Goal: Answer question/provide support: Share knowledge or assist other users

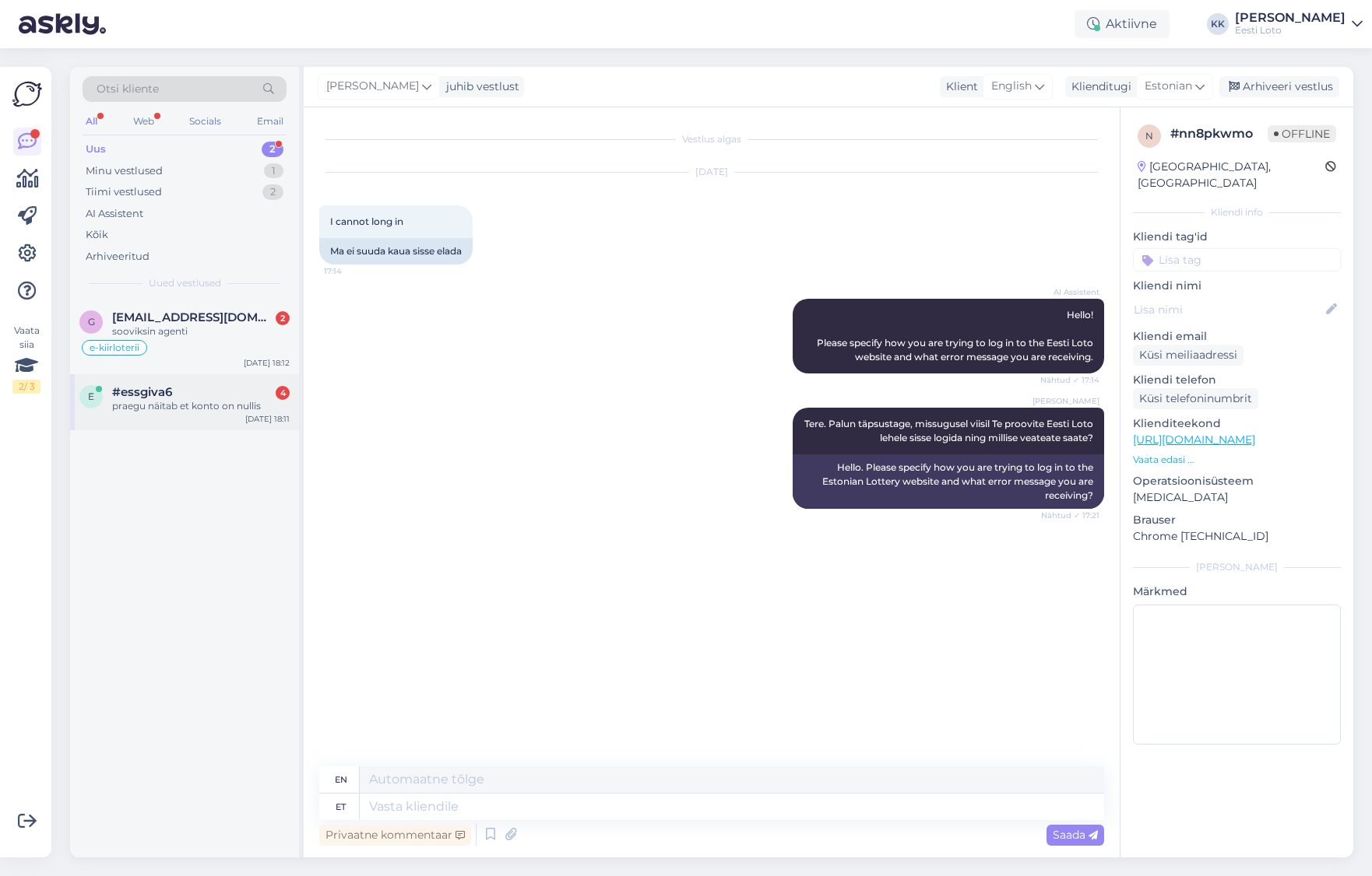
drag, startPoint x: 173, startPoint y: 400, endPoint x: 203, endPoint y: 397, distance: 30.1
click at [173, 400] on div "praegu näitab et konto on nullis" at bounding box center [201, 406] width 178 height 14
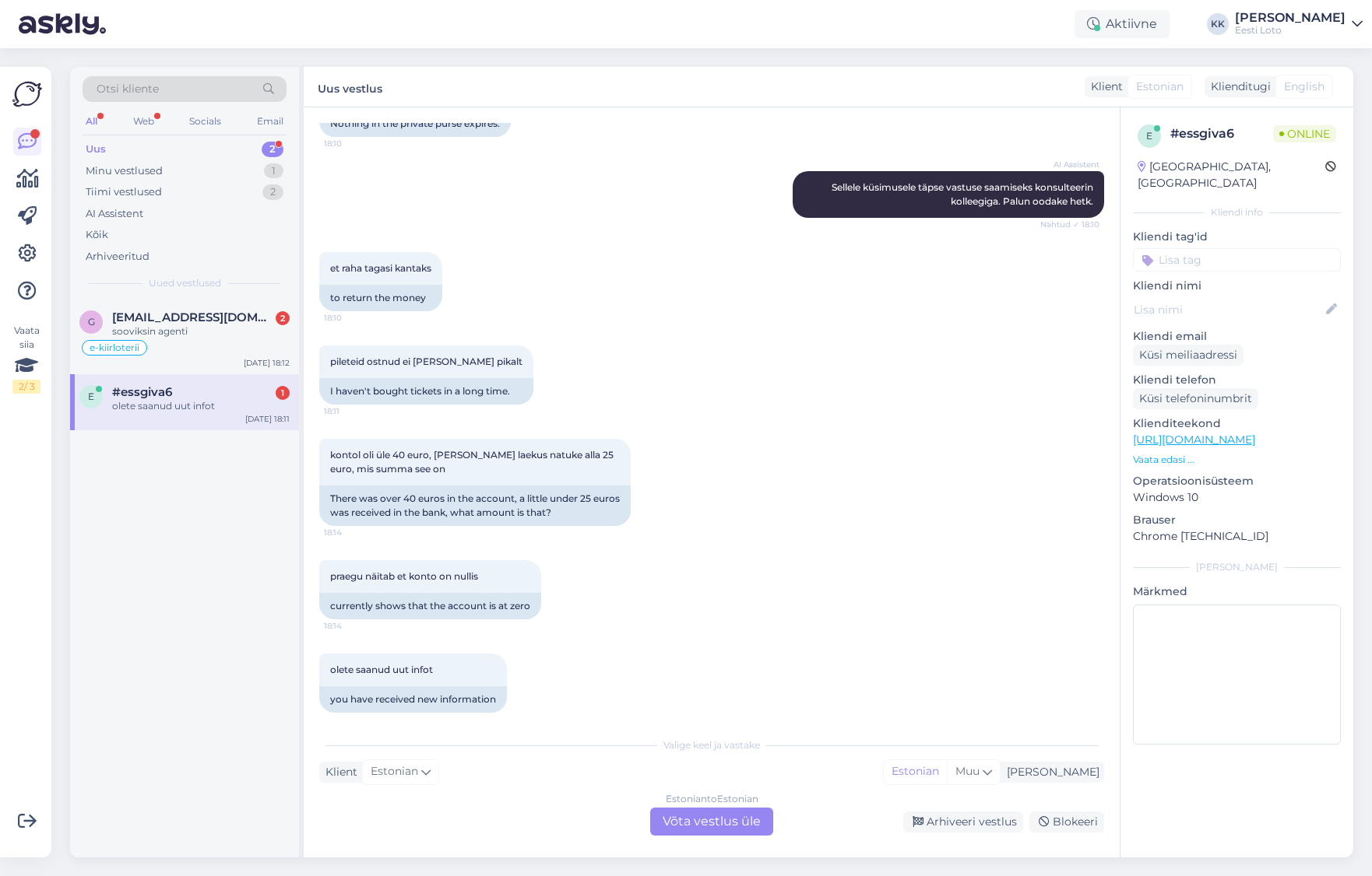
scroll to position [875, 0]
click at [194, 322] on span "[EMAIL_ADDRESS][DOMAIN_NAME]" at bounding box center [193, 318] width 162 height 14
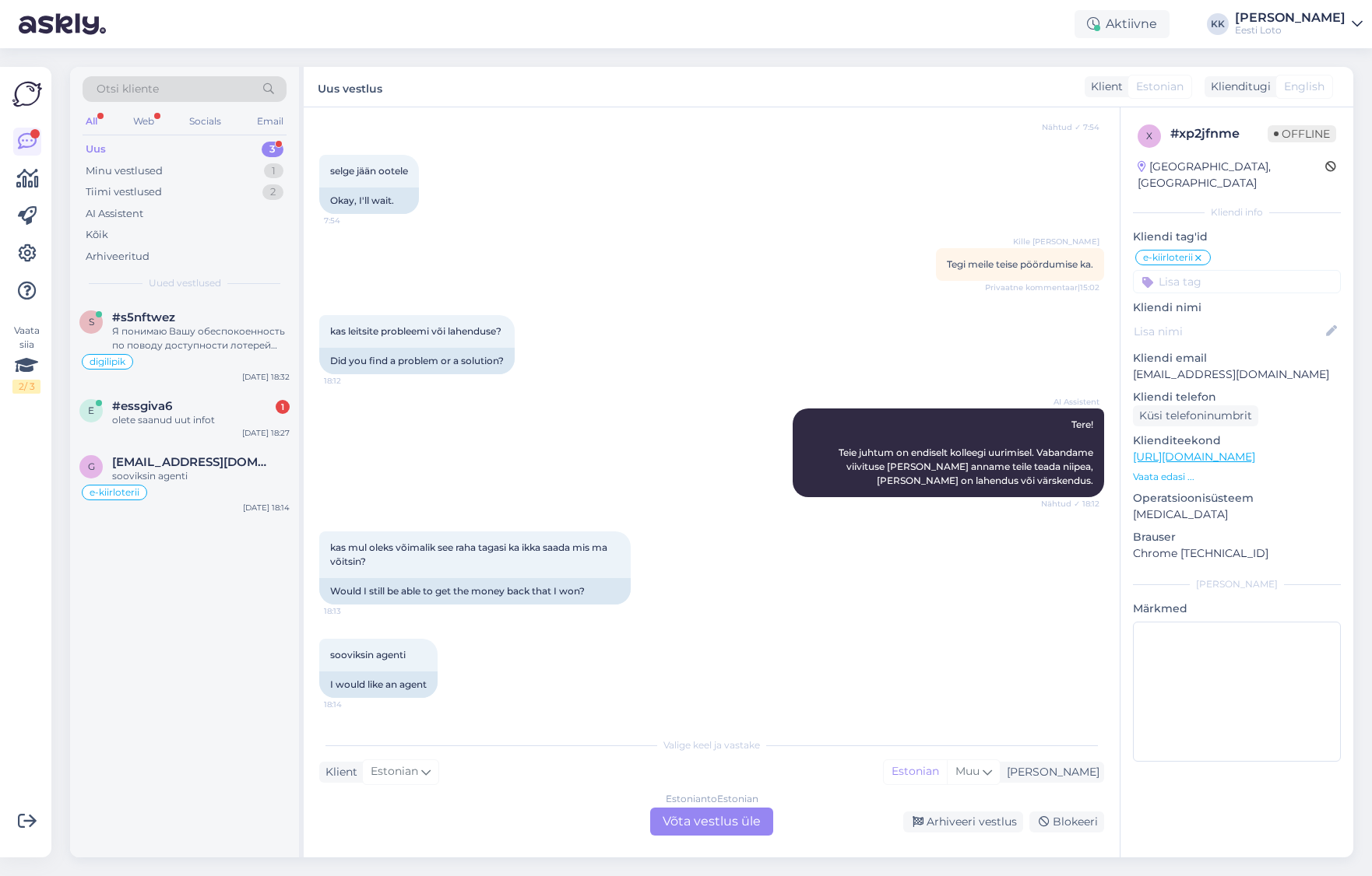
scroll to position [868, 0]
click at [1223, 366] on p "[EMAIL_ADDRESS][DOMAIN_NAME]" at bounding box center [1237, 374] width 208 height 16
drag, startPoint x: 225, startPoint y: 332, endPoint x: 281, endPoint y: 327, distance: 56.2
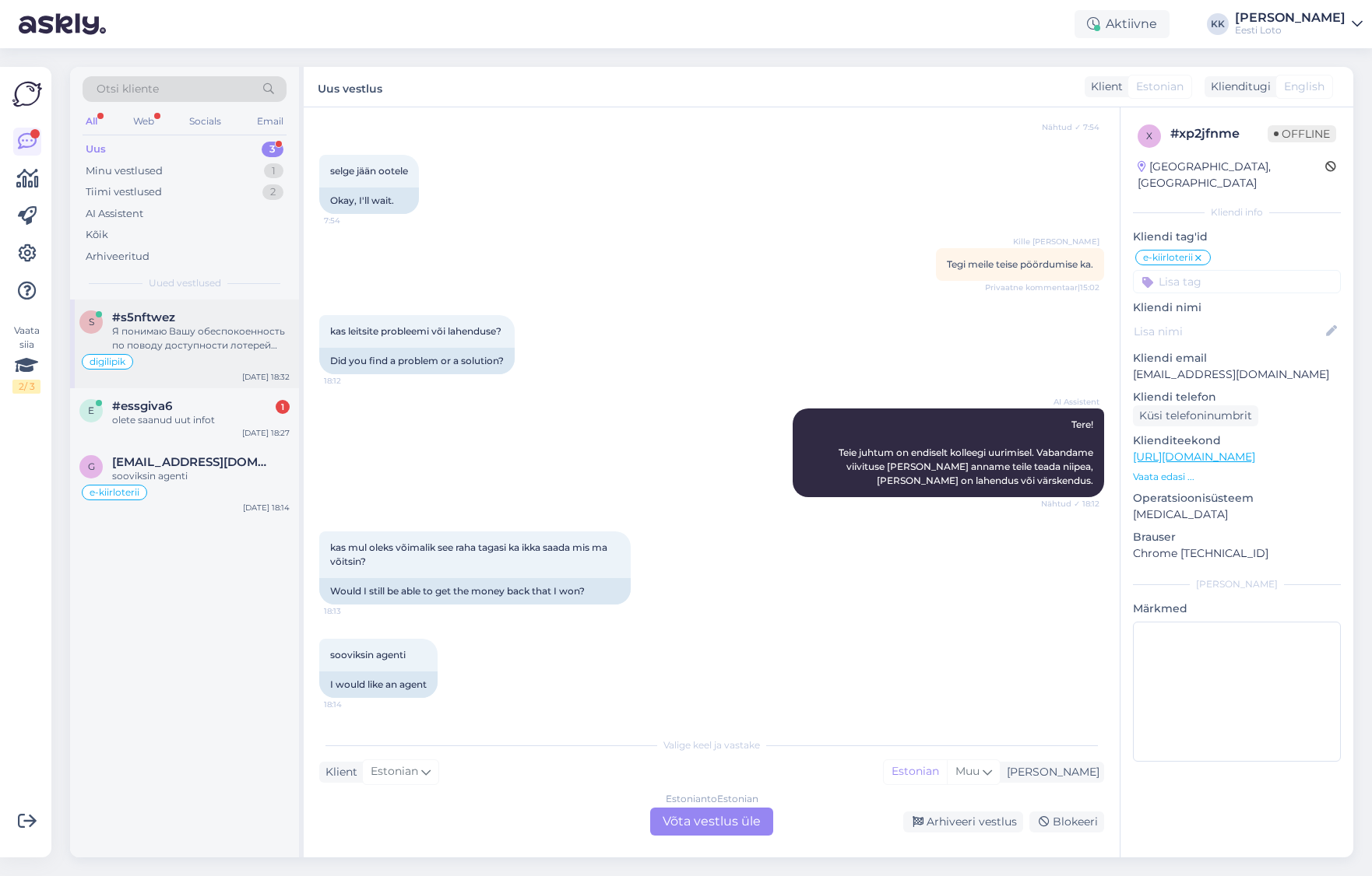
click at [225, 332] on div "Я понимаю Вашу обеспокоенность по поводу доступности лотерей для пожилых людей …" at bounding box center [201, 339] width 178 height 28
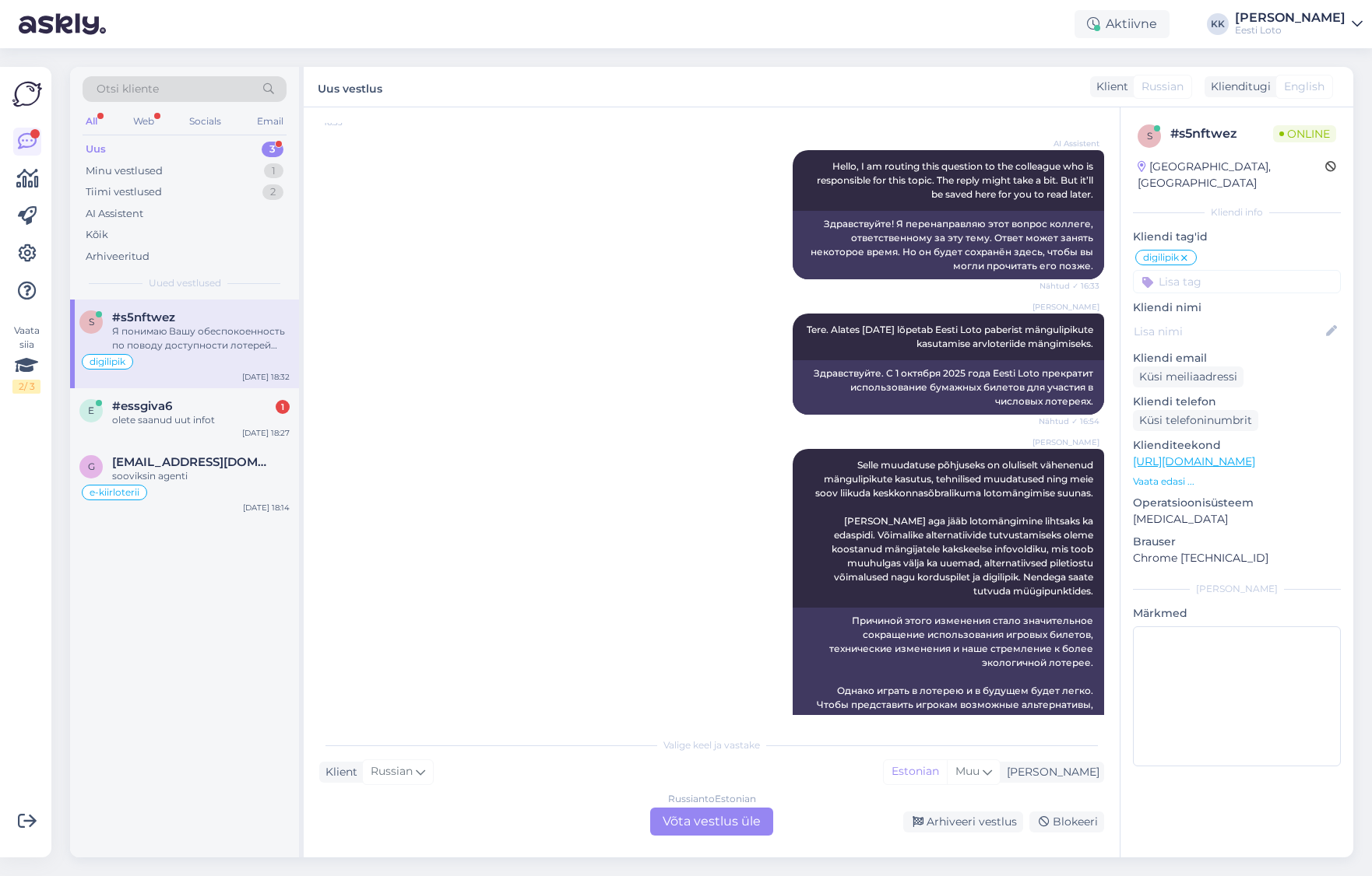
scroll to position [694, 0]
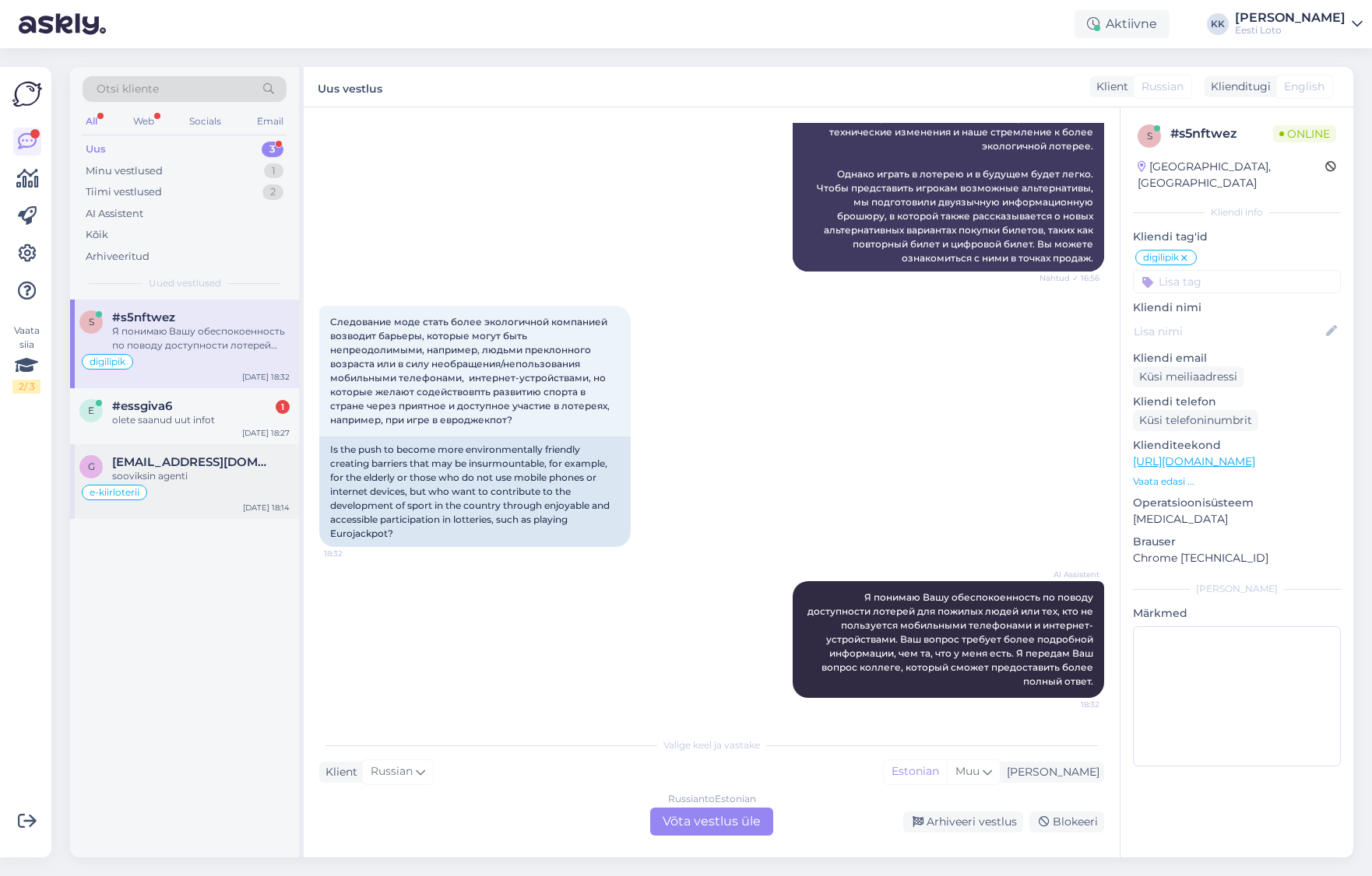
click at [203, 466] on span "[EMAIL_ADDRESS][DOMAIN_NAME]" at bounding box center [193, 463] width 162 height 14
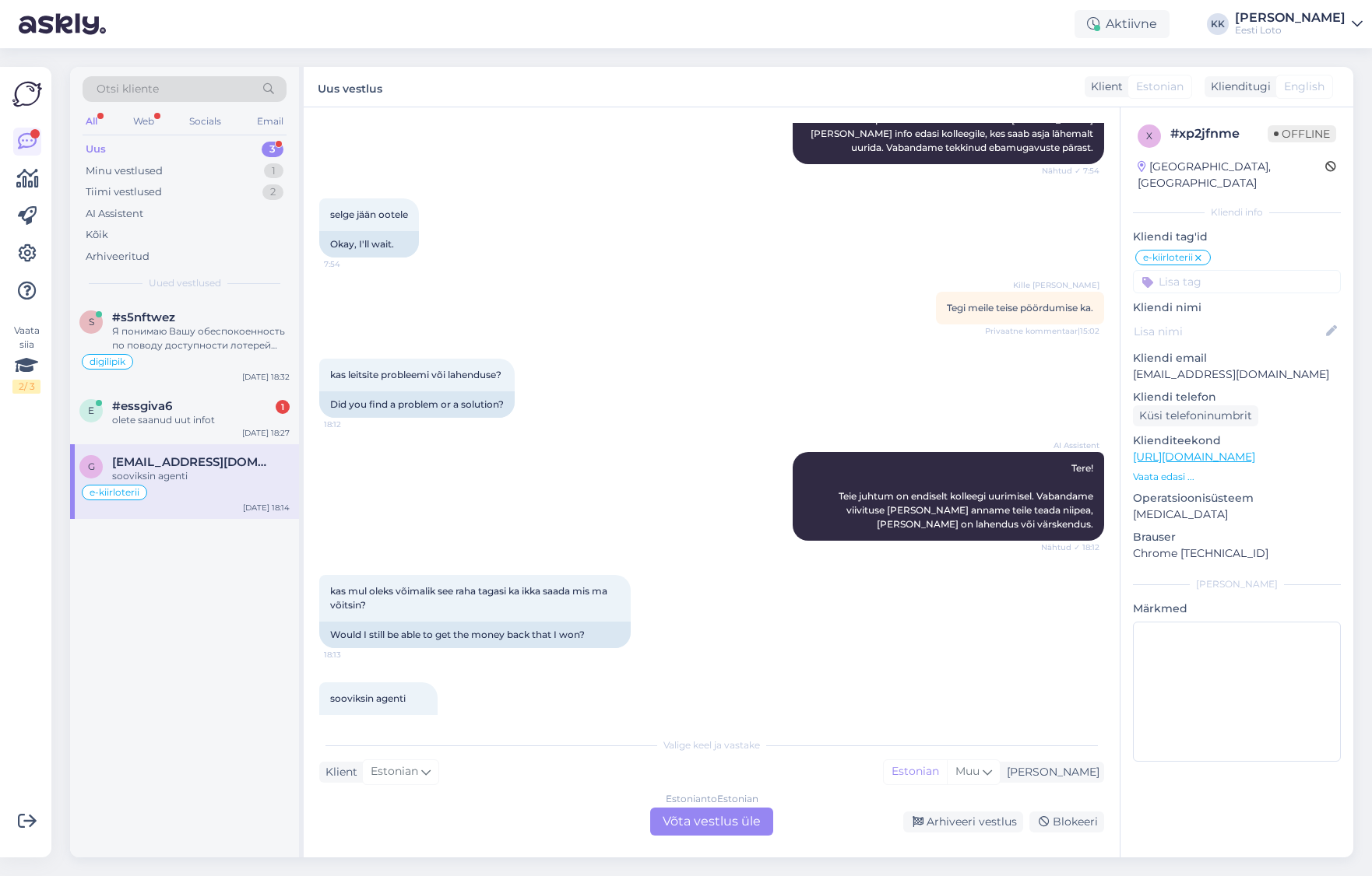
scroll to position [868, 0]
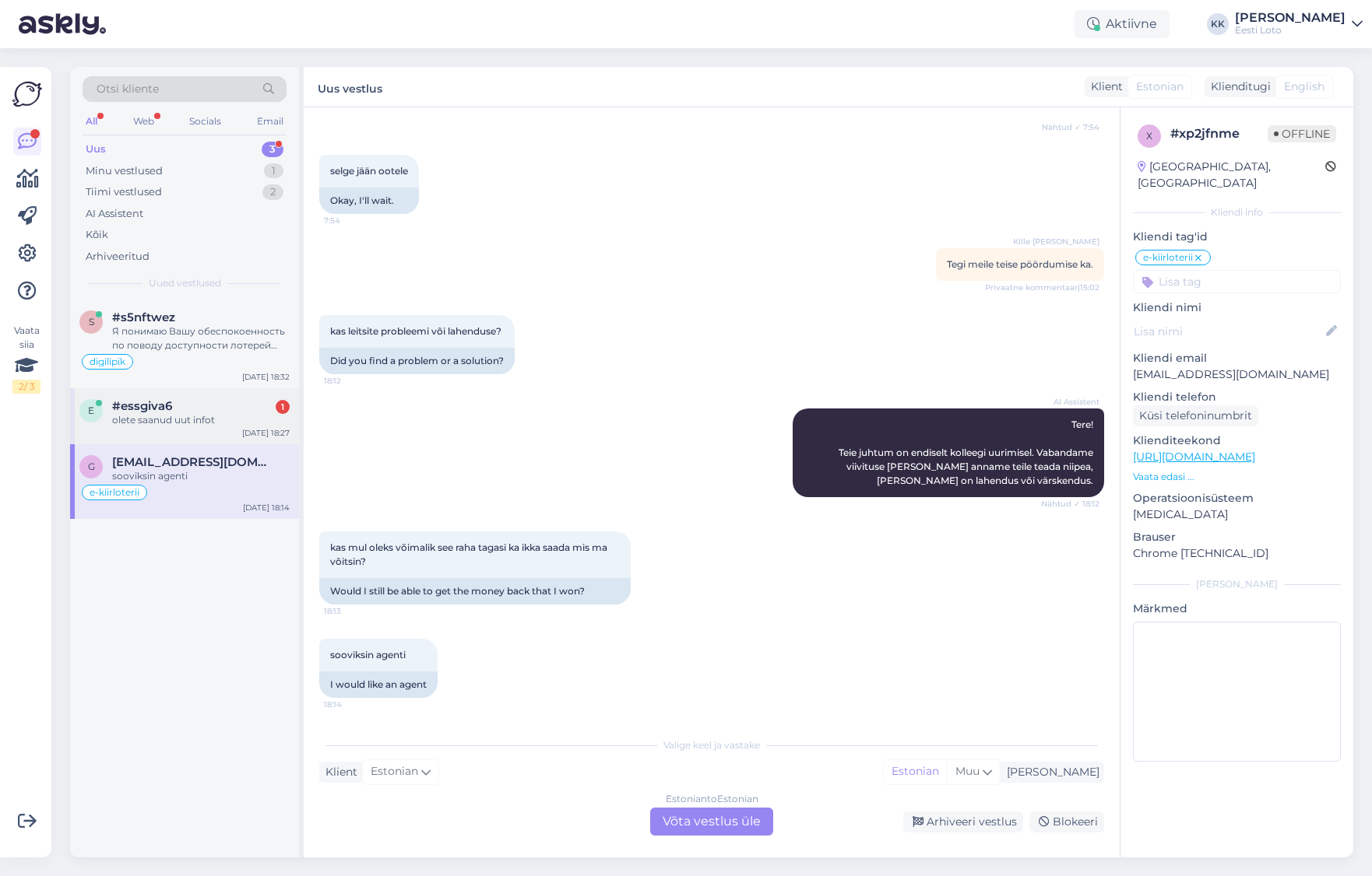
click at [193, 411] on div "#essgiva6 1" at bounding box center [201, 406] width 178 height 14
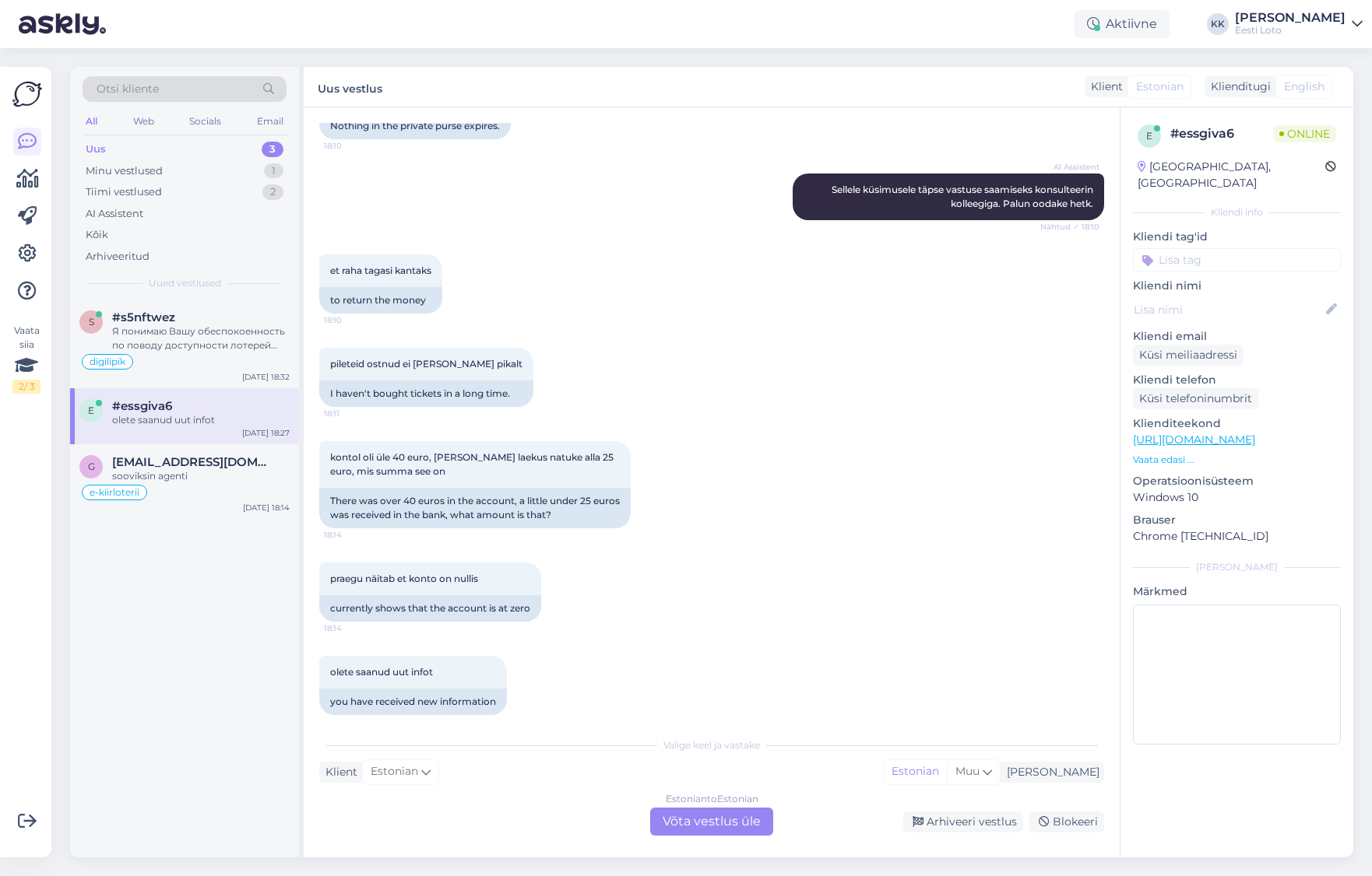
scroll to position [875, 0]
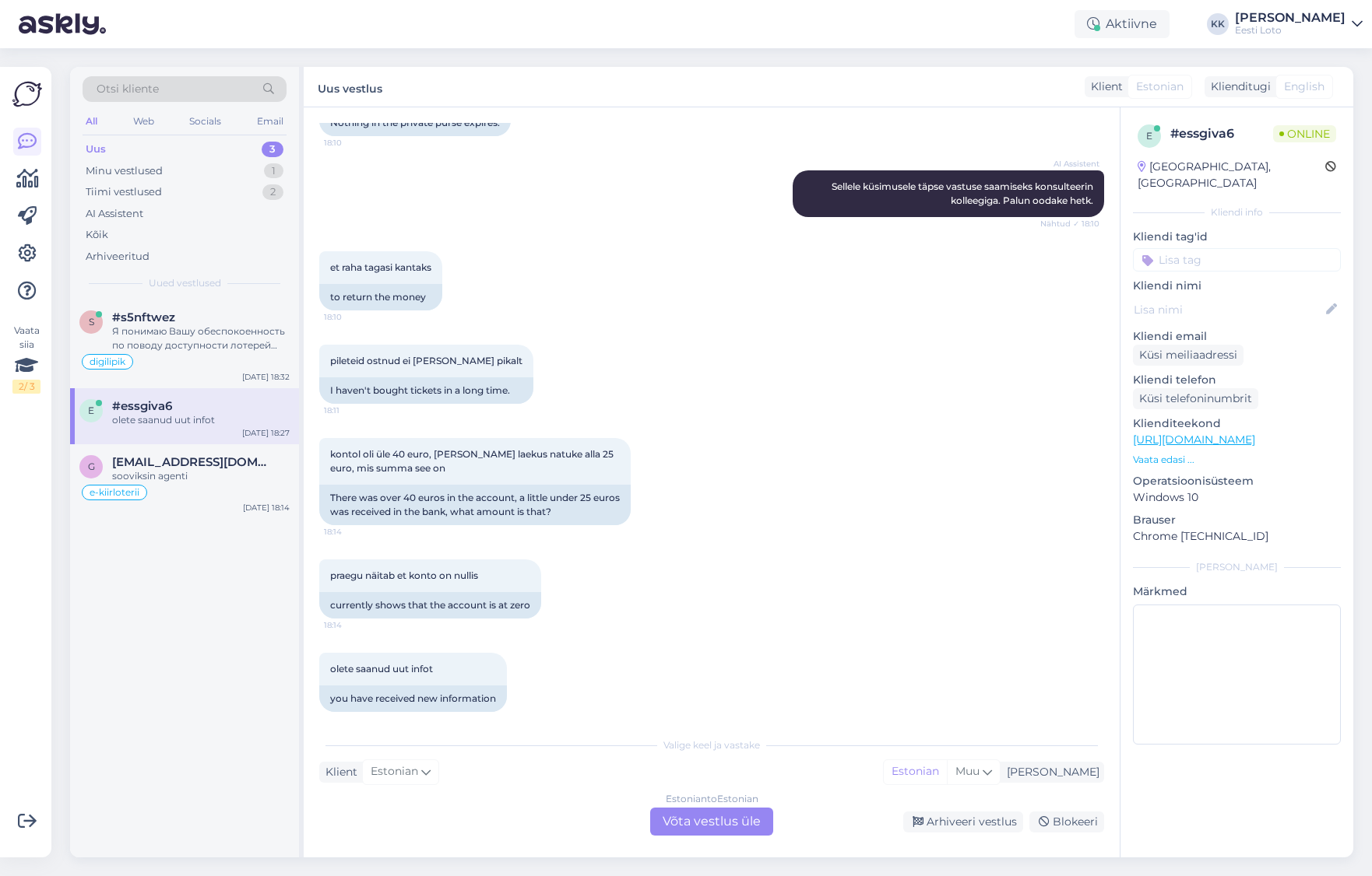
click at [727, 817] on div "Estonian to Estonian Võta vestlus üle" at bounding box center [711, 822] width 123 height 28
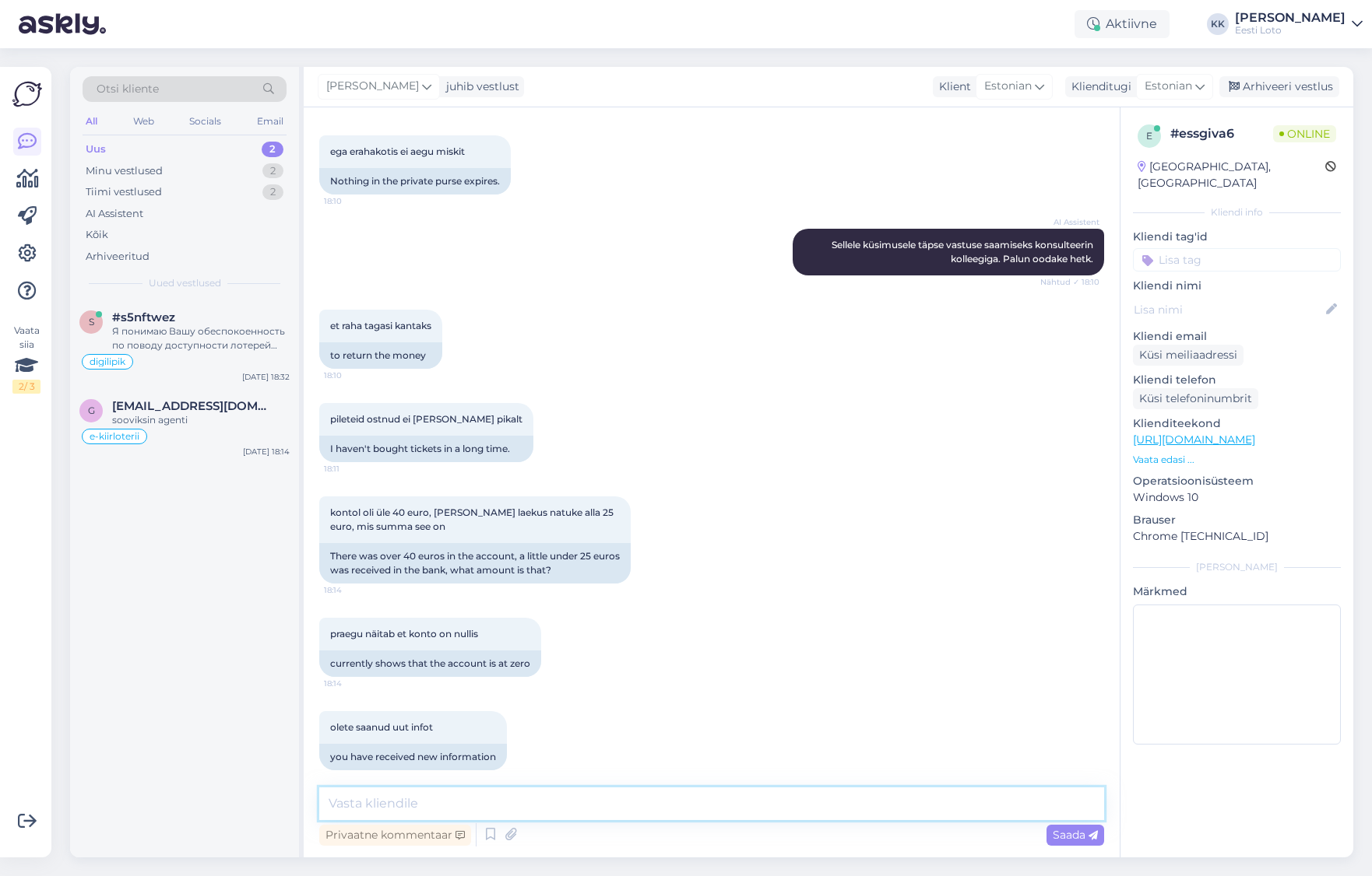
click at [771, 796] on textarea at bounding box center [712, 803] width 785 height 33
paste textarea "Makse teostati automaatselt Eesti Loto poolt, vastavalt üldtingimustele punkt 5…"
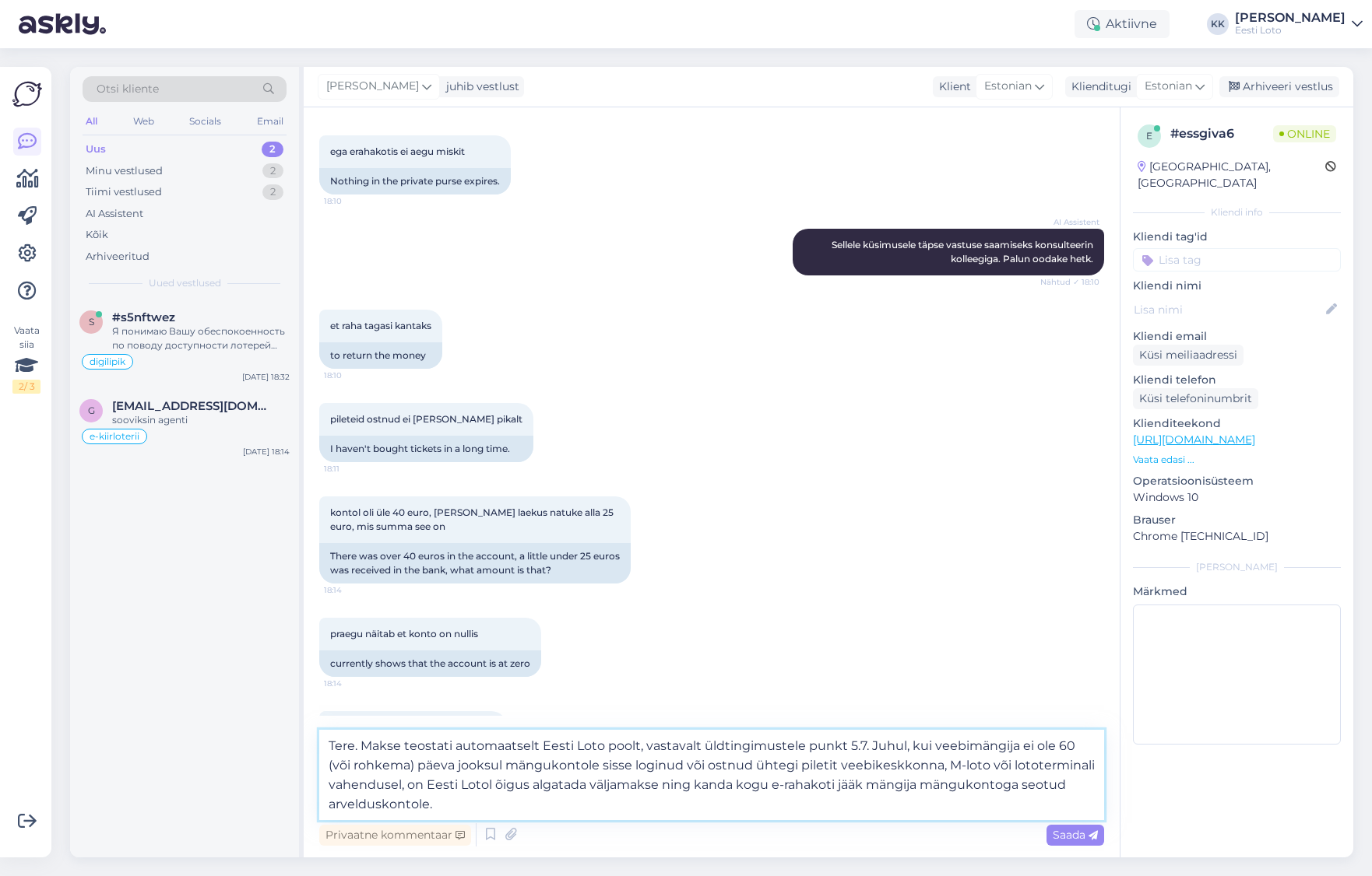
click at [485, 804] on textarea "Tere. Makse teostati automaatselt Eesti Loto poolt, vastavalt üldtingimustele p…" at bounding box center [712, 775] width 785 height 90
type textarea "Tere. Makse teostati automaatselt Eesti Loto poolt, vastavalt üldtingimustele p…"
click at [1072, 839] on span "Saada" at bounding box center [1075, 835] width 45 height 14
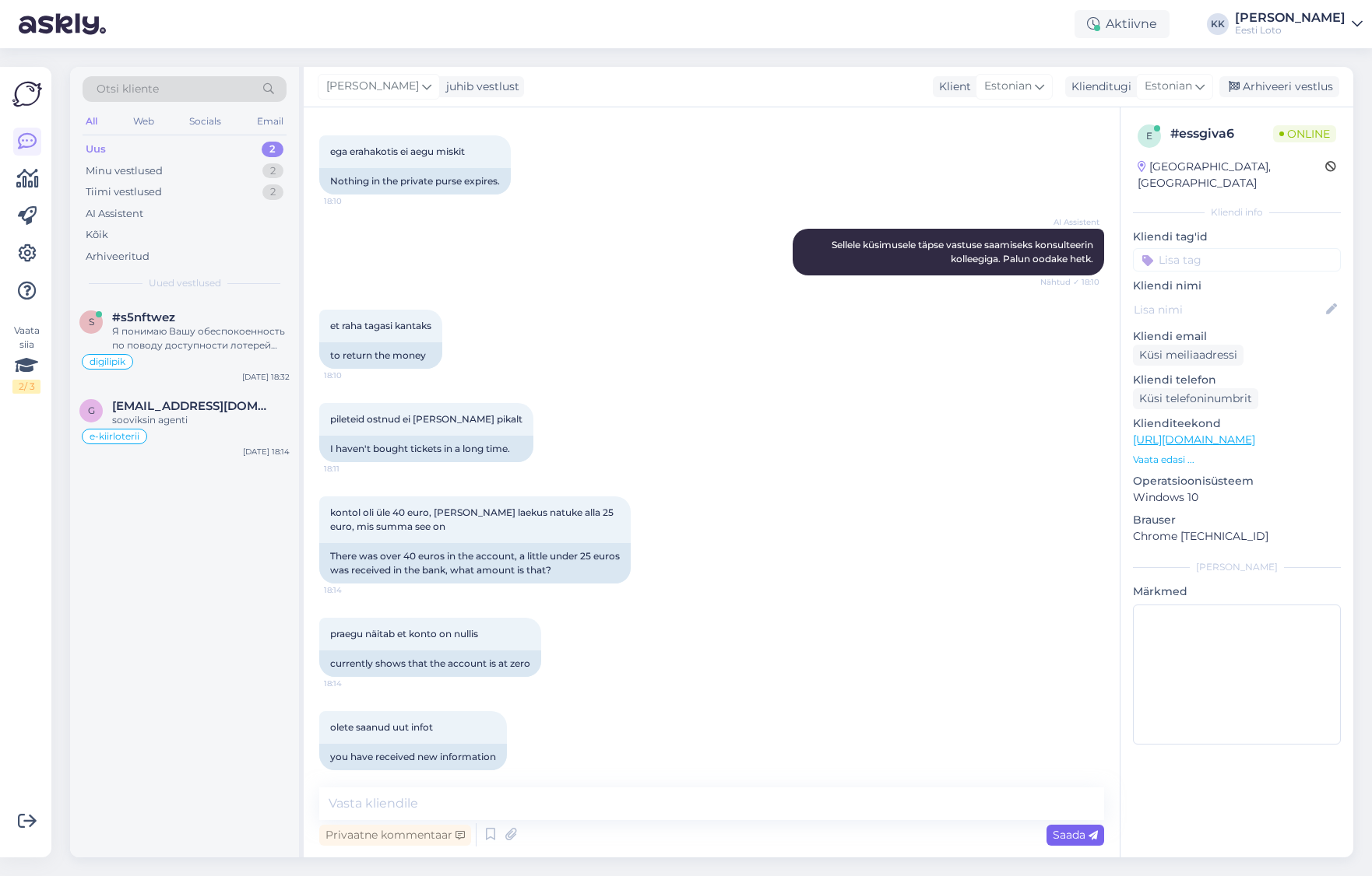
scroll to position [982, 0]
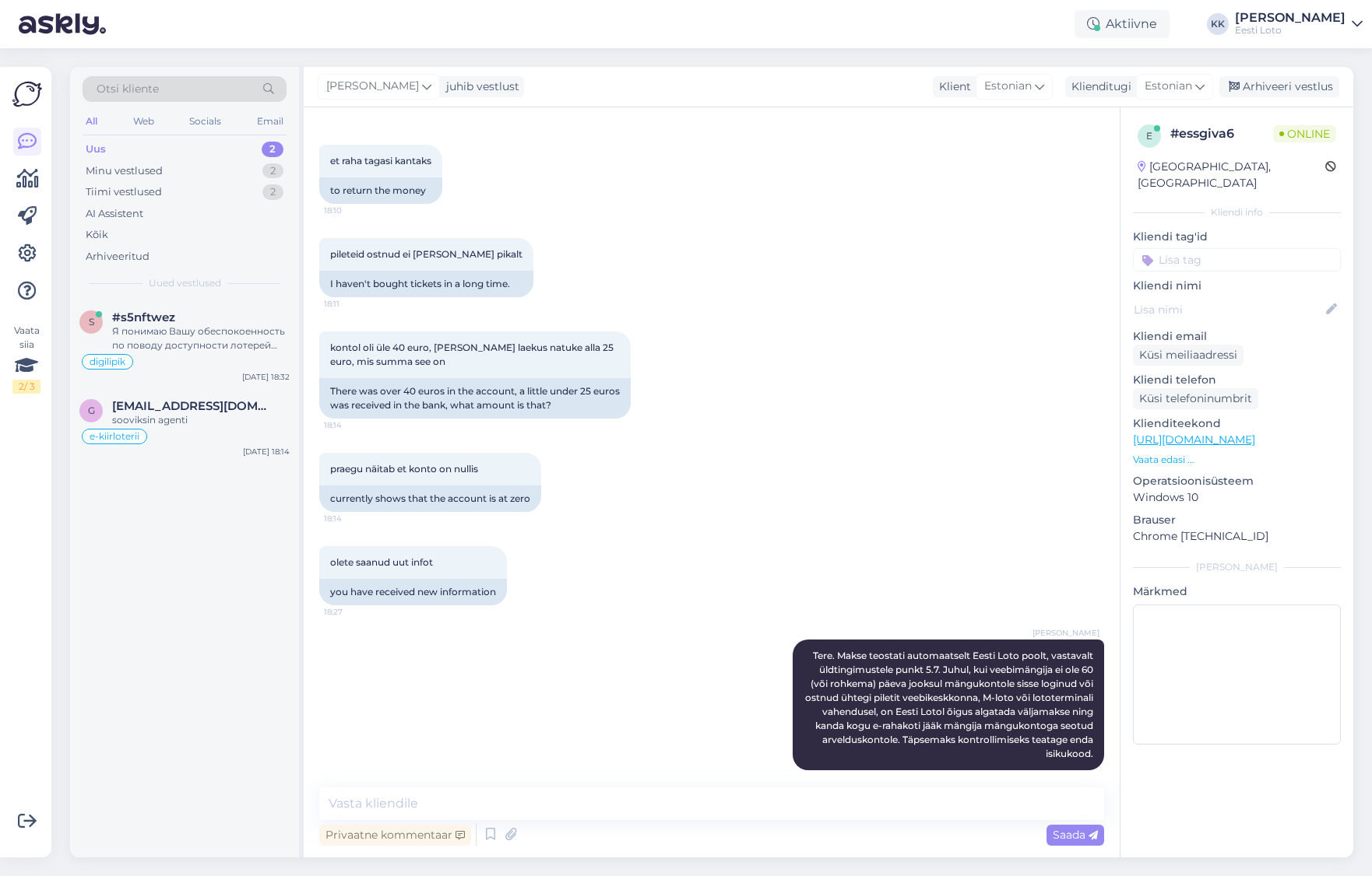
click at [1206, 250] on input at bounding box center [1237, 260] width 208 height 23
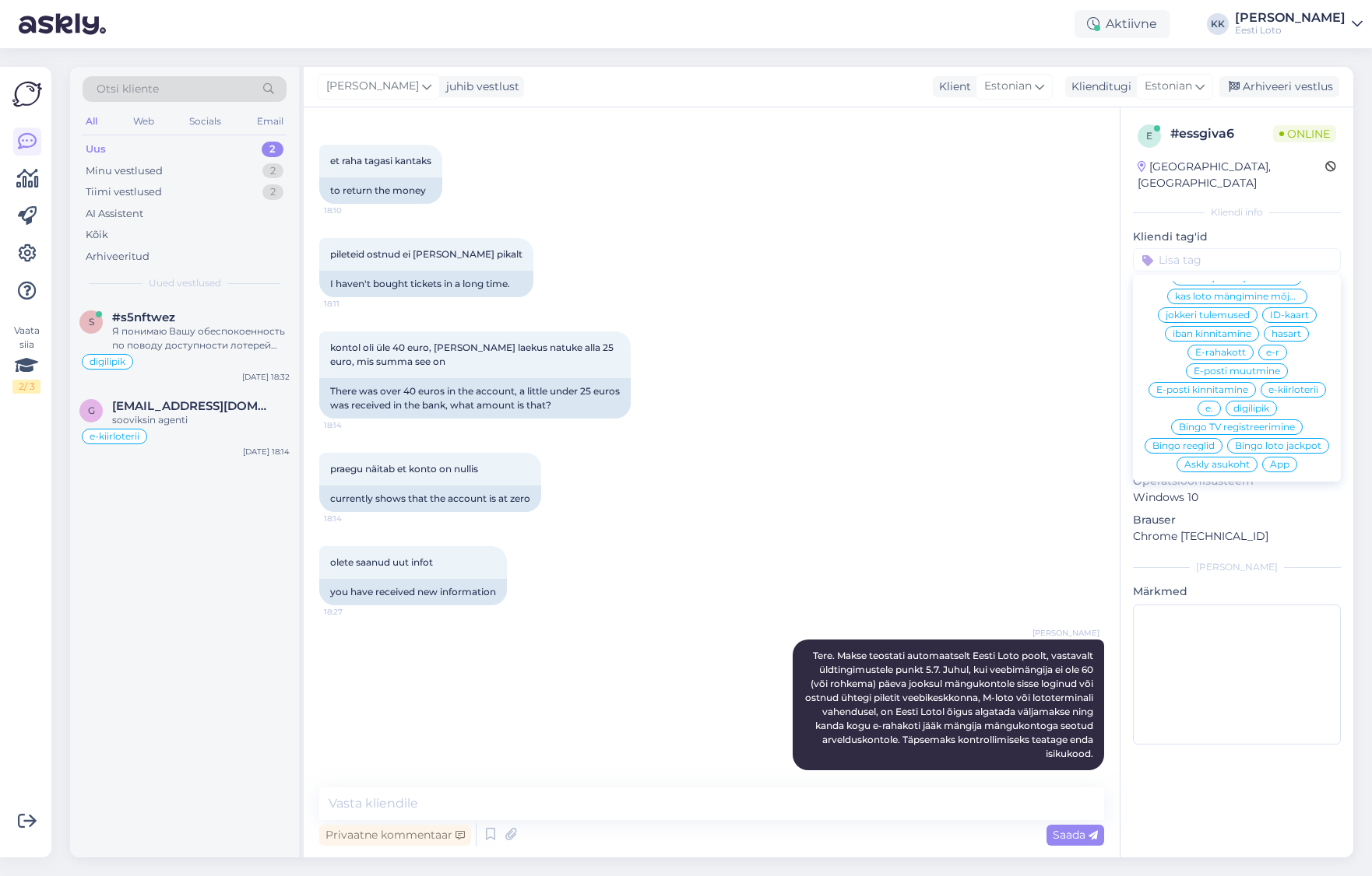
scroll to position [578, 0]
click at [1249, 334] on div "E-rahakott" at bounding box center [1220, 342] width 66 height 16
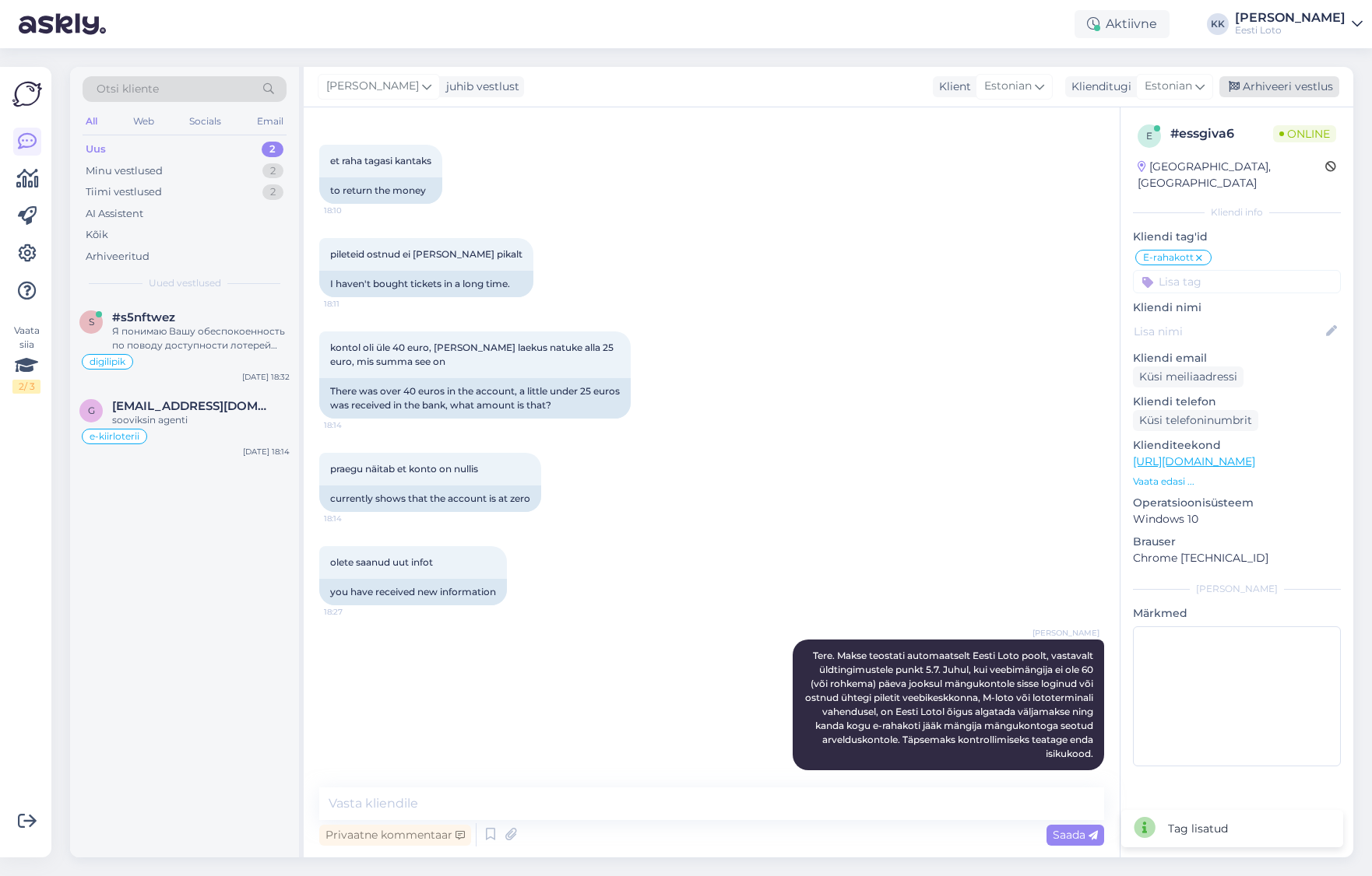
click at [1265, 86] on div "Arhiveeri vestlus" at bounding box center [1278, 87] width 119 height 21
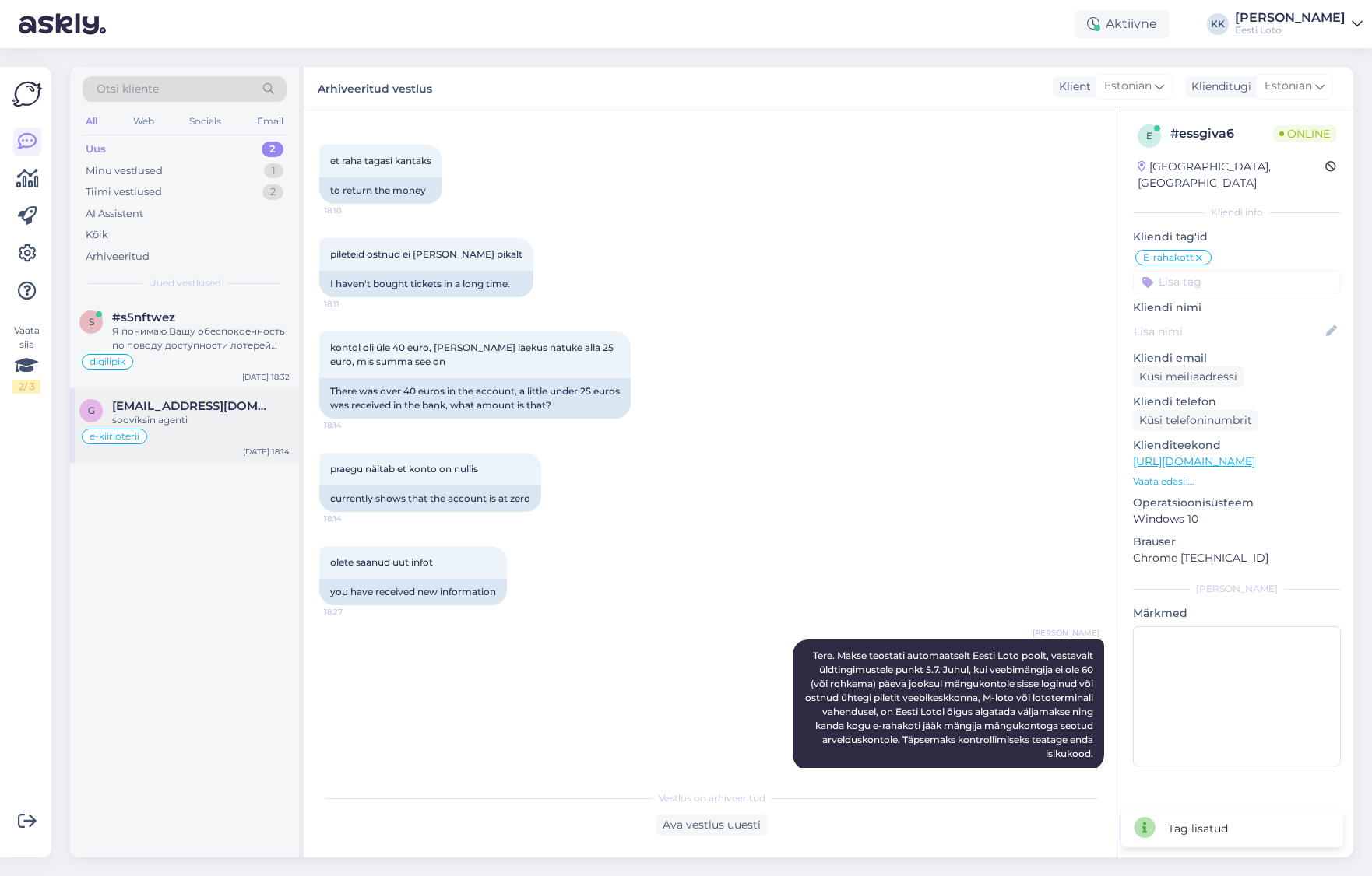
click at [197, 416] on div "sooviksin agenti" at bounding box center [201, 420] width 178 height 14
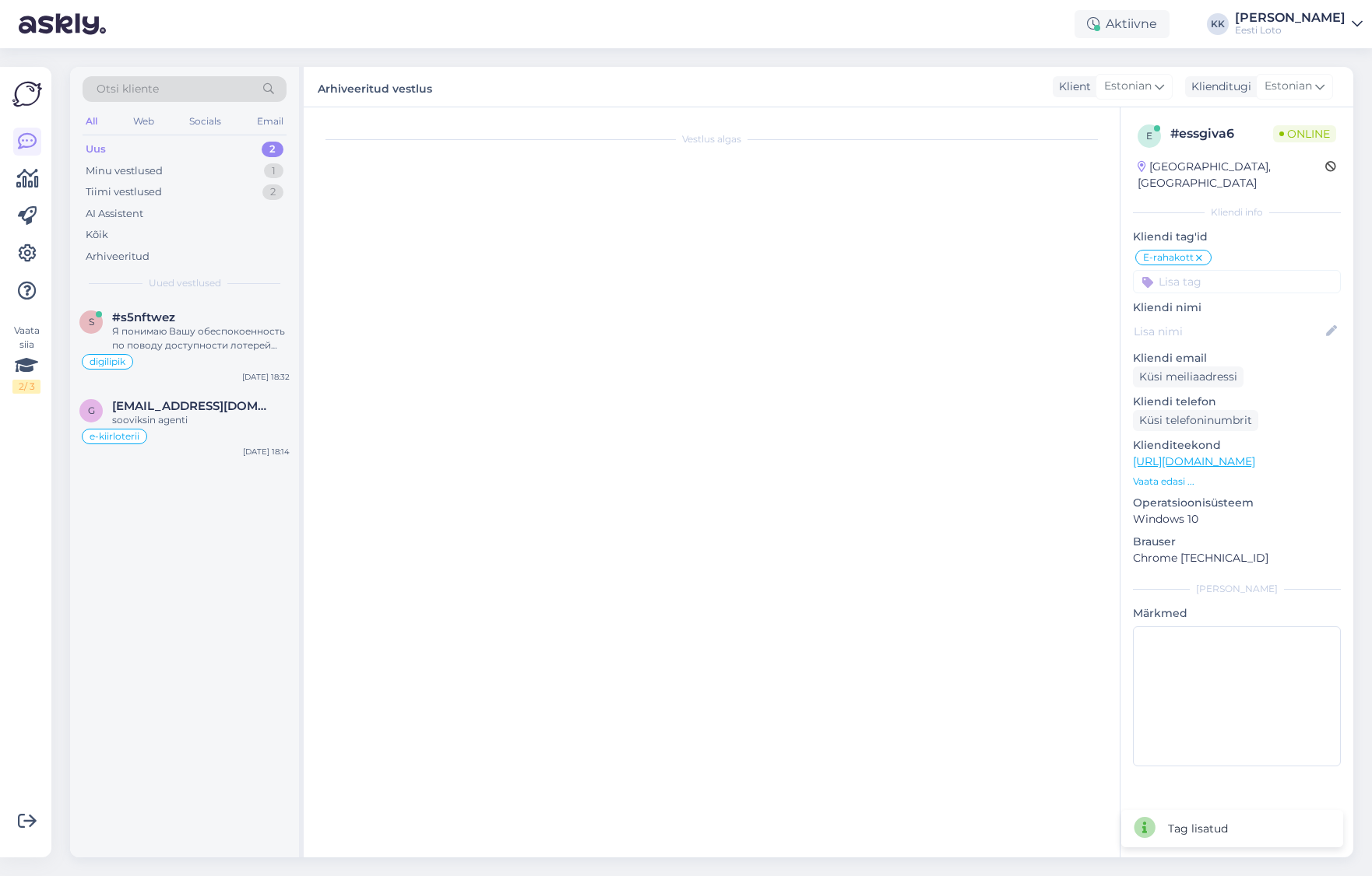
scroll to position [868, 0]
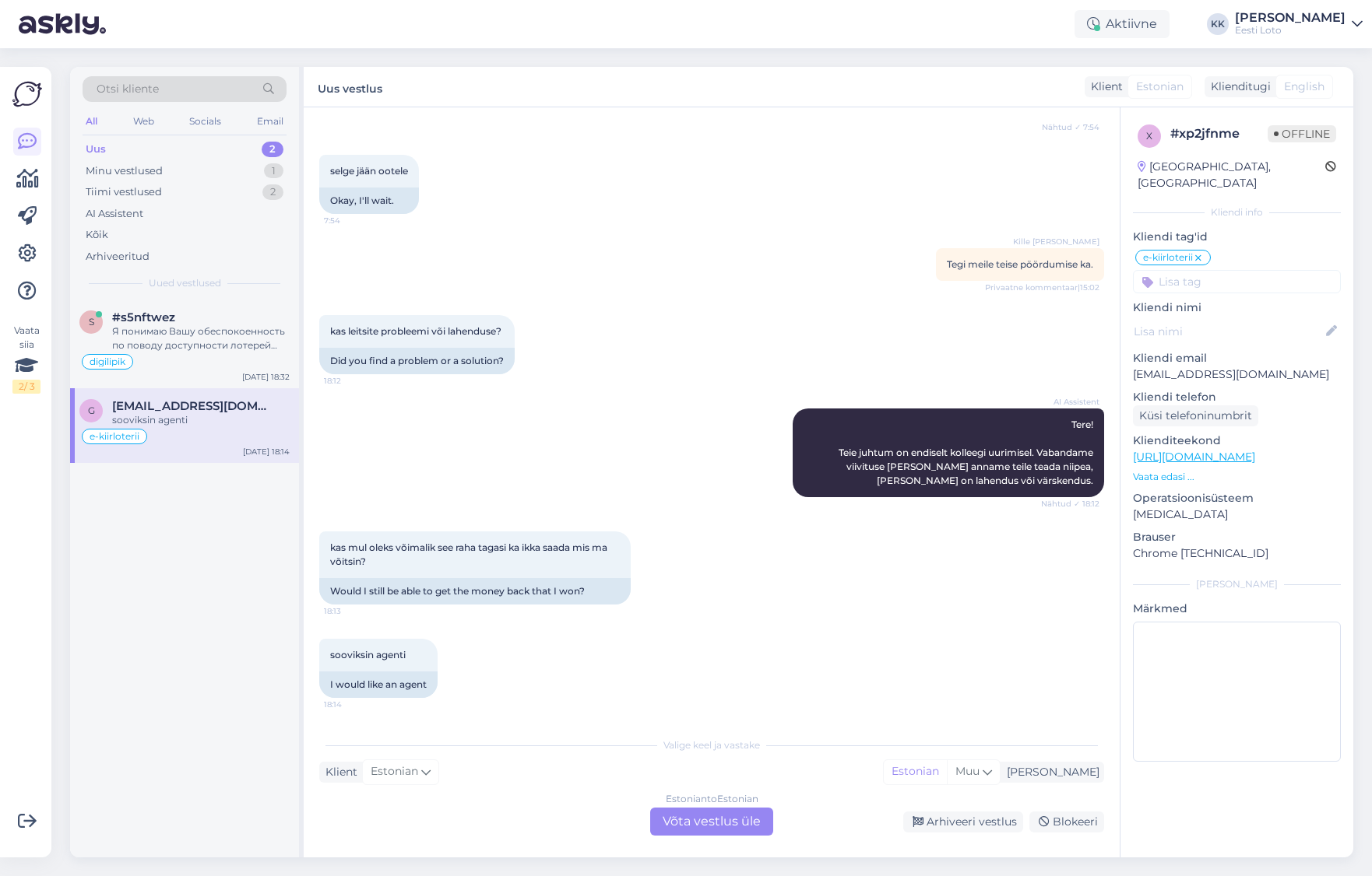
click at [1201, 366] on p "[EMAIL_ADDRESS][DOMAIN_NAME]" at bounding box center [1237, 374] width 208 height 16
click at [1045, 266] on span "Tegi meile teise pöördumise ka." at bounding box center [1019, 264] width 146 height 12
click at [123, 253] on div "Arhiveeritud" at bounding box center [118, 257] width 64 height 16
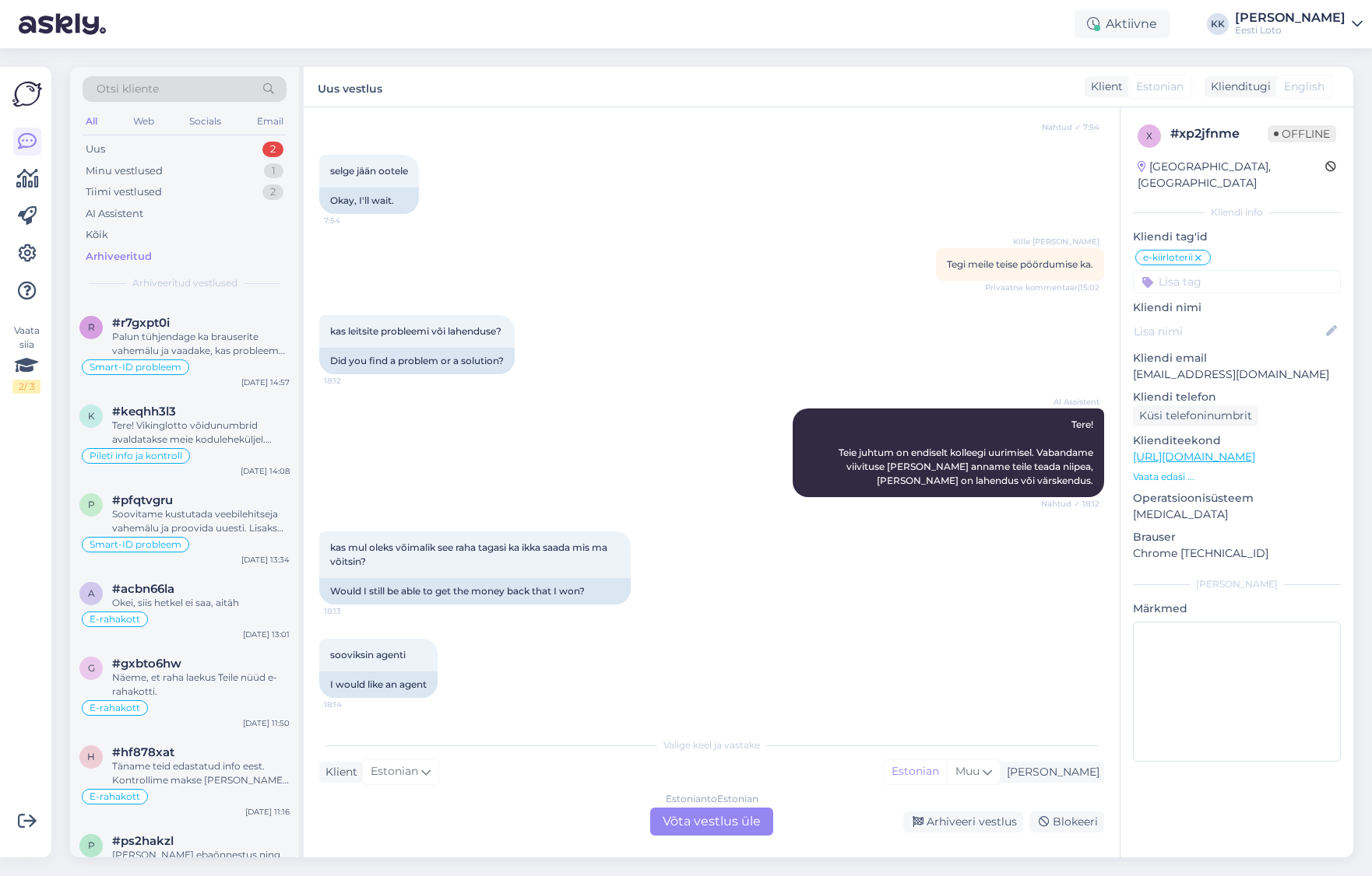
scroll to position [0, 0]
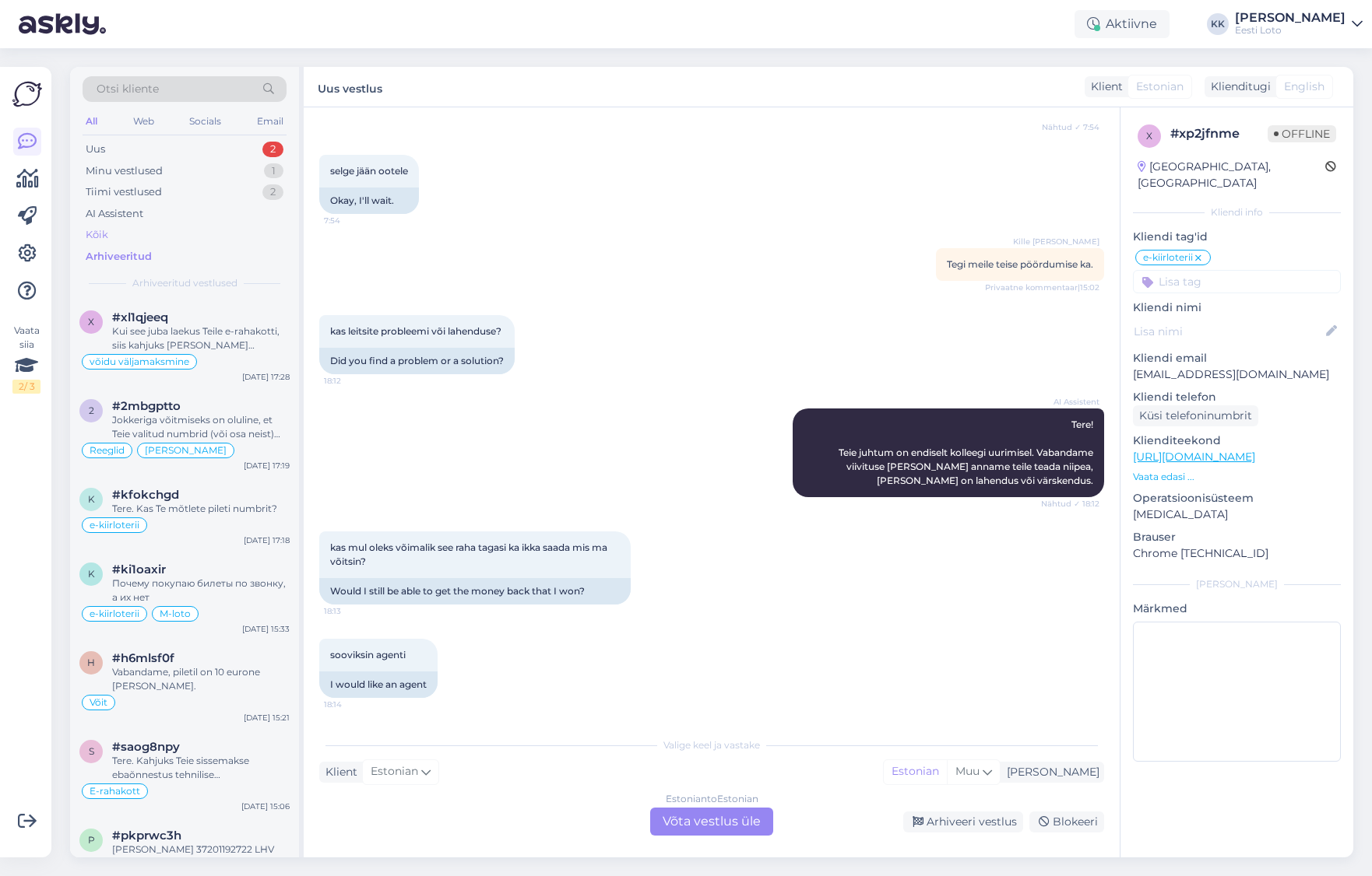
click at [126, 228] on div "Kõik" at bounding box center [184, 234] width 204 height 22
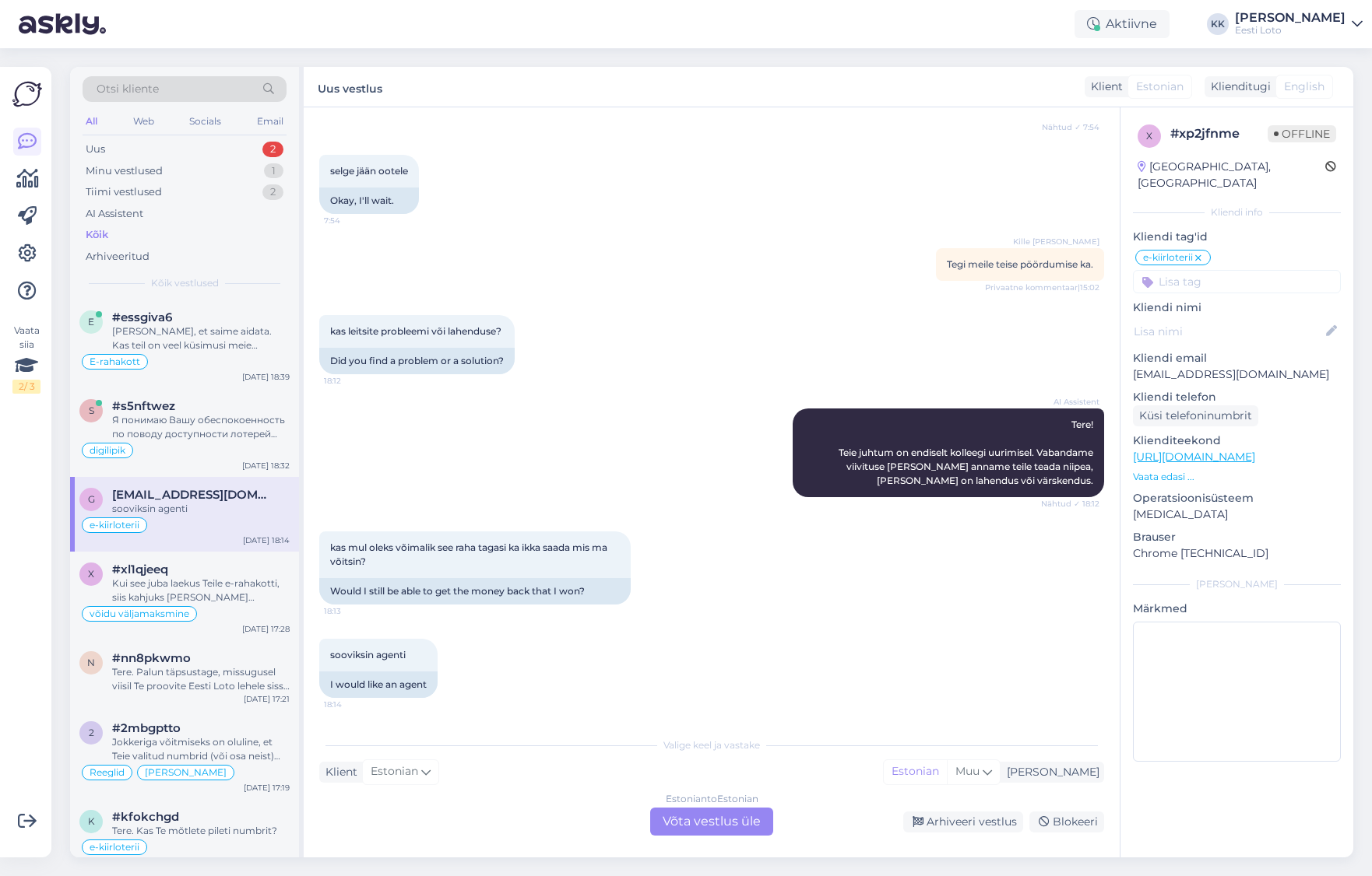
click at [735, 823] on div "Estonian to Estonian Võta vestlus üle" at bounding box center [711, 822] width 123 height 28
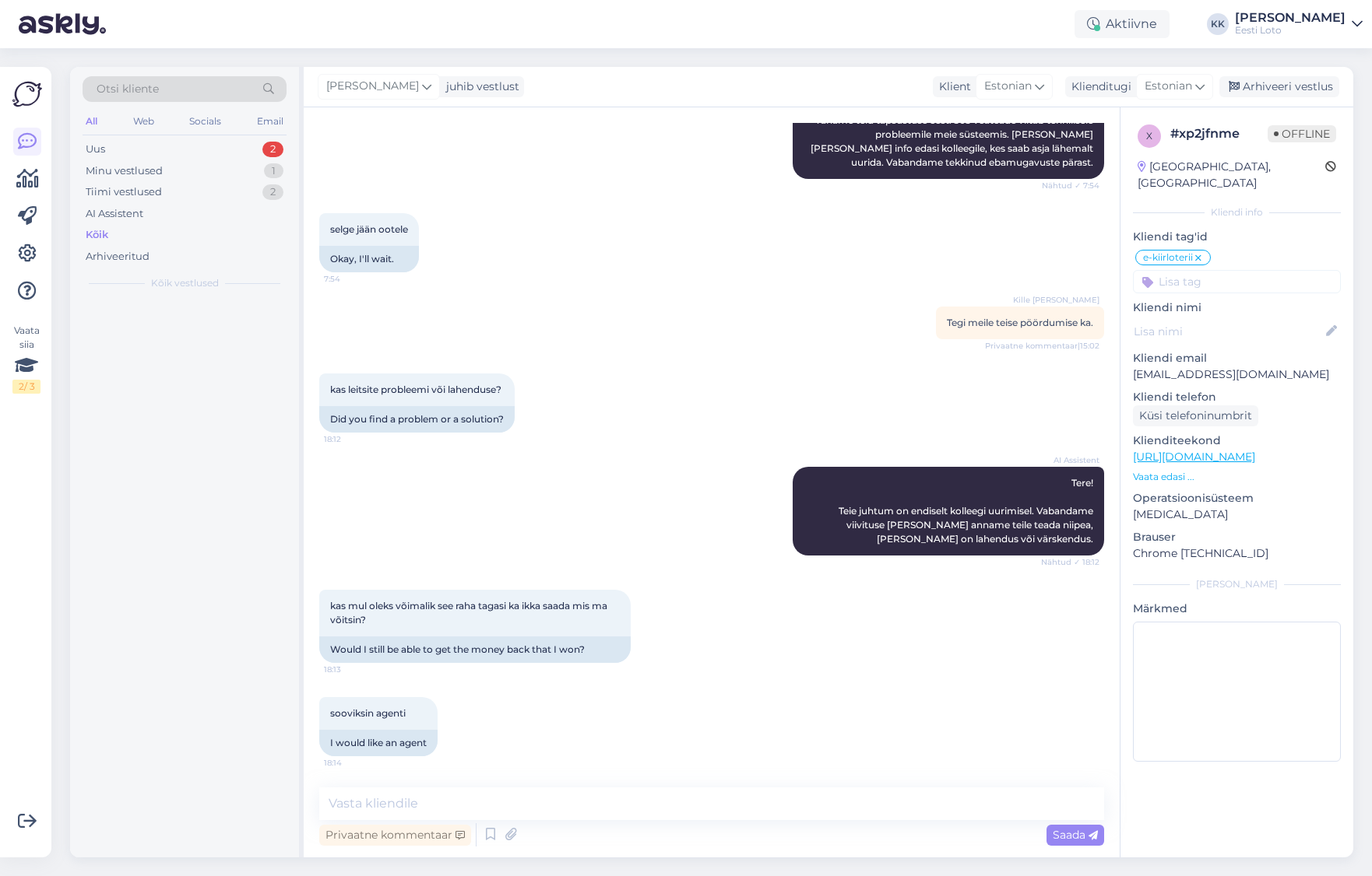
scroll to position [810, 0]
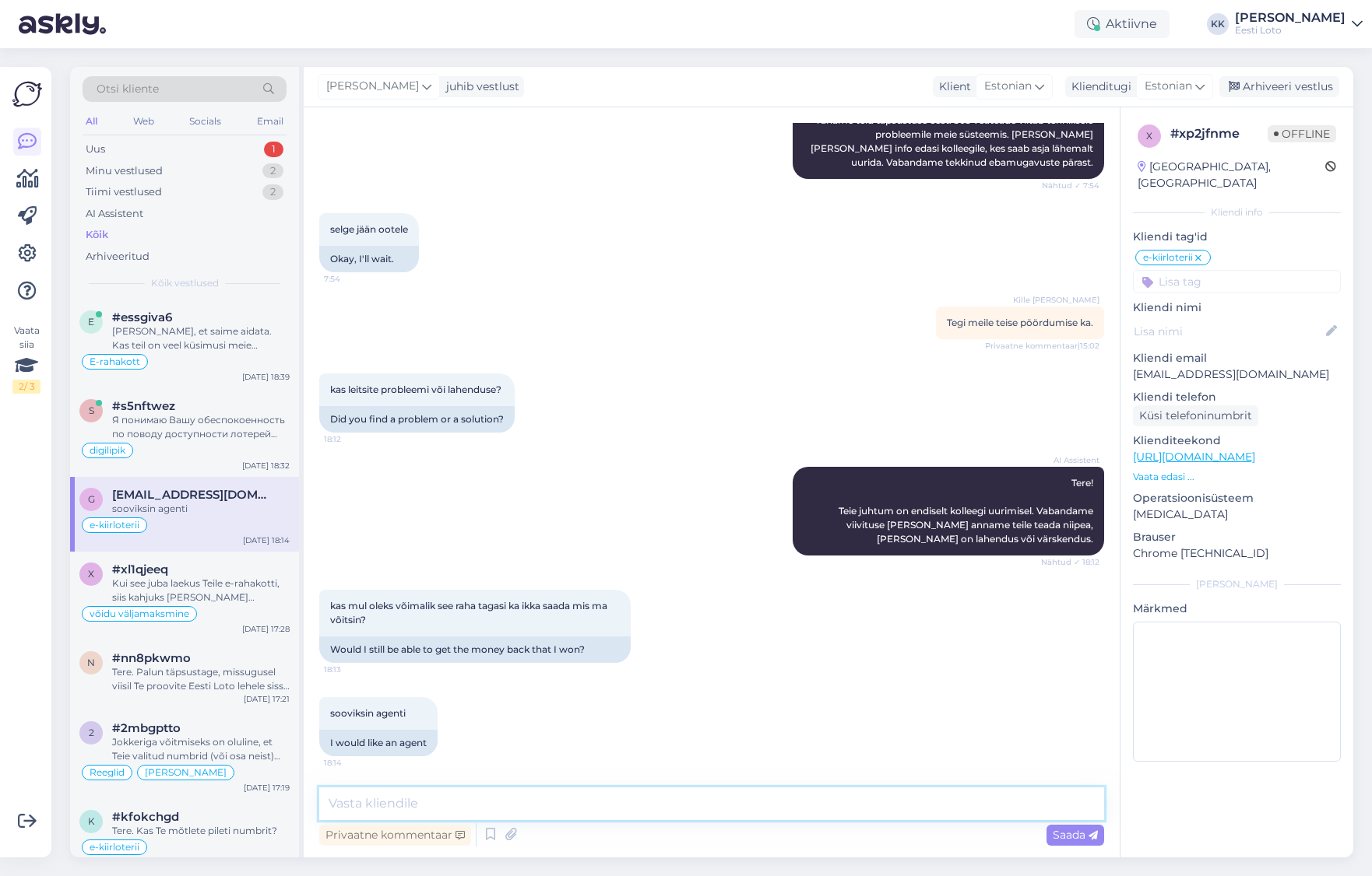
drag, startPoint x: 665, startPoint y: 807, endPoint x: 656, endPoint y: 805, distance: 9.2
click at [664, 807] on textarea at bounding box center [712, 803] width 785 height 33
drag, startPoint x: 595, startPoint y: 801, endPoint x: 595, endPoint y: 810, distance: 9.0
click at [595, 801] on textarea "Tere. Palun täpsustage, milliste pileite võite Te ei ole e-rahakotti saanud" at bounding box center [712, 803] width 785 height 33
click at [789, 811] on textarea "Tere. Palun täpsustage, milliste pileite võidud ei ole e-rahakotti saanud" at bounding box center [712, 803] width 785 height 33
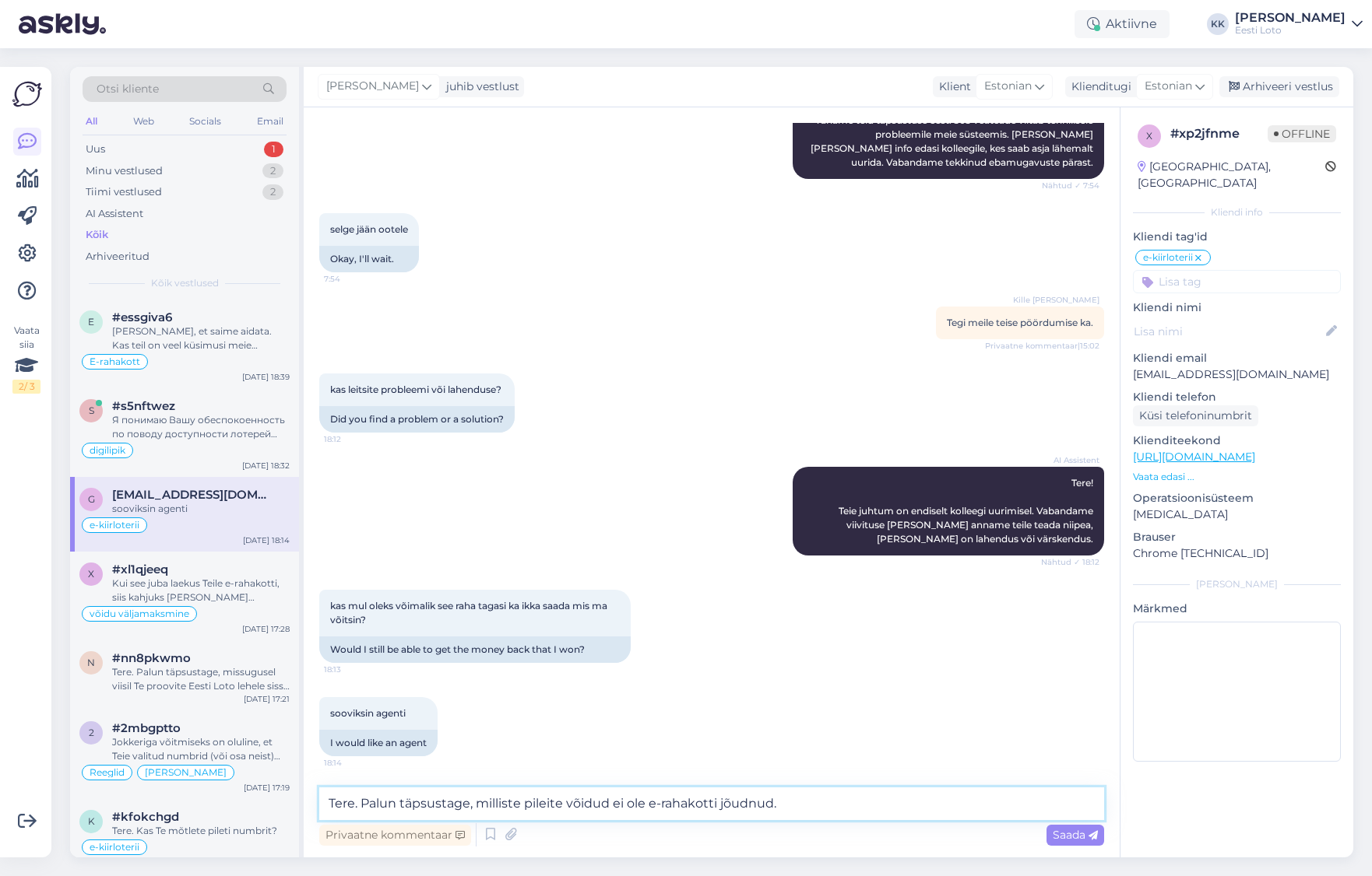
drag, startPoint x: 547, startPoint y: 804, endPoint x: 559, endPoint y: 823, distance: 22.5
click at [547, 804] on textarea "Tere. Palun täpsustage, milliste pileite võidud ei ole e-rahakotti jõudnud." at bounding box center [712, 803] width 785 height 33
click at [856, 804] on textarea "Tere. Palun täpsustage, milliste piletite võidud ei ole e-rahakotti jõudnud." at bounding box center [712, 803] width 785 height 33
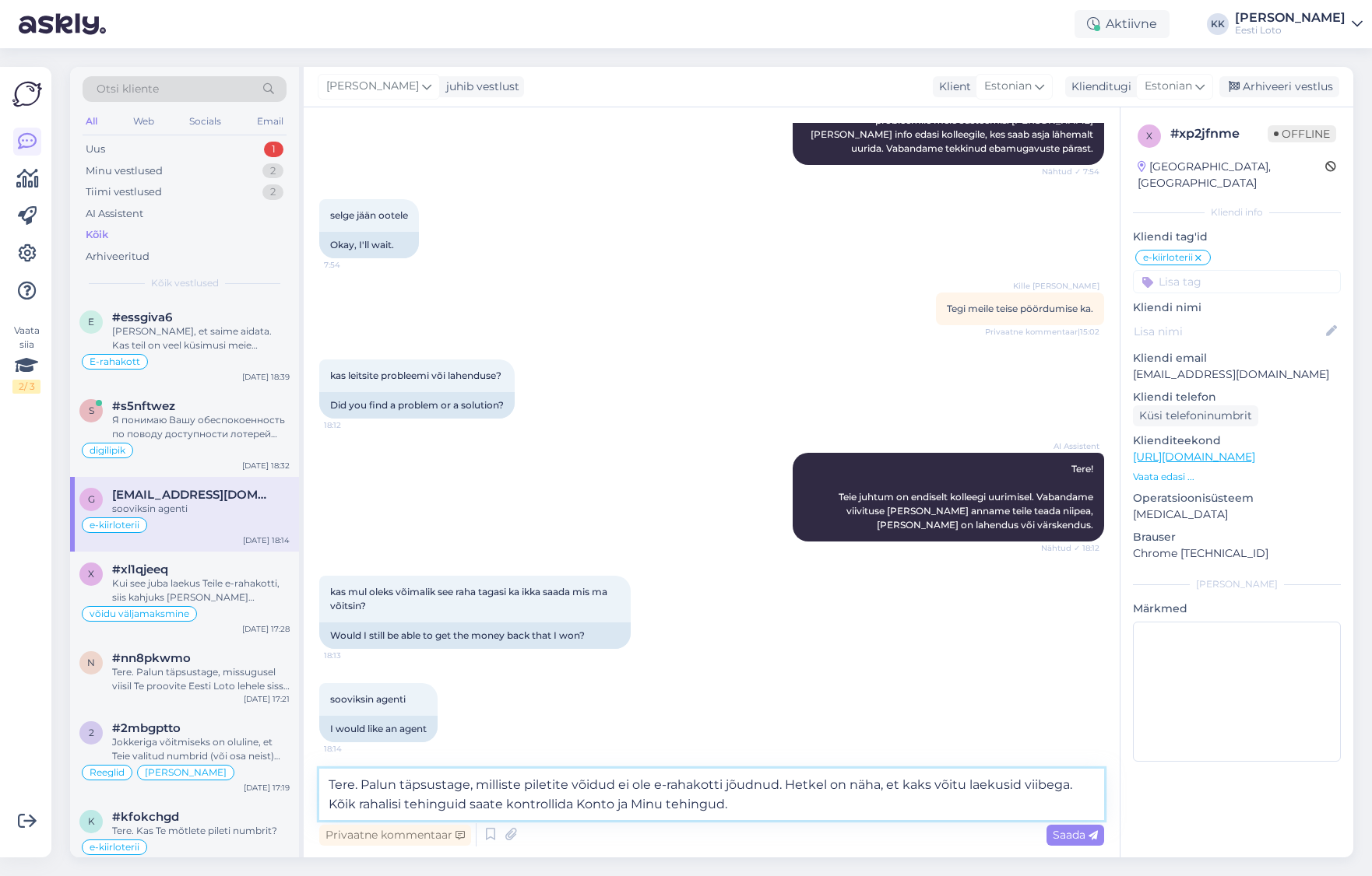
drag, startPoint x: 572, startPoint y: 803, endPoint x: 592, endPoint y: 817, distance: 24.4
click at [573, 804] on textarea "Tere. Palun täpsustage, milliste piletite võidud ei ole e-rahakotti jõudnud. He…" at bounding box center [712, 795] width 785 height 51
type textarea "Tere. Palun täpsustage, milliste piletite võidud ei ole e-rahakotti jõudnud. He…"
click at [1063, 834] on span "Saada" at bounding box center [1075, 835] width 45 height 14
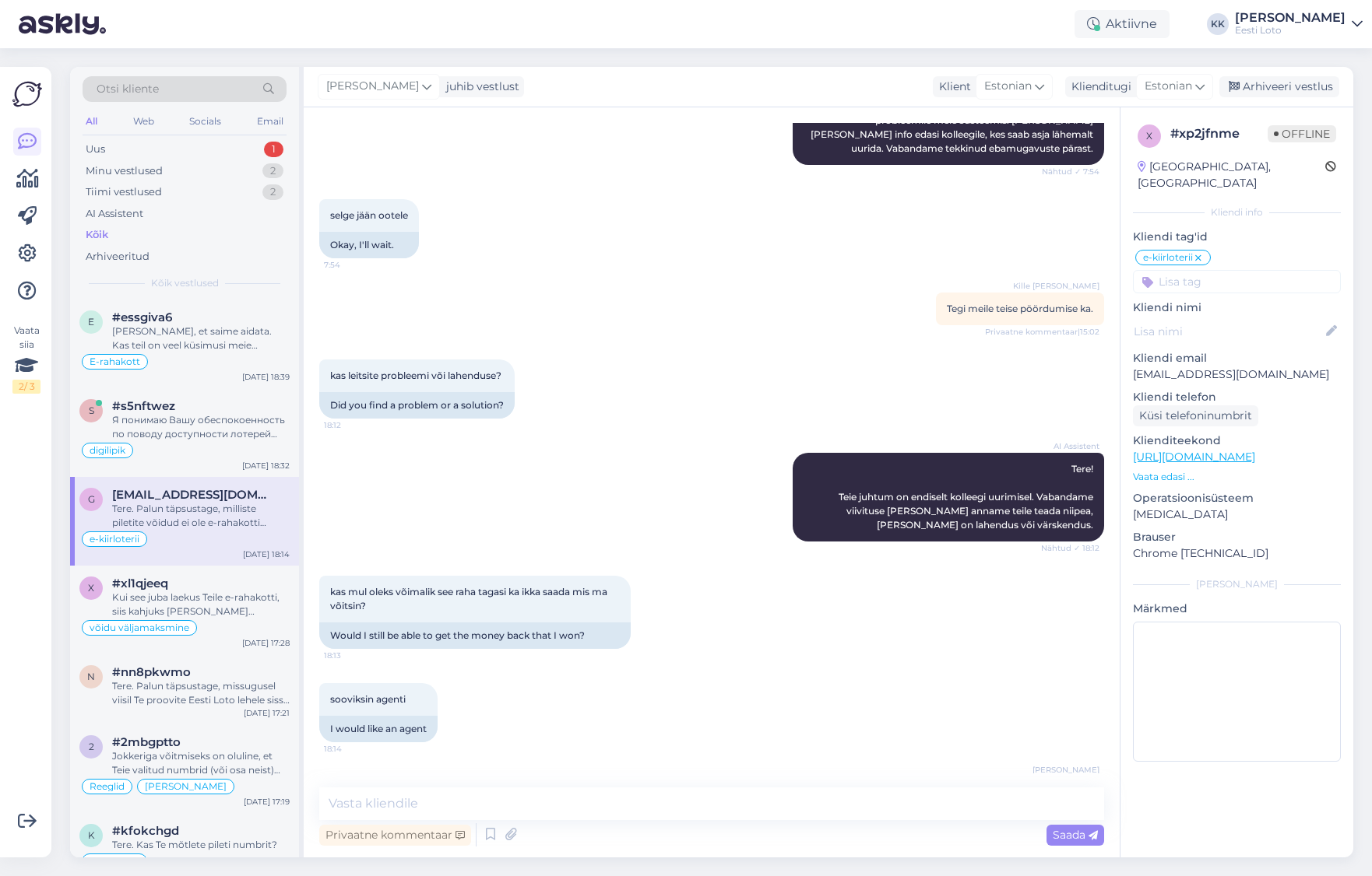
scroll to position [918, 0]
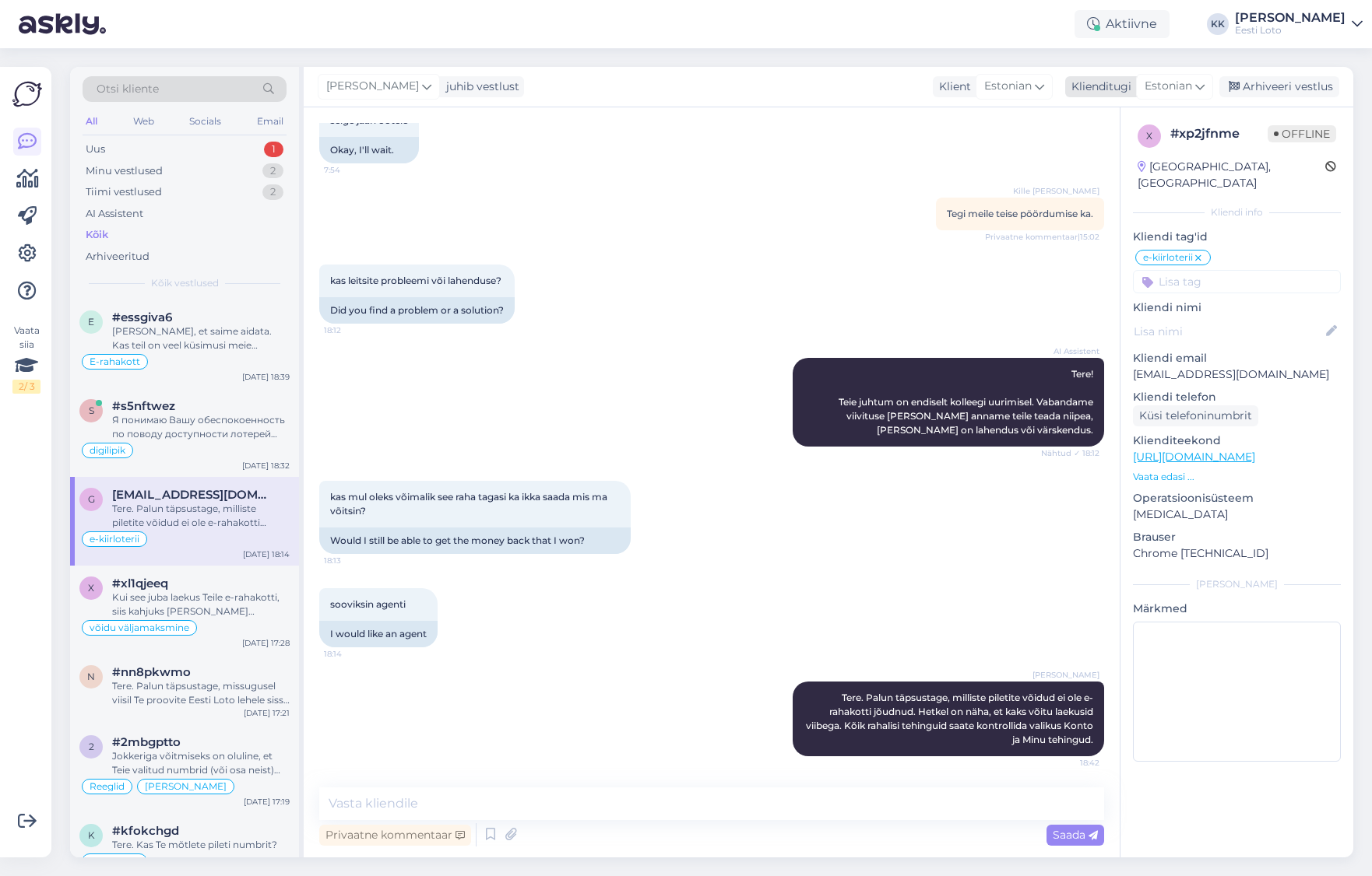
drag, startPoint x: 1304, startPoint y: 81, endPoint x: 1289, endPoint y: 81, distance: 15.0
click at [1304, 81] on div "Arhiveeri vestlus" at bounding box center [1278, 87] width 119 height 21
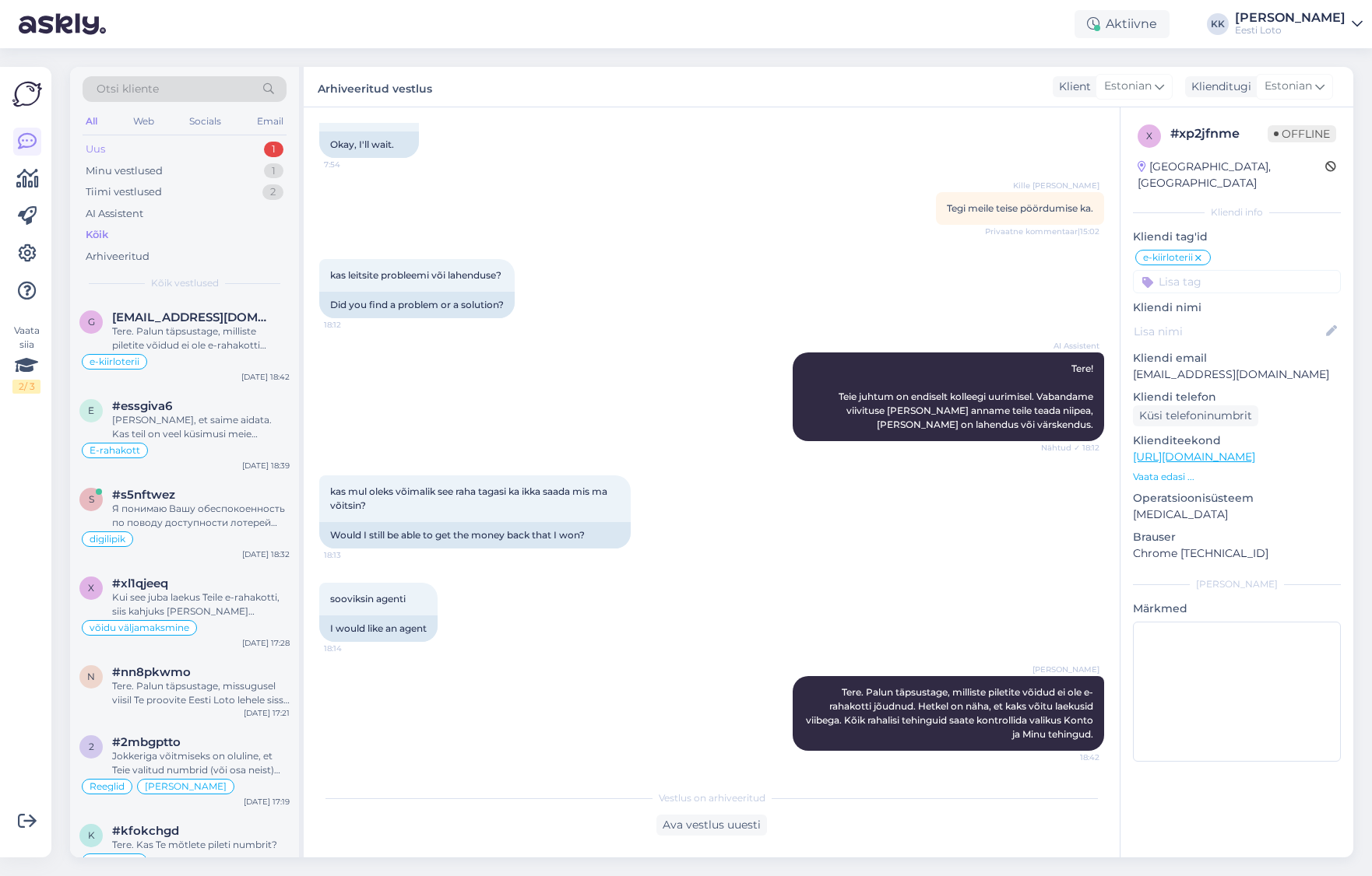
click at [154, 145] on div "Uus 1" at bounding box center [184, 150] width 204 height 22
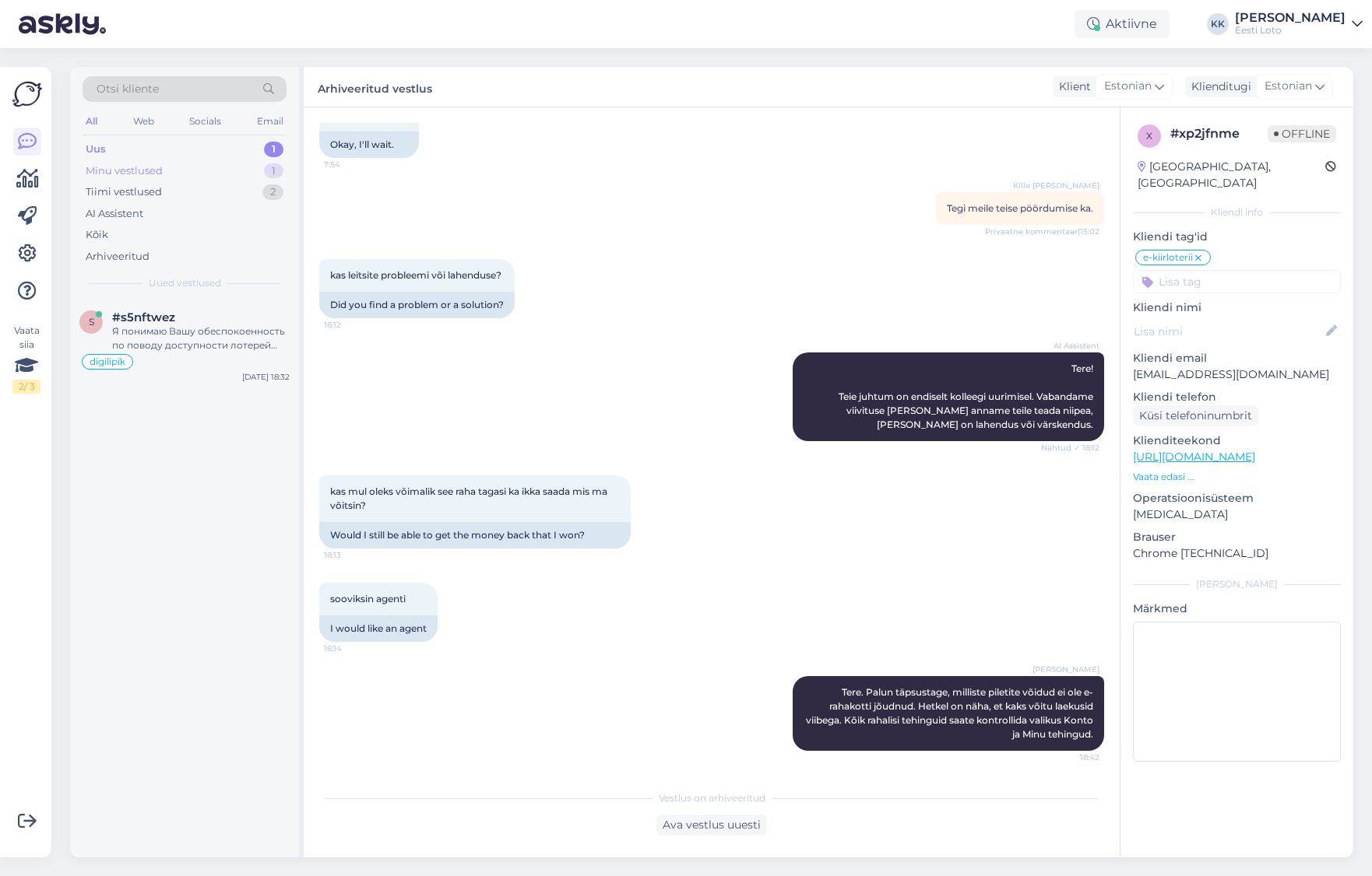
click at [160, 164] on div "Minu vestlused" at bounding box center [124, 172] width 77 height 16
click at [168, 148] on div "Uus 1" at bounding box center [184, 150] width 204 height 22
click at [191, 345] on div "Я понимаю Вашу обеспокоенность по поводу доступности лотерей для пожилых людей …" at bounding box center [201, 339] width 178 height 28
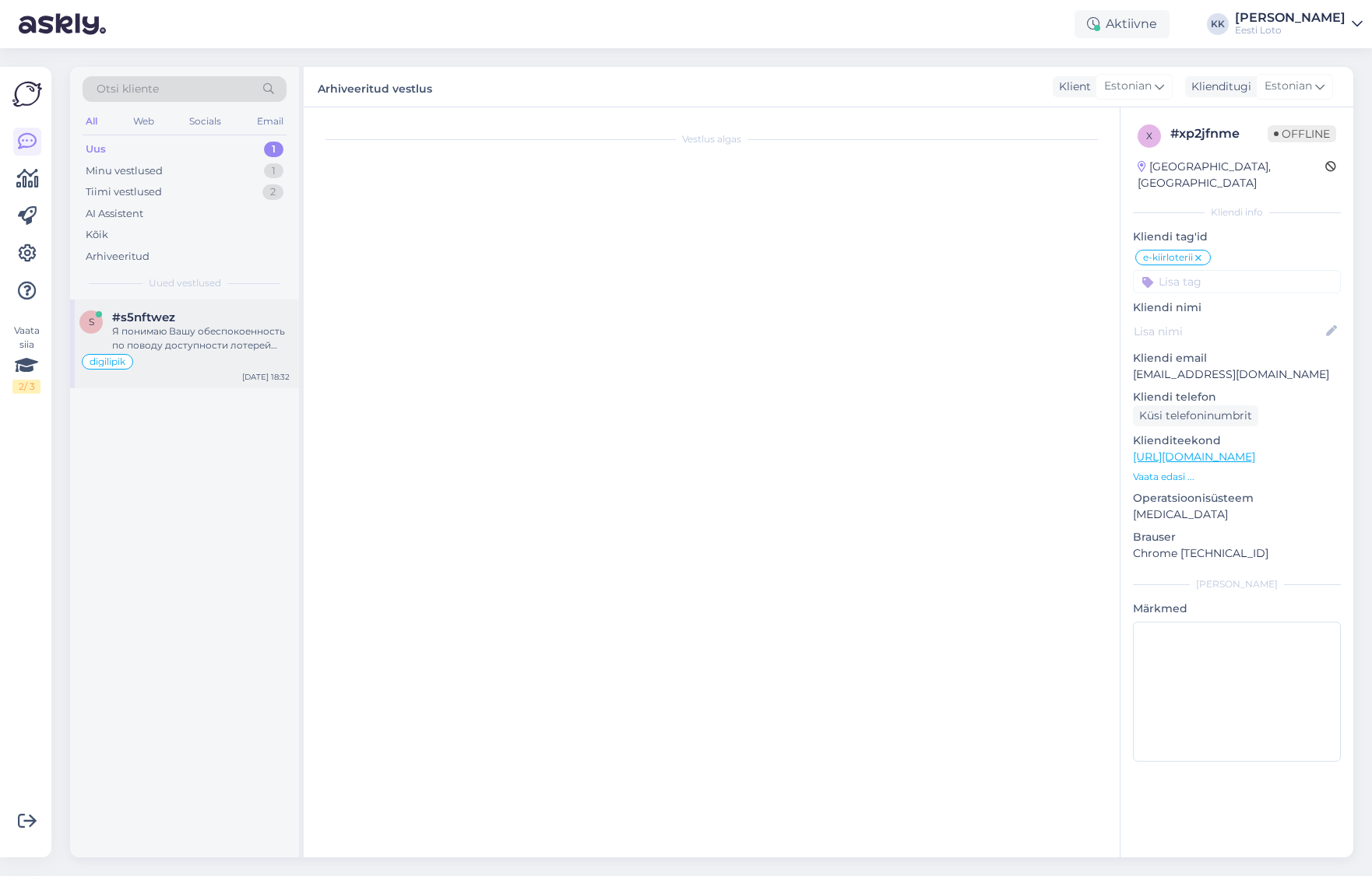
scroll to position [694, 0]
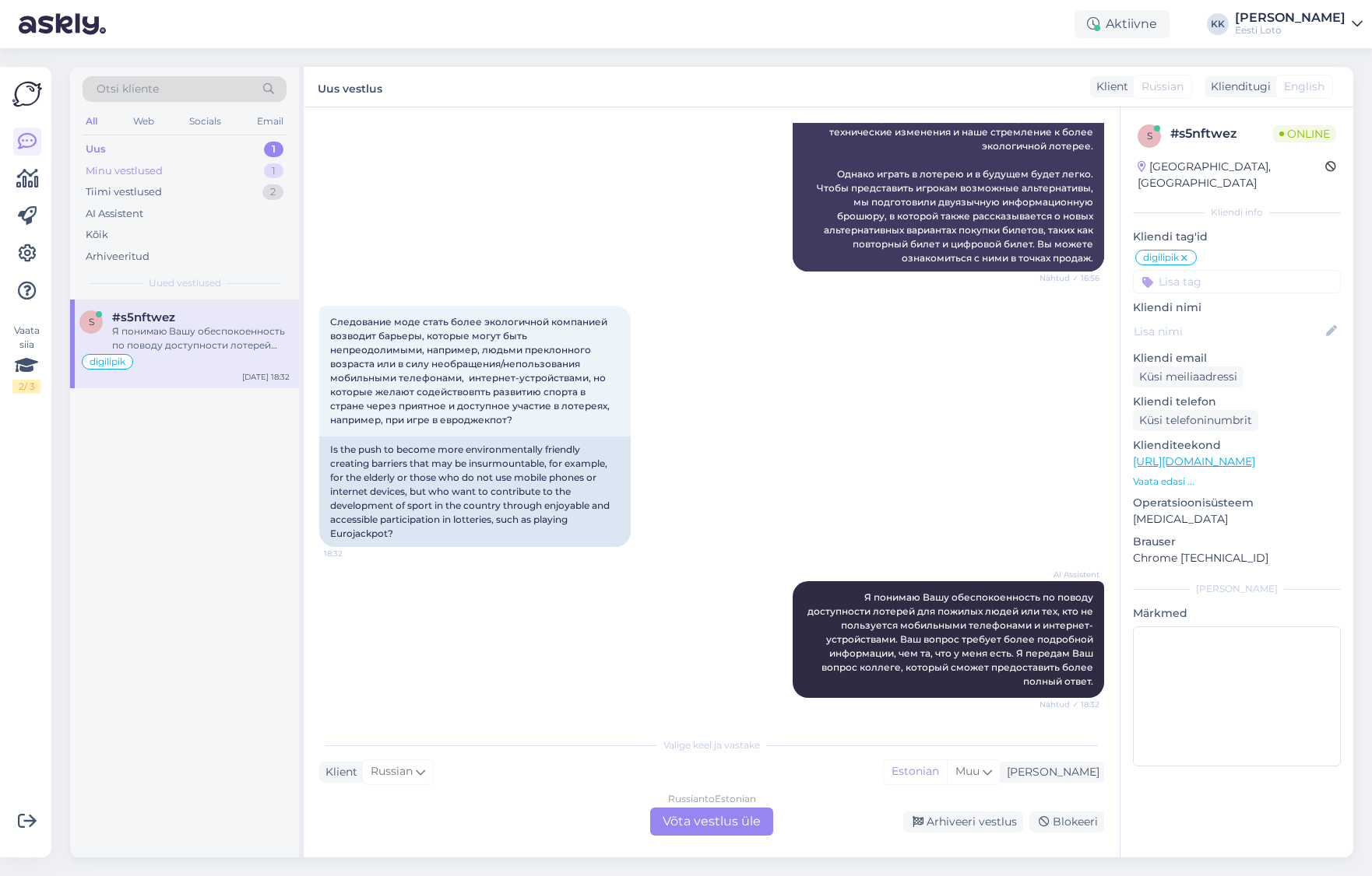
click at [183, 173] on div "Minu vestlused 1" at bounding box center [184, 171] width 204 height 22
click at [252, 339] on div "Tere. Palun täpsustage, missugusel viisil Te proovite Eesti Loto lehele sisse l…" at bounding box center [201, 339] width 178 height 28
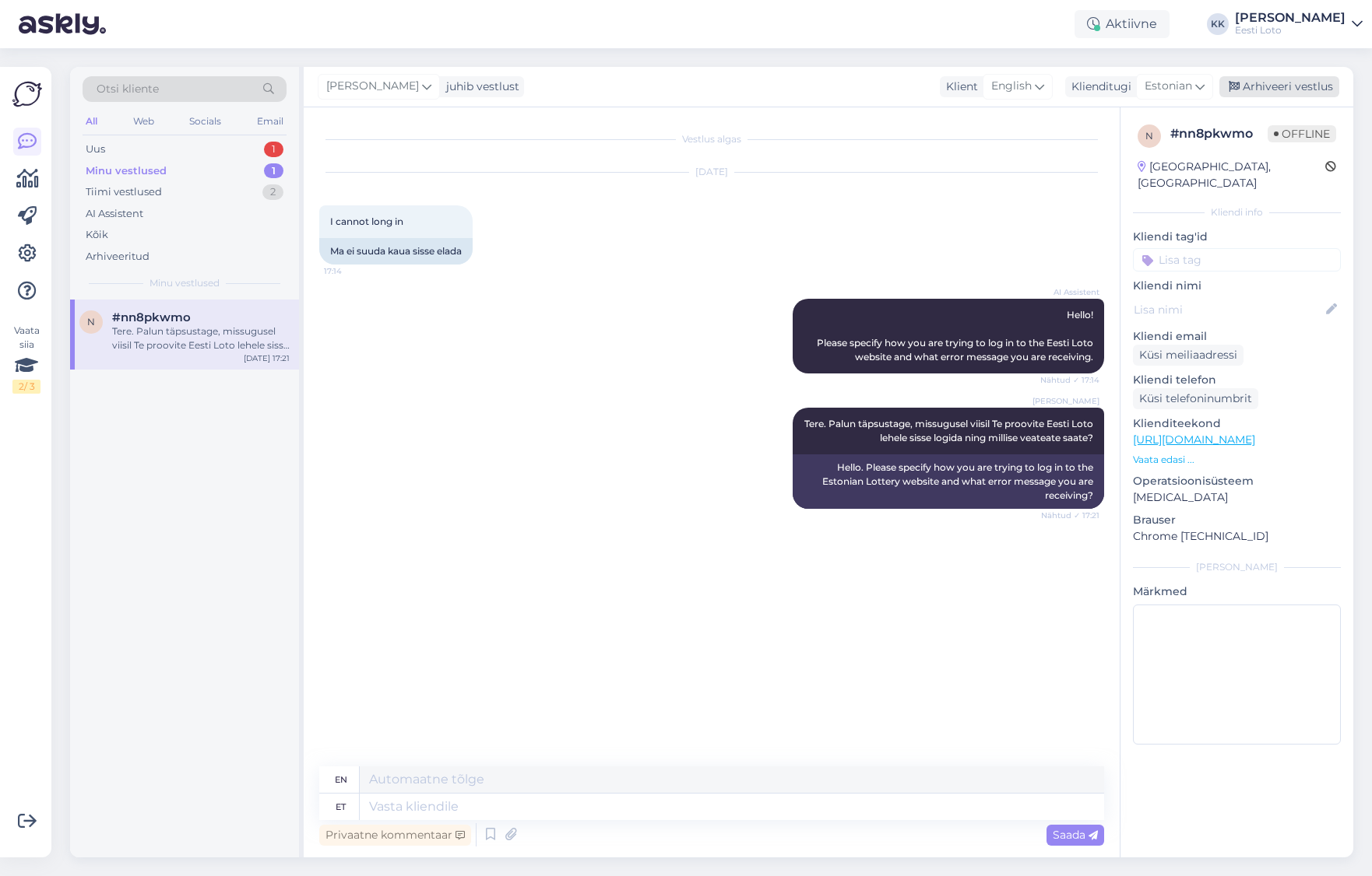
click at [1310, 88] on div "Arhiveeri vestlus" at bounding box center [1278, 87] width 119 height 21
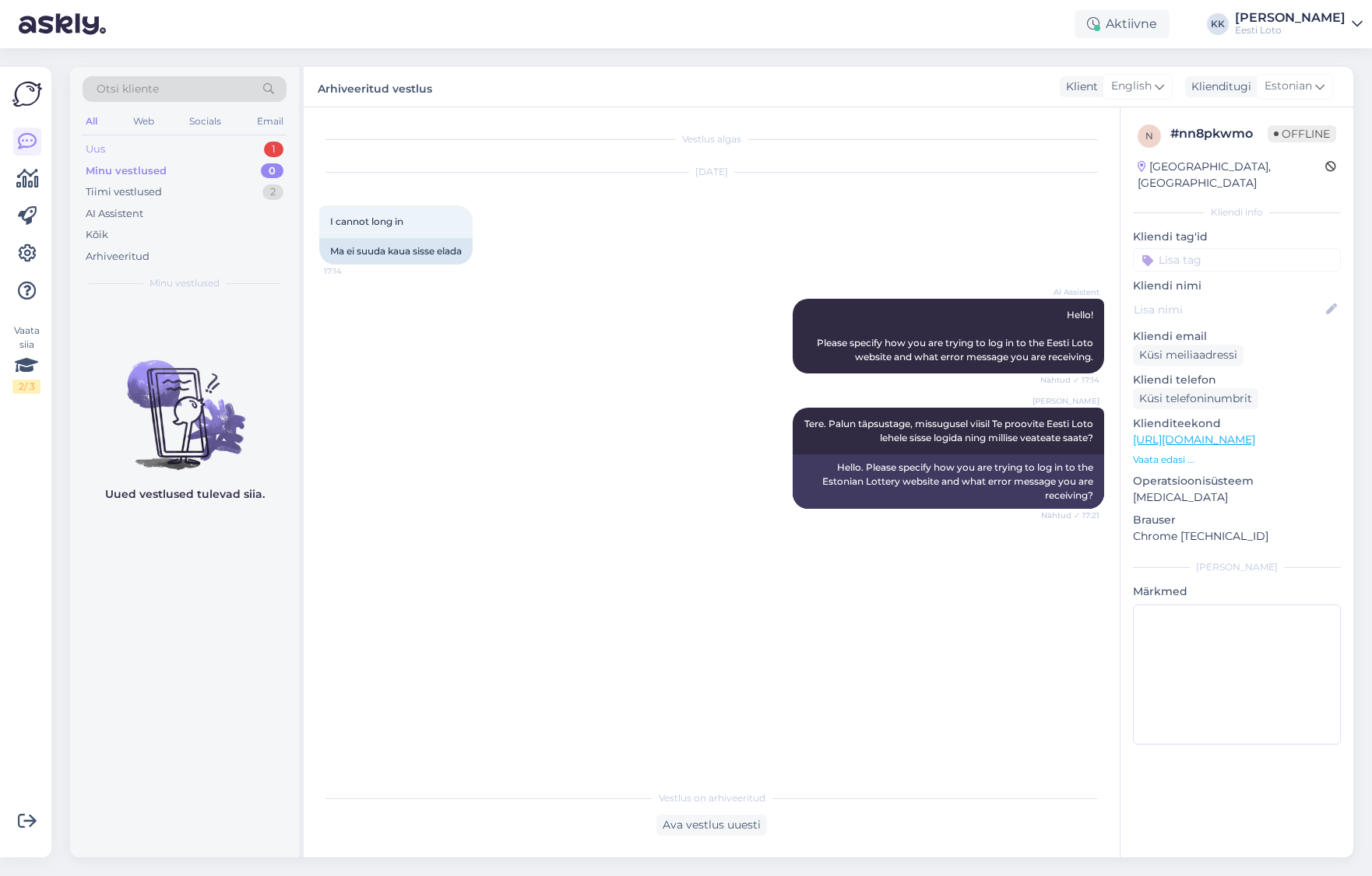
click at [164, 150] on div "Uus 1" at bounding box center [184, 150] width 204 height 22
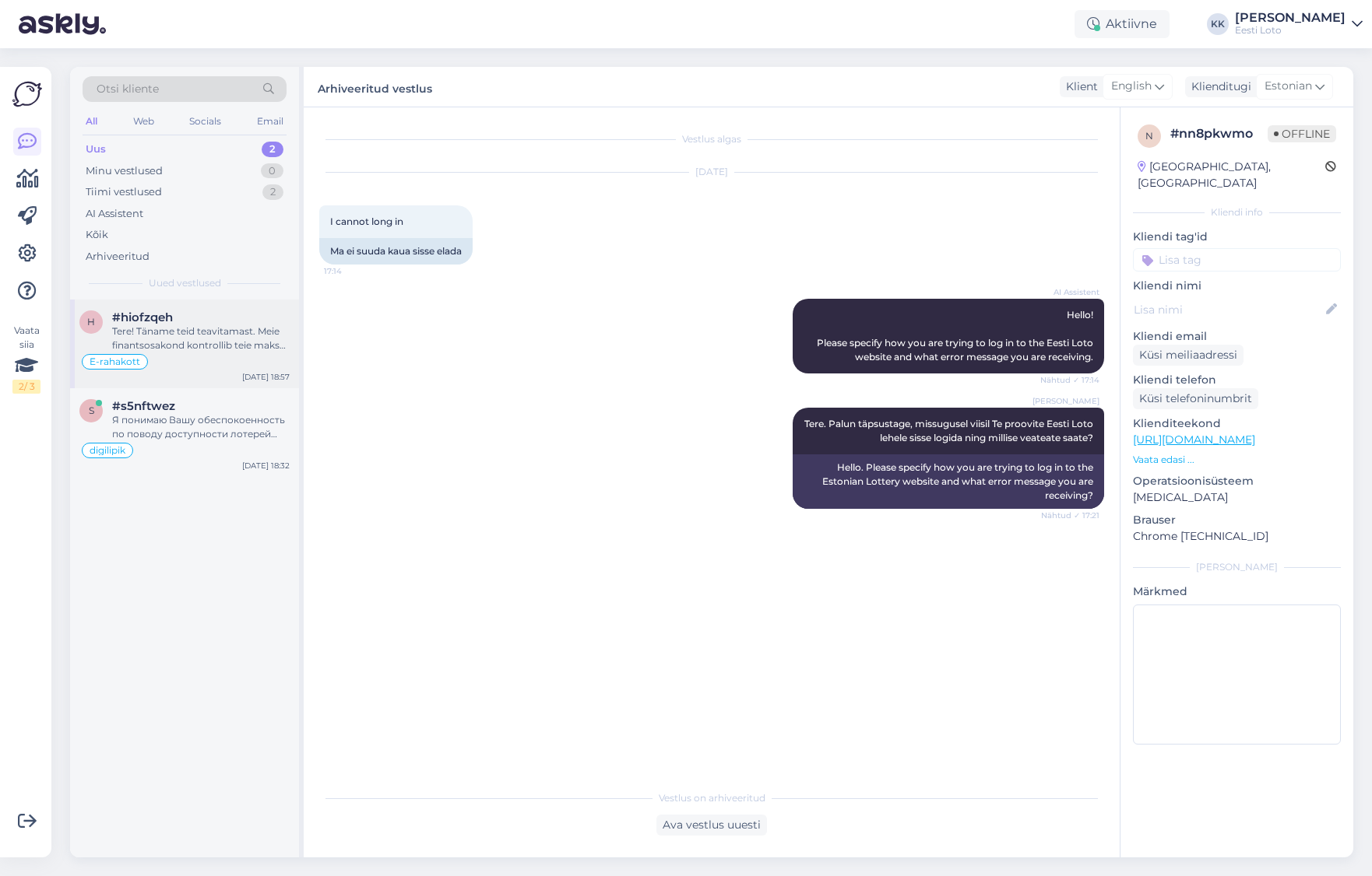
click at [199, 333] on div "Tere! Täname teid teavitamast. Meie finantsosakond kontrollib teie makset esime…" at bounding box center [201, 339] width 178 height 28
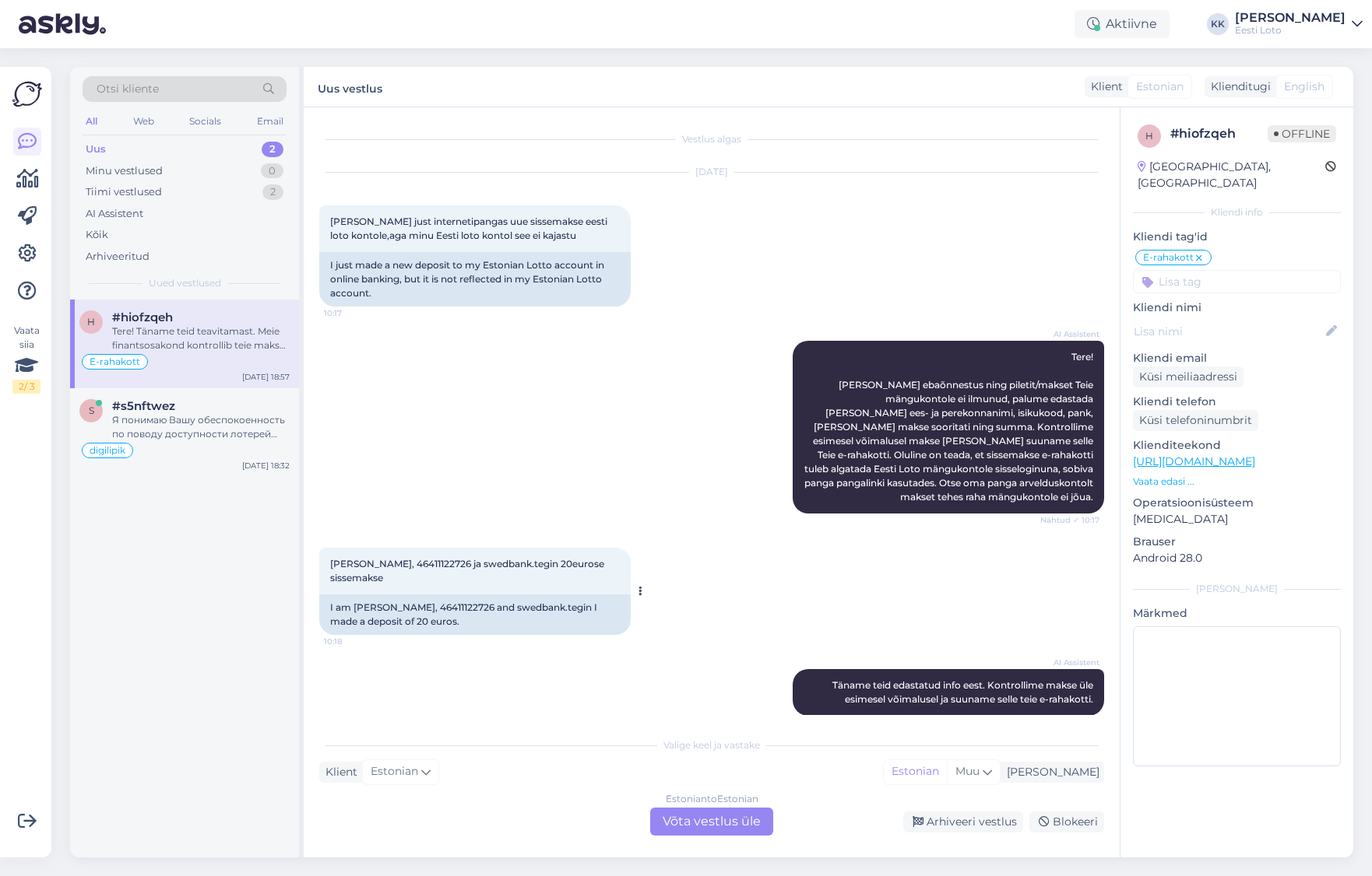
click at [451, 566] on span "[PERSON_NAME], 46411122726 ja swedbank.tegin 20eurose sissemakse" at bounding box center [468, 571] width 276 height 26
copy span "46411122726"
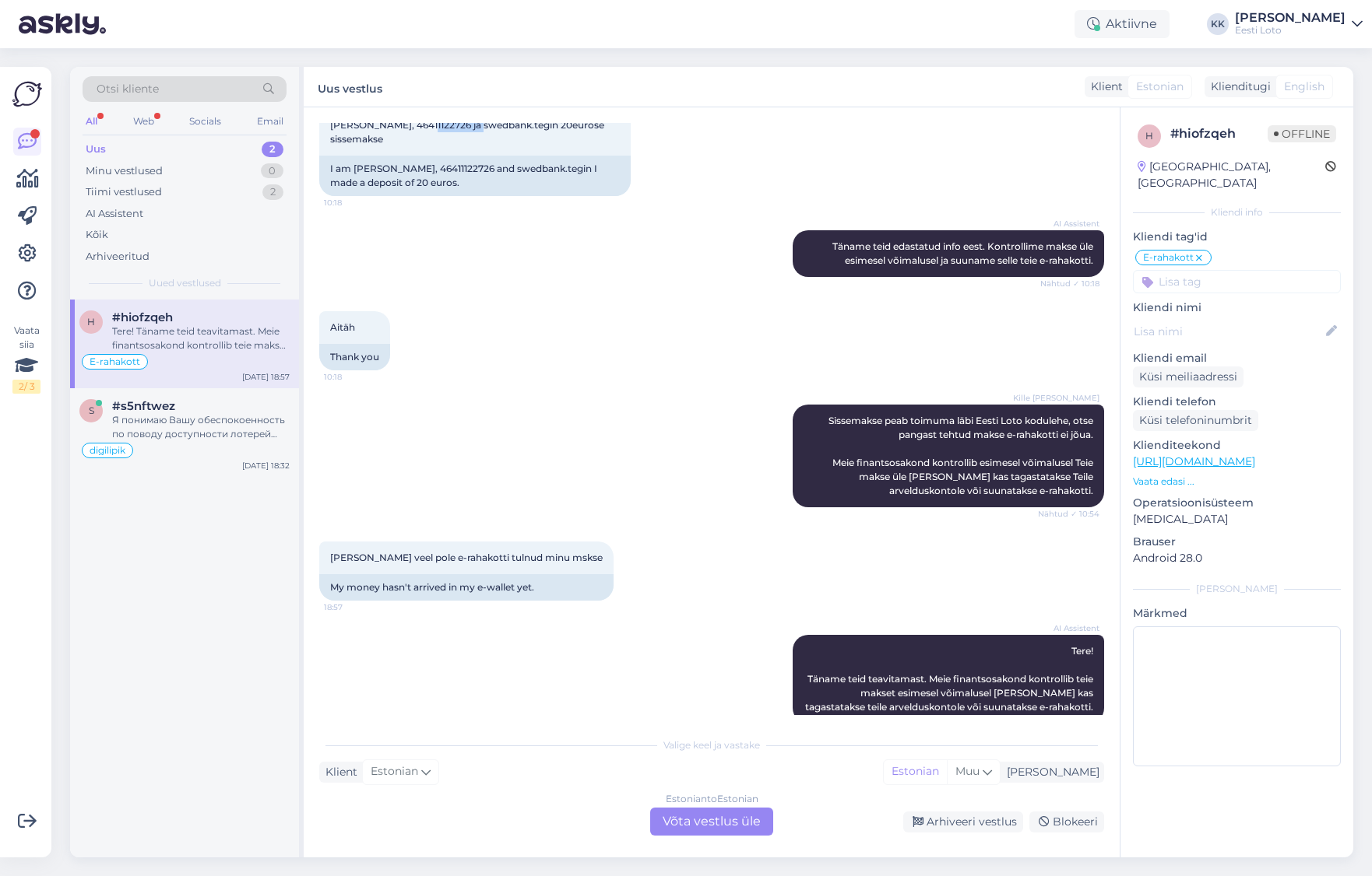
scroll to position [465, 0]
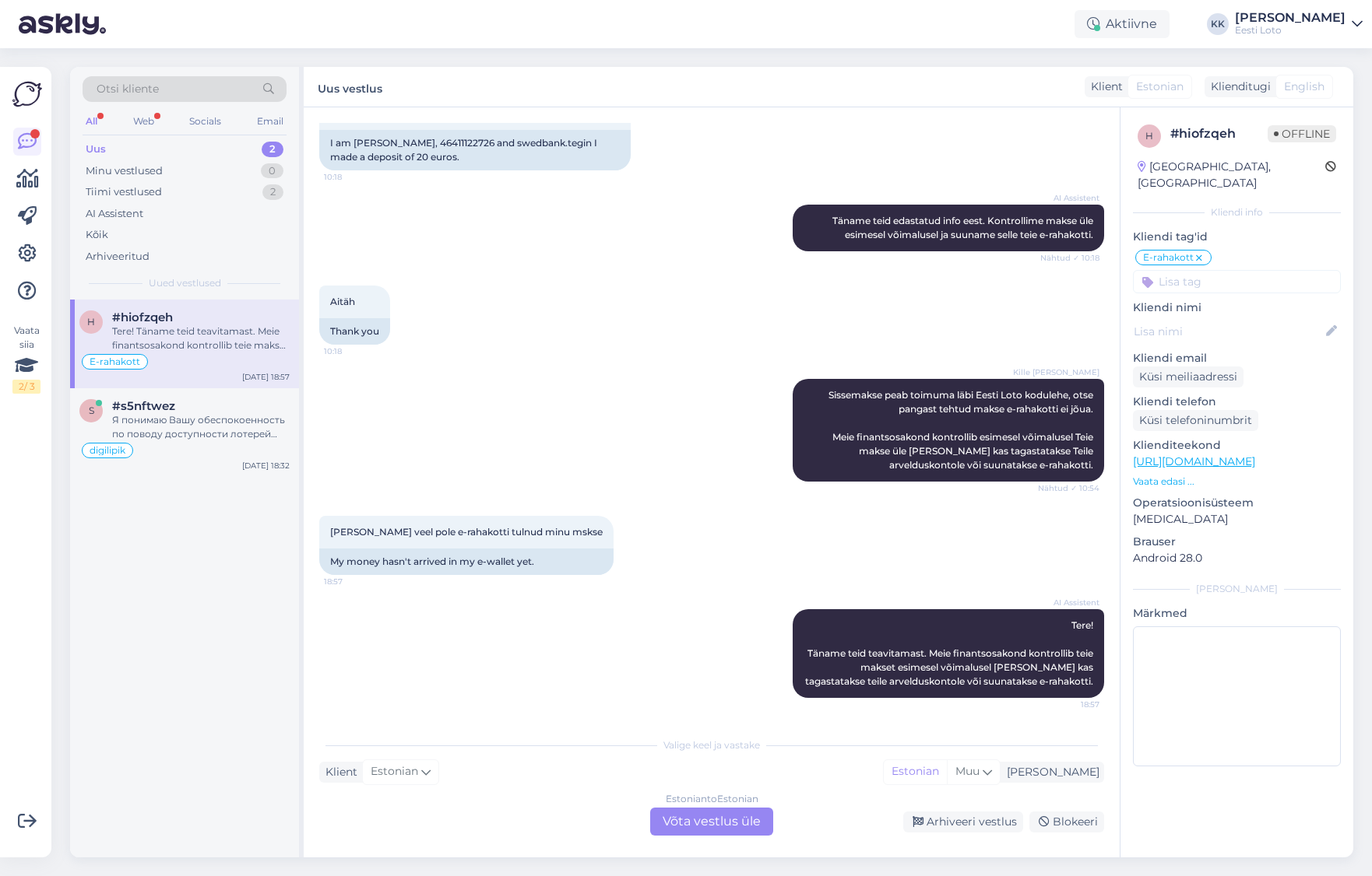
click at [722, 822] on div "Estonian to Estonian Võta vestlus üle" at bounding box center [711, 822] width 123 height 28
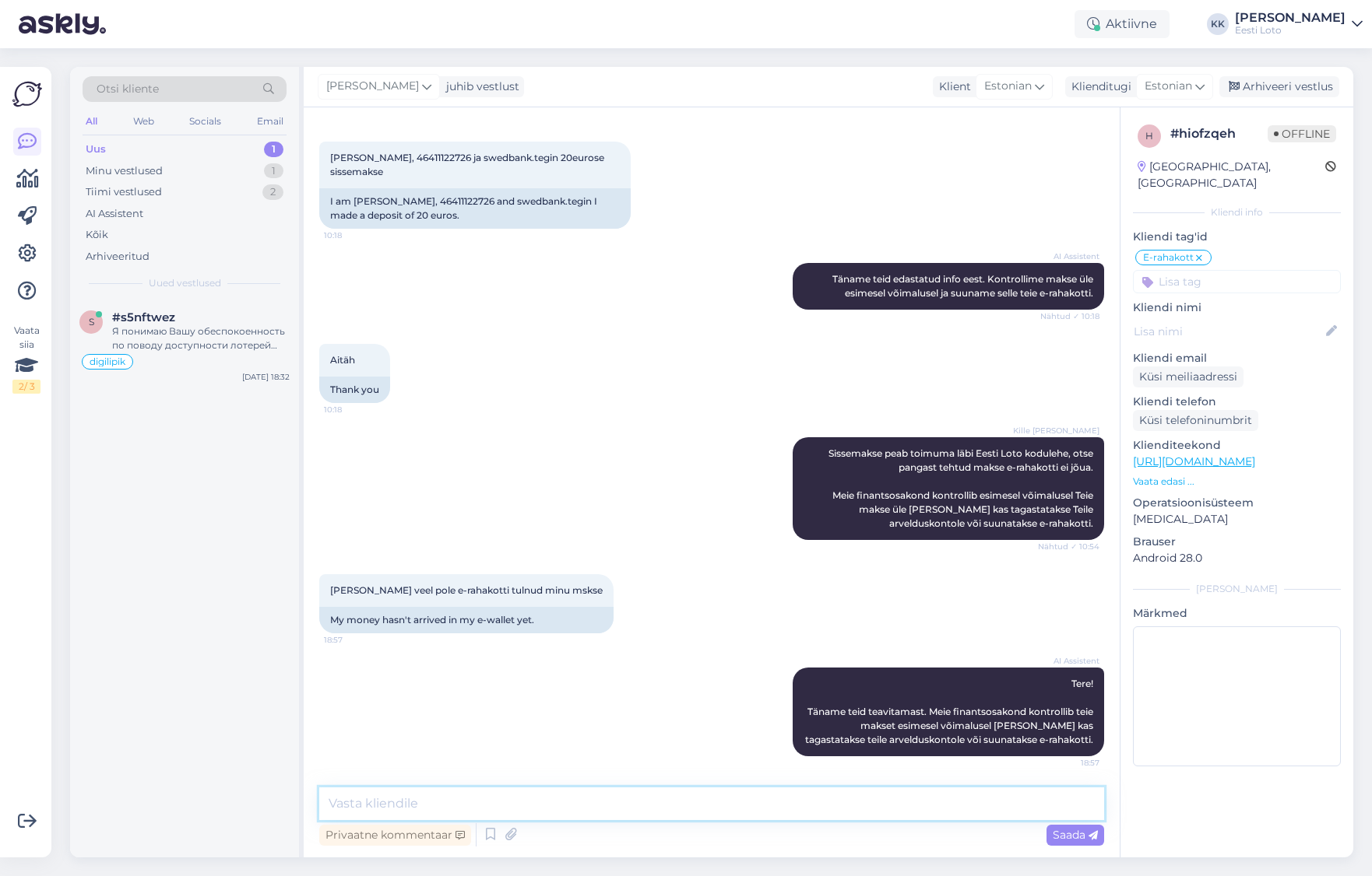
click at [617, 810] on textarea at bounding box center [712, 803] width 785 height 33
type textarea "T"
type textarea "I"
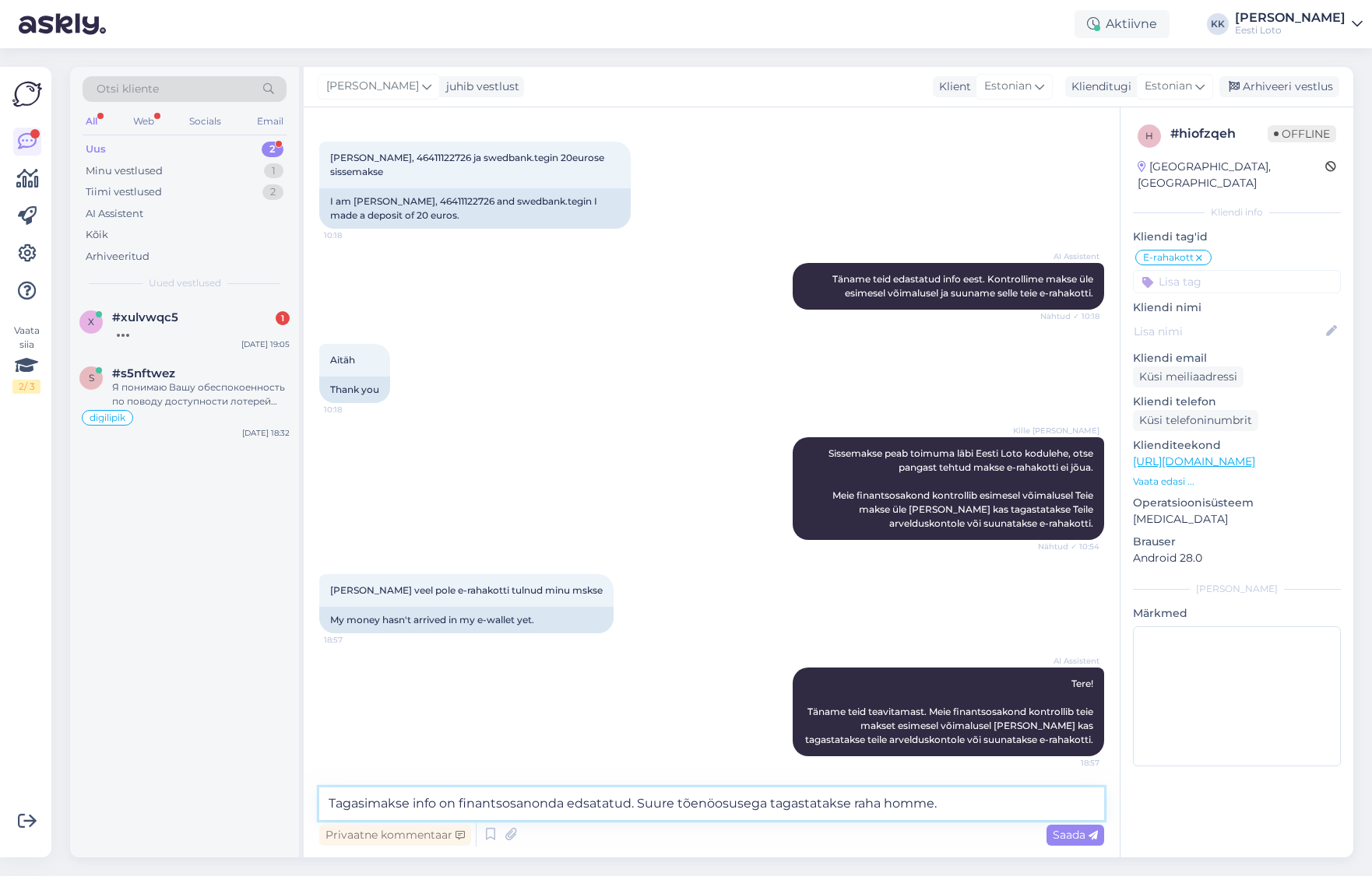
click at [585, 800] on textarea "Tagasimakse info on finantsosanonda edsatatud. Suure tõenöosusega tagastatakse …" at bounding box center [712, 803] width 785 height 33
click at [604, 807] on textarea "Tagasimakse info on finantsosanonda edasatatud. Suure tõenöosusega tagastatakse…" at bounding box center [712, 803] width 785 height 33
click at [713, 805] on textarea "Tagasimakse info on finantsosanonda edastatud. Suure tõenöosusega tagastatakse …" at bounding box center [712, 803] width 785 height 33
click at [970, 809] on textarea "Tagasimakse info on finantsosanonda edastatud. Suure tõenäosusega tagastatakse …" at bounding box center [712, 803] width 785 height 33
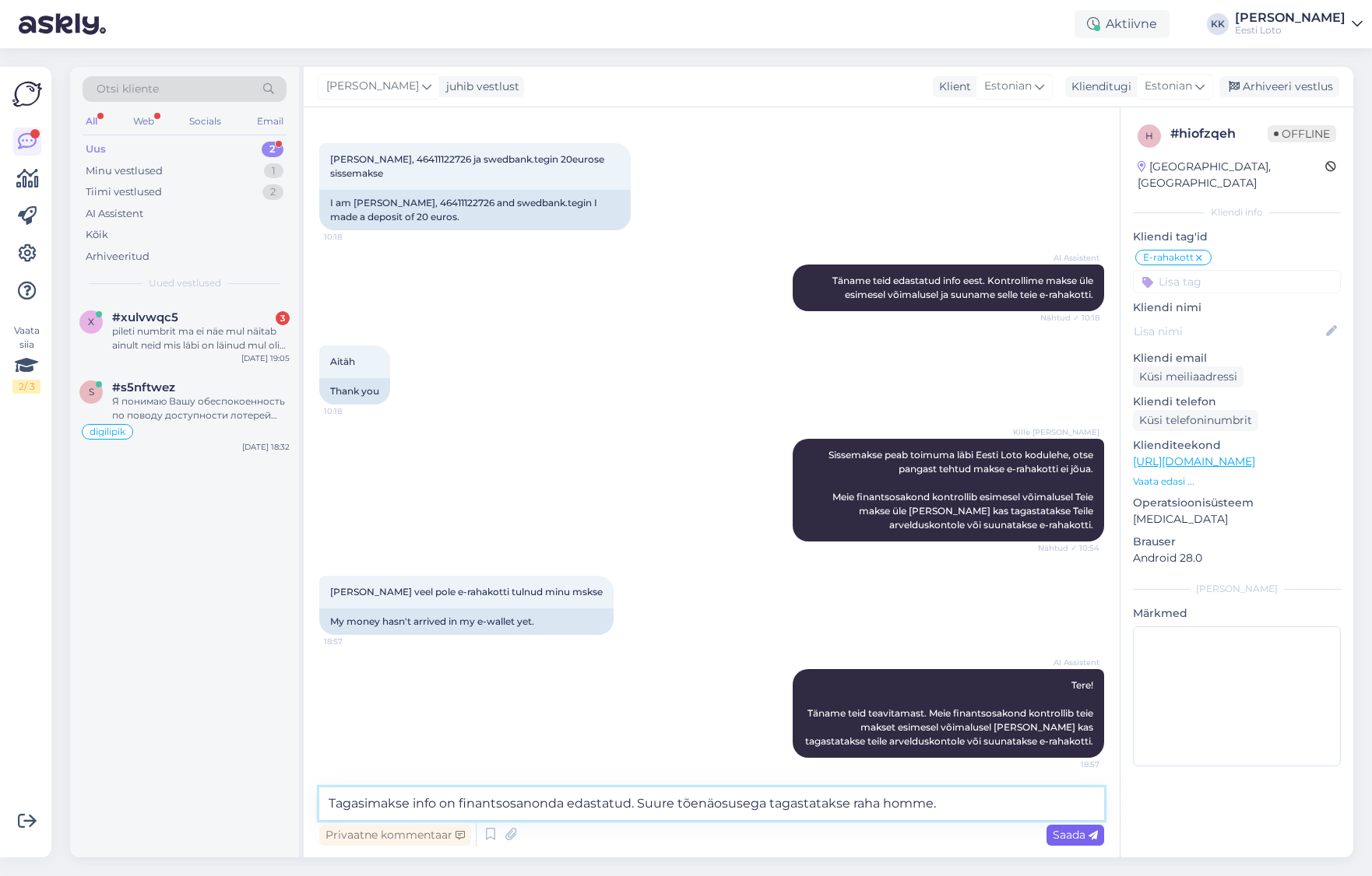
type textarea "Tagasimakse info on finantsosanonda edastatud. Suure tõenäosusega tagastatakse …"
click at [1070, 835] on span "Saada" at bounding box center [1075, 835] width 45 height 14
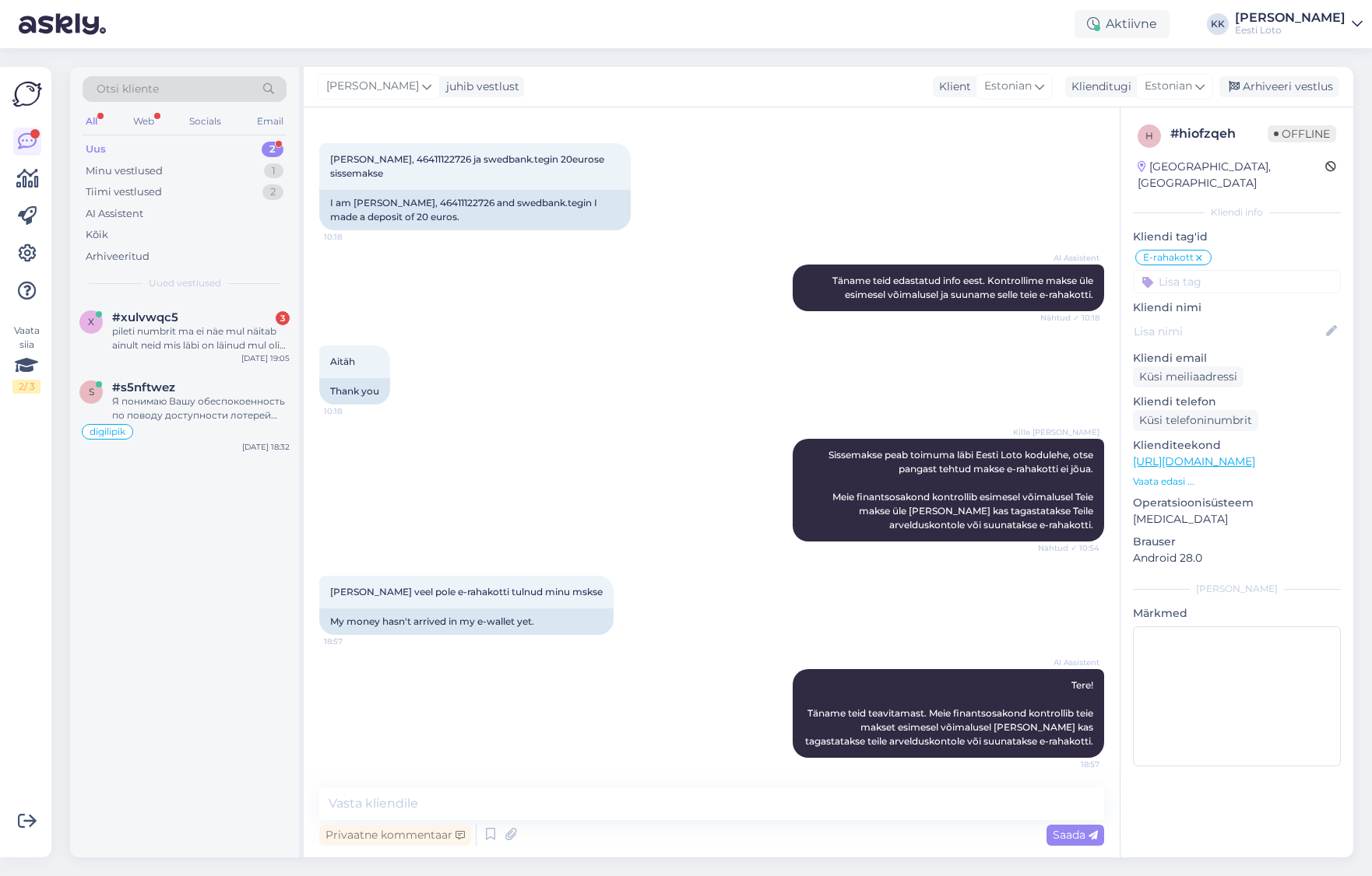
scroll to position [488, 0]
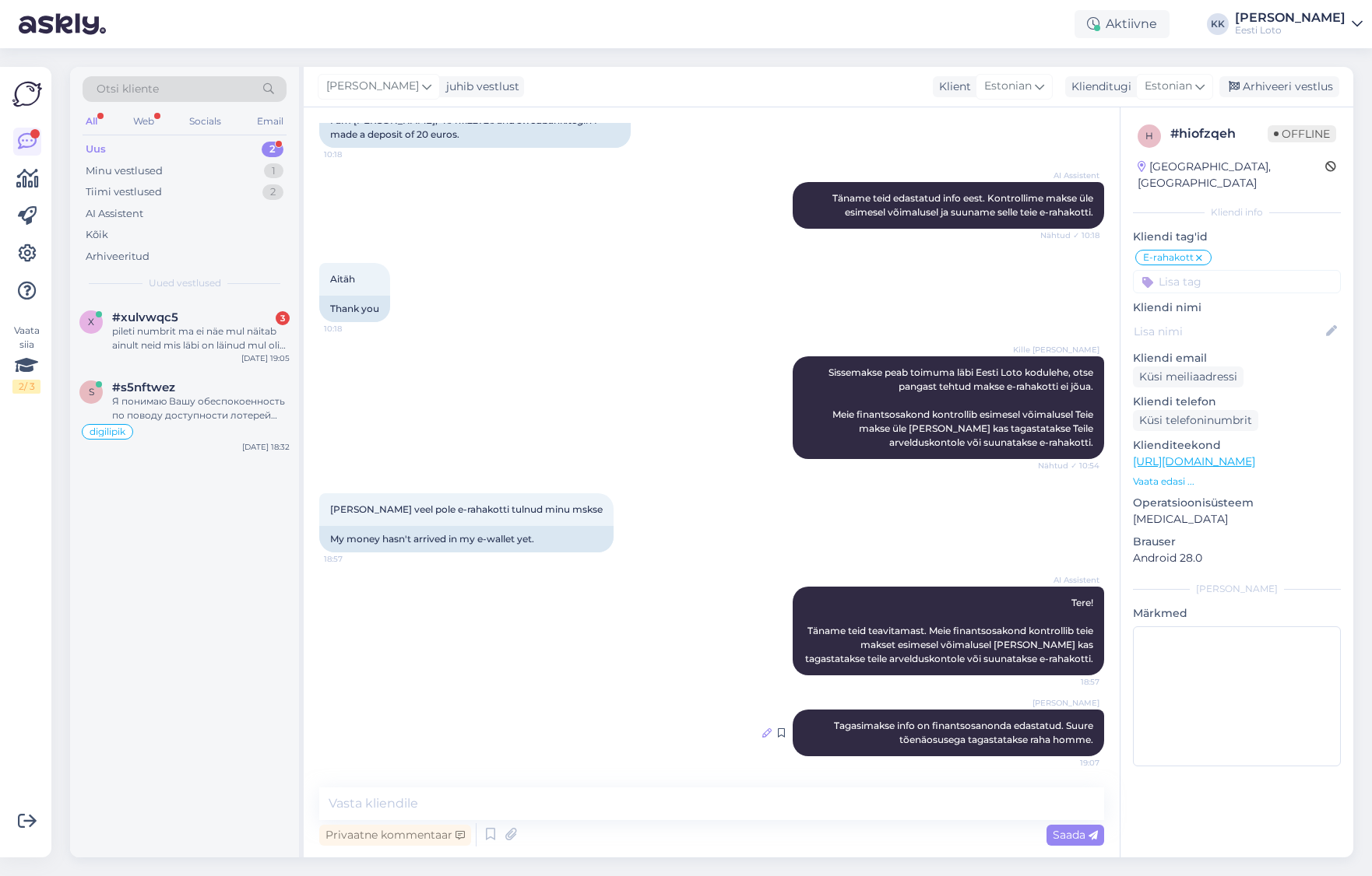
click at [769, 738] on icon at bounding box center [767, 733] width 10 height 10
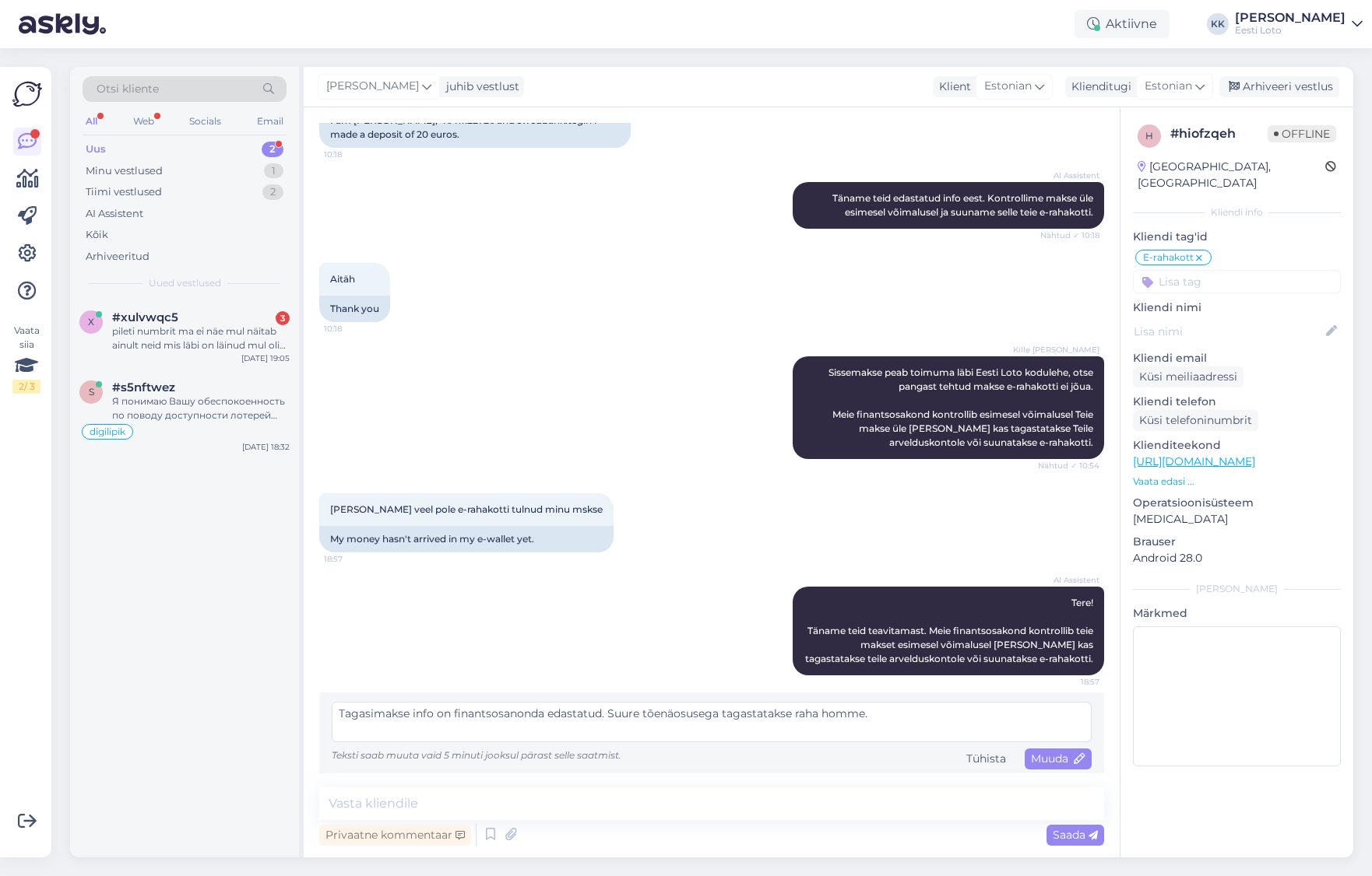
click at [517, 714] on textarea "Tagasimakse info on finantsosanonda edastatud. Suure tõenäosusega tagastatakse …" at bounding box center [712, 722] width 759 height 41
type textarea "Tagasimakse info on finantsosakonda edastatud. Suure tõenäosusega tagastatakse …"
click at [1058, 757] on span "Muuda" at bounding box center [1058, 759] width 55 height 14
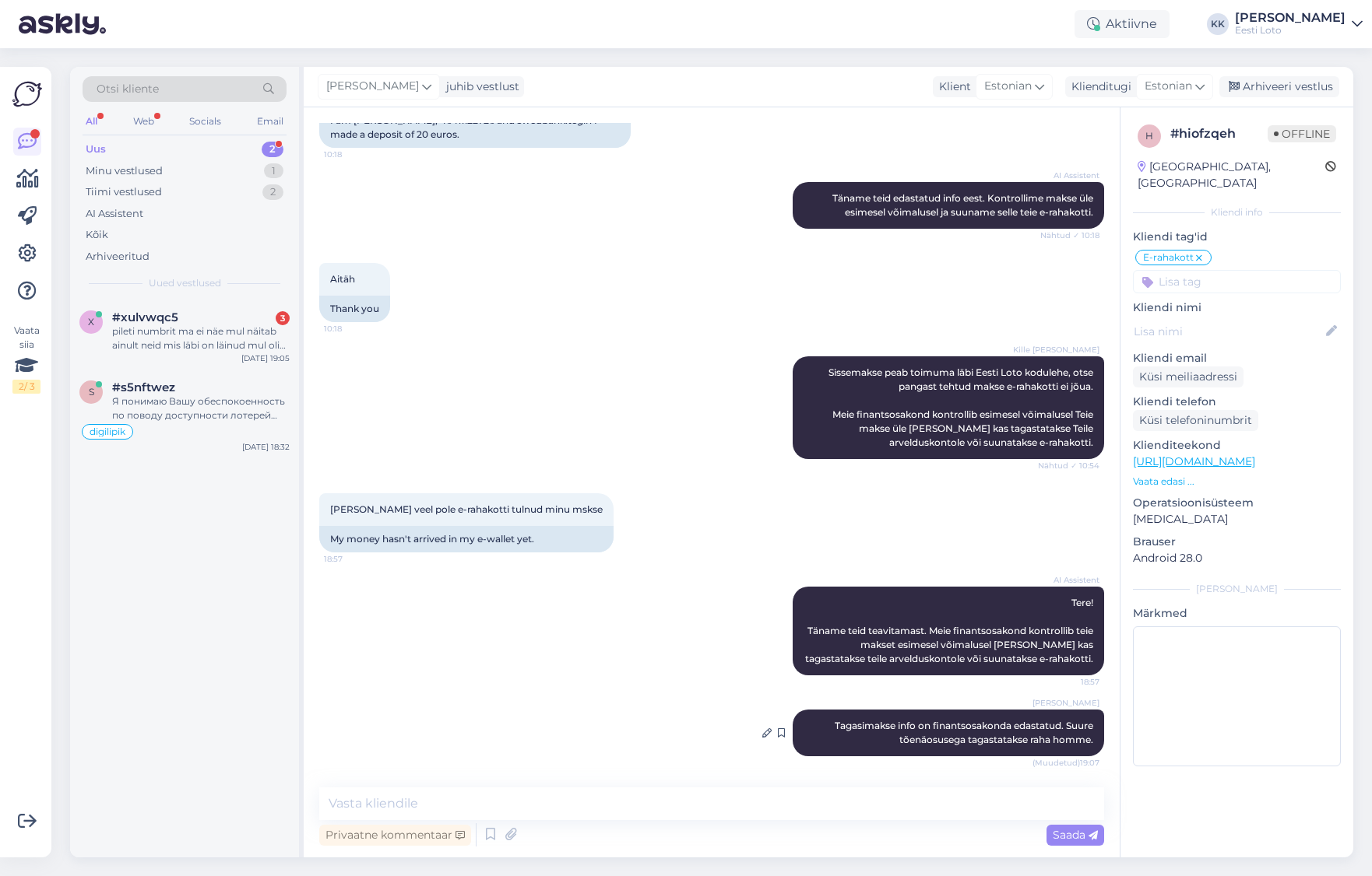
scroll to position [481, 0]
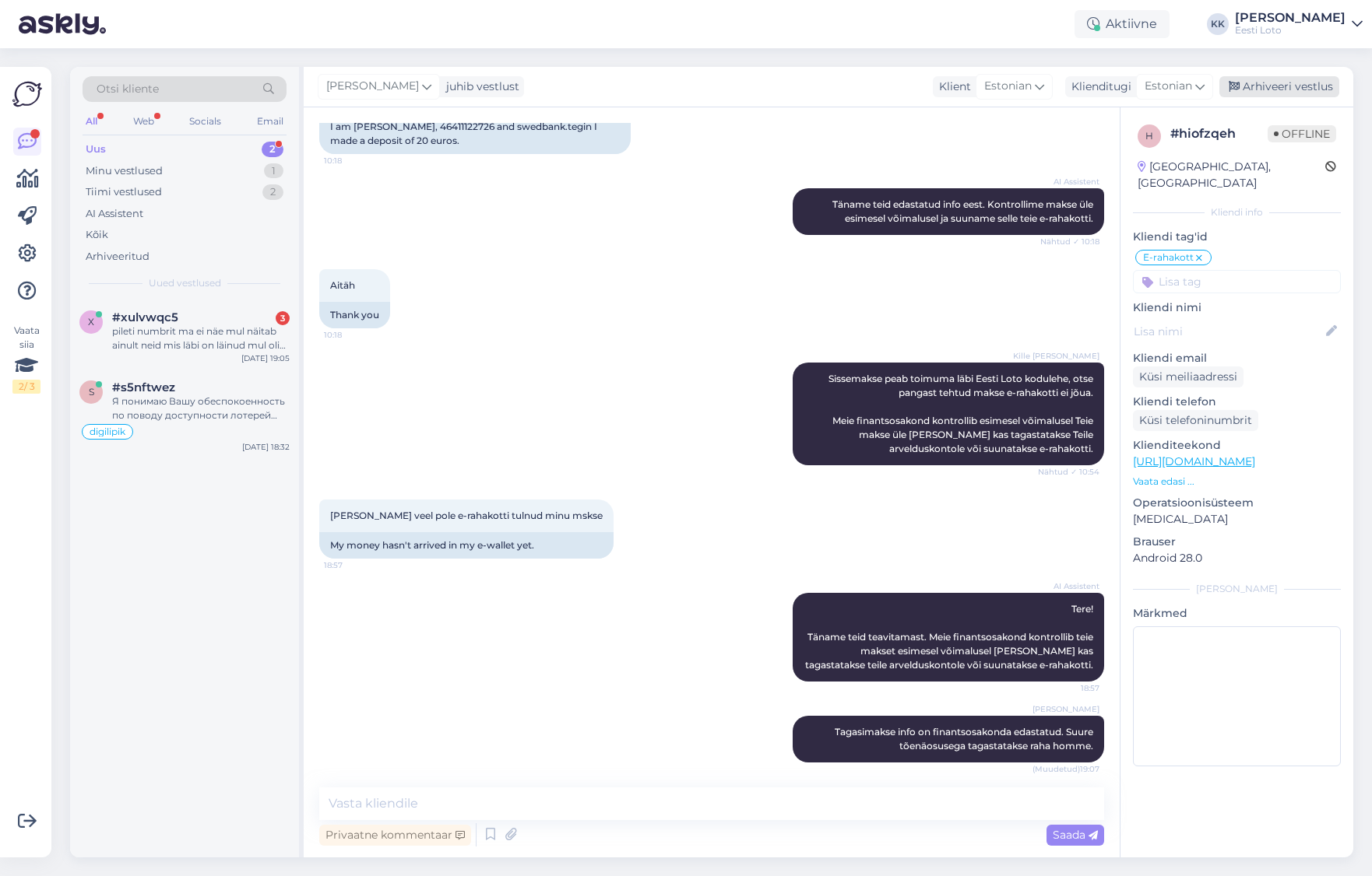
click at [1283, 88] on div "Arhiveeri vestlus" at bounding box center [1278, 87] width 119 height 21
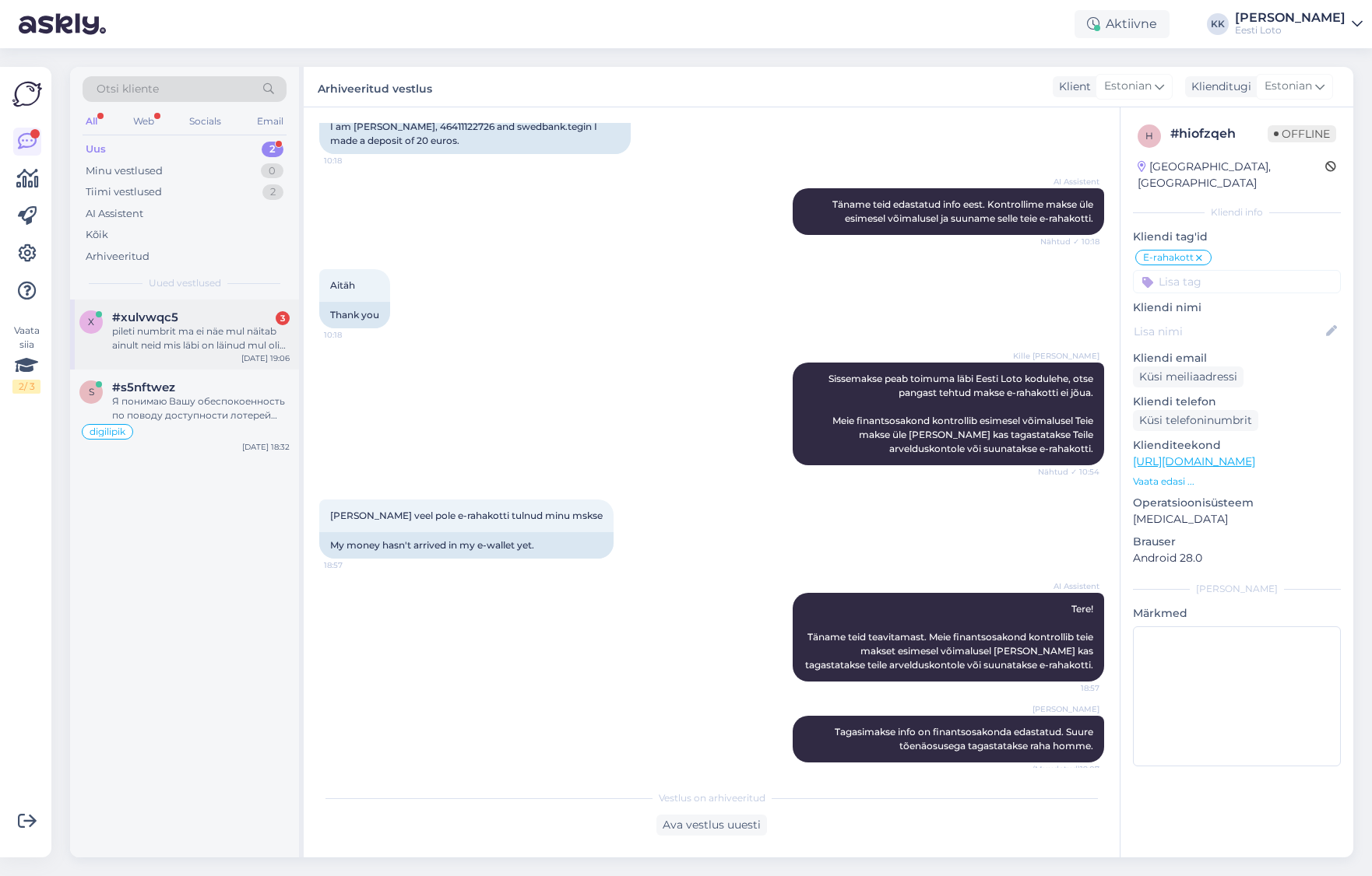
click at [204, 356] on div "x #xulvwqc5 3 pileti numbrit ma ei näe mul näitab ainult neid mis läbi on läinu…" at bounding box center [184, 334] width 229 height 70
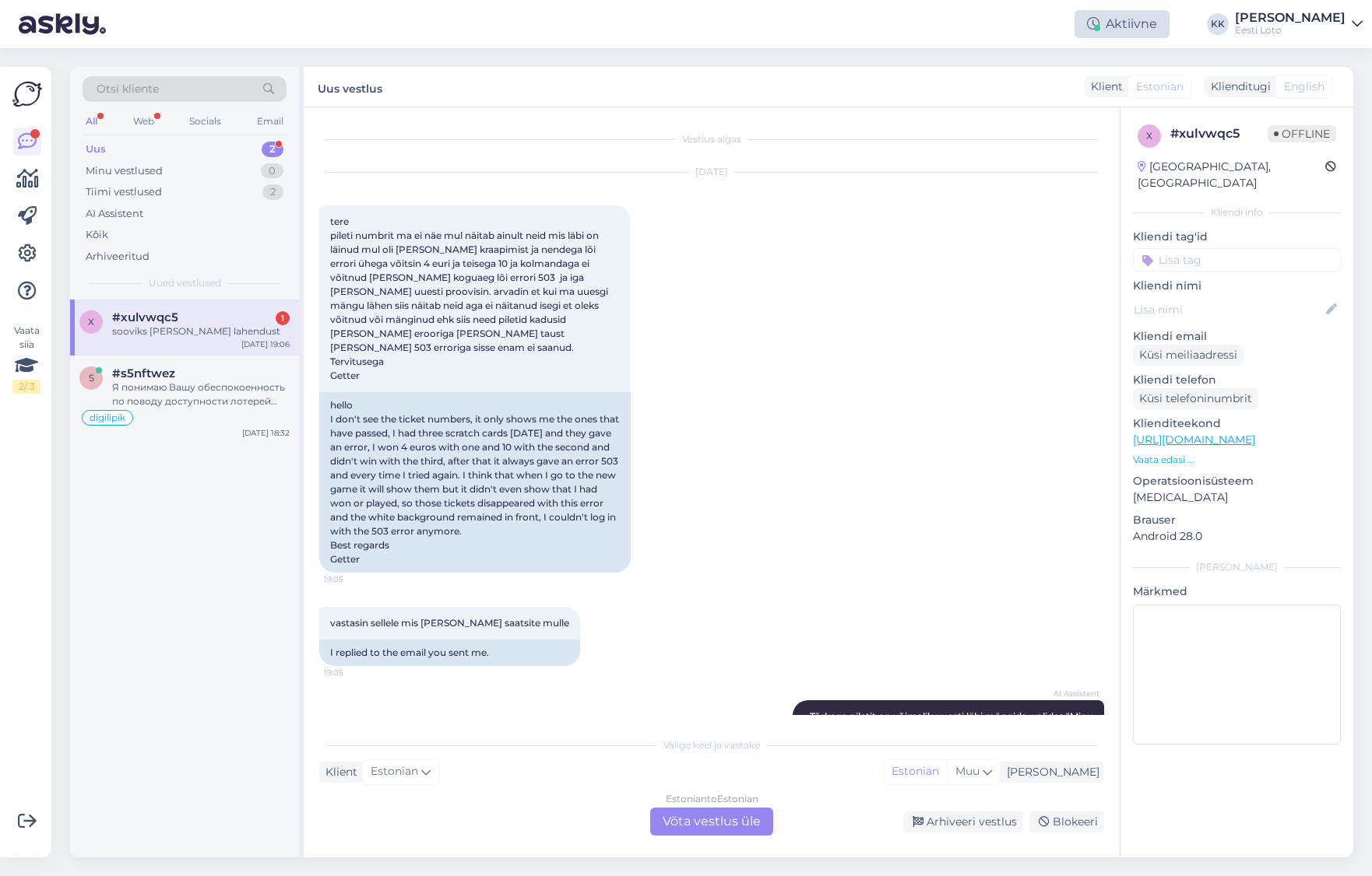
scroll to position [801, 0]
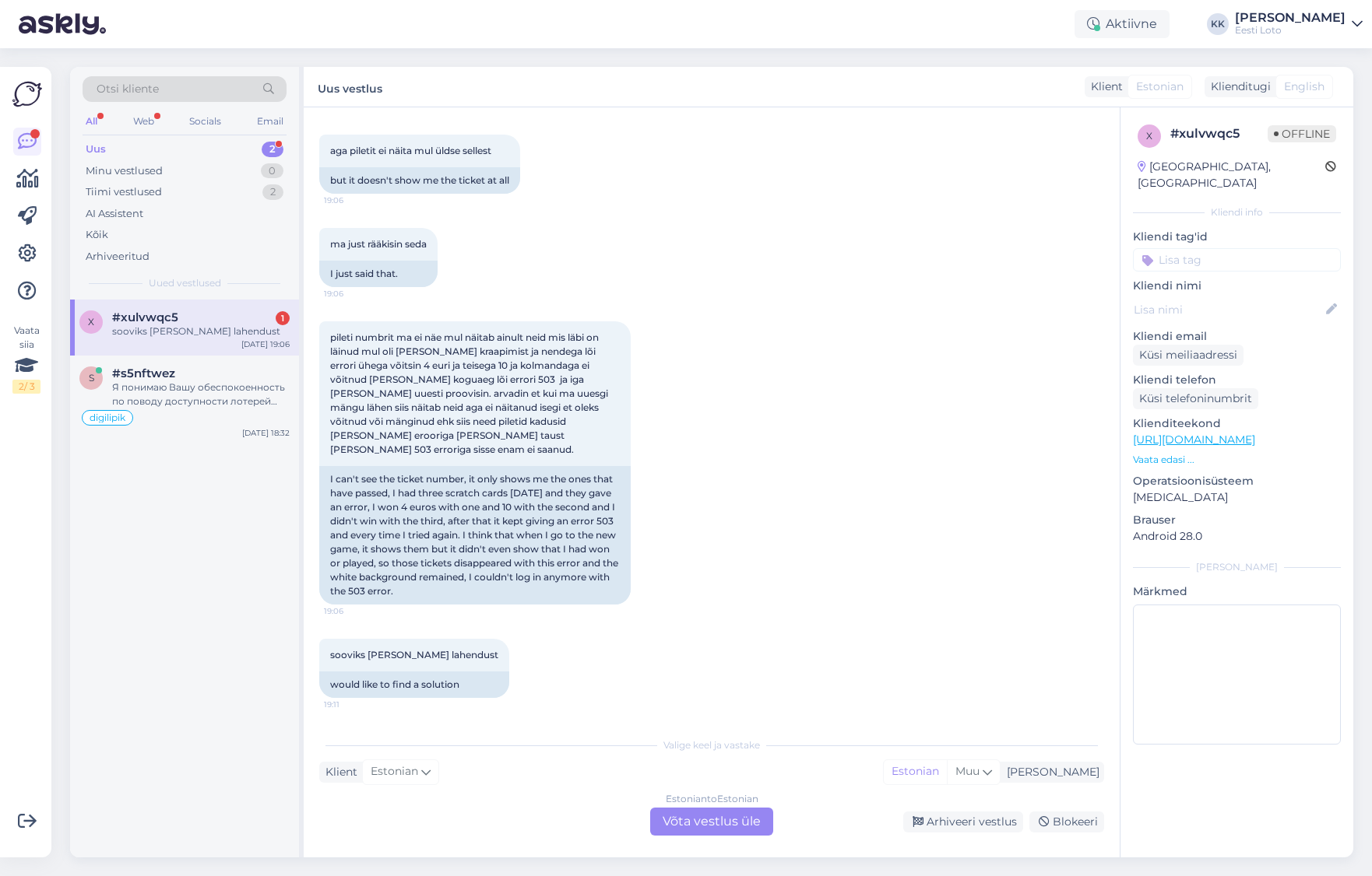
click at [151, 319] on span "#xulvwqc5" at bounding box center [145, 318] width 66 height 14
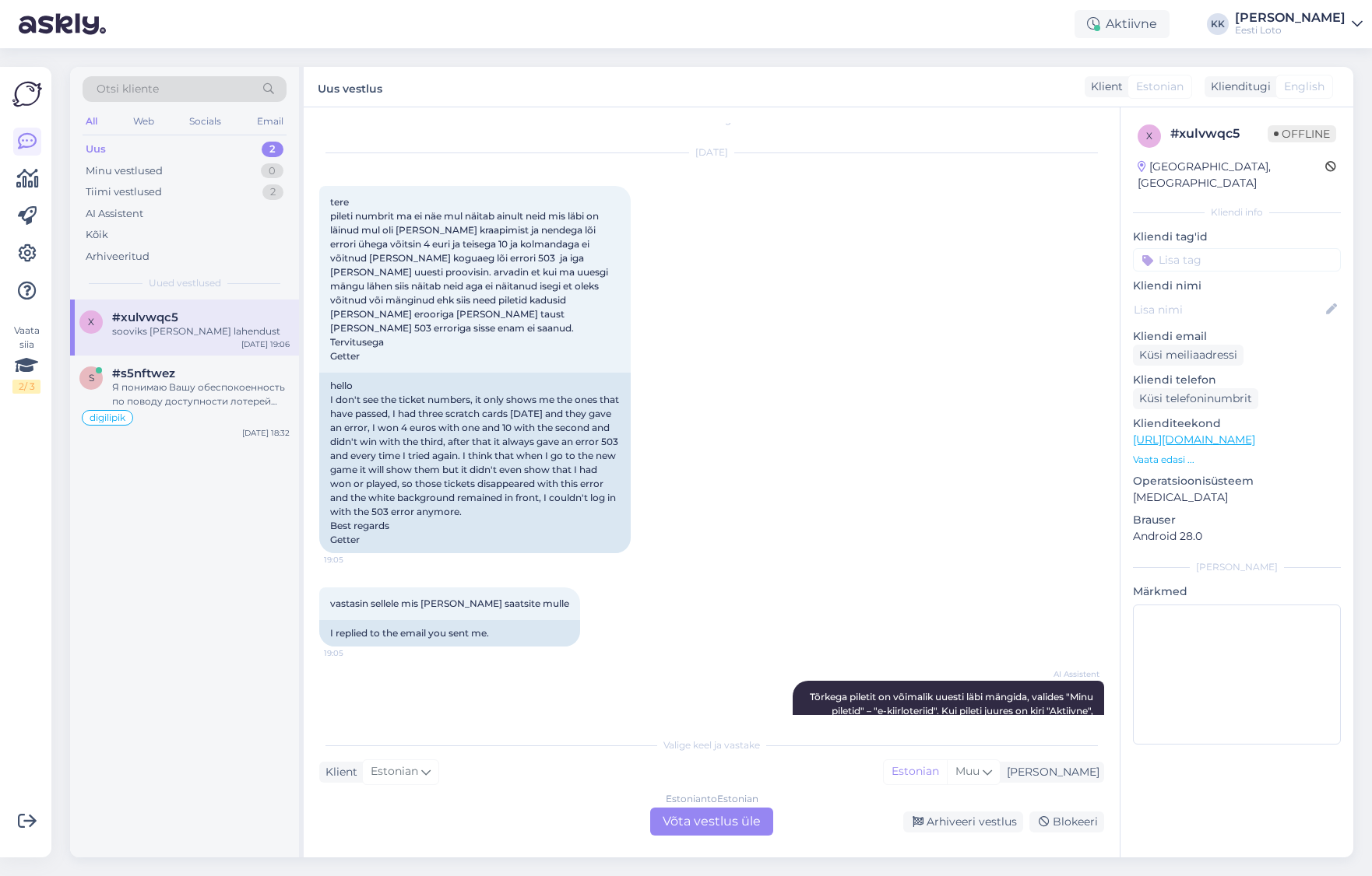
scroll to position [0, 0]
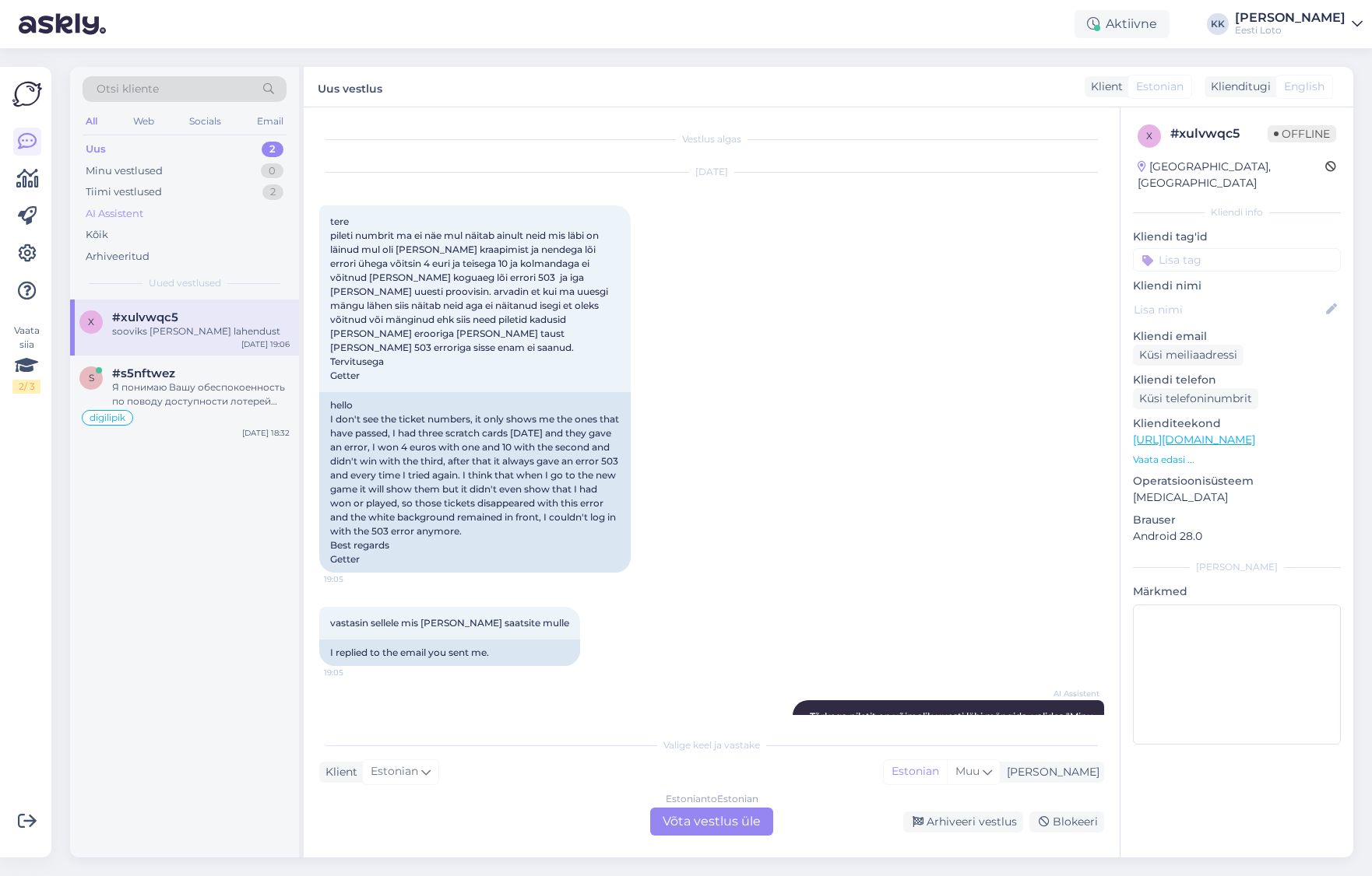
click at [166, 211] on div "AI Assistent" at bounding box center [184, 214] width 204 height 22
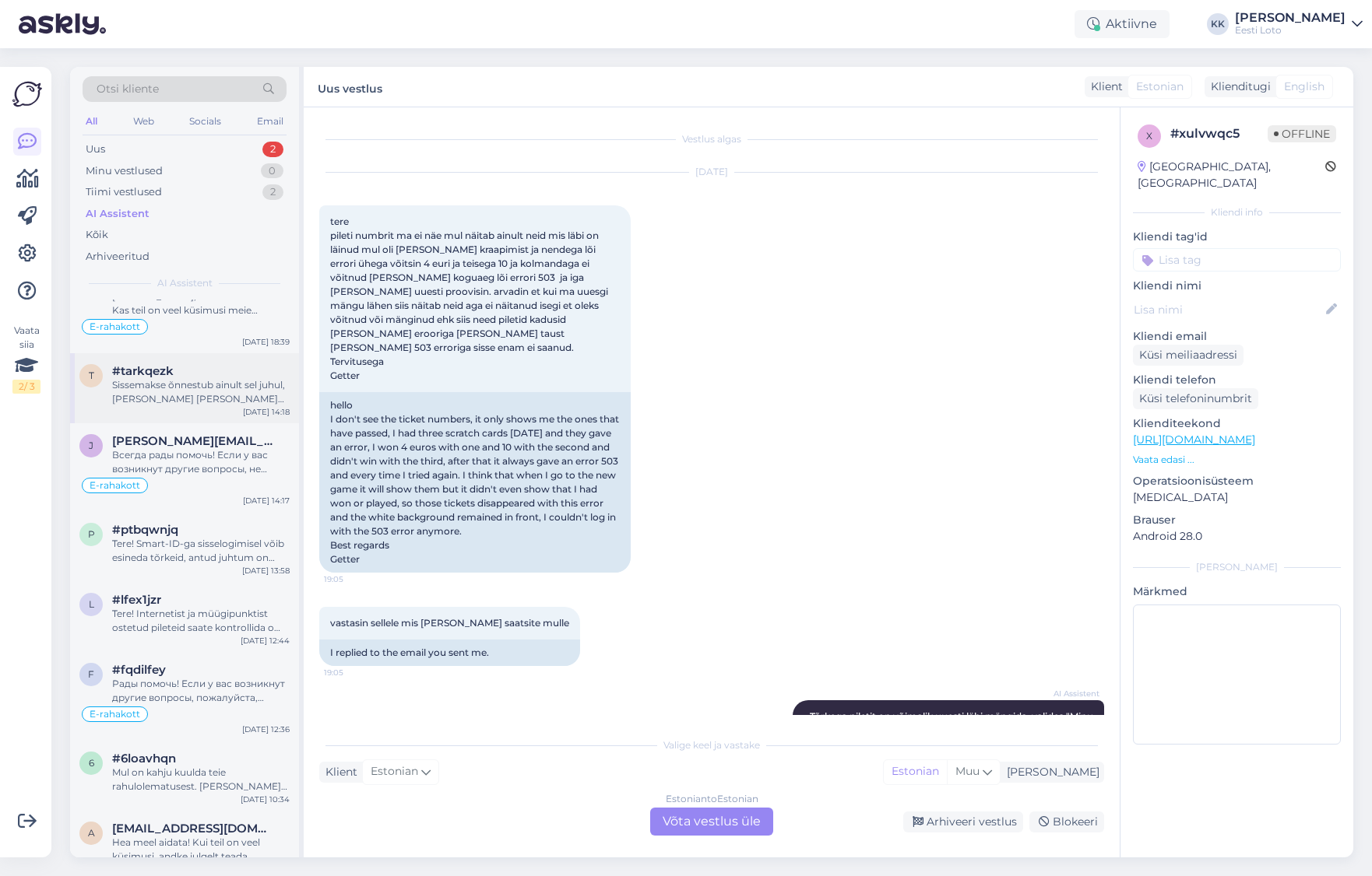
scroll to position [49, 0]
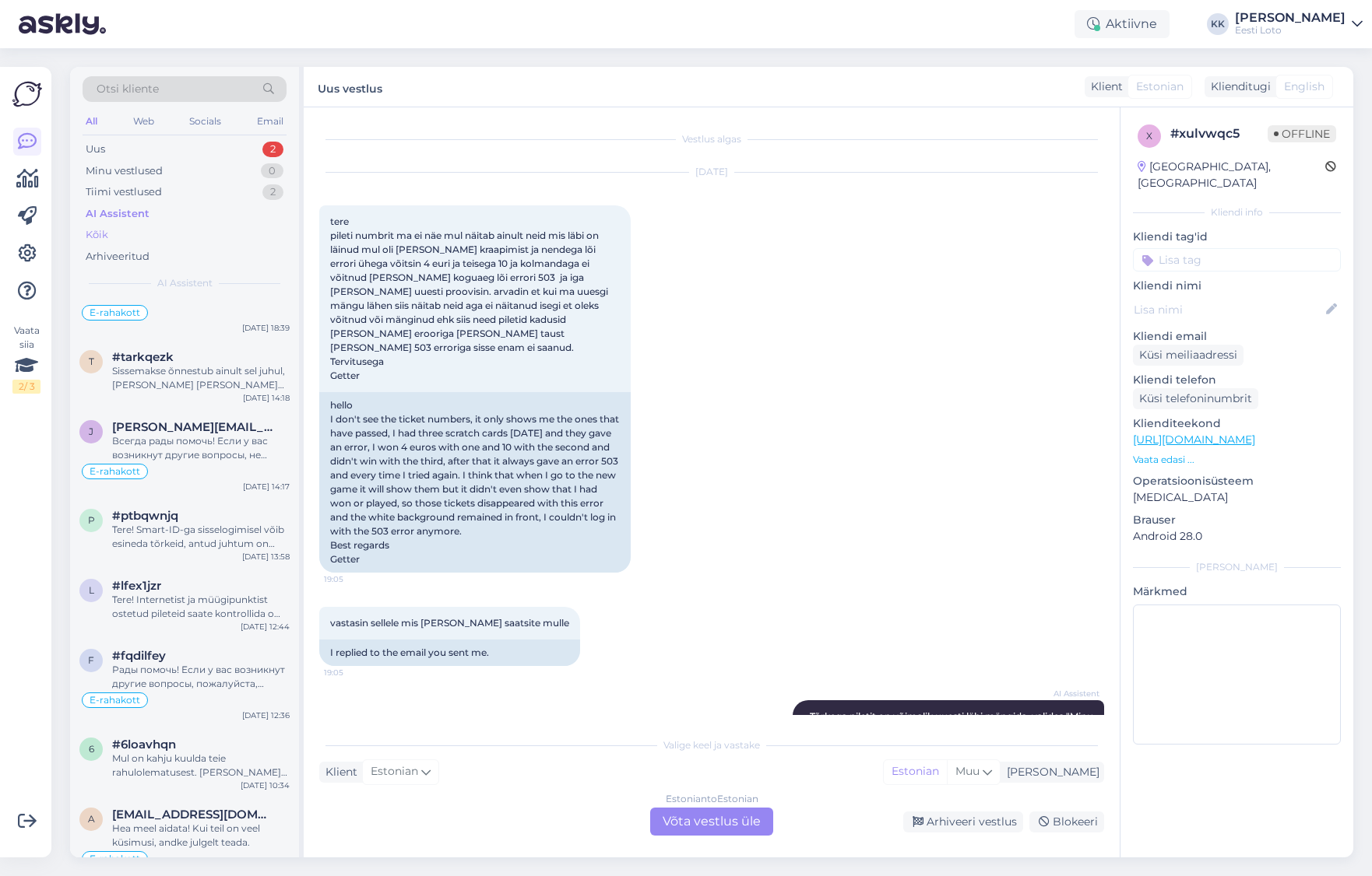
click at [196, 234] on div "Kõik" at bounding box center [184, 234] width 204 height 22
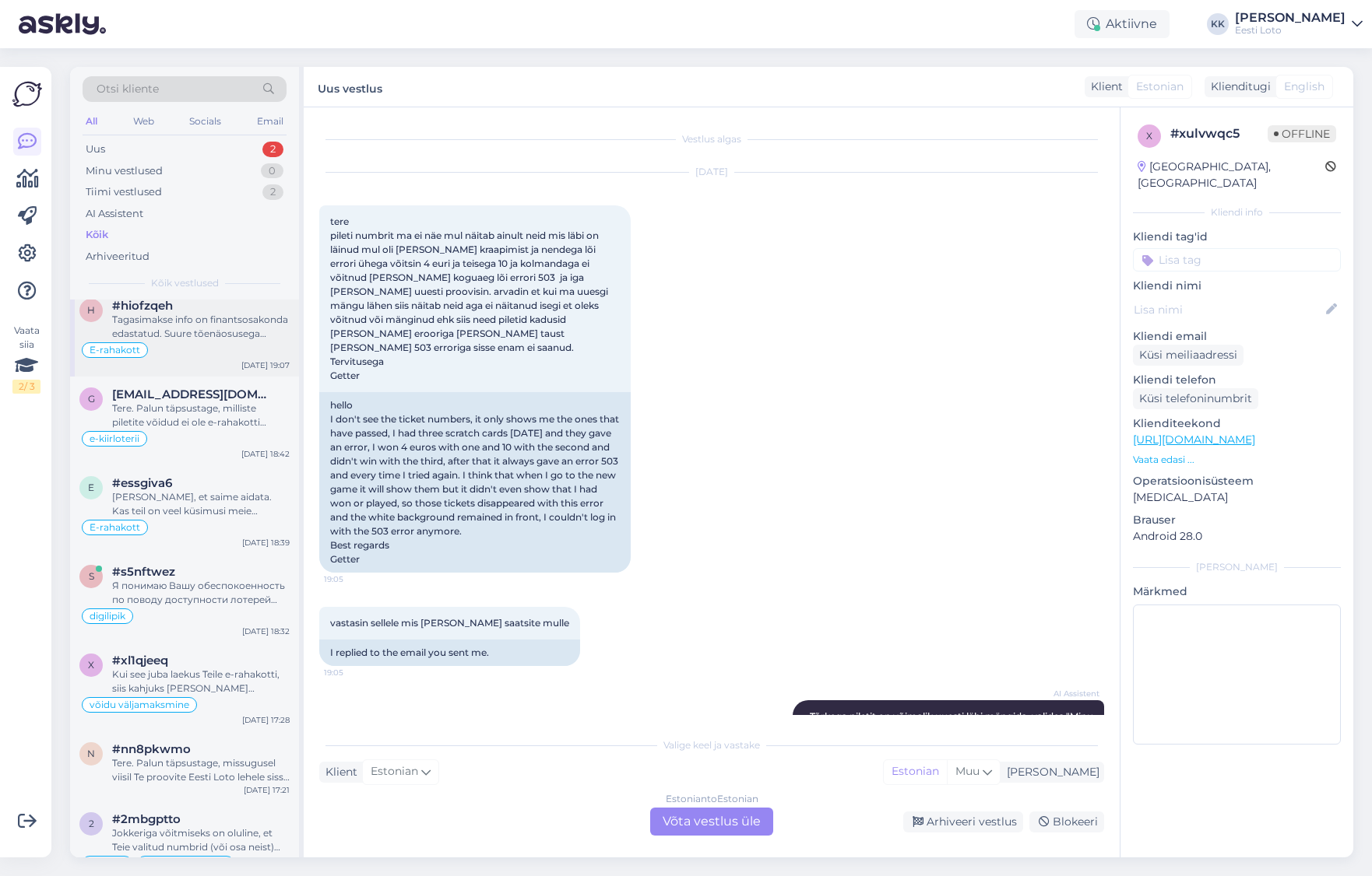
scroll to position [73, 0]
click at [212, 411] on div "Tere. Palun täpsustage, milliste piletite võidud ei ole e-rahakotti jõudnud. He…" at bounding box center [201, 411] width 178 height 28
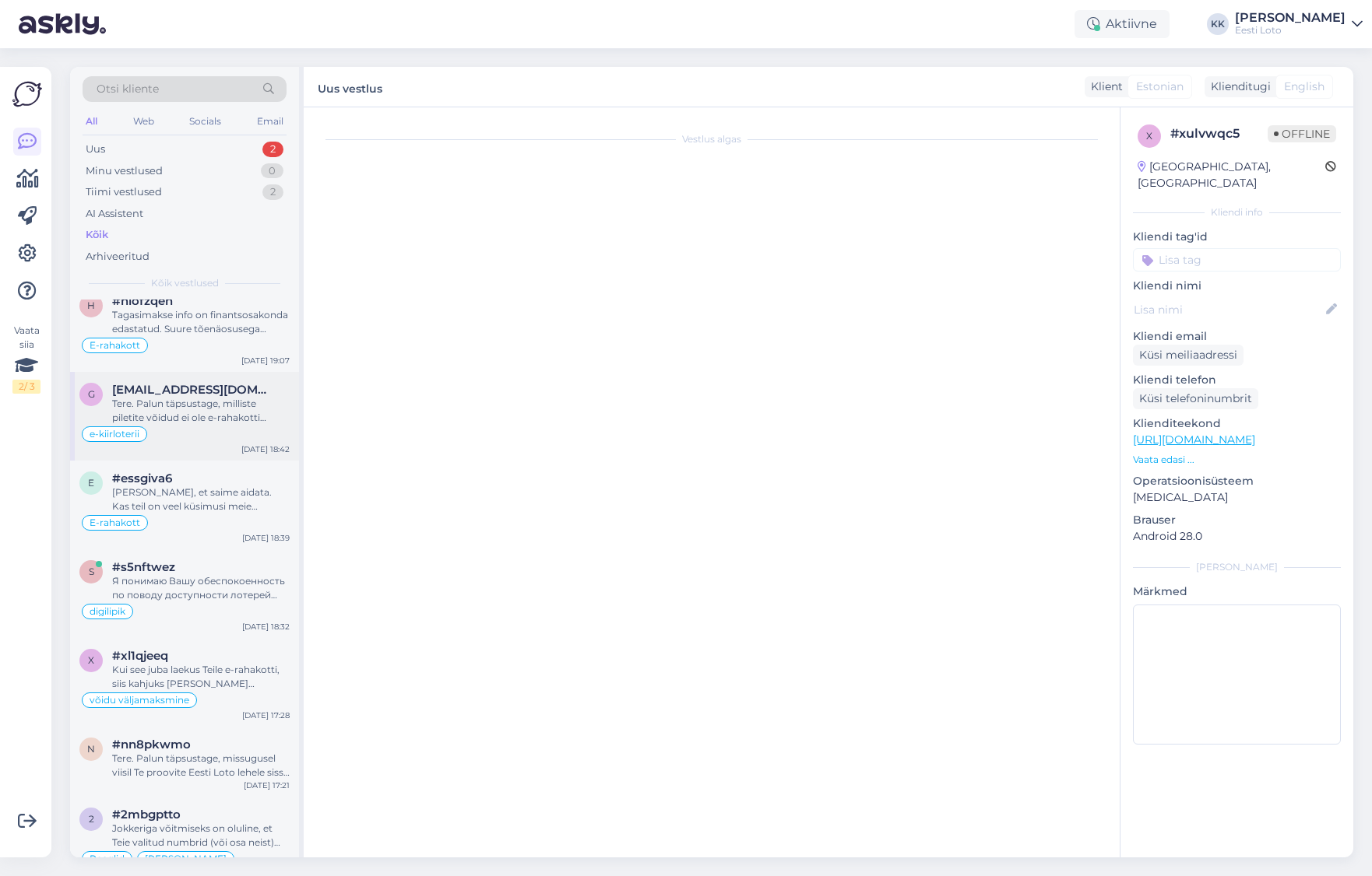
scroll to position [924, 0]
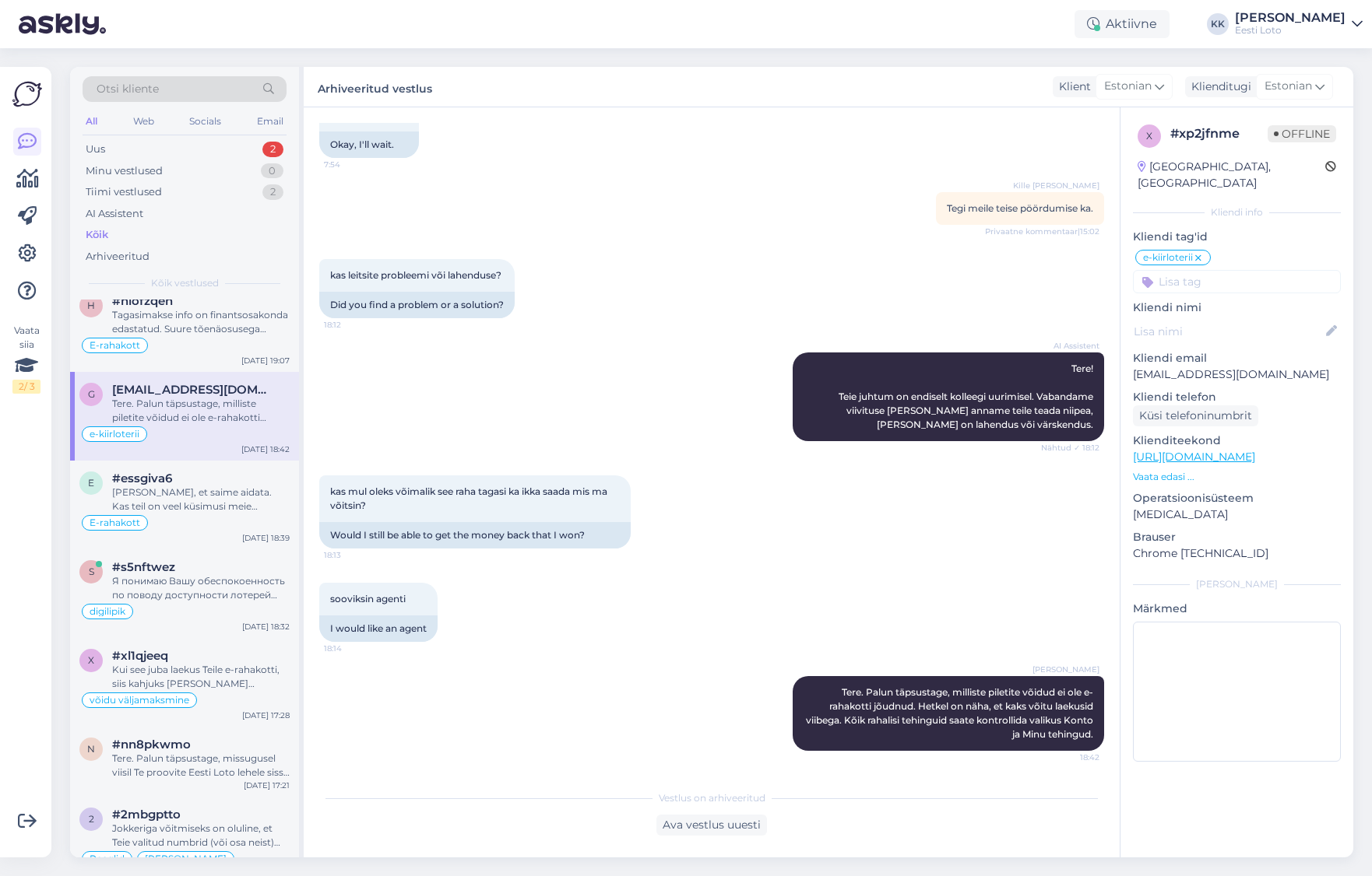
click at [1206, 132] on div "# xp2jfnme" at bounding box center [1219, 134] width 97 height 19
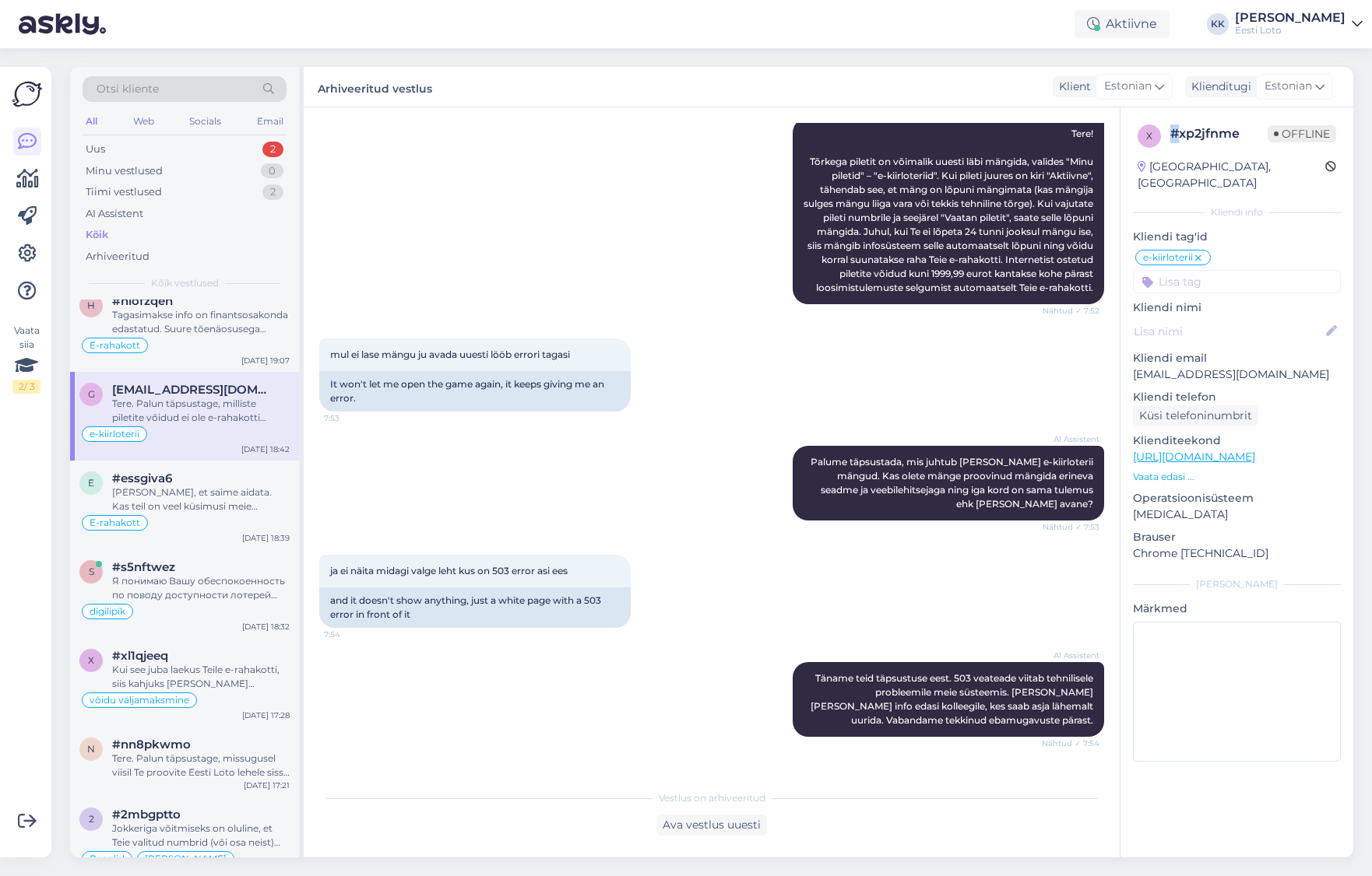
scroll to position [0, 0]
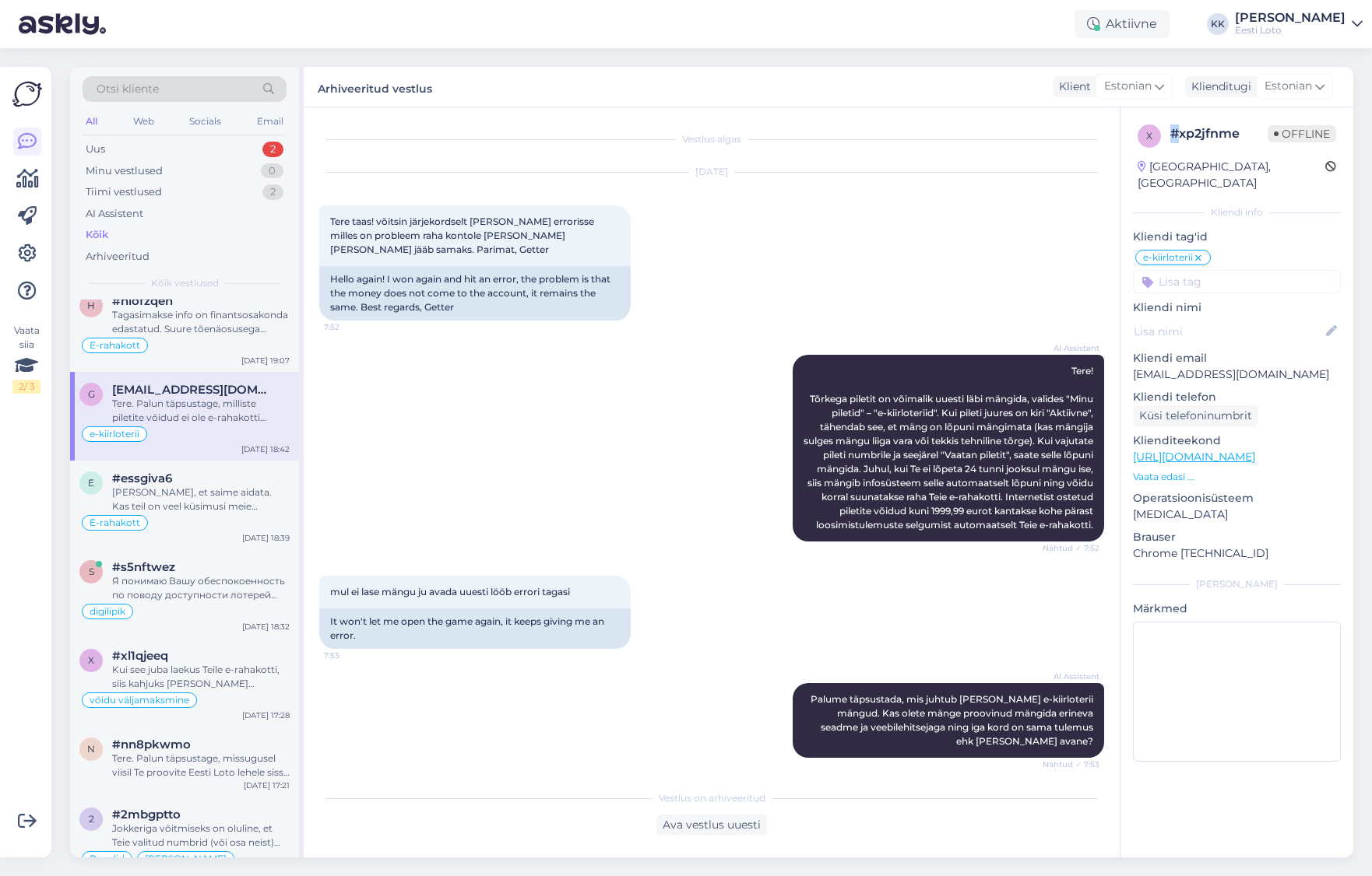
copy div "#"
click at [162, 149] on div "Uus 2" at bounding box center [184, 150] width 204 height 22
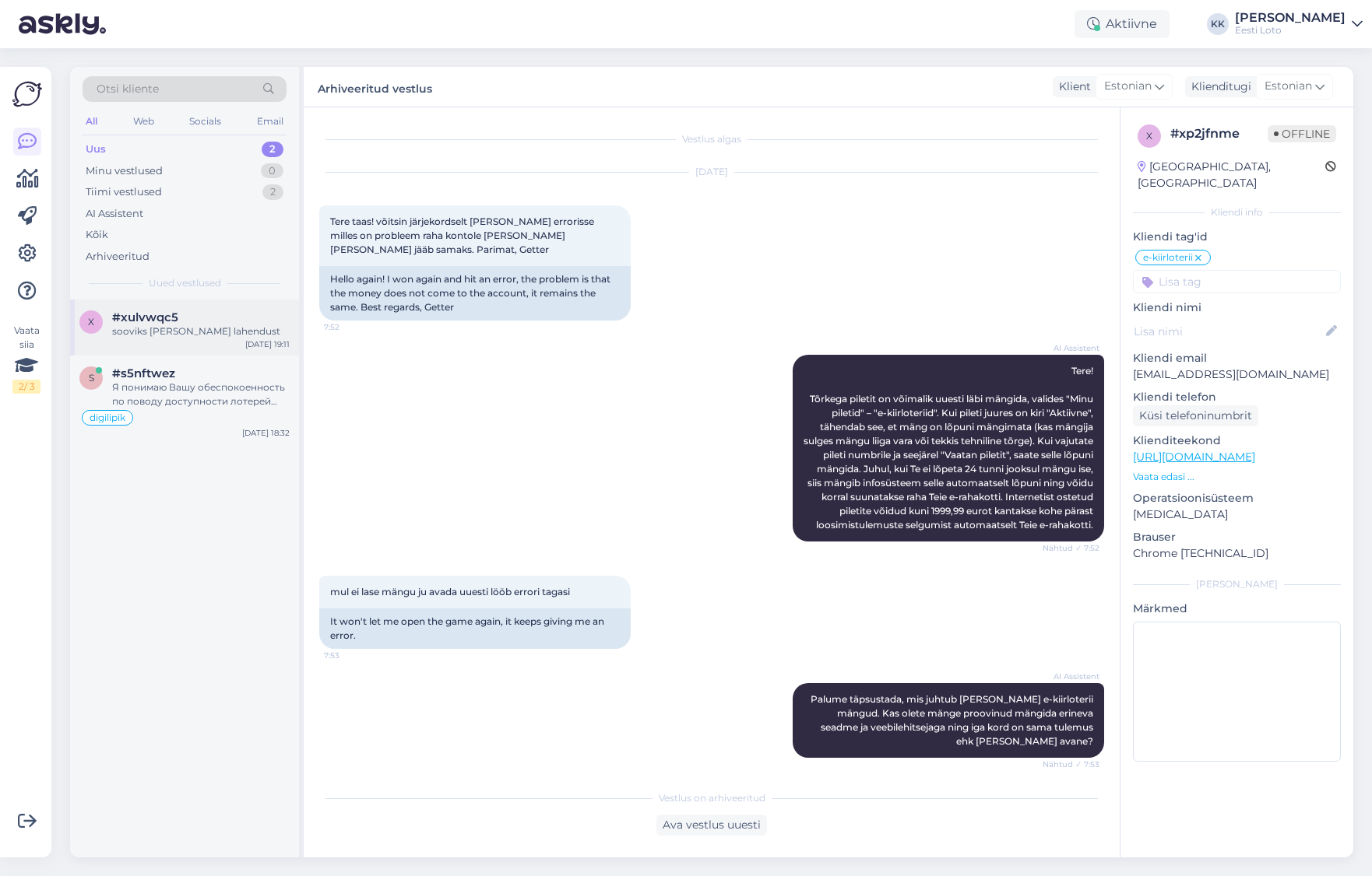
click at [223, 334] on div "sooviks [PERSON_NAME] lahendust" at bounding box center [201, 332] width 178 height 14
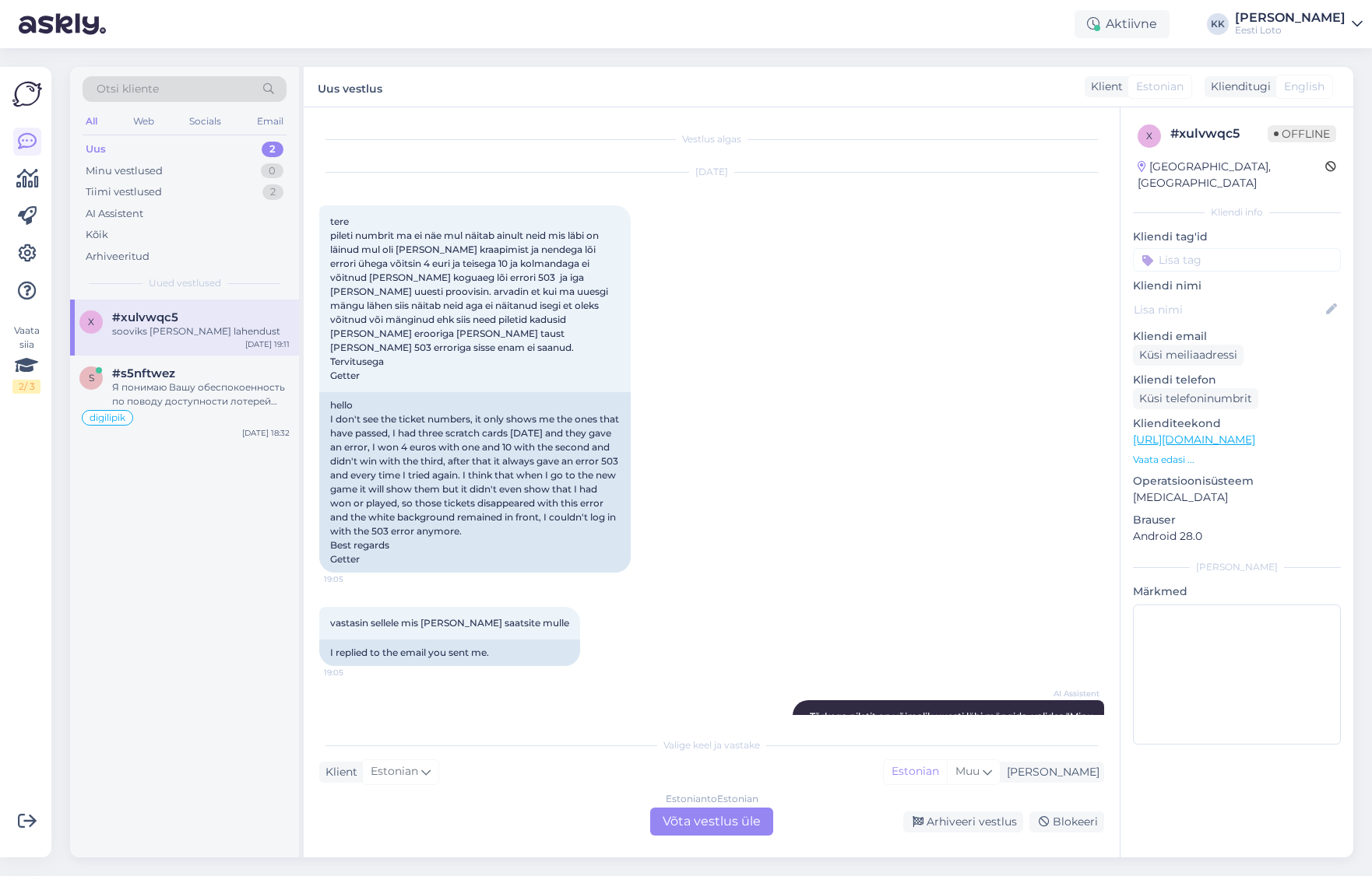
scroll to position [801, 0]
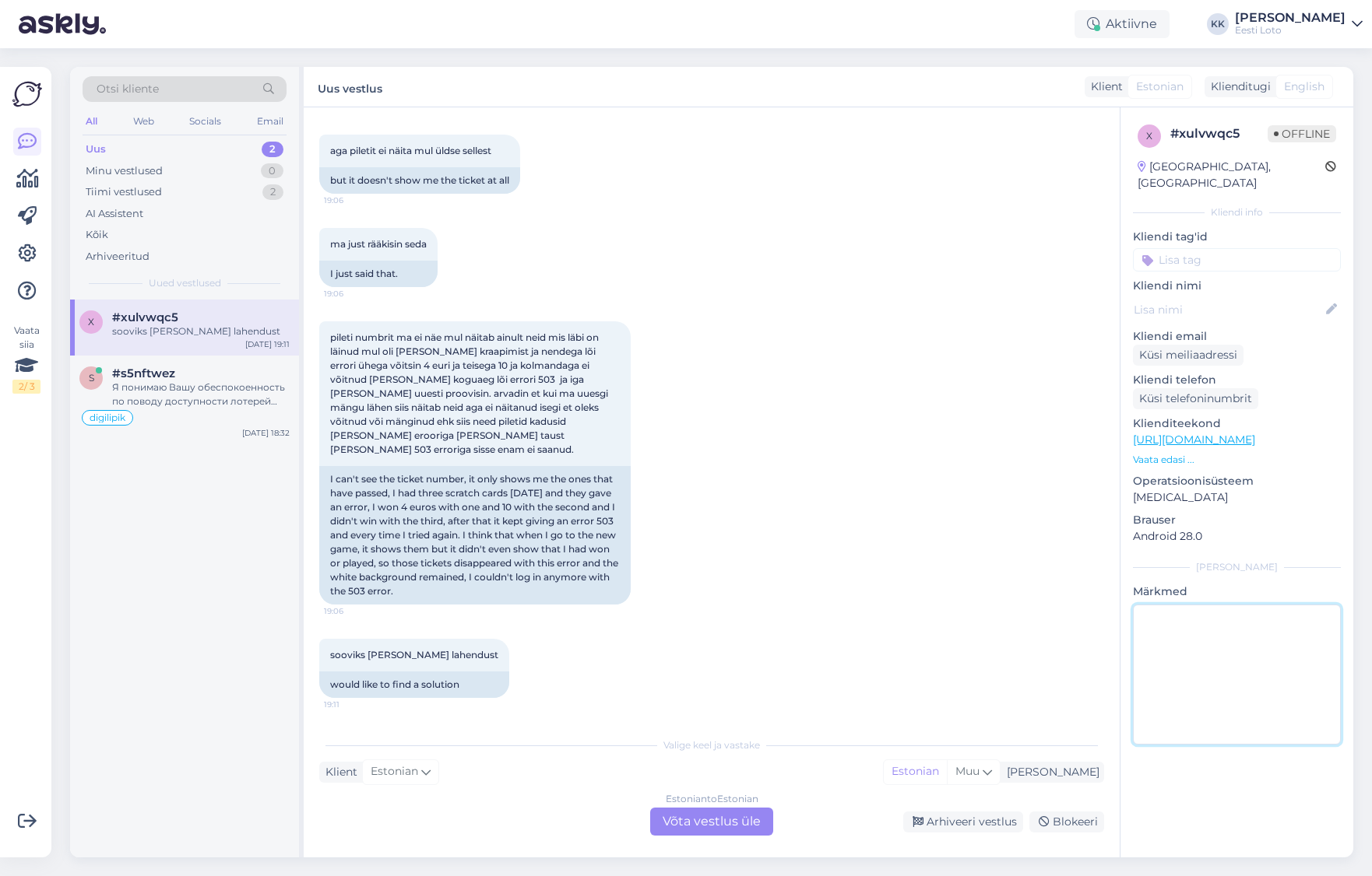
click at [1250, 703] on textarea at bounding box center [1237, 674] width 208 height 140
paste textarea "#xp2jfnme"
click at [160, 234] on div "Kõik" at bounding box center [184, 234] width 204 height 22
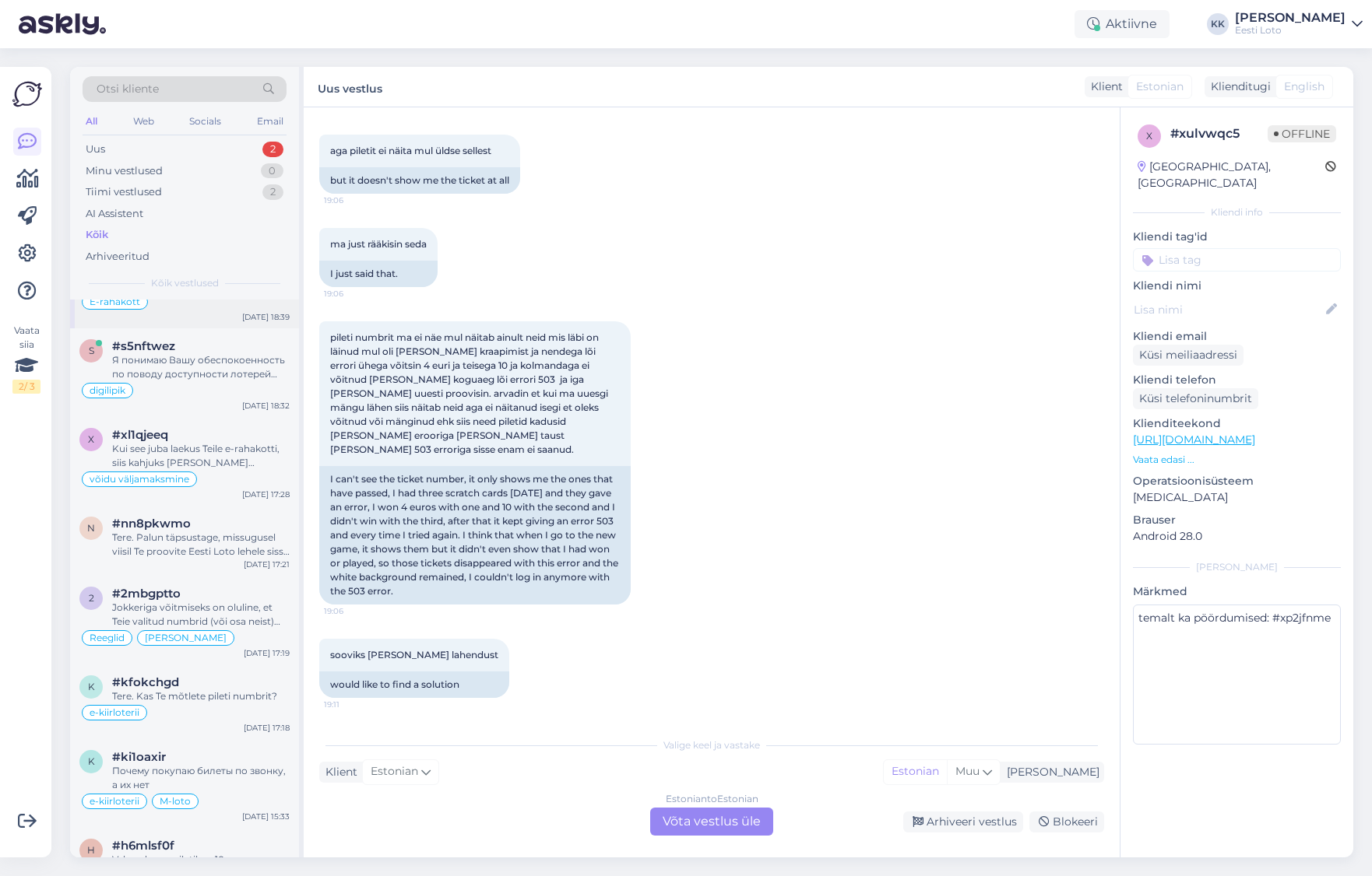
scroll to position [291, 0]
click at [229, 451] on div "Kui see juba laekus Teile e-rahakotti, siis kahjuks [PERSON_NAME] [PERSON_NAME]…" at bounding box center [201, 458] width 178 height 28
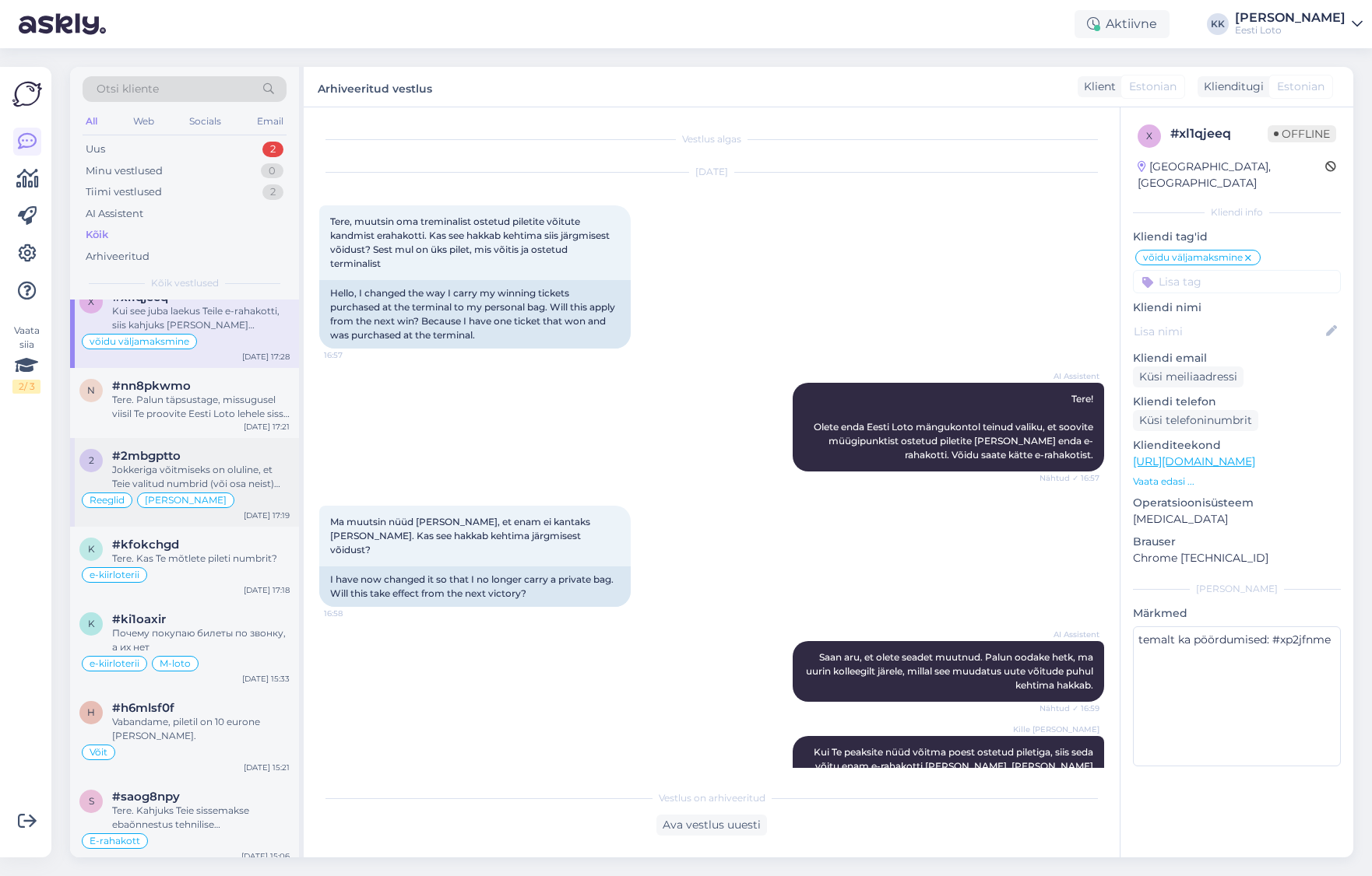
scroll to position [429, 0]
click at [233, 473] on div "Jokkeriga võitmiseks on oluline, et Teie valitud numbrid (või osa neist) langev…" at bounding box center [201, 480] width 178 height 28
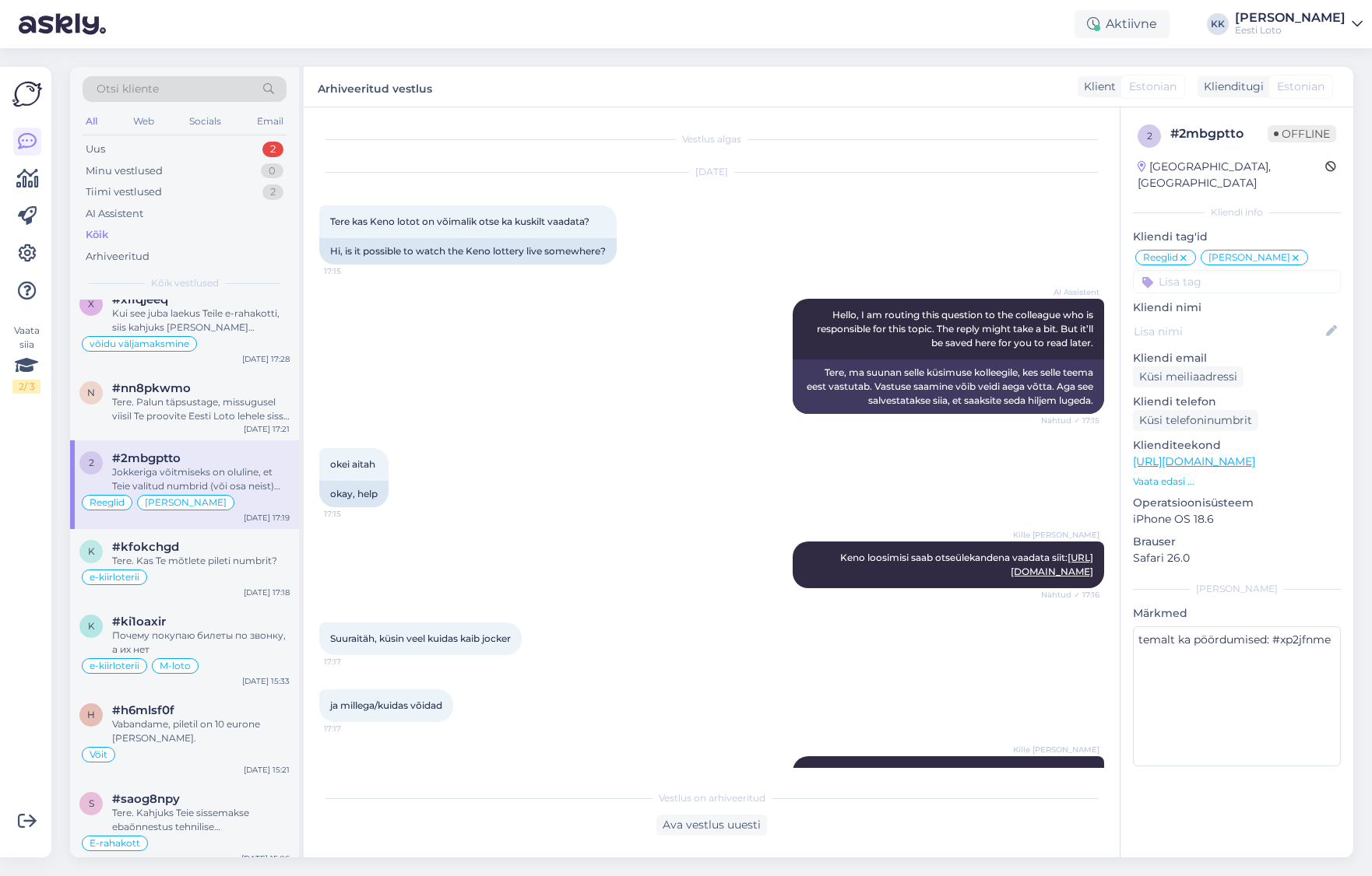
scroll to position [192, 0]
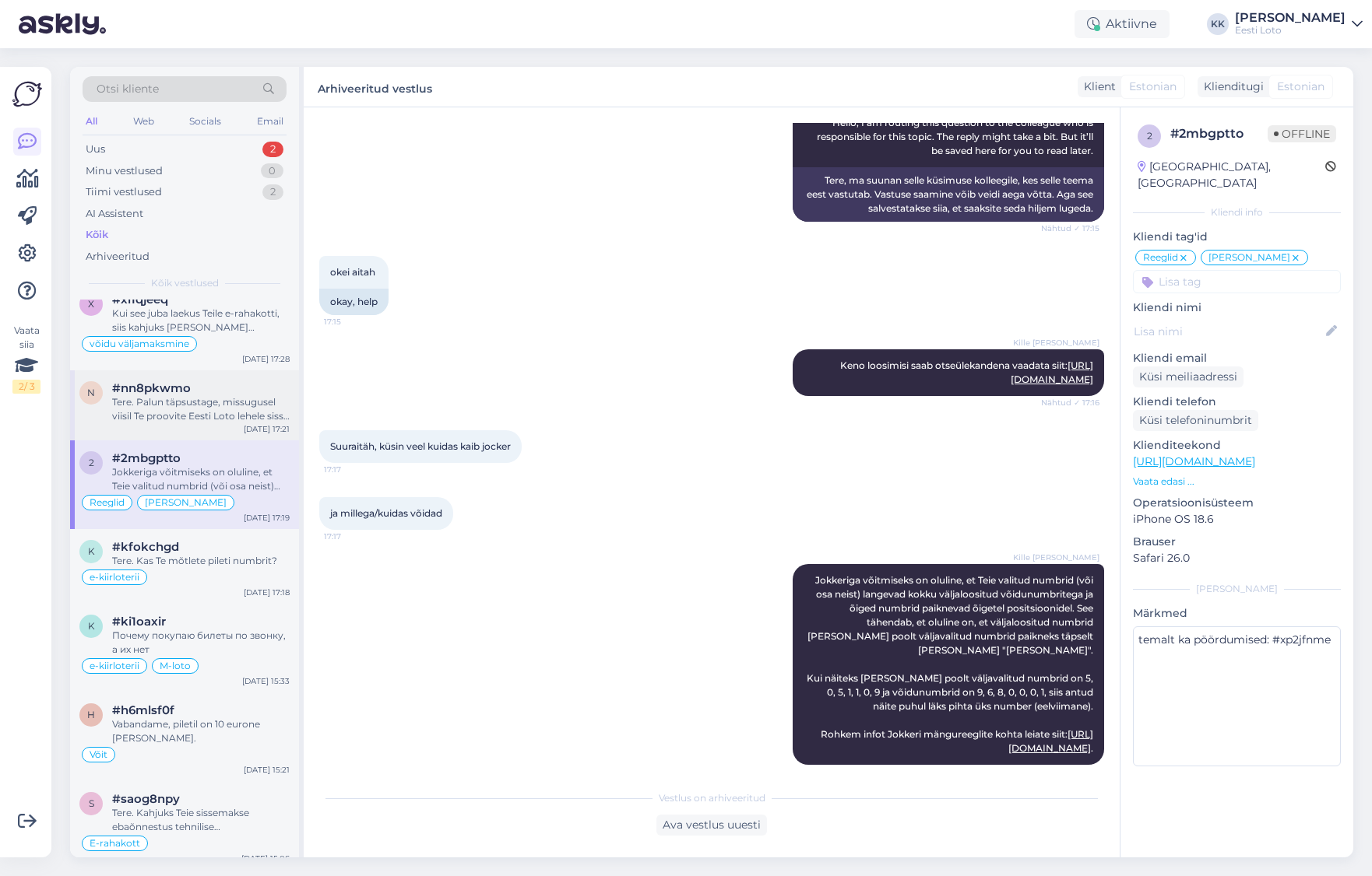
click at [244, 403] on div "Tere. Palun täpsustage, missugusel viisil Te proovite Eesti Loto lehele sisse l…" at bounding box center [201, 410] width 178 height 28
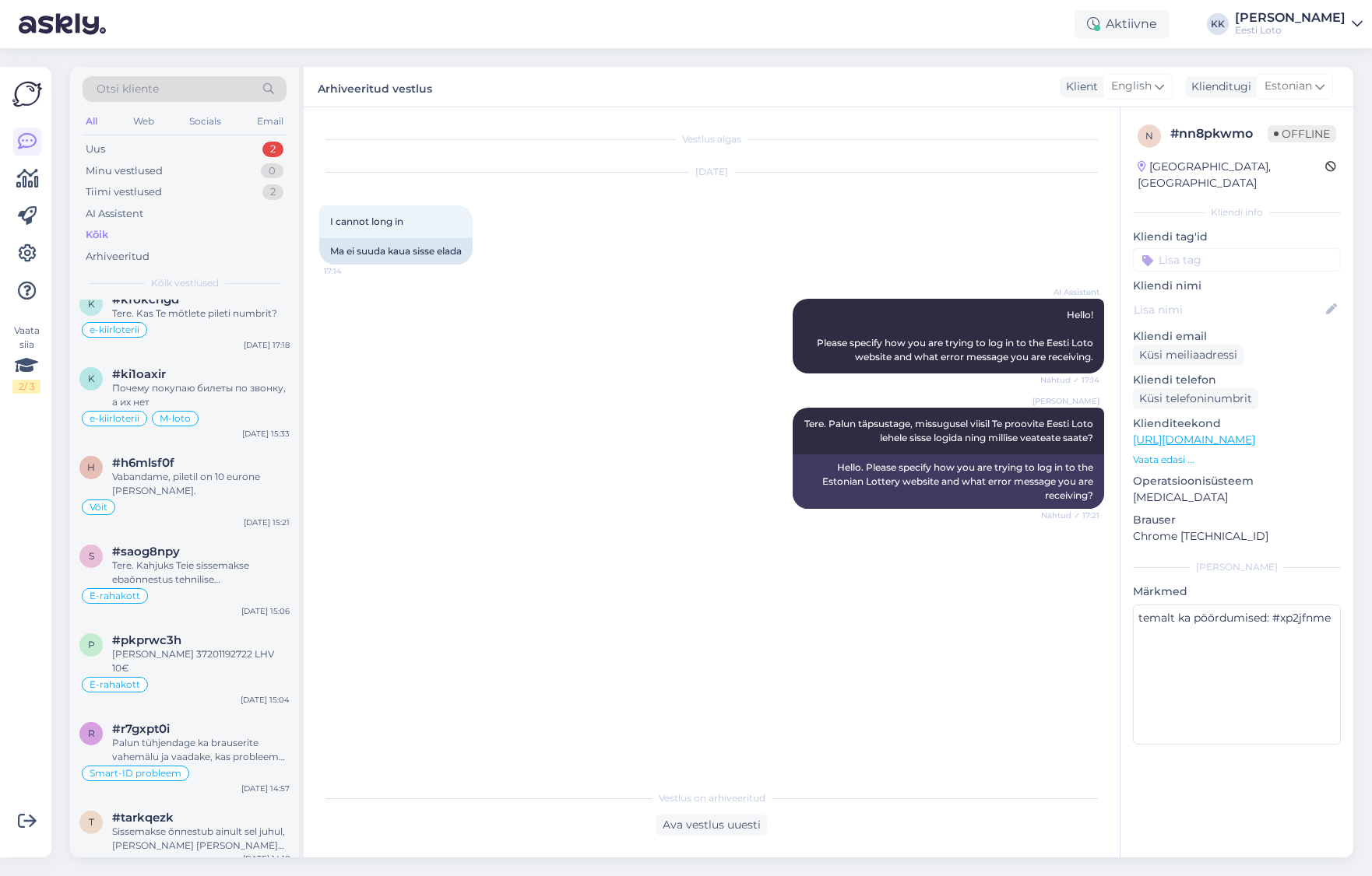
scroll to position [678, 0]
click at [229, 479] on div "Vabandame, piletil on 10 eurone [PERSON_NAME]." at bounding box center [201, 482] width 178 height 28
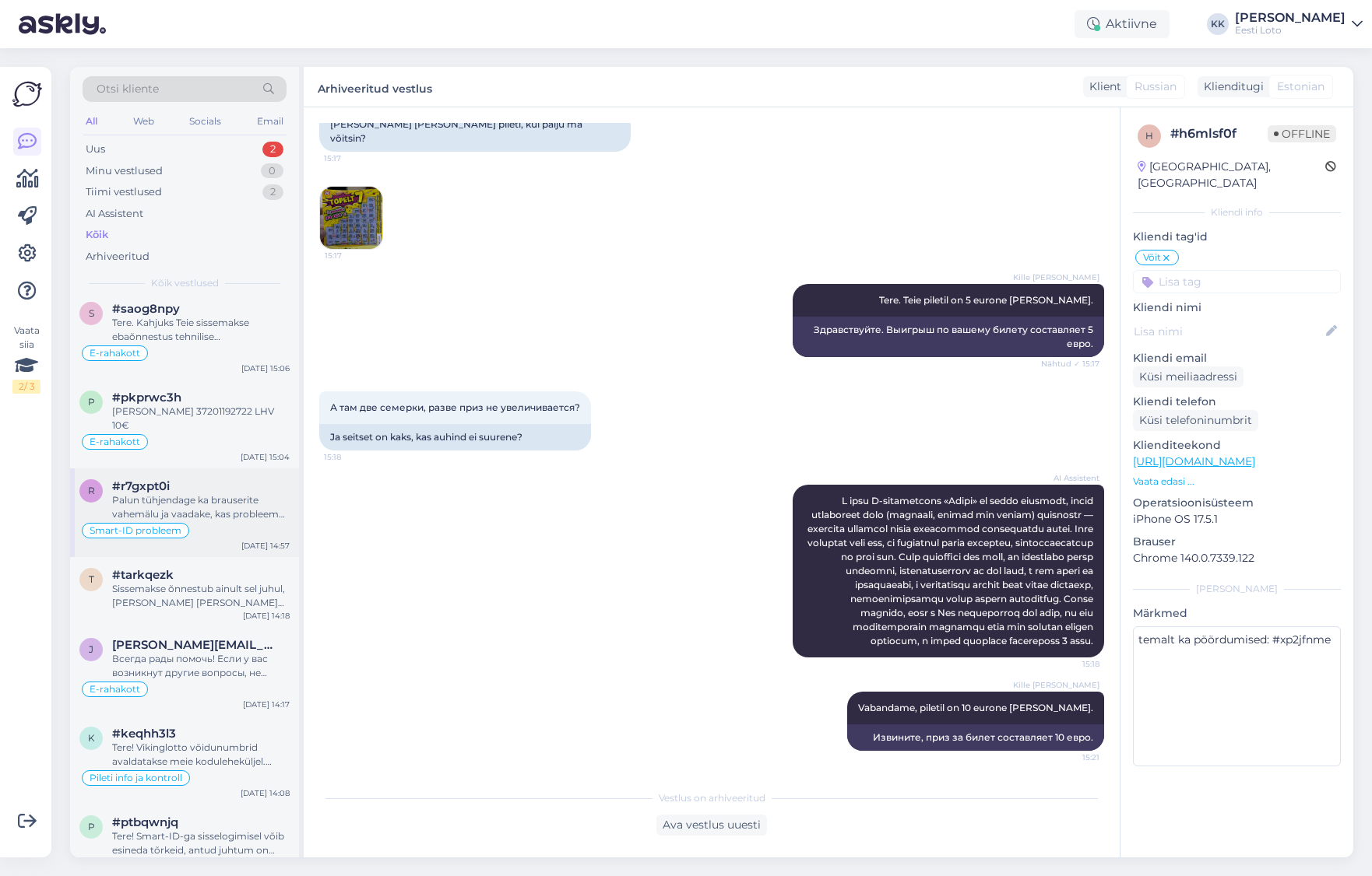
scroll to position [932, 0]
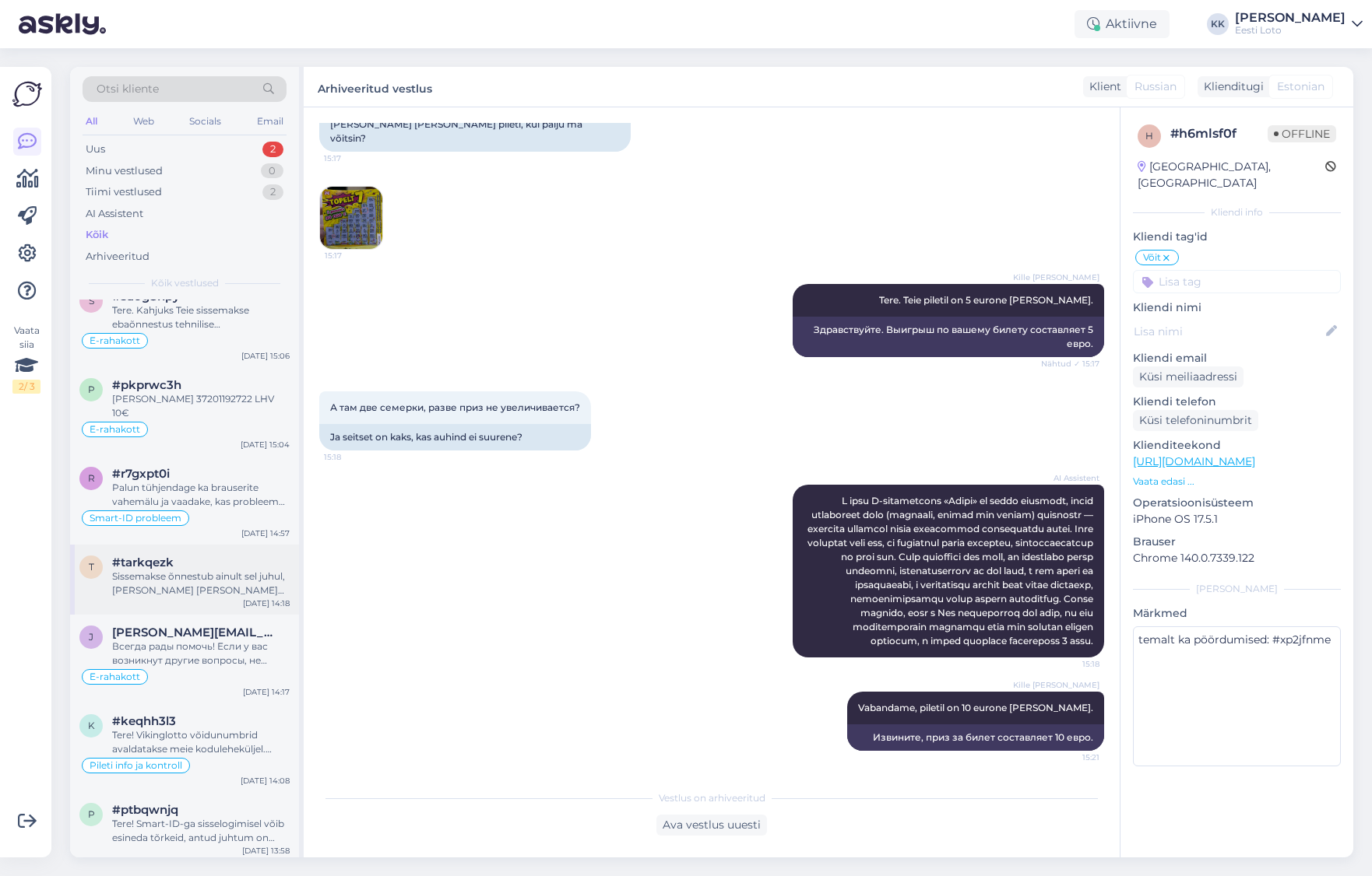
click at [209, 570] on div "Sissemakse õnnestub ainult sel juhul, [PERSON_NAME] [PERSON_NAME] kuuluvalt arv…" at bounding box center [201, 584] width 178 height 28
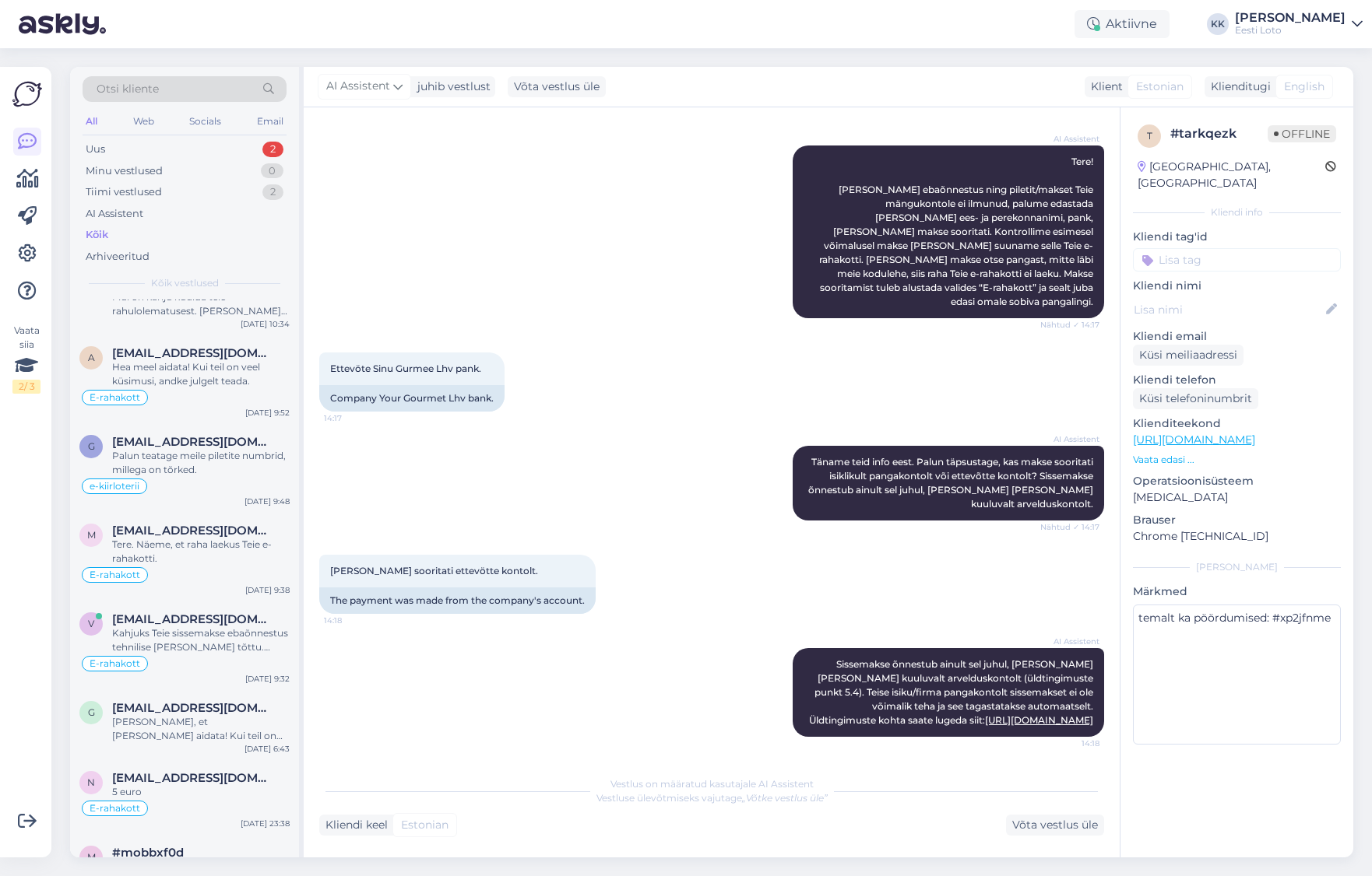
scroll to position [2188, 0]
click at [217, 448] on div "Palun teatage meile piletite numbrid, millega on tõrked." at bounding box center [201, 462] width 178 height 28
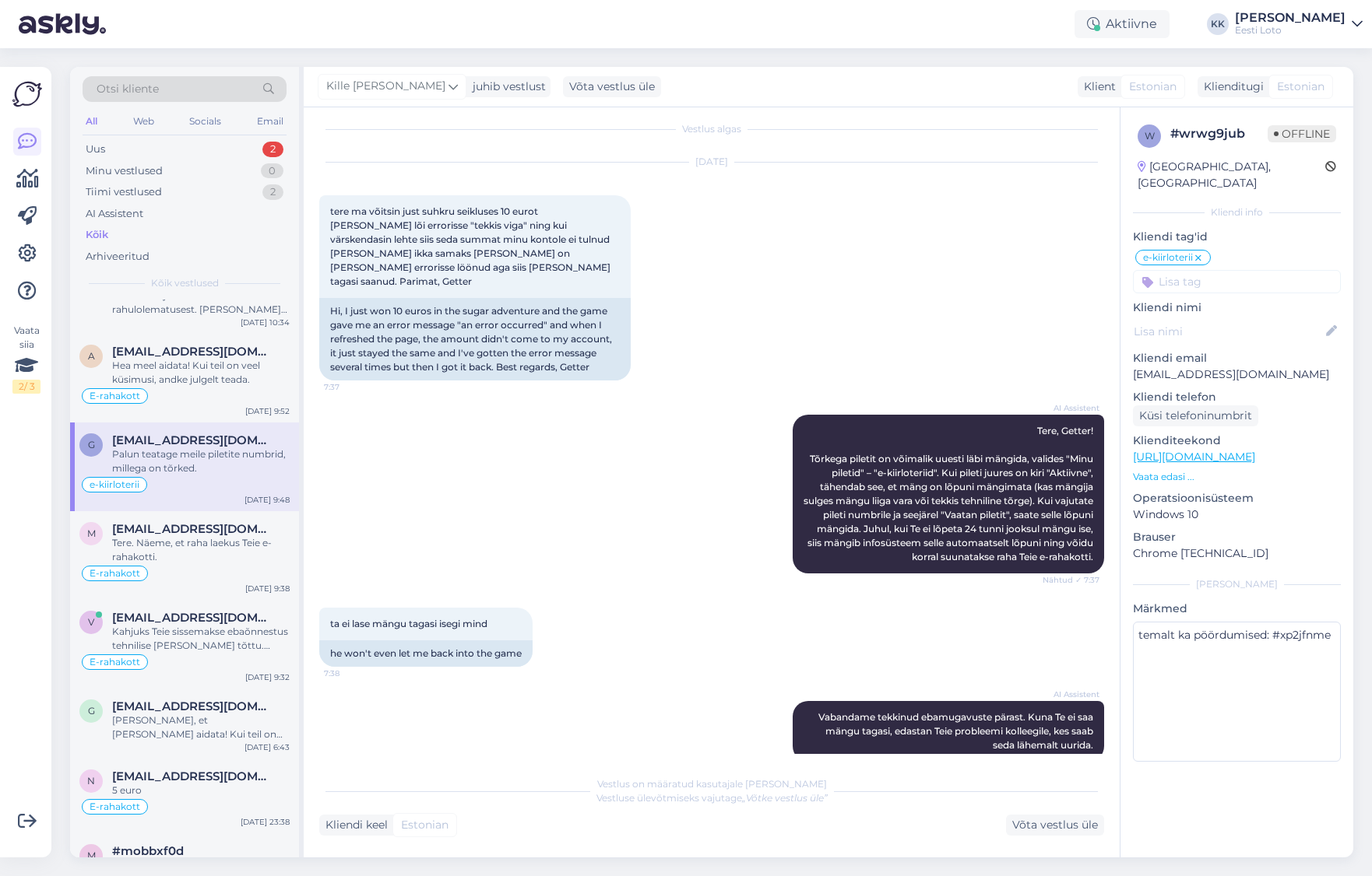
scroll to position [0, 0]
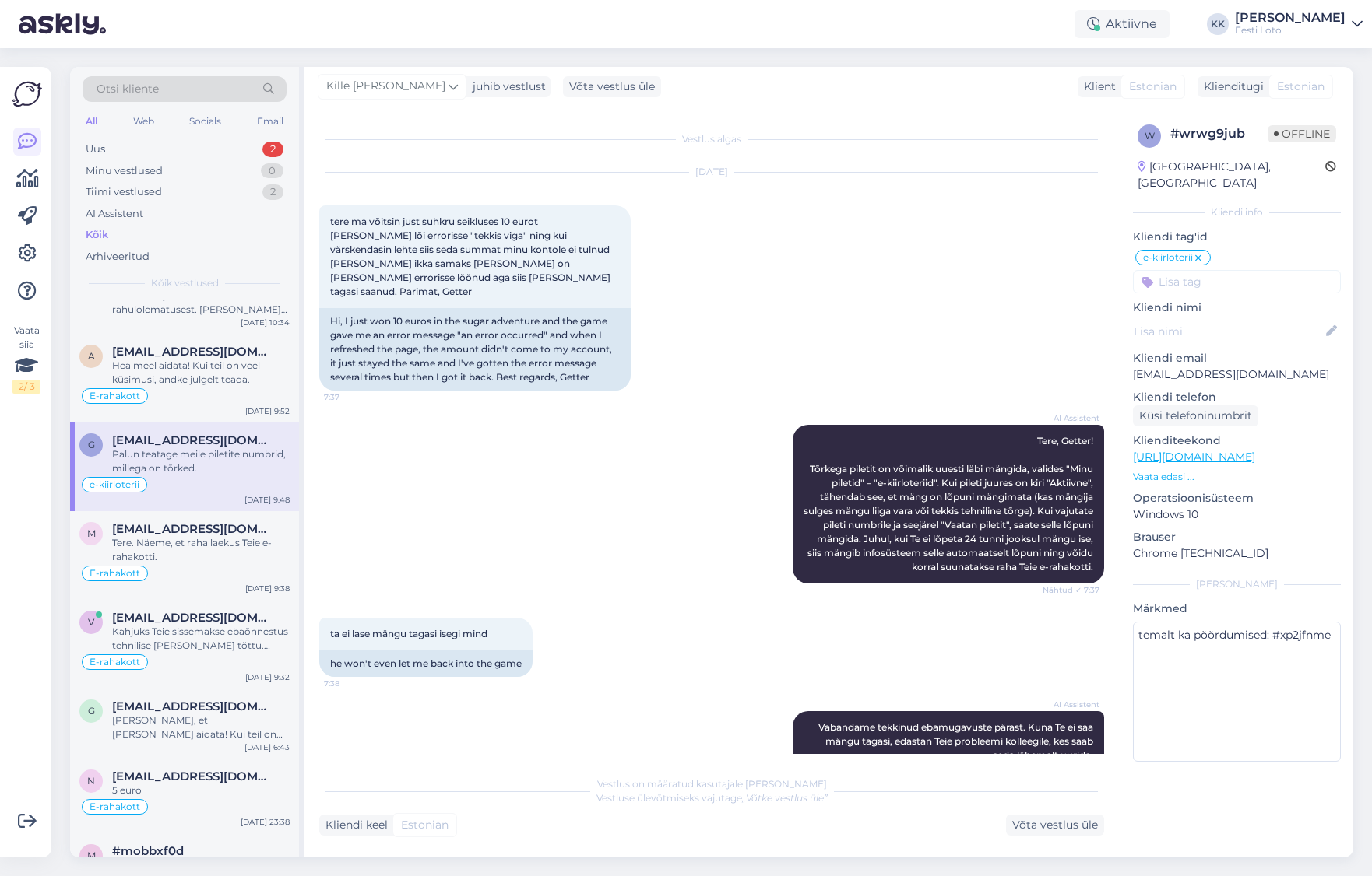
click at [1211, 132] on div "# wrwg9jub" at bounding box center [1219, 134] width 97 height 19
copy div "wrwg9jub"
click at [153, 149] on div "Uus 2" at bounding box center [184, 150] width 204 height 22
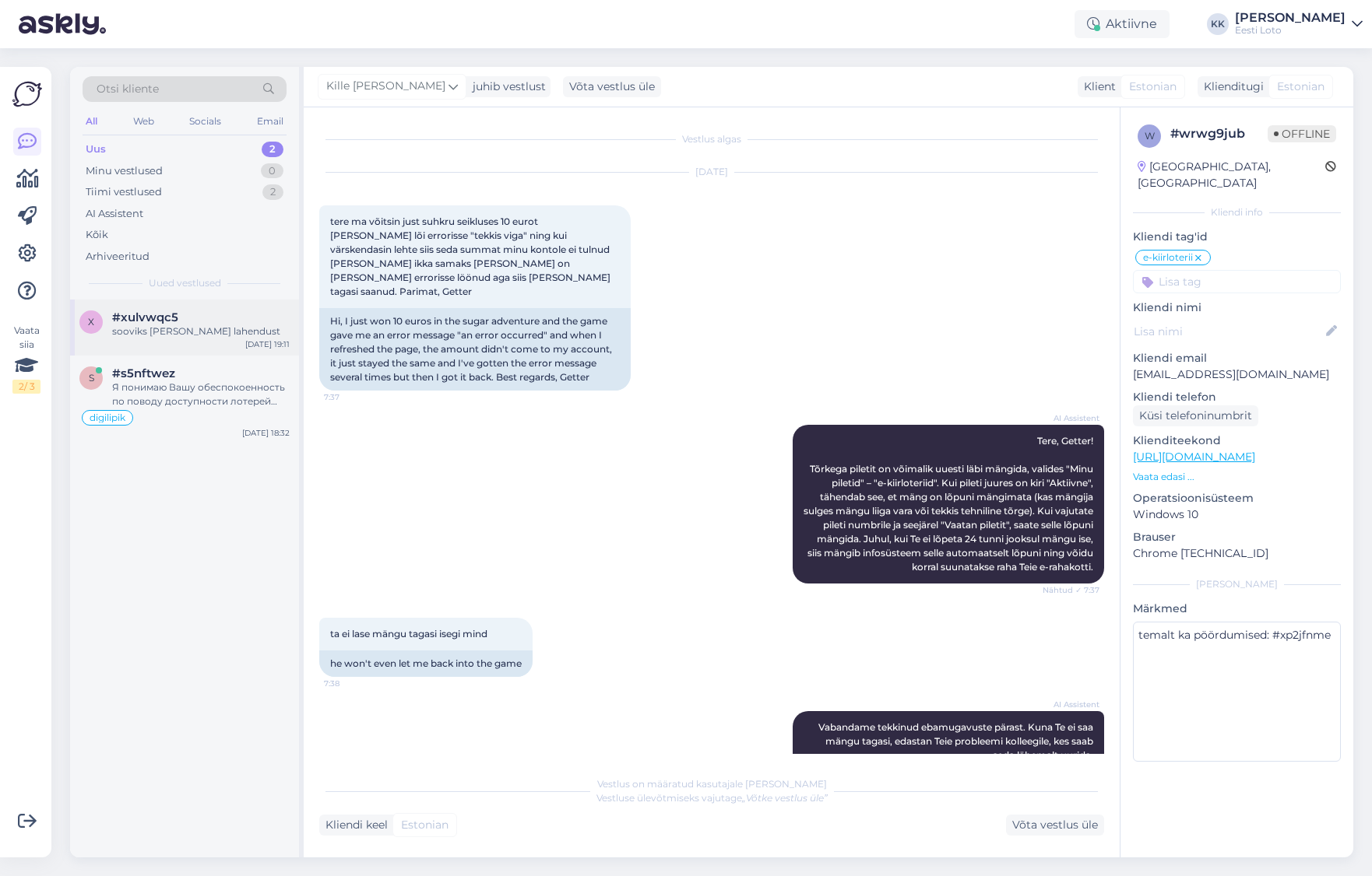
click at [227, 323] on div "#xulvwqc5" at bounding box center [201, 318] width 178 height 14
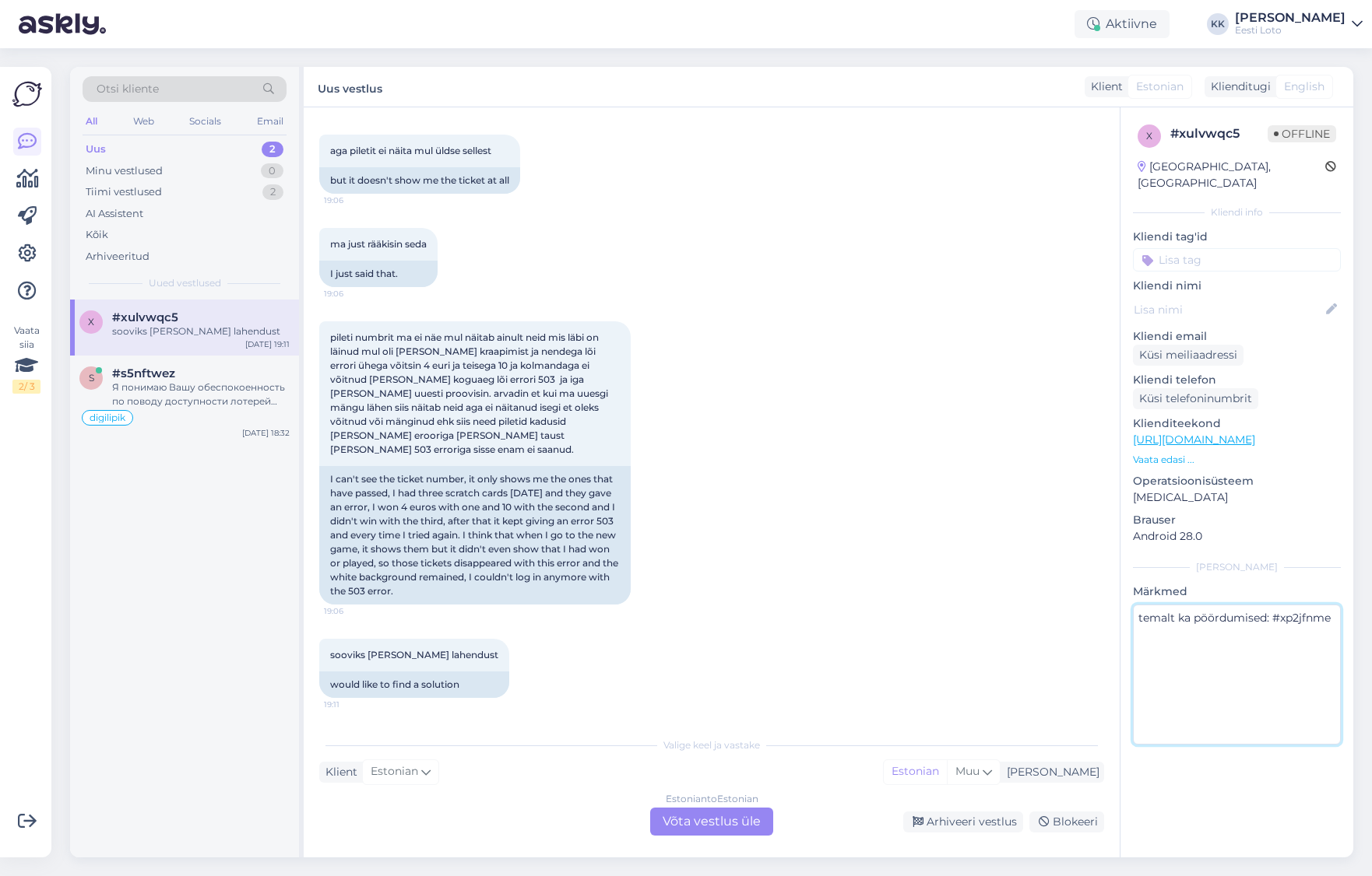
drag, startPoint x: 1334, startPoint y: 603, endPoint x: 1269, endPoint y: 647, distance: 78.5
click at [1334, 604] on textarea "temalt ka pöördumised: #xp2jfnme" at bounding box center [1237, 674] width 208 height 140
paste textarea "wrwg9jub"
click at [1263, 667] on textarea "temalt ka pöördumised: #xp2jfnme ja wrwg9jub" at bounding box center [1237, 674] width 208 height 140
click at [1206, 657] on textarea "temalt ka pöördumised: #xp2jfnme ja wrwg9jub" at bounding box center [1237, 674] width 208 height 140
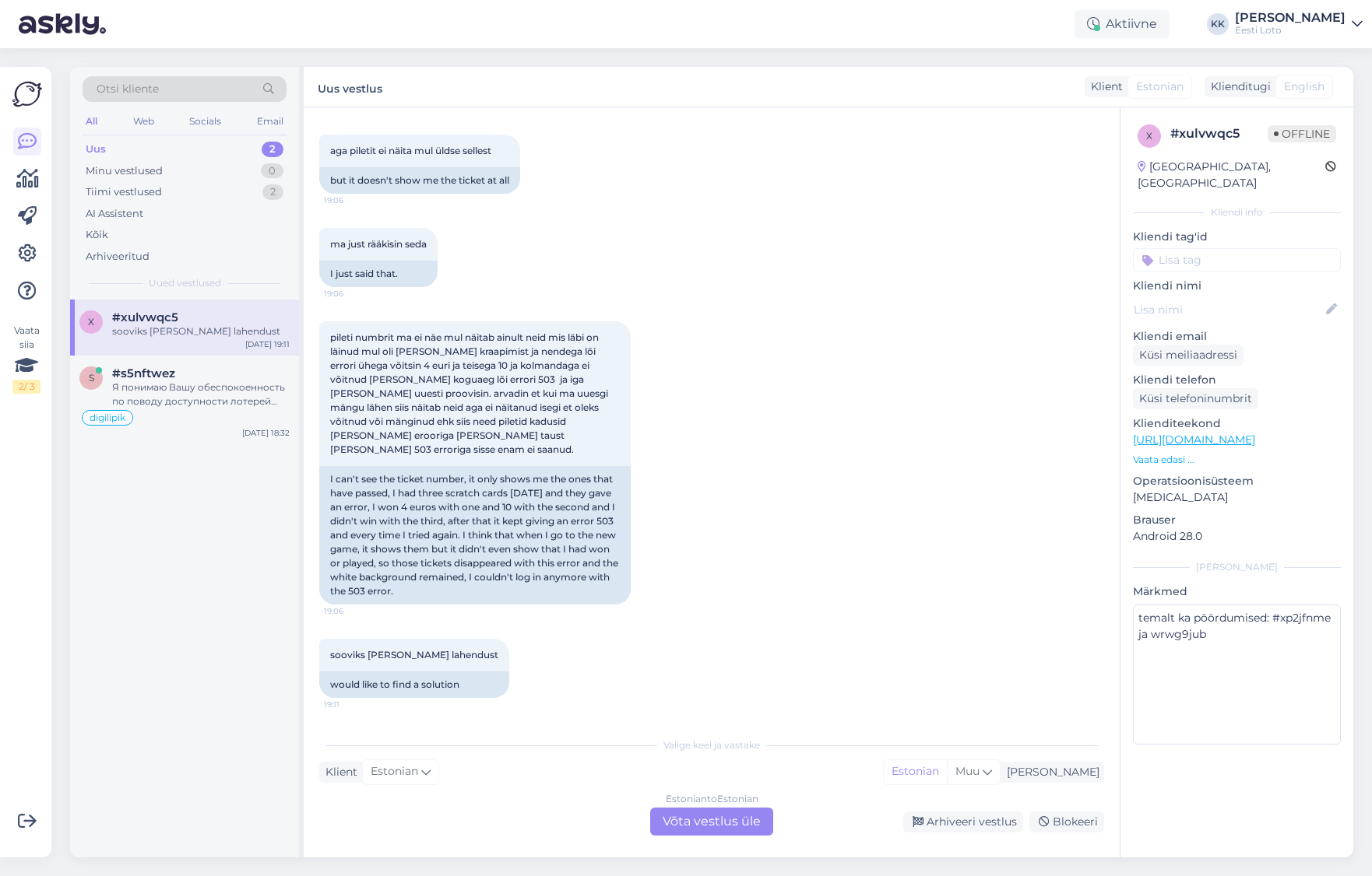
click at [148, 142] on div "Uus 2" at bounding box center [184, 150] width 204 height 22
click at [158, 170] on div "Minu vestlused" at bounding box center [124, 172] width 77 height 16
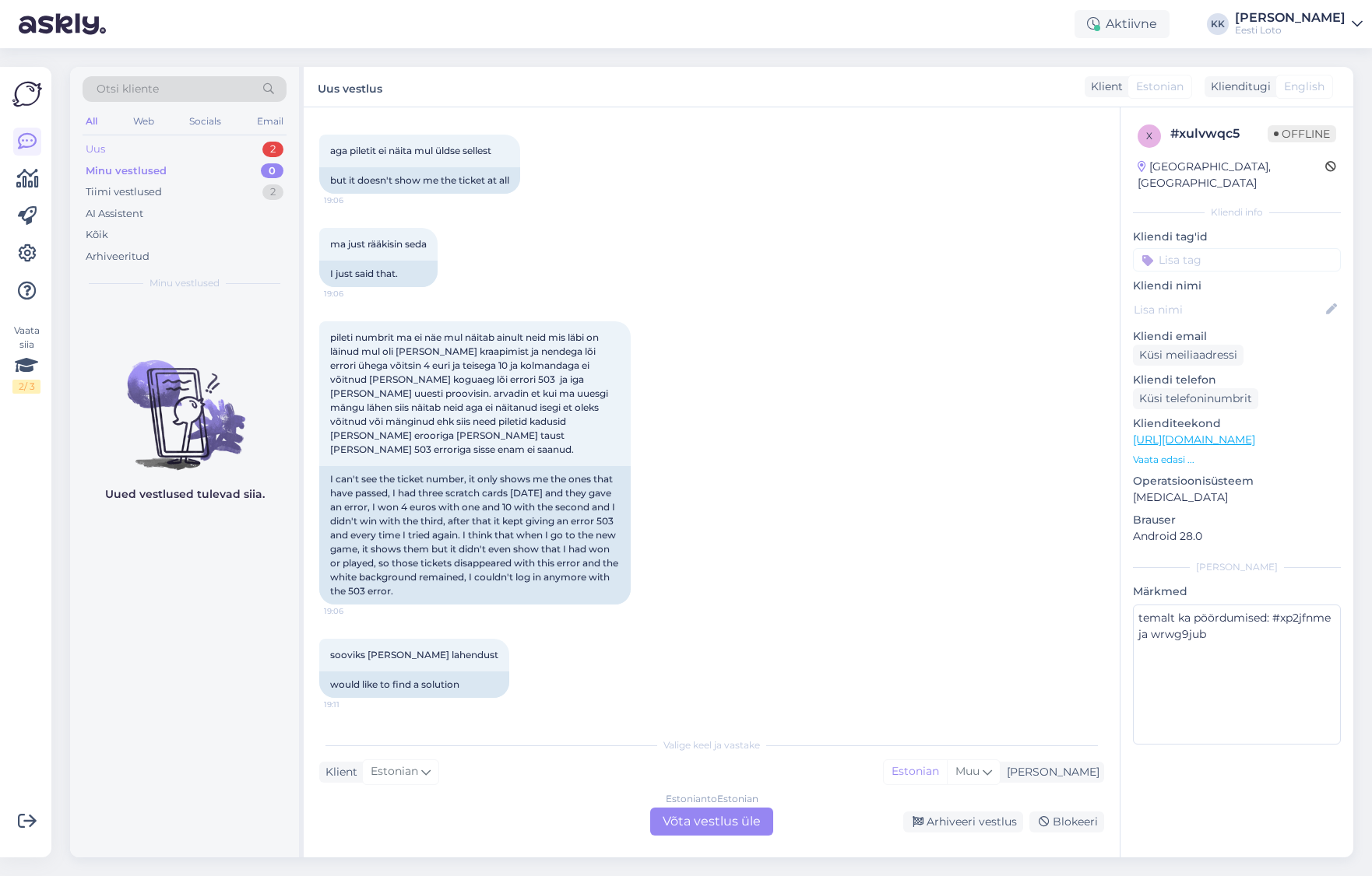
click at [142, 148] on div "Uus 2" at bounding box center [184, 150] width 204 height 22
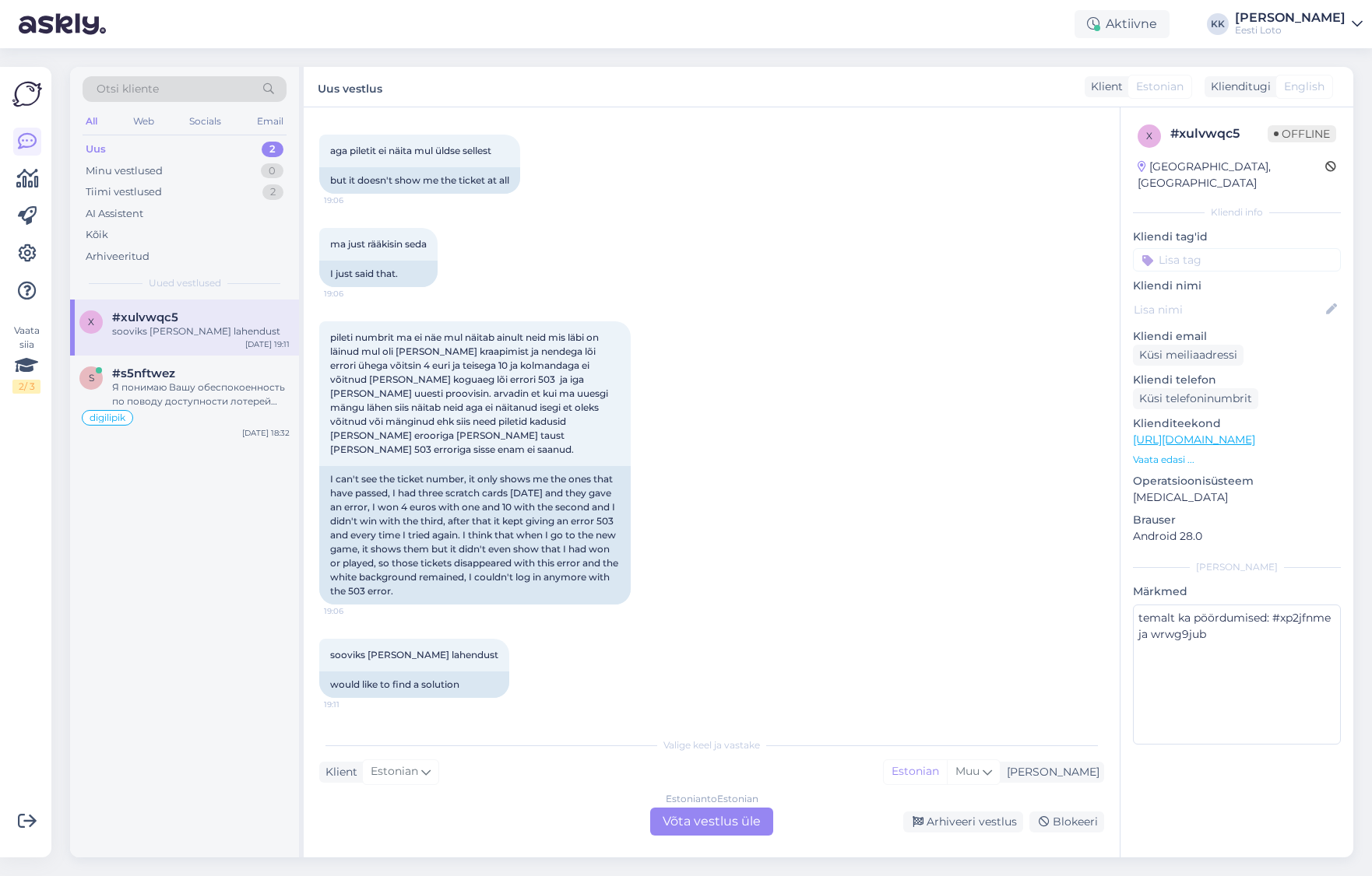
click at [178, 337] on div "sooviks [PERSON_NAME] lahendust" at bounding box center [201, 332] width 178 height 14
click at [173, 388] on div "Я понимаю Вашу обеспокоенность по поводу доступности лотерей для пожилых людей …" at bounding box center [201, 395] width 178 height 28
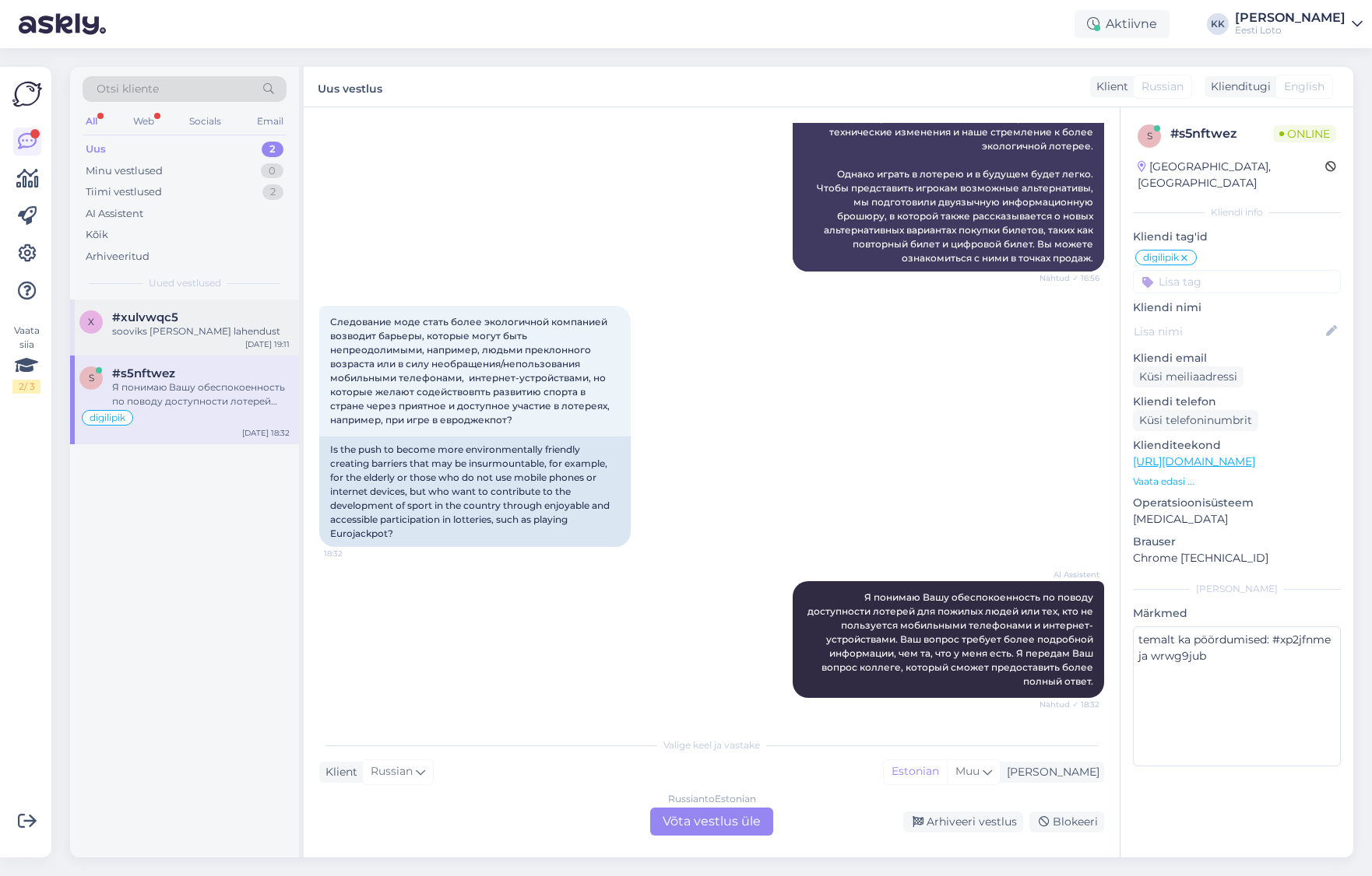
click at [191, 329] on div "sooviks [PERSON_NAME] lahendust" at bounding box center [201, 332] width 178 height 14
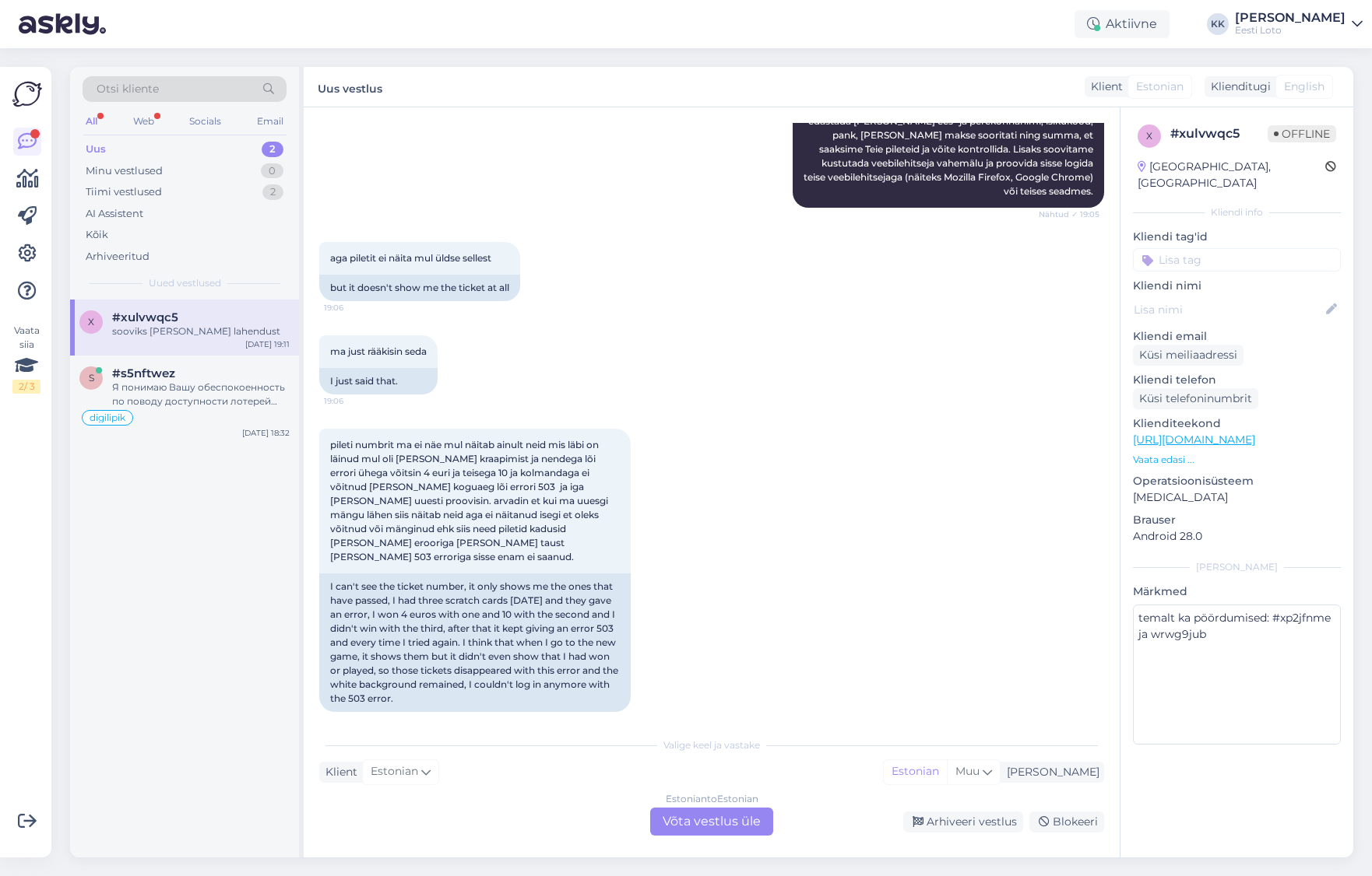
scroll to position [801, 0]
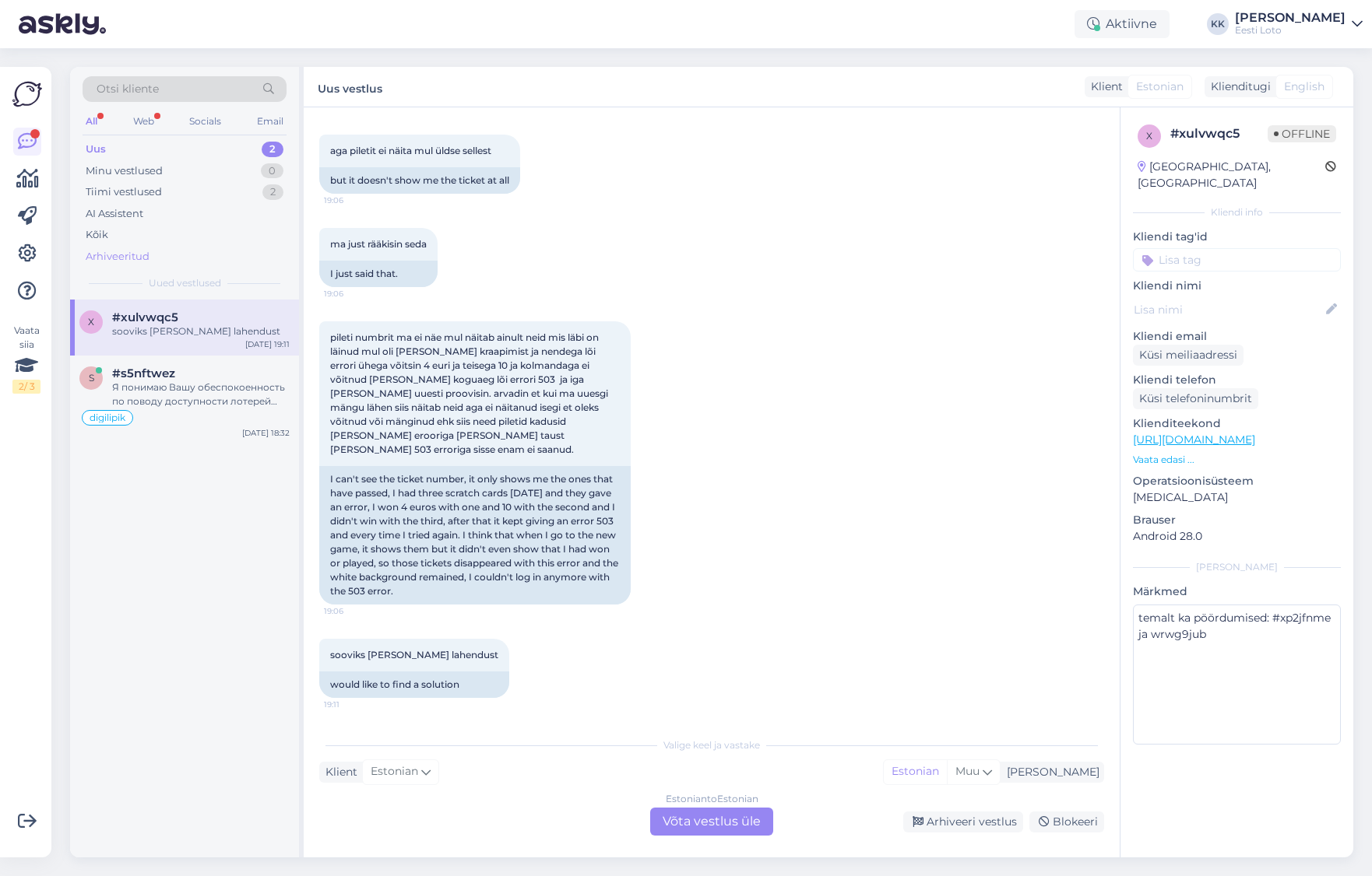
click at [127, 250] on div "Arhiveeritud" at bounding box center [118, 257] width 64 height 16
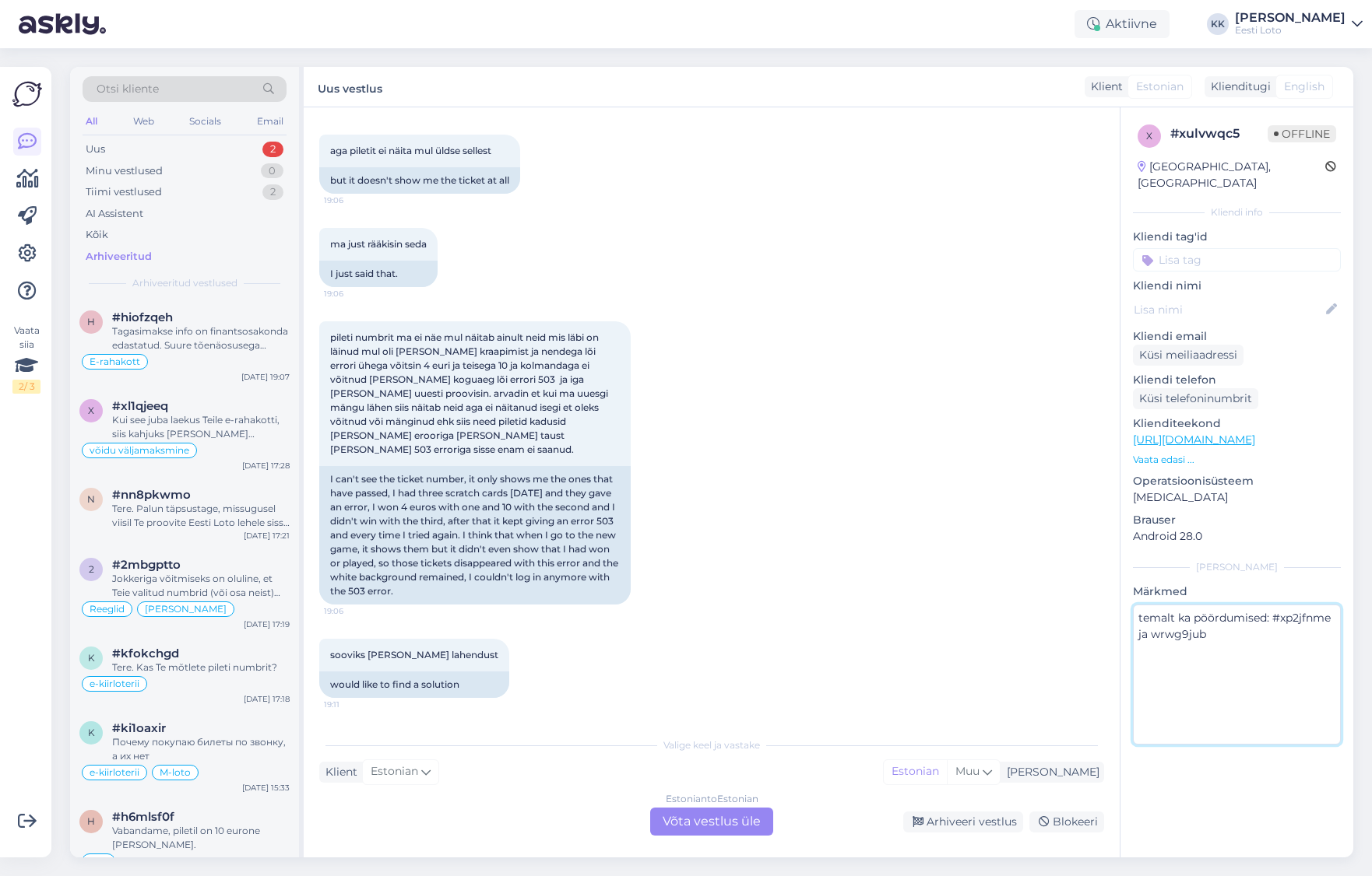
click at [1296, 604] on textarea "temalt ka pöördumised: #xp2jfnme ja wrwg9jub" at bounding box center [1237, 674] width 208 height 140
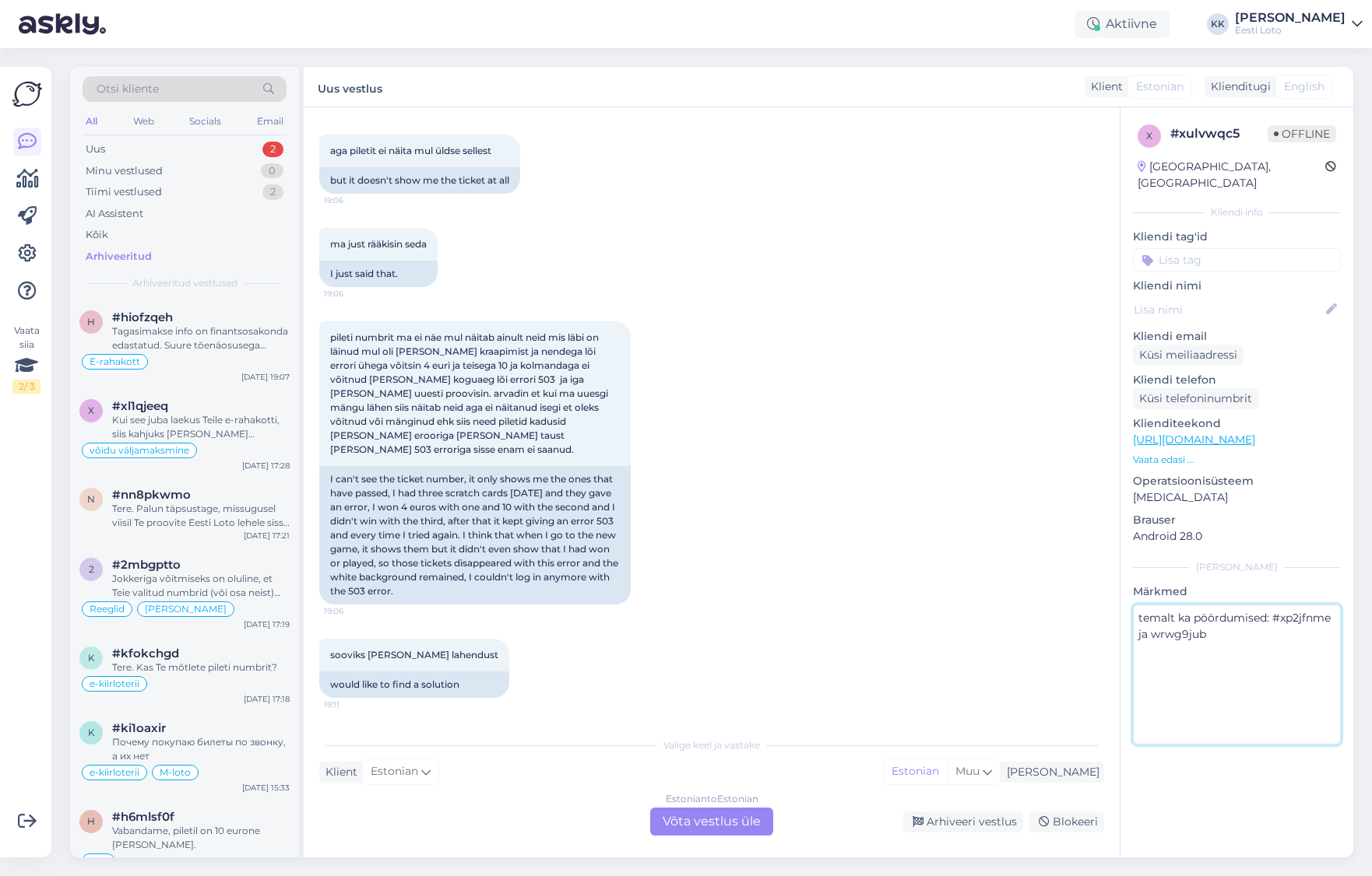
click at [1296, 604] on textarea "temalt ka pöördumised: #xp2jfnme ja wrwg9jub" at bounding box center [1237, 674] width 208 height 140
click at [1290, 604] on textarea "temalt ka pöördumised: #xp2jfnme ja wrwg9jub" at bounding box center [1237, 674] width 208 height 140
drag, startPoint x: 1268, startPoint y: 604, endPoint x: 1306, endPoint y: 602, distance: 38.1
click at [1306, 604] on textarea "temalt ka pöördumised: #xp2jfnme ja wrwg9jub" at bounding box center [1237, 674] width 208 height 140
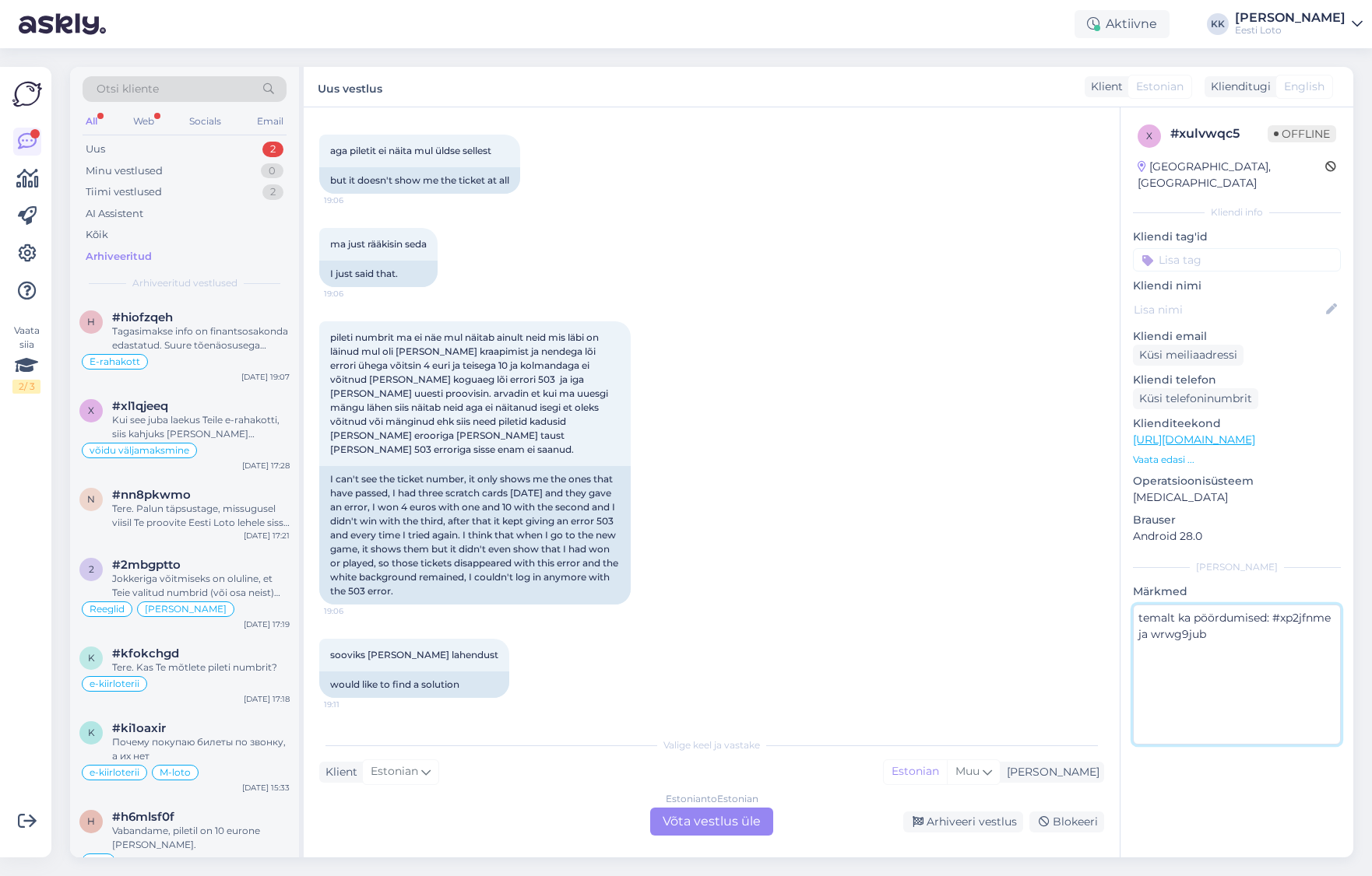
drag, startPoint x: 1274, startPoint y: 605, endPoint x: 1328, endPoint y: 603, distance: 54.0
click at [1328, 604] on textarea "temalt ka pöördumised: #xp2jfnme ja wrwg9jub" at bounding box center [1237, 674] width 208 height 140
drag, startPoint x: 1150, startPoint y: 619, endPoint x: 1165, endPoint y: 618, distance: 15.0
click at [1150, 619] on textarea "temalt ka pöördumised: #xp2jfnme ja wrwg9jub" at bounding box center [1237, 674] width 208 height 140
drag, startPoint x: 1274, startPoint y: 603, endPoint x: 1328, endPoint y: 606, distance: 54.1
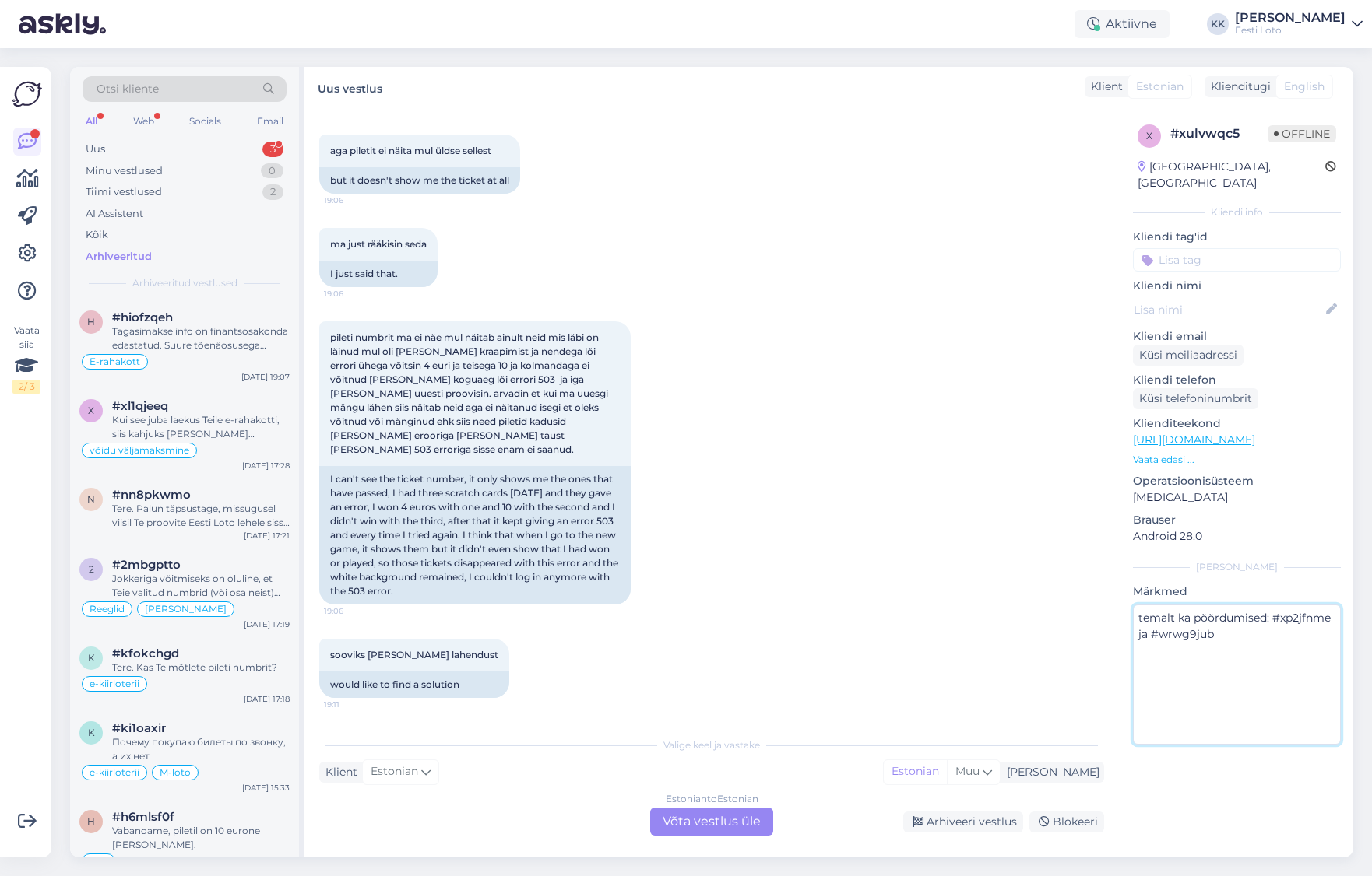
click at [1329, 606] on textarea "temalt ka pöördumised: #xp2jfnme ja #wrwg9jub" at bounding box center [1237, 674] width 208 height 140
type textarea "temalt ka pöördumised: #xp2jfnme ja #wrwg9jub"
click at [131, 257] on div "Arhiveeritud" at bounding box center [119, 257] width 66 height 16
drag, startPoint x: 189, startPoint y: 88, endPoint x: 219, endPoint y: 88, distance: 30.0
click at [189, 88] on div "Otsi kliente" at bounding box center [184, 88] width 204 height 26
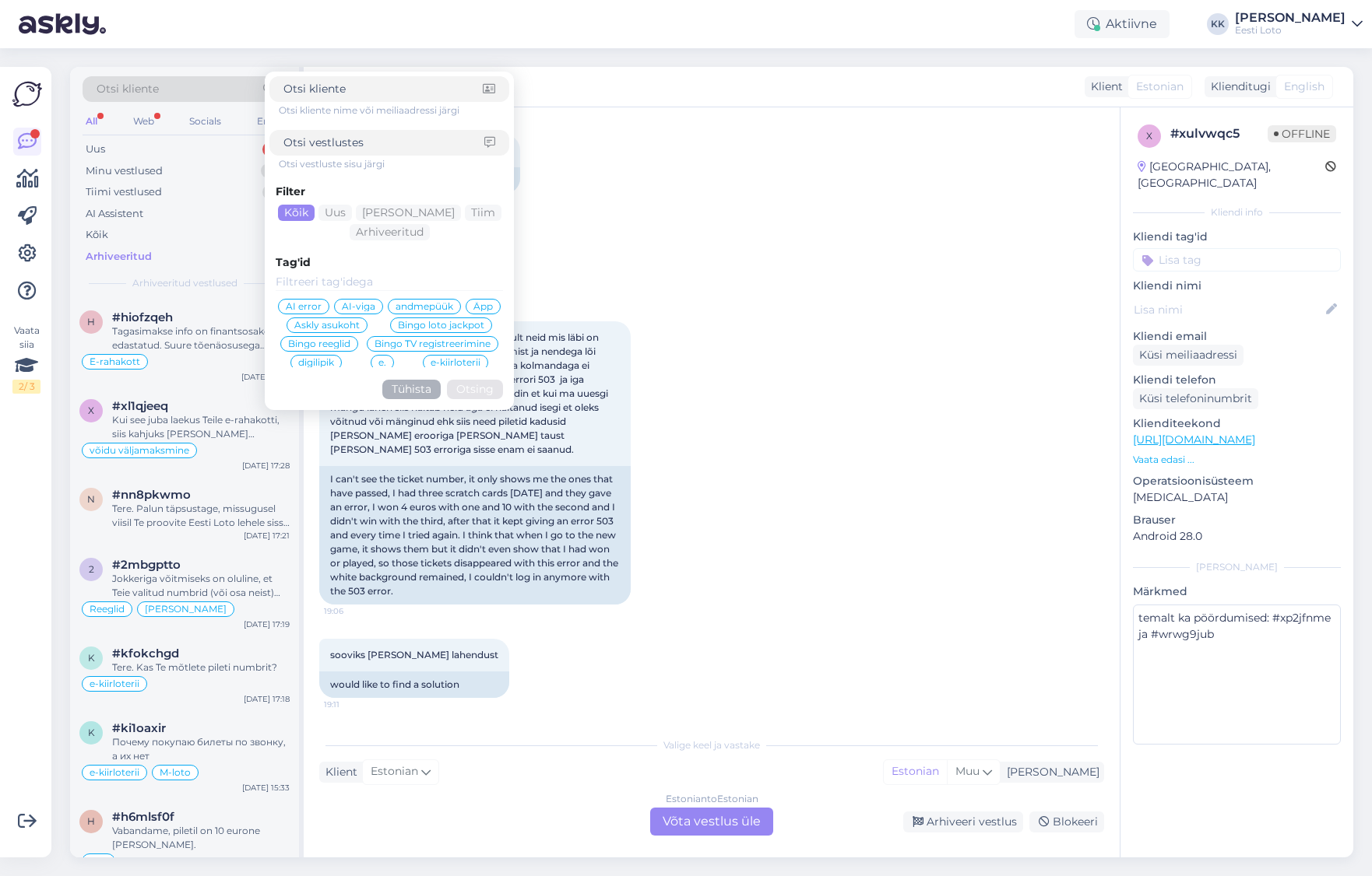
click at [422, 87] on input at bounding box center [382, 88] width 199 height 16
type input "#xp2jfnme"
click at [482, 384] on button "Otsing" at bounding box center [474, 389] width 56 height 19
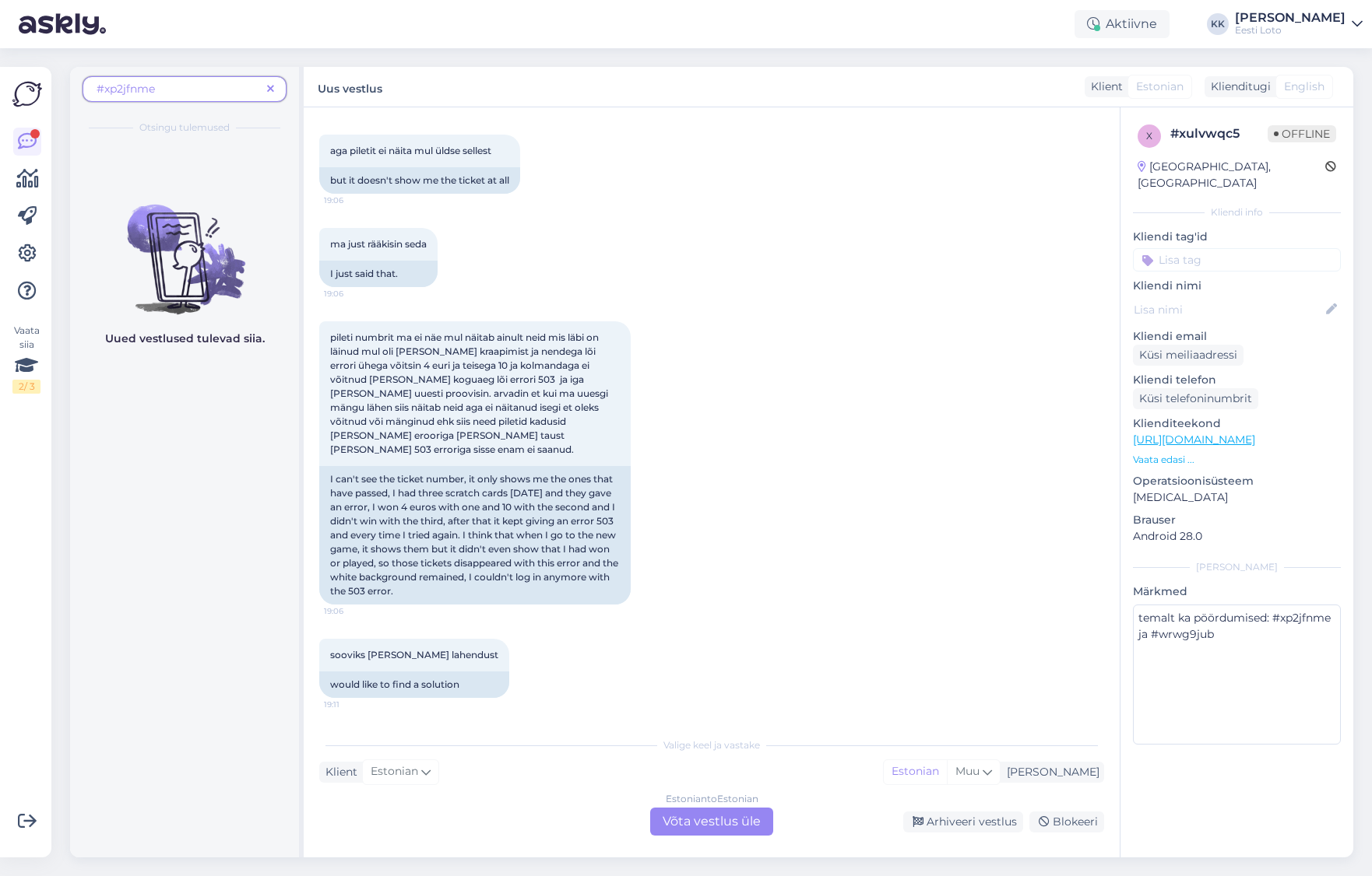
click at [192, 85] on span "#xp2jfnme" at bounding box center [179, 88] width 165 height 16
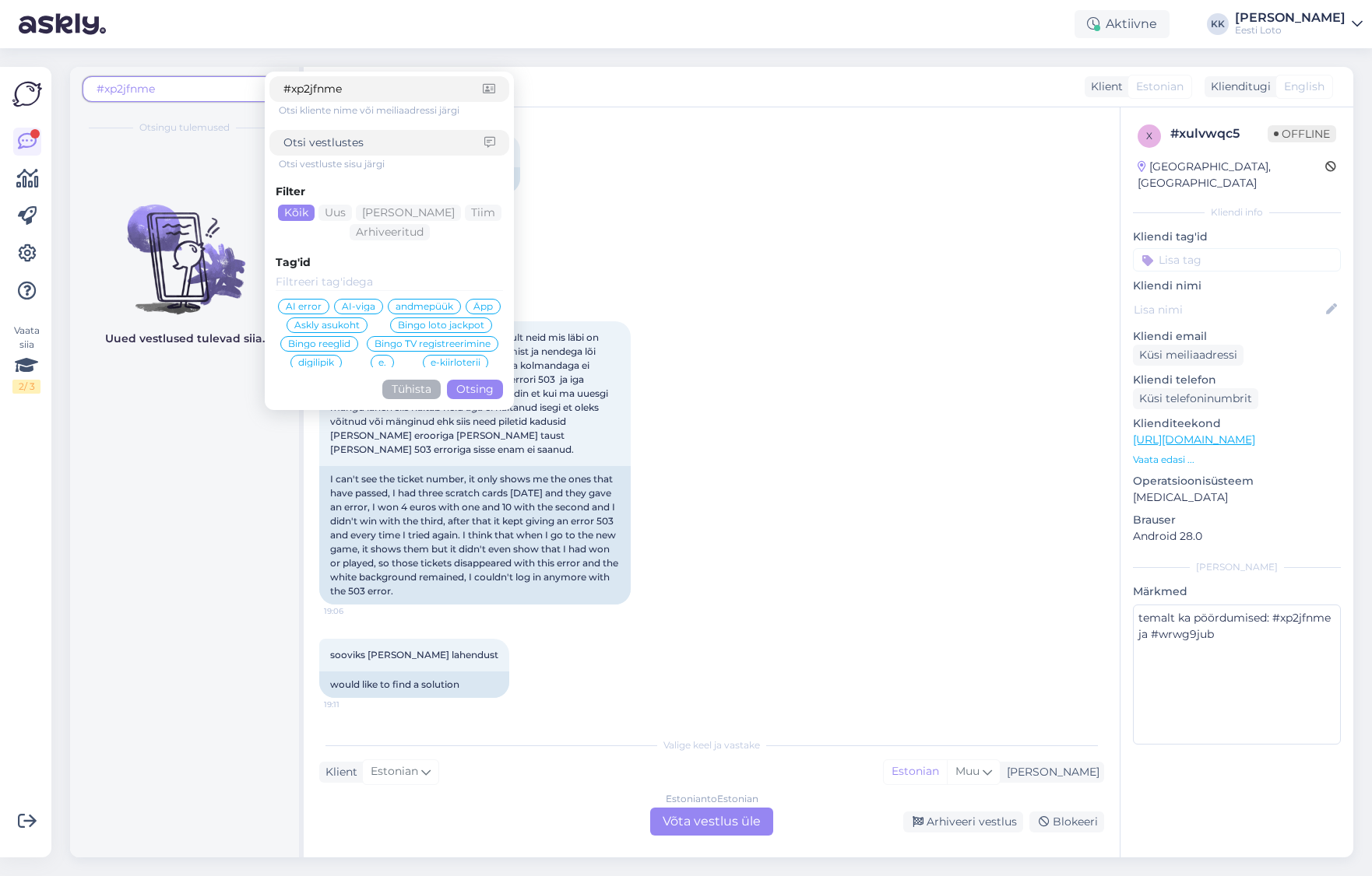
click at [392, 90] on input "#xp2jfnme" at bounding box center [382, 88] width 199 height 16
click at [1202, 629] on textarea "temalt ka pöördumised: #xp2jfnme ja #wrwg9jub" at bounding box center [1237, 674] width 208 height 140
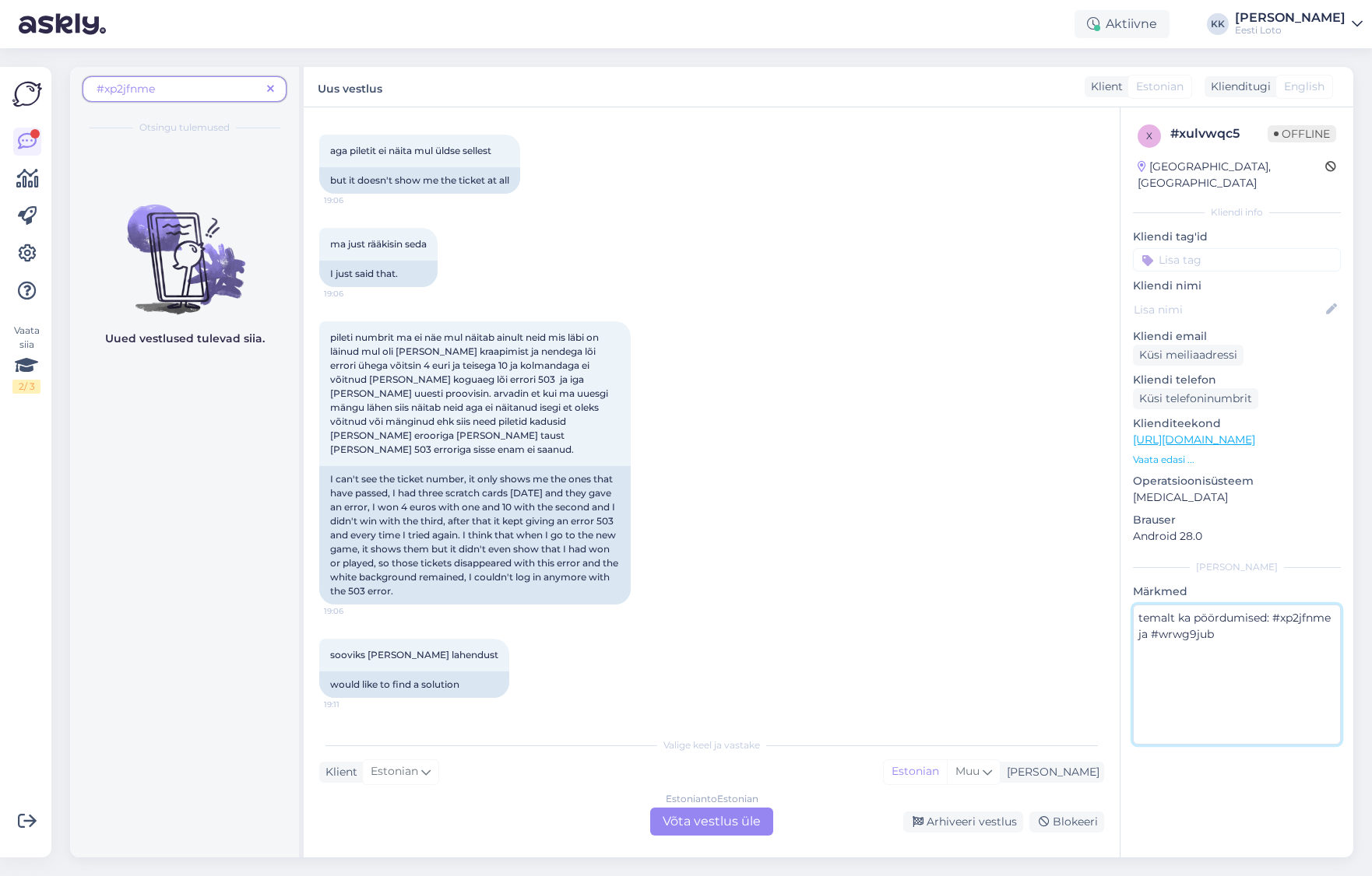
drag, startPoint x: 1221, startPoint y: 622, endPoint x: 1153, endPoint y: 617, distance: 68.2
click at [1152, 617] on textarea "temalt ka pöördumised: #xp2jfnme ja #wrwg9jub" at bounding box center [1237, 674] width 208 height 140
click at [280, 88] on span at bounding box center [271, 88] width 19 height 16
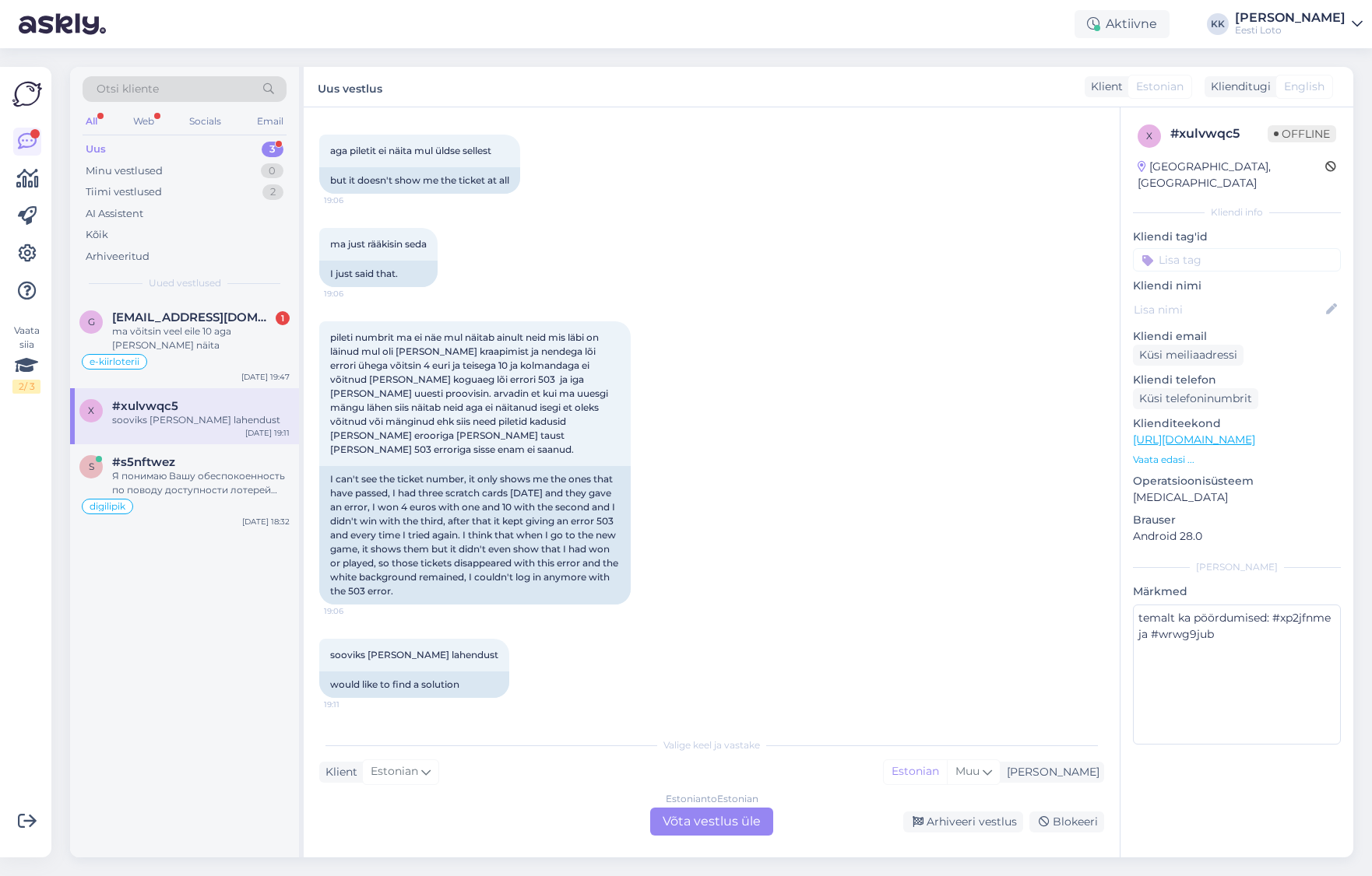
drag, startPoint x: 158, startPoint y: 88, endPoint x: 188, endPoint y: 87, distance: 30.0
click at [158, 88] on span "Otsi kliente" at bounding box center [127, 88] width 62 height 16
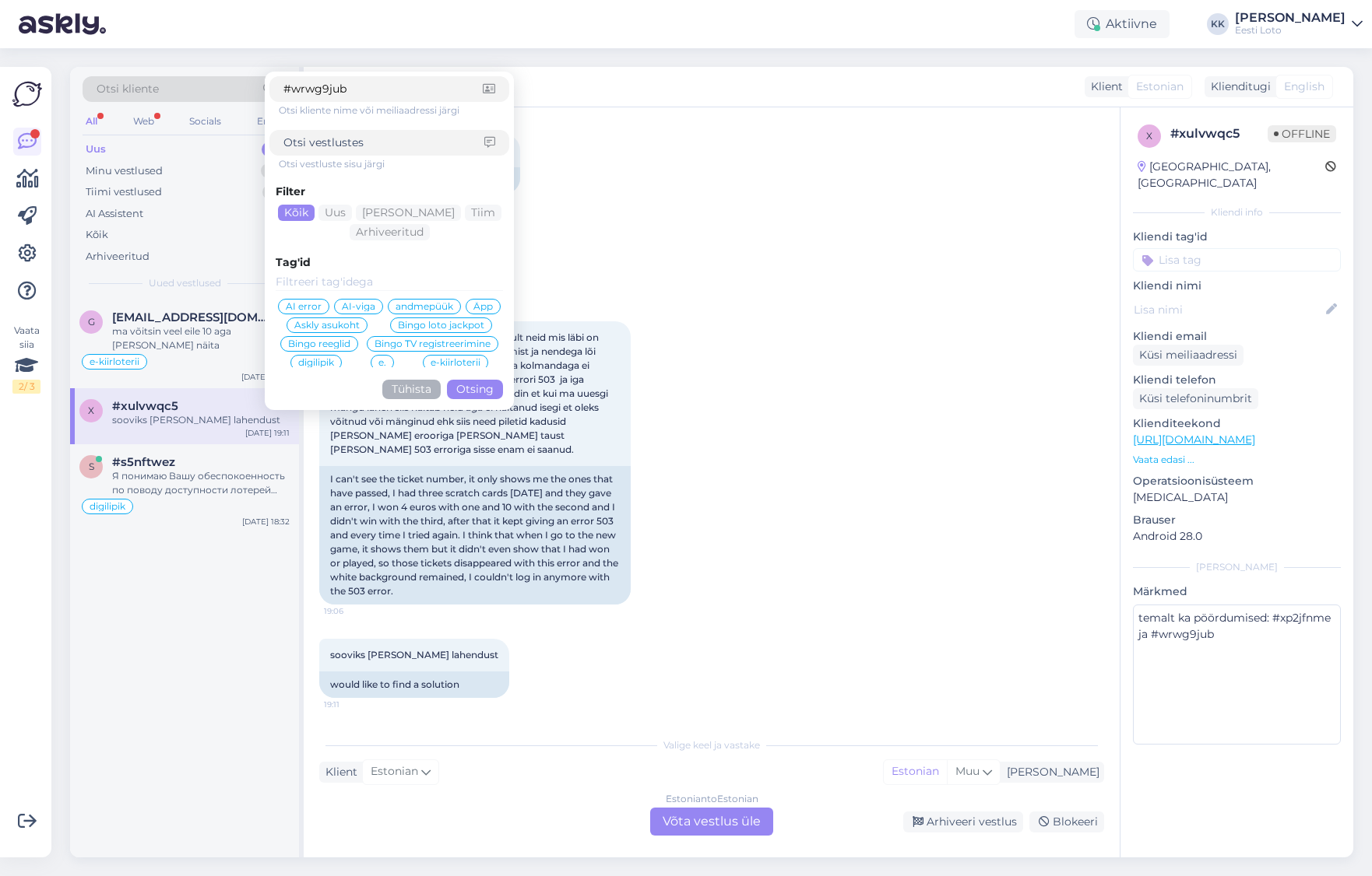
type input "#wrwg9jub"
click at [474, 384] on button "Otsing" at bounding box center [474, 389] width 56 height 19
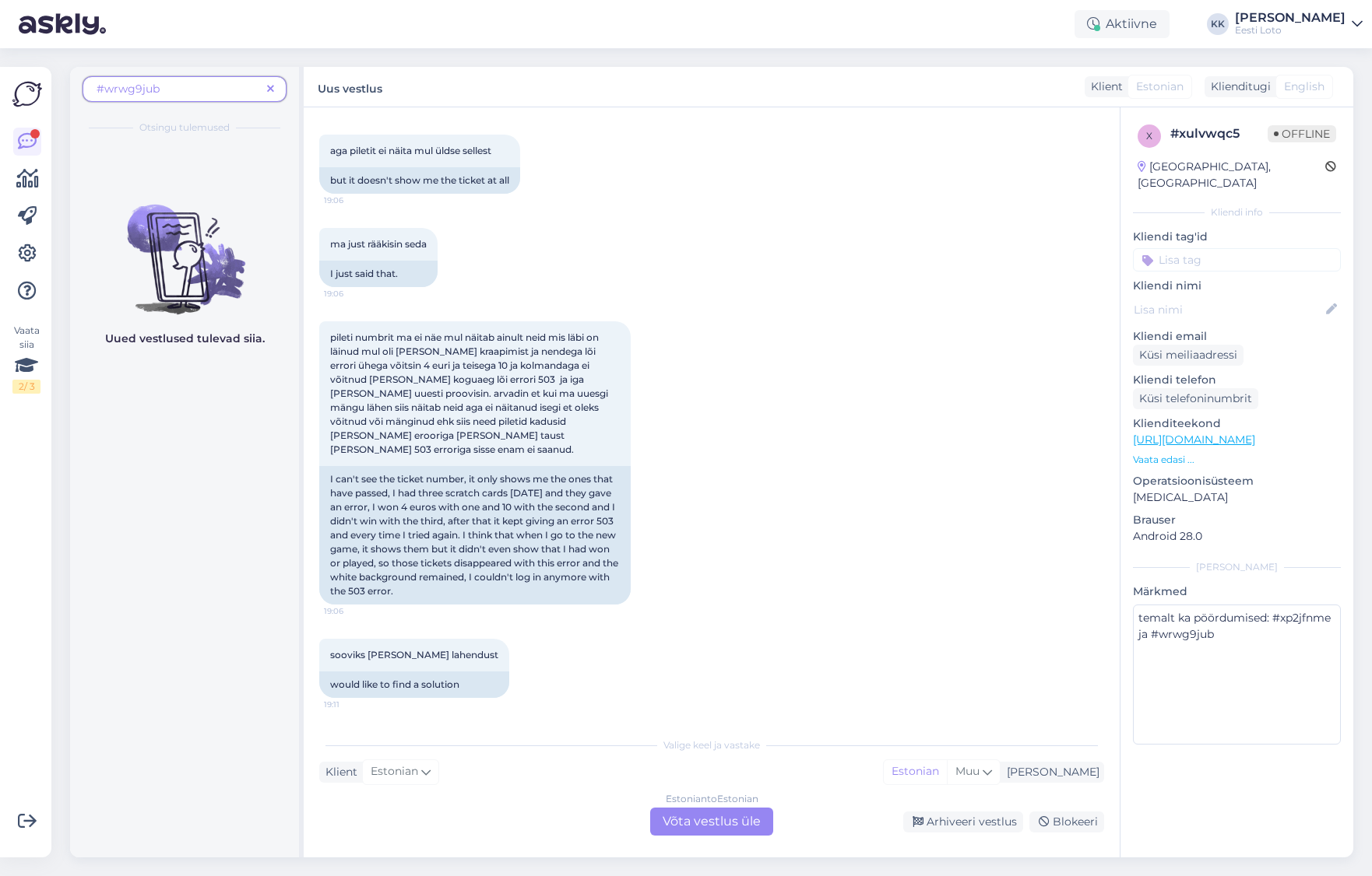
click at [273, 84] on icon at bounding box center [271, 89] width 7 height 11
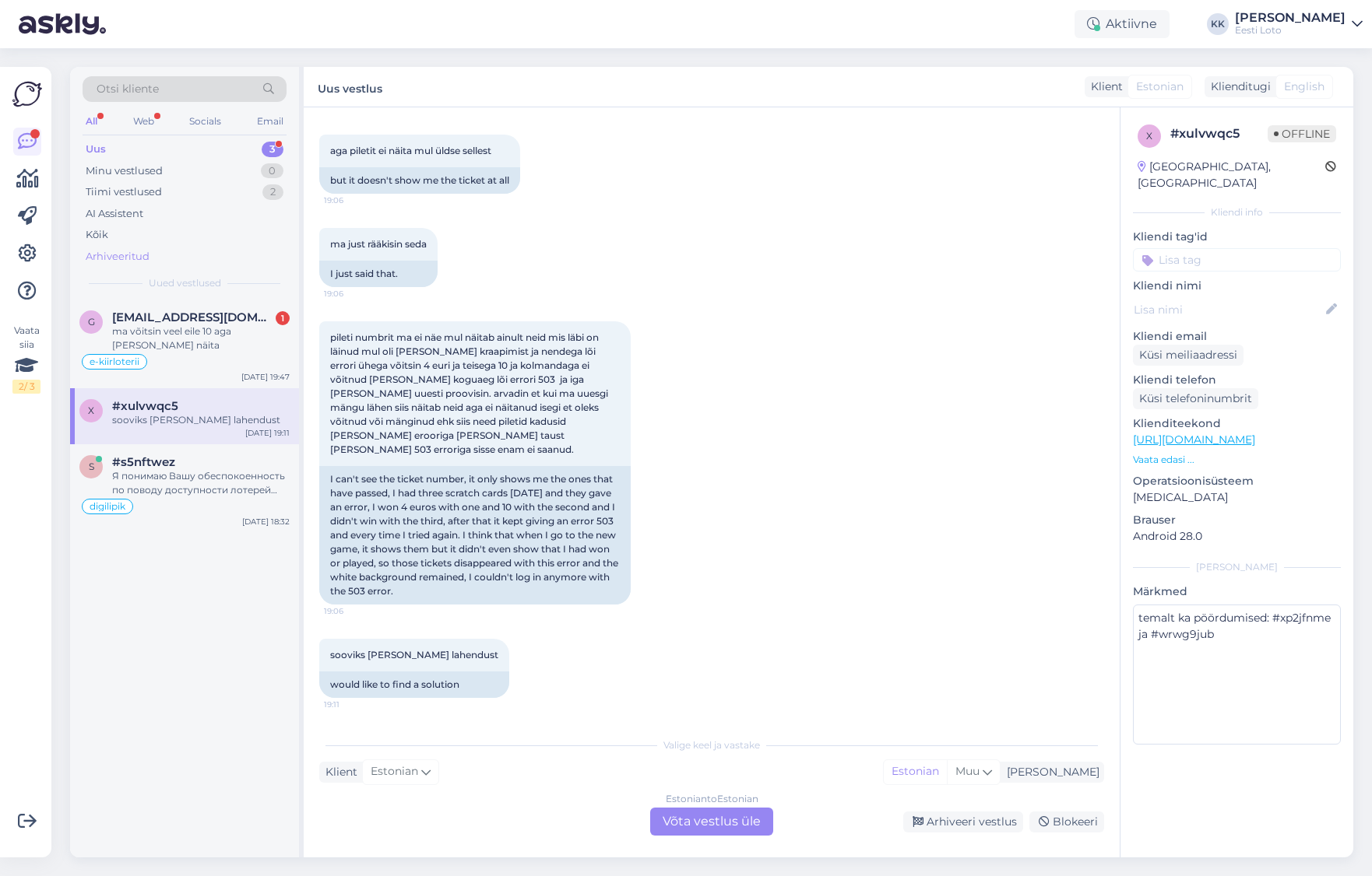
click at [139, 255] on div "Arhiveeritud" at bounding box center [118, 257] width 64 height 16
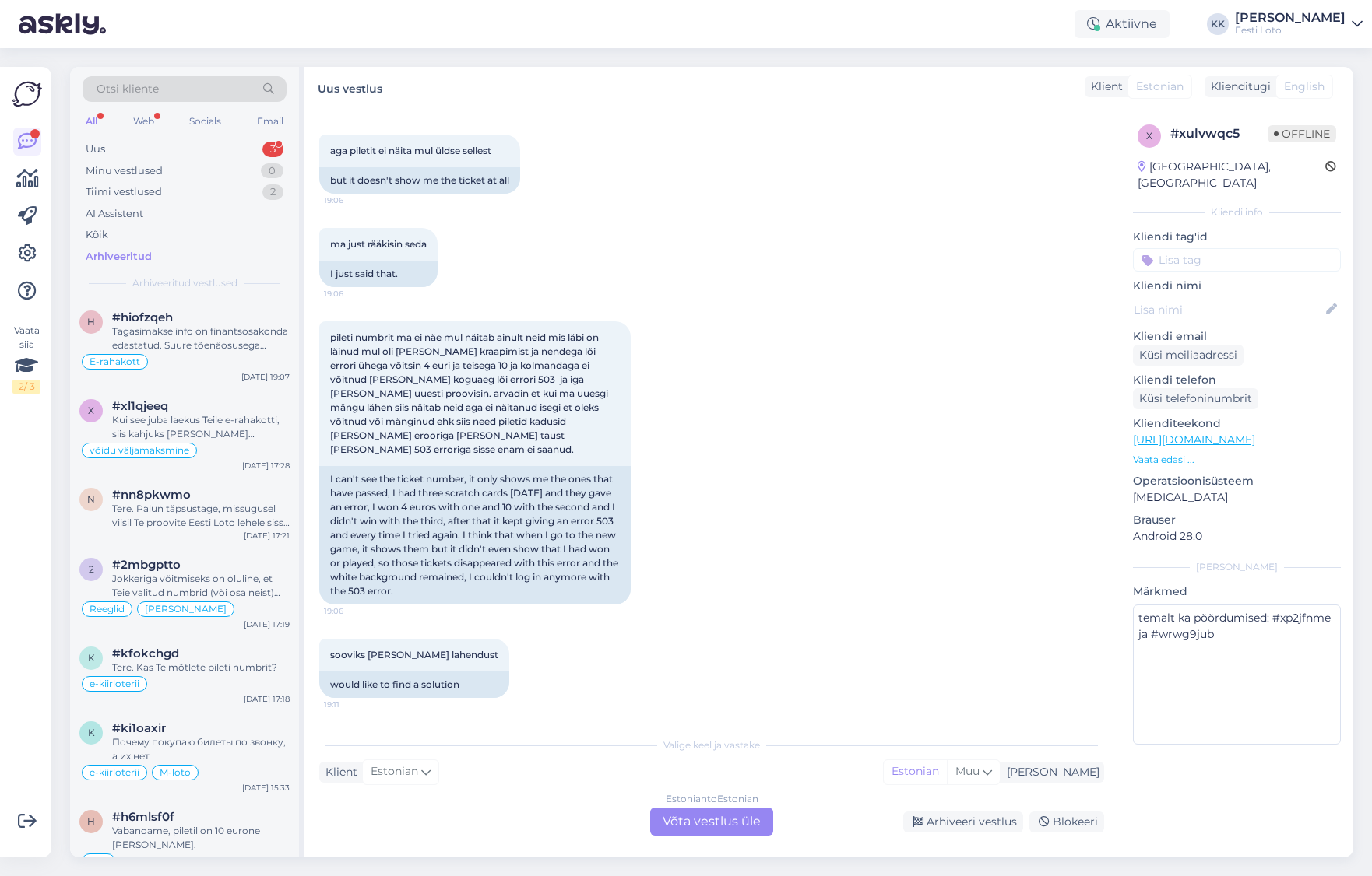
click at [204, 84] on div "Otsi kliente" at bounding box center [184, 88] width 204 height 26
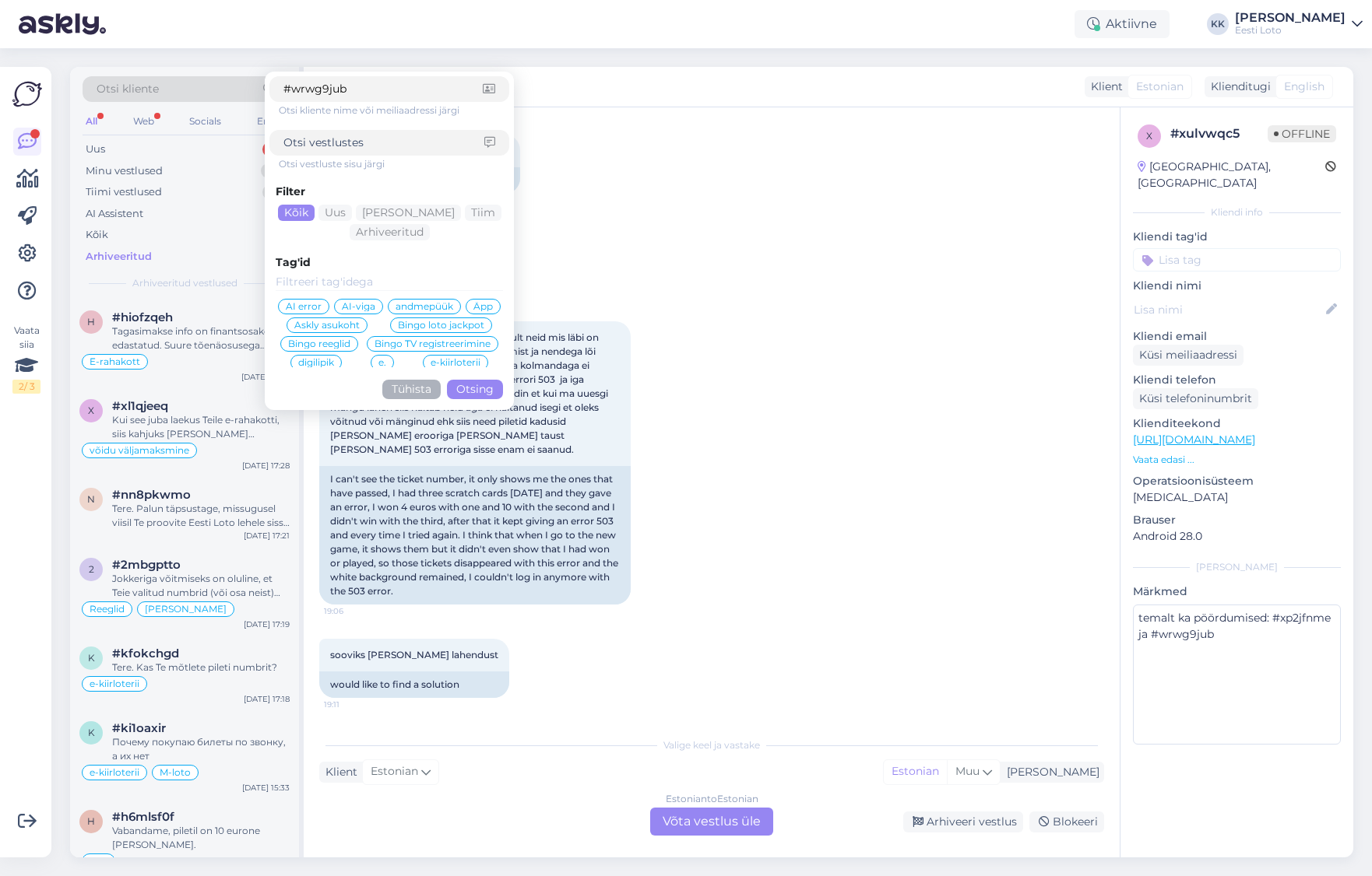
type input "#wrwg9jub"
click at [488, 389] on button "Otsing" at bounding box center [474, 389] width 56 height 19
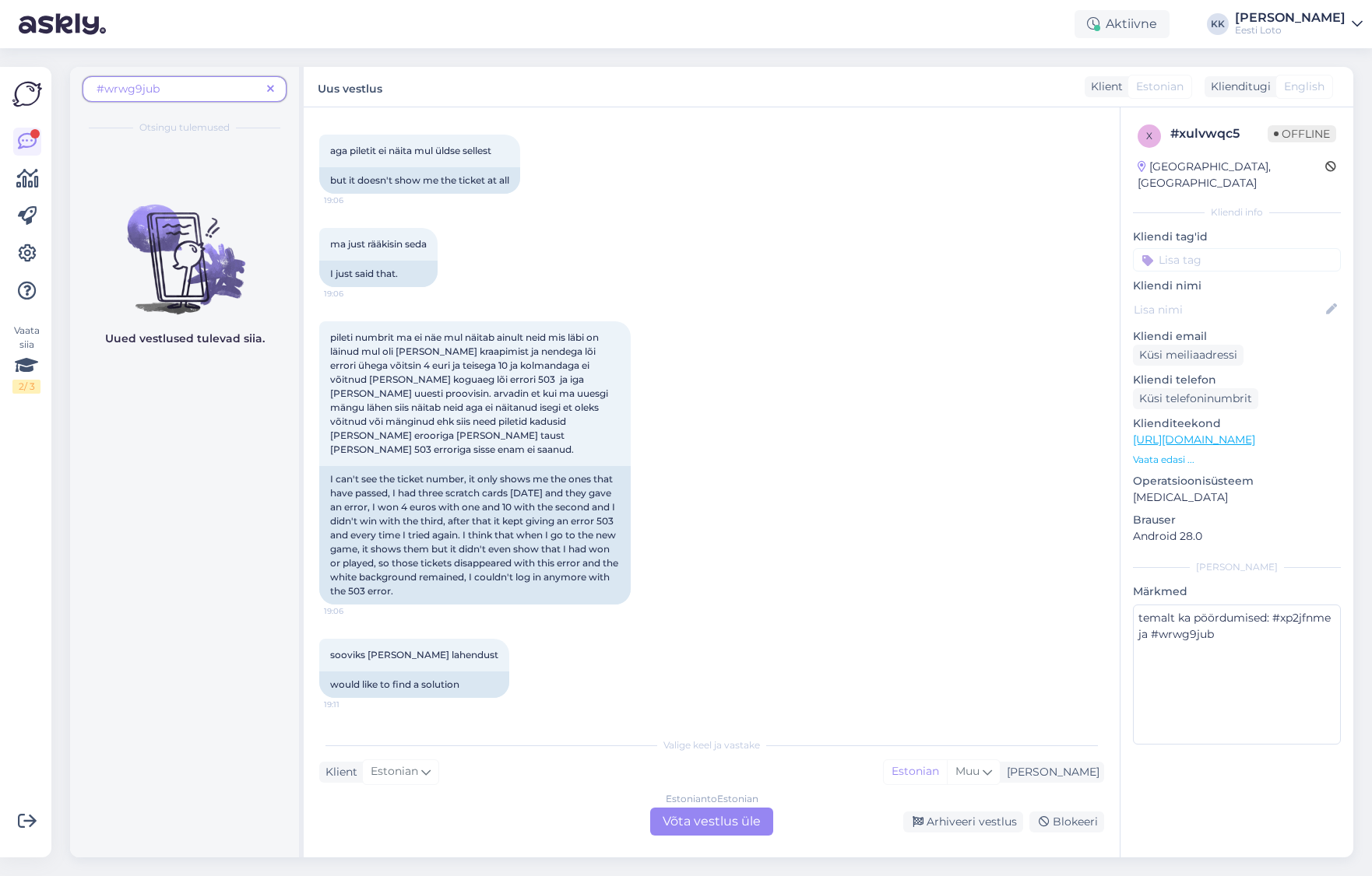
click at [270, 84] on icon at bounding box center [271, 89] width 7 height 11
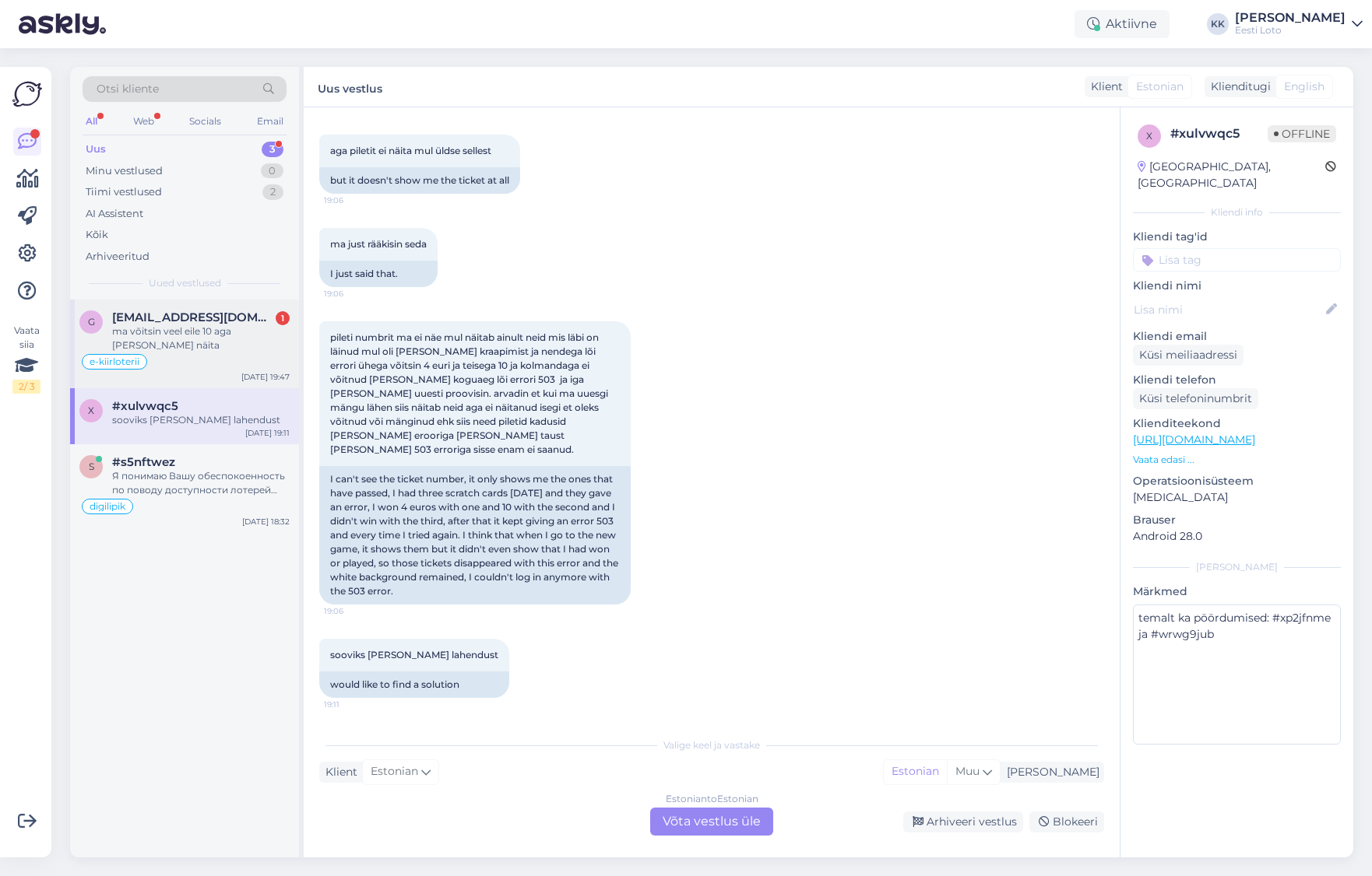
click at [204, 340] on div "ma võitsin veel eile 10 aga [PERSON_NAME] näita" at bounding box center [201, 339] width 178 height 28
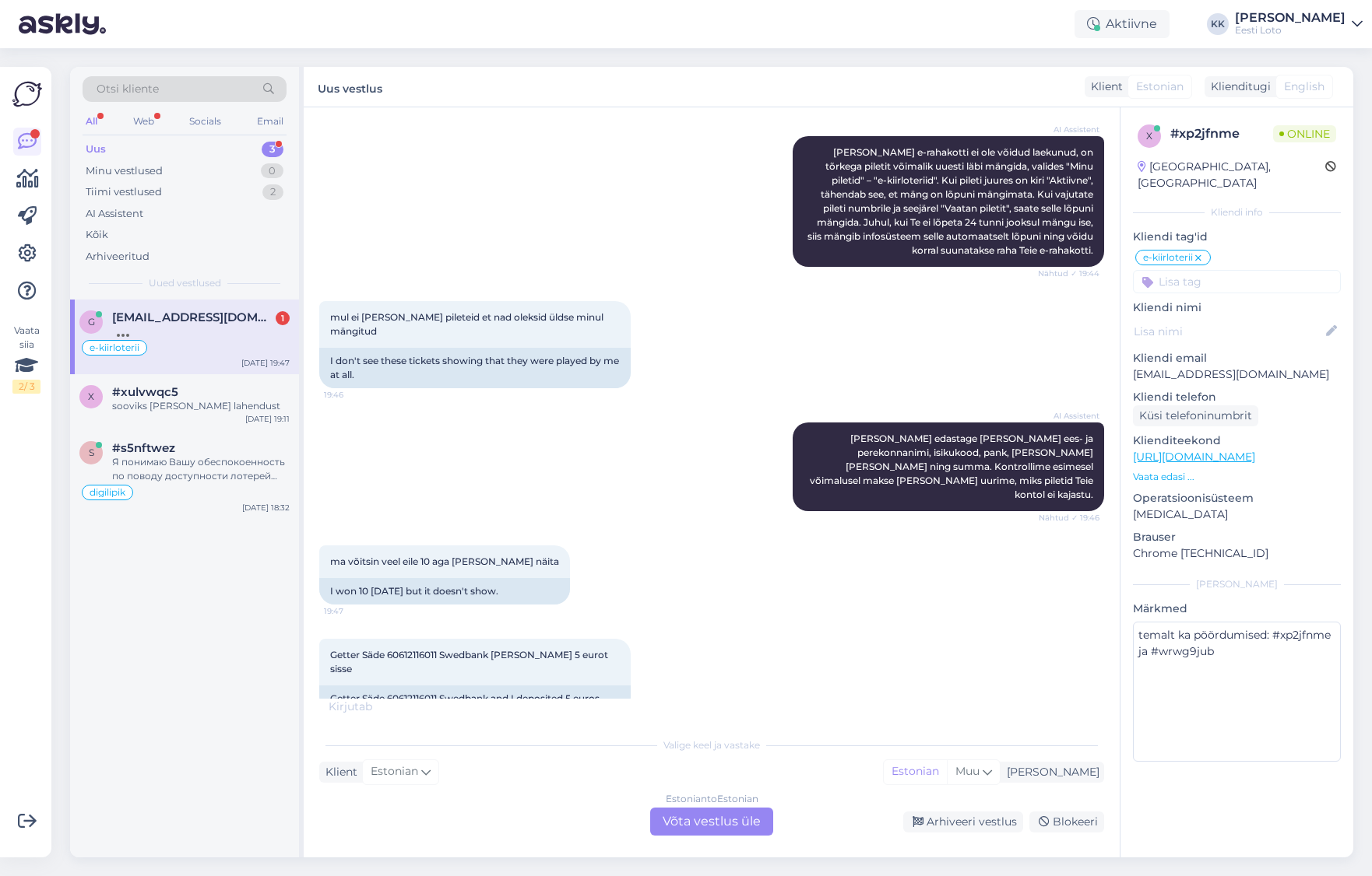
scroll to position [1746, 0]
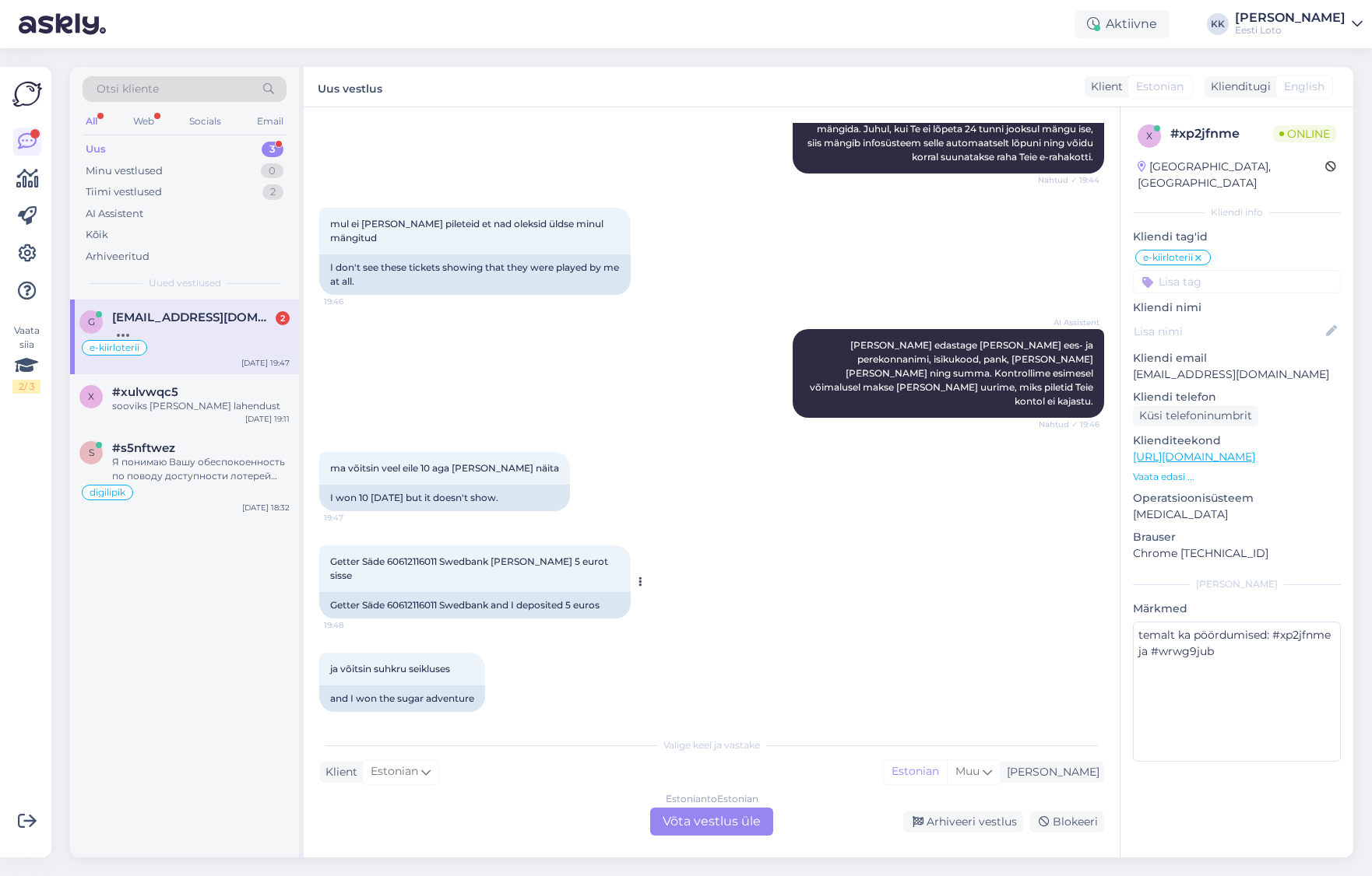
click at [420, 557] on span "Getter Säde 60612116011 Swedbank [PERSON_NAME] 5 eurot sisse" at bounding box center [470, 568] width 281 height 26
copy span "60612116011"
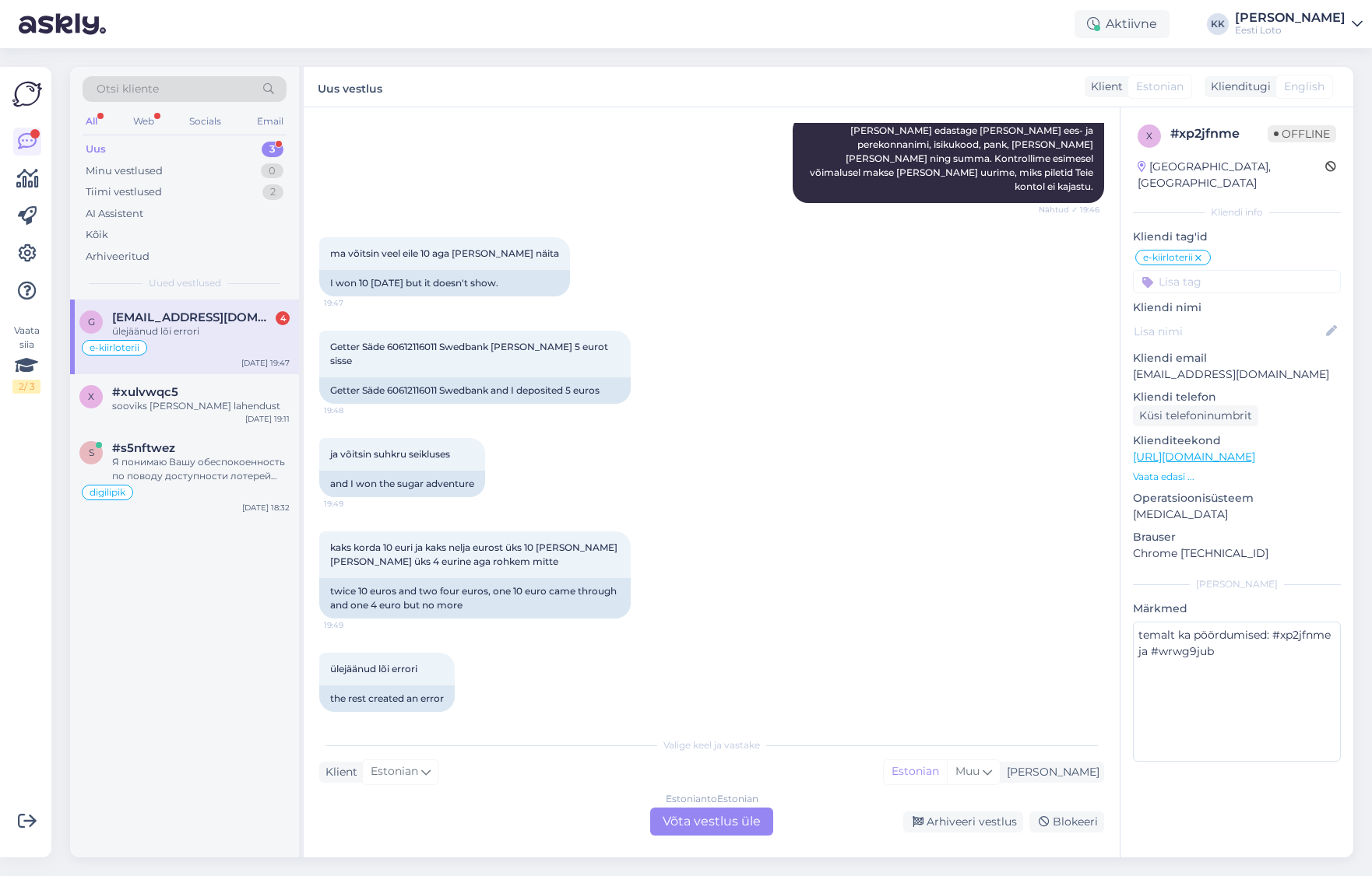
click at [228, 336] on div "ülejäänud lõi errori" at bounding box center [201, 332] width 178 height 14
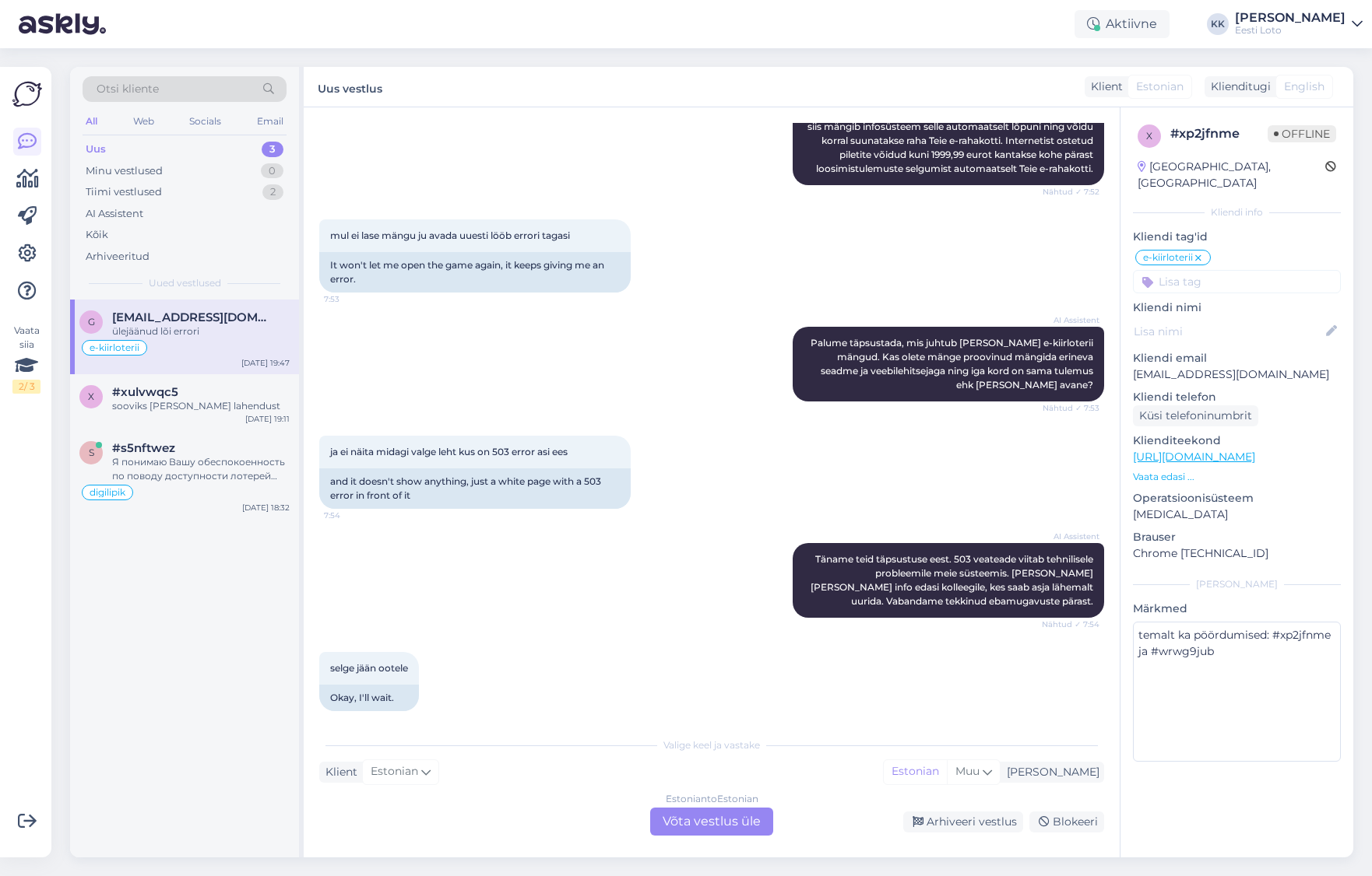
scroll to position [319, 0]
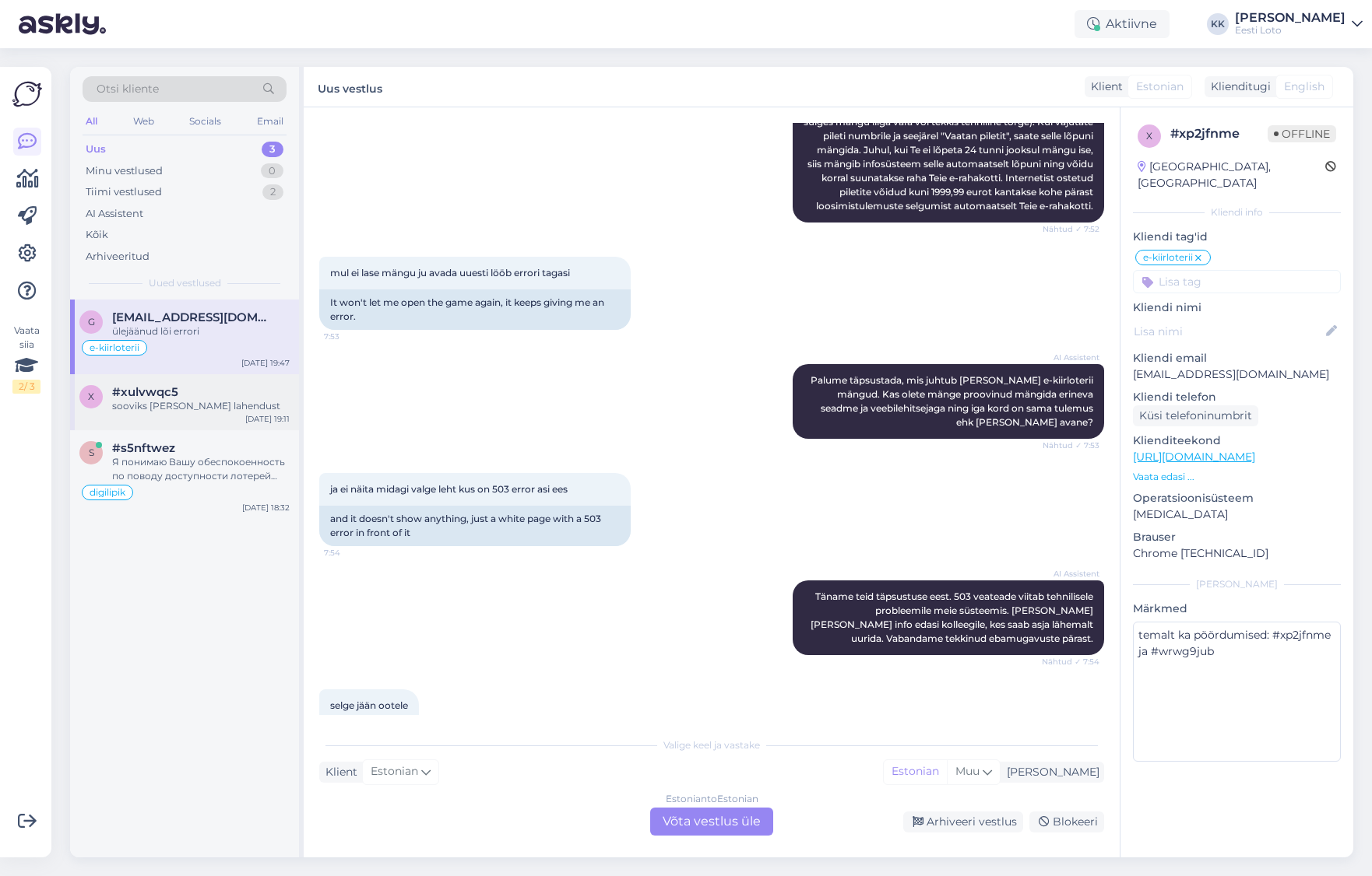
click at [132, 407] on div "sooviks [PERSON_NAME] lahendust" at bounding box center [201, 406] width 178 height 14
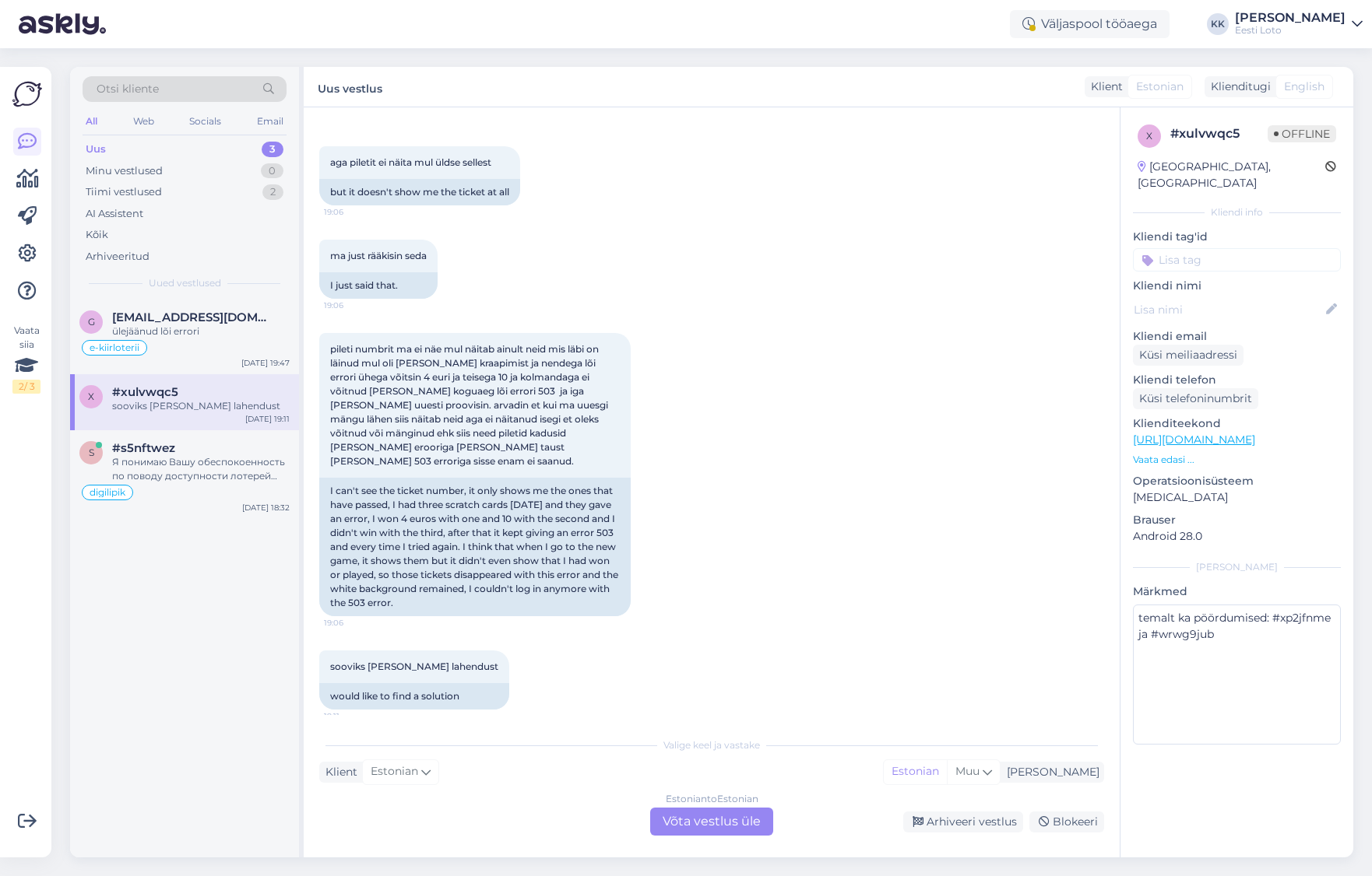
scroll to position [801, 0]
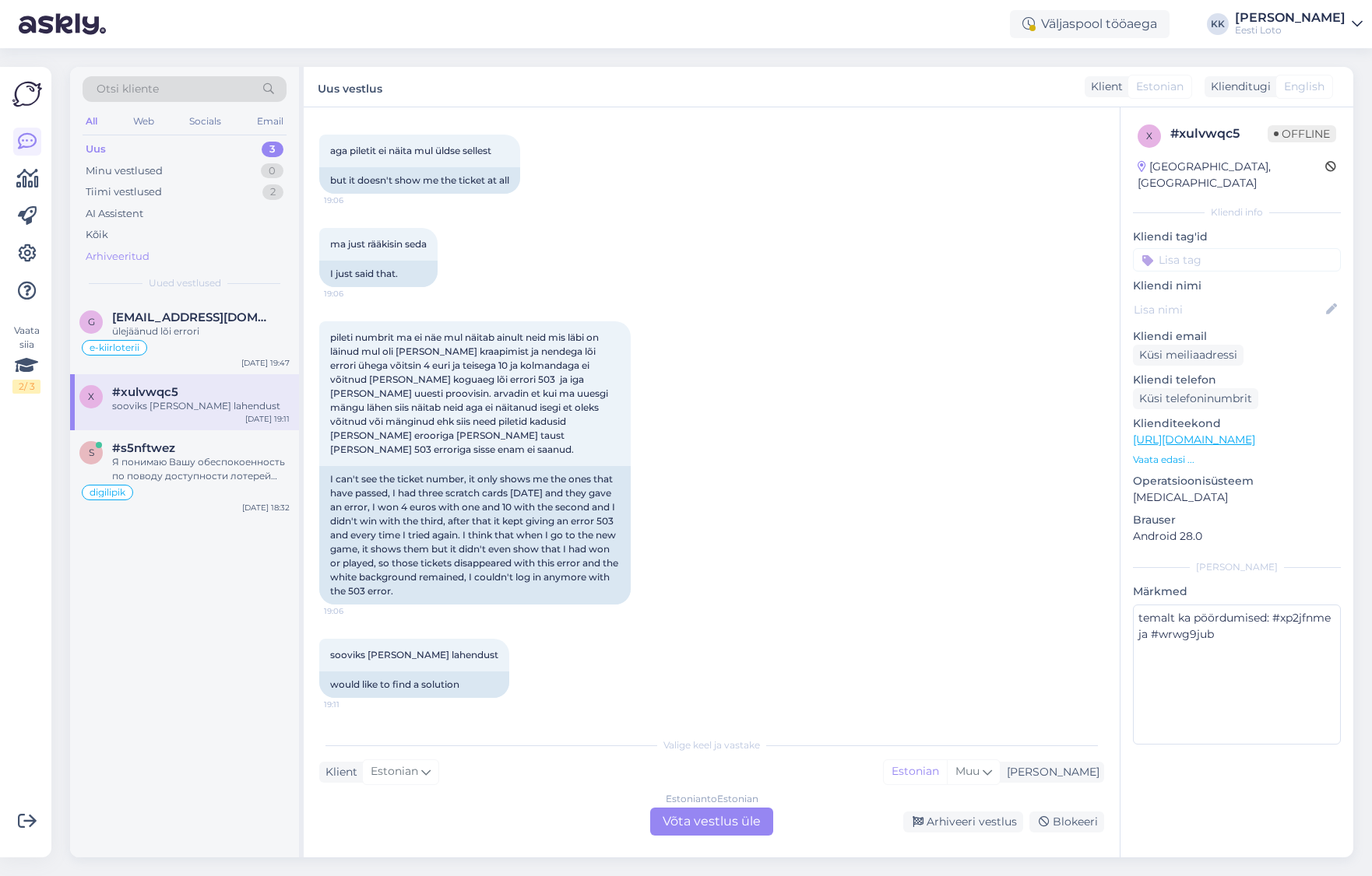
click at [158, 252] on div "Arhiveeritud" at bounding box center [184, 257] width 204 height 22
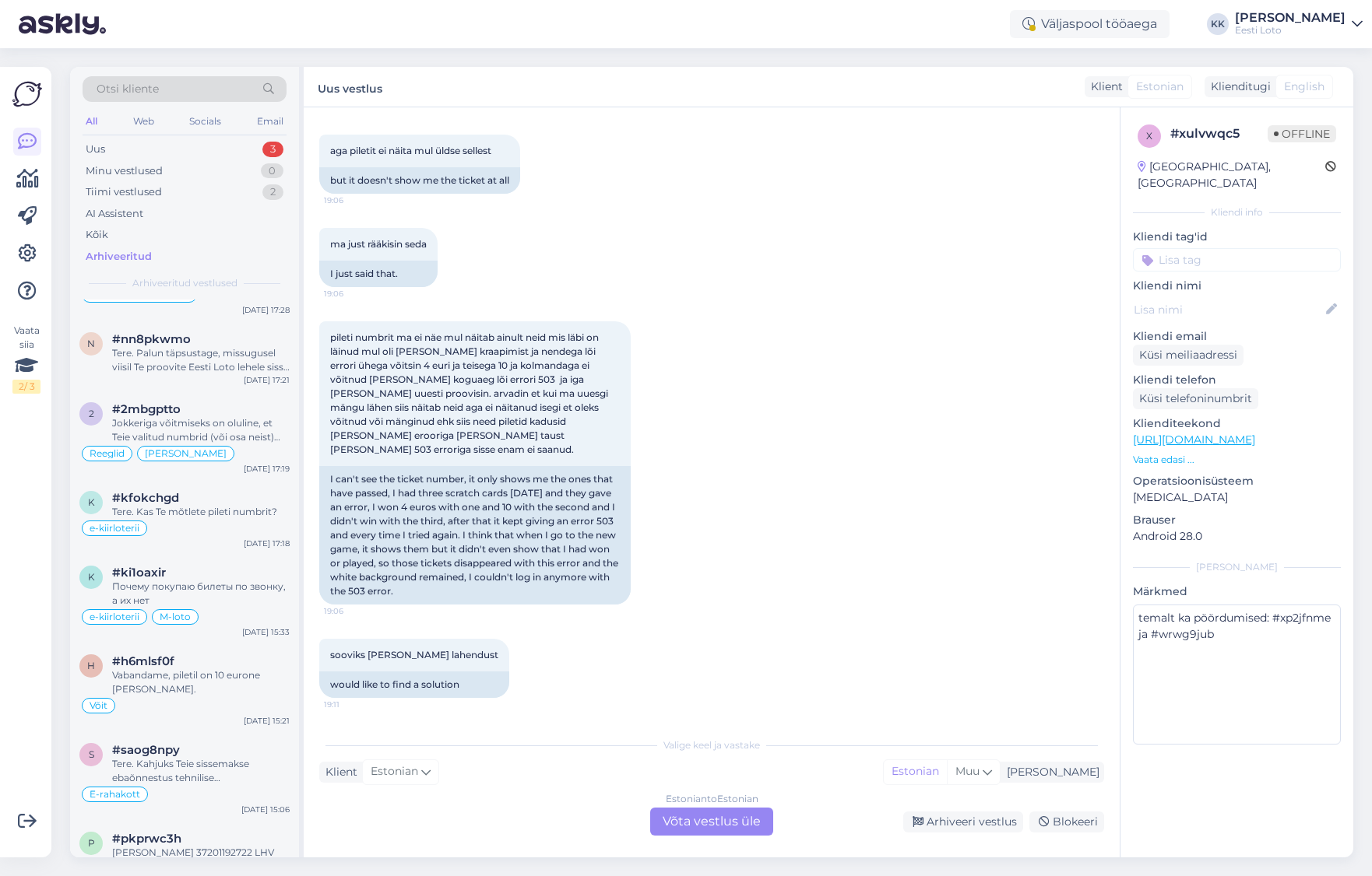
scroll to position [155, 0]
click at [135, 154] on div "Uus 3" at bounding box center [184, 150] width 204 height 22
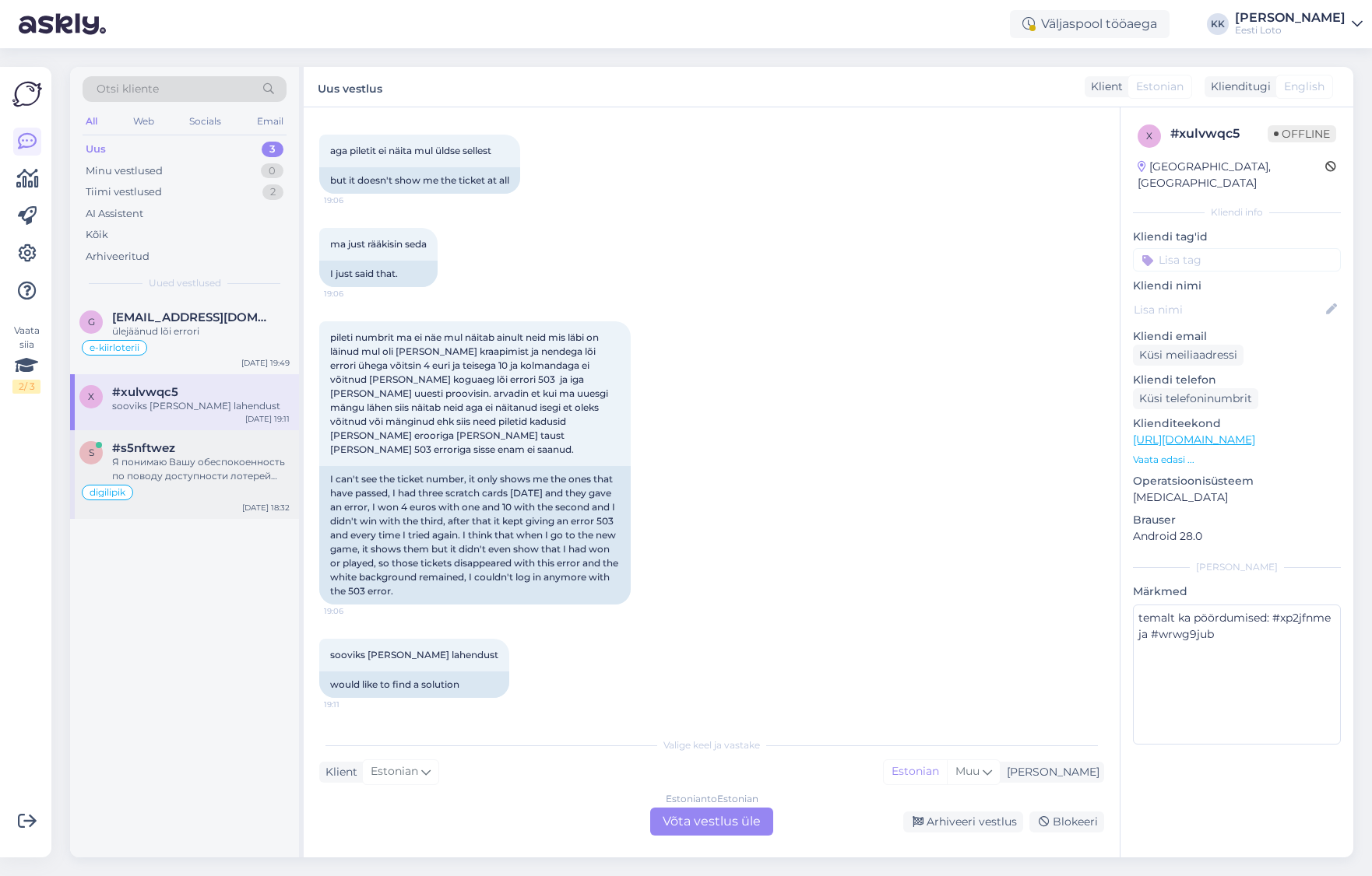
click at [214, 464] on div "Я понимаю Вашу обеспокоенность по поводу доступности лотерей для пожилых людей …" at bounding box center [201, 470] width 178 height 28
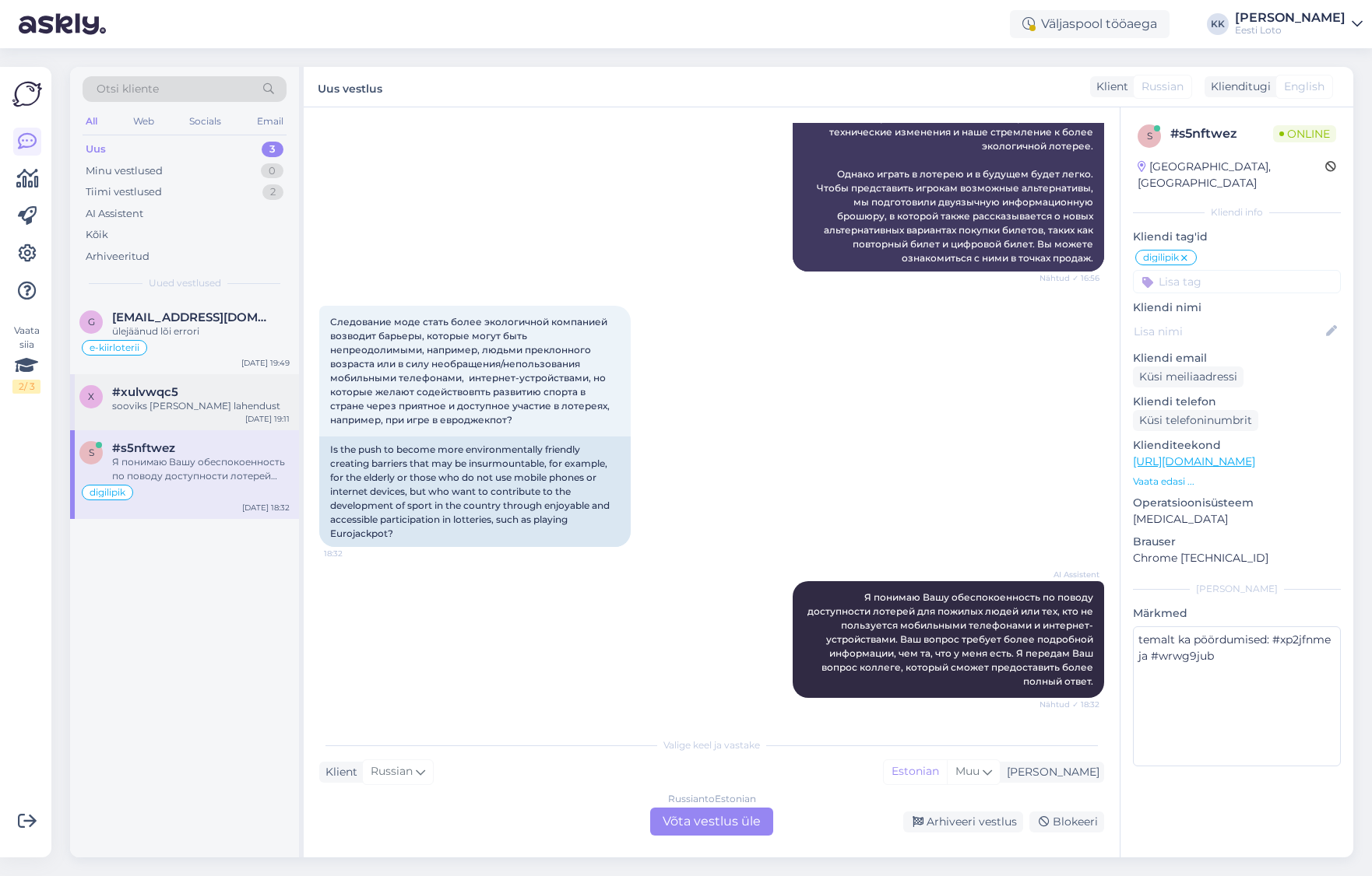
click at [213, 399] on div "sooviks [PERSON_NAME] lahendust" at bounding box center [201, 406] width 178 height 14
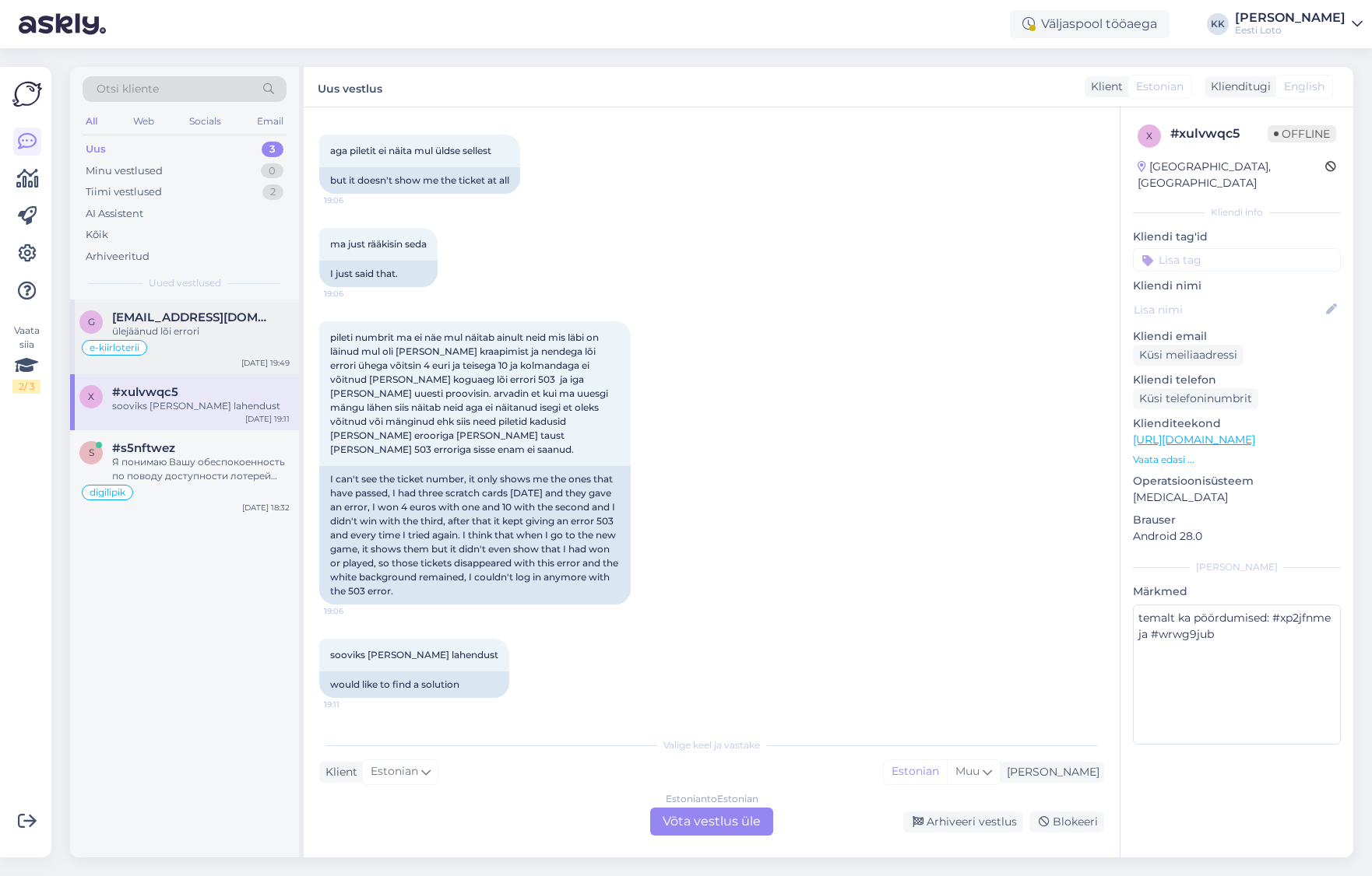
click at [248, 327] on div "ülejäänud lõi errori" at bounding box center [201, 332] width 178 height 14
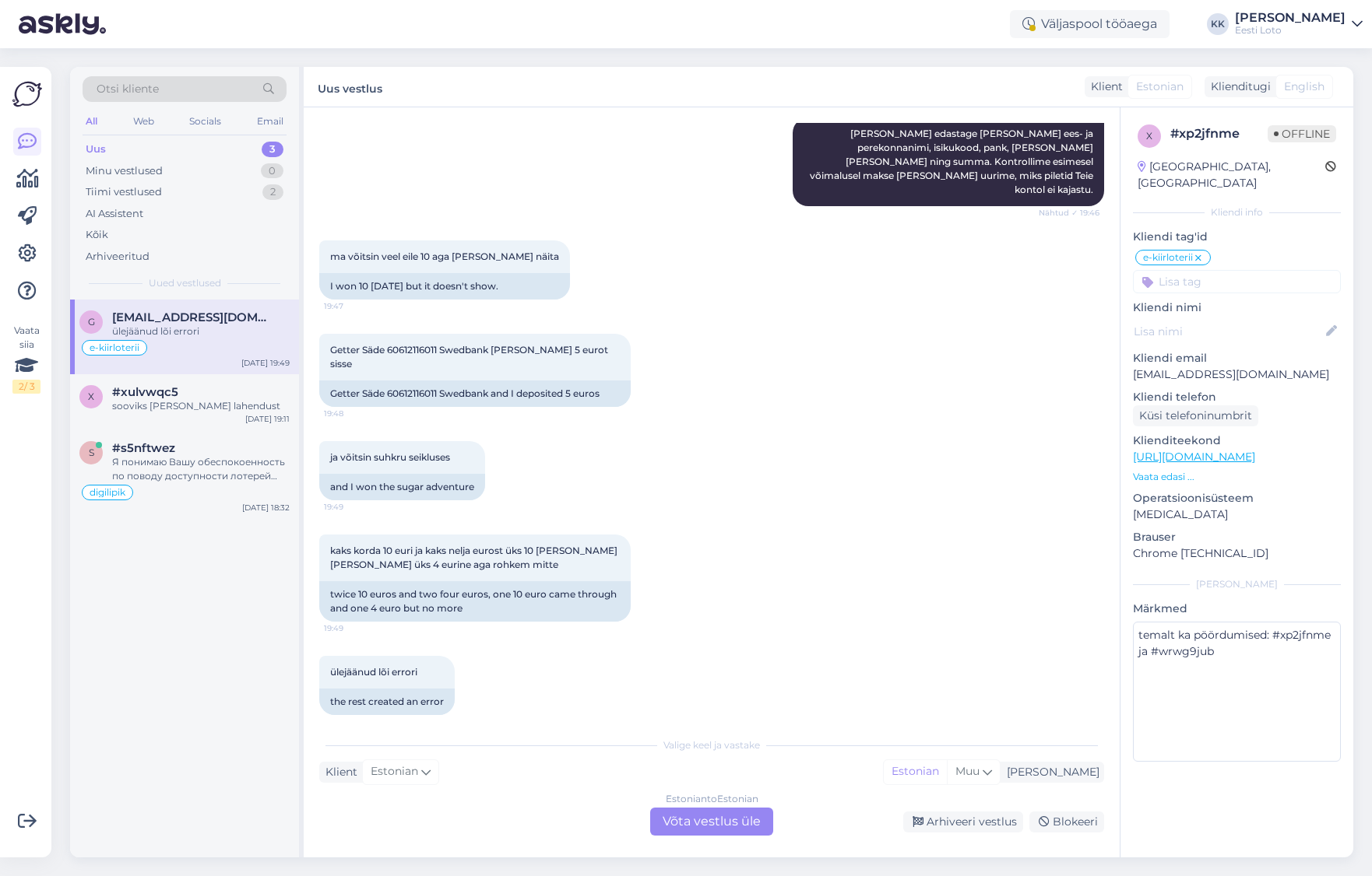
scroll to position [1956, 0]
click at [231, 410] on div "sooviks [PERSON_NAME] lahendust" at bounding box center [201, 406] width 178 height 14
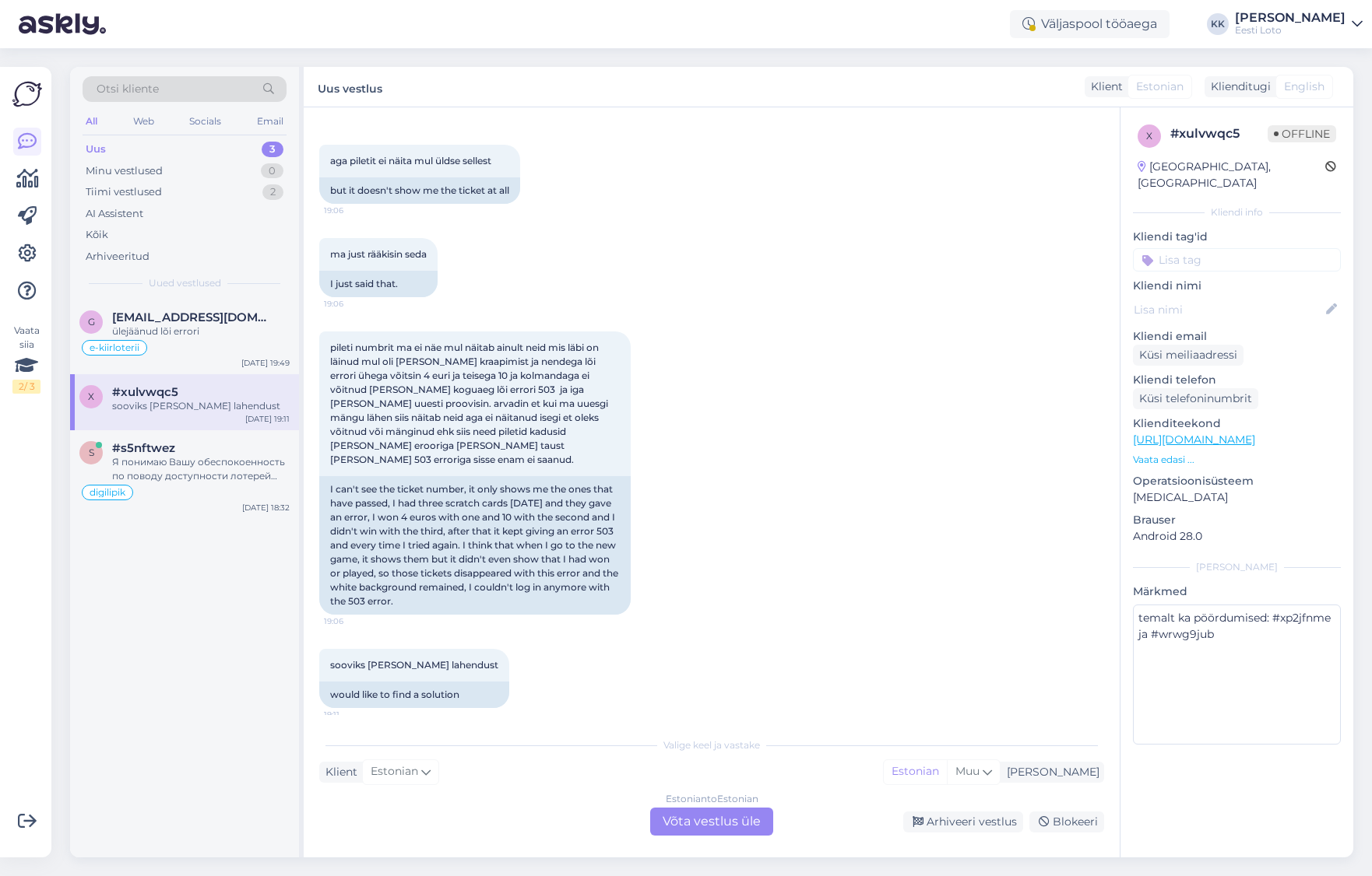
scroll to position [801, 0]
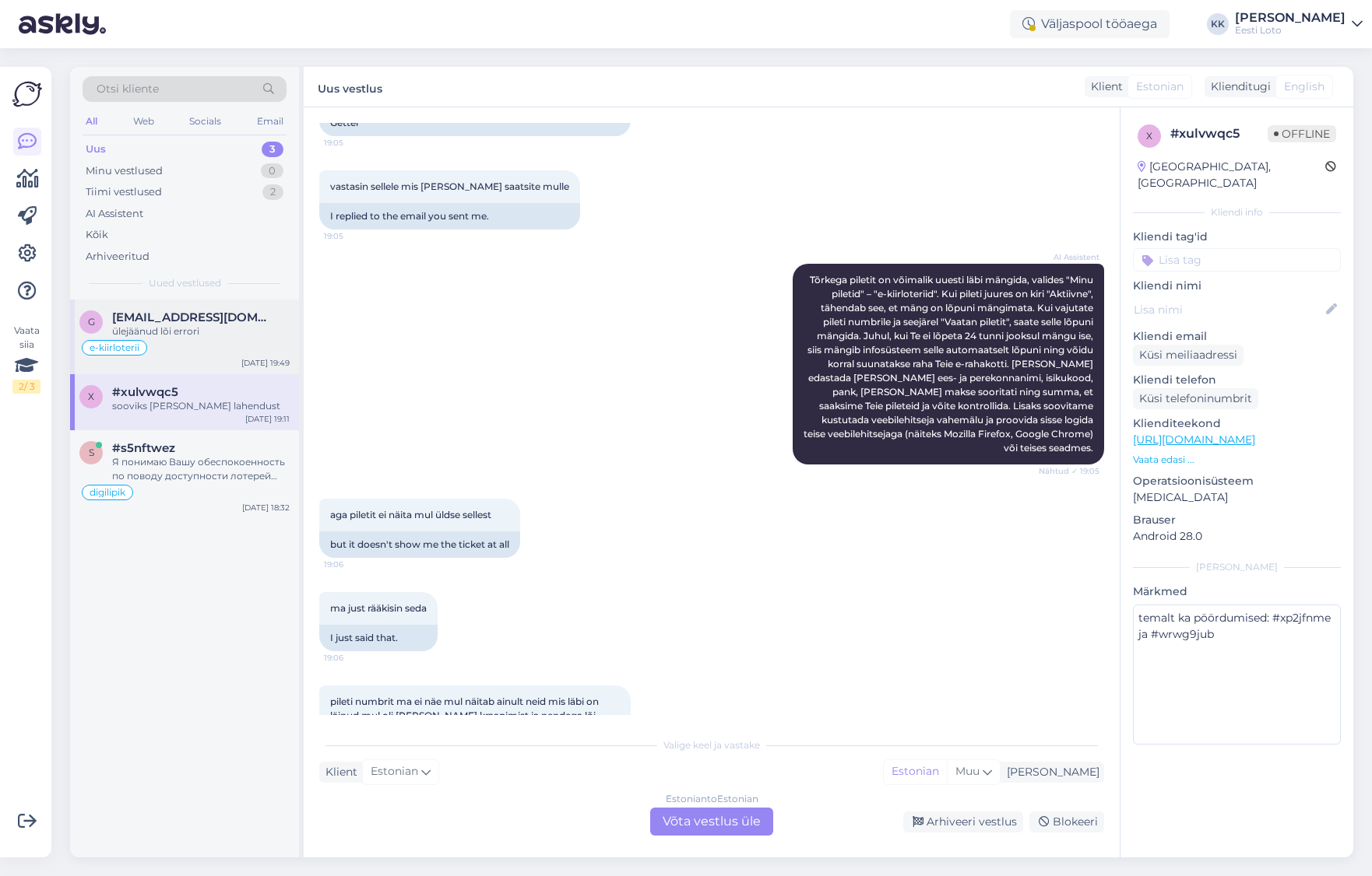
click at [204, 336] on div "ülejäänud lõi errori" at bounding box center [201, 332] width 178 height 14
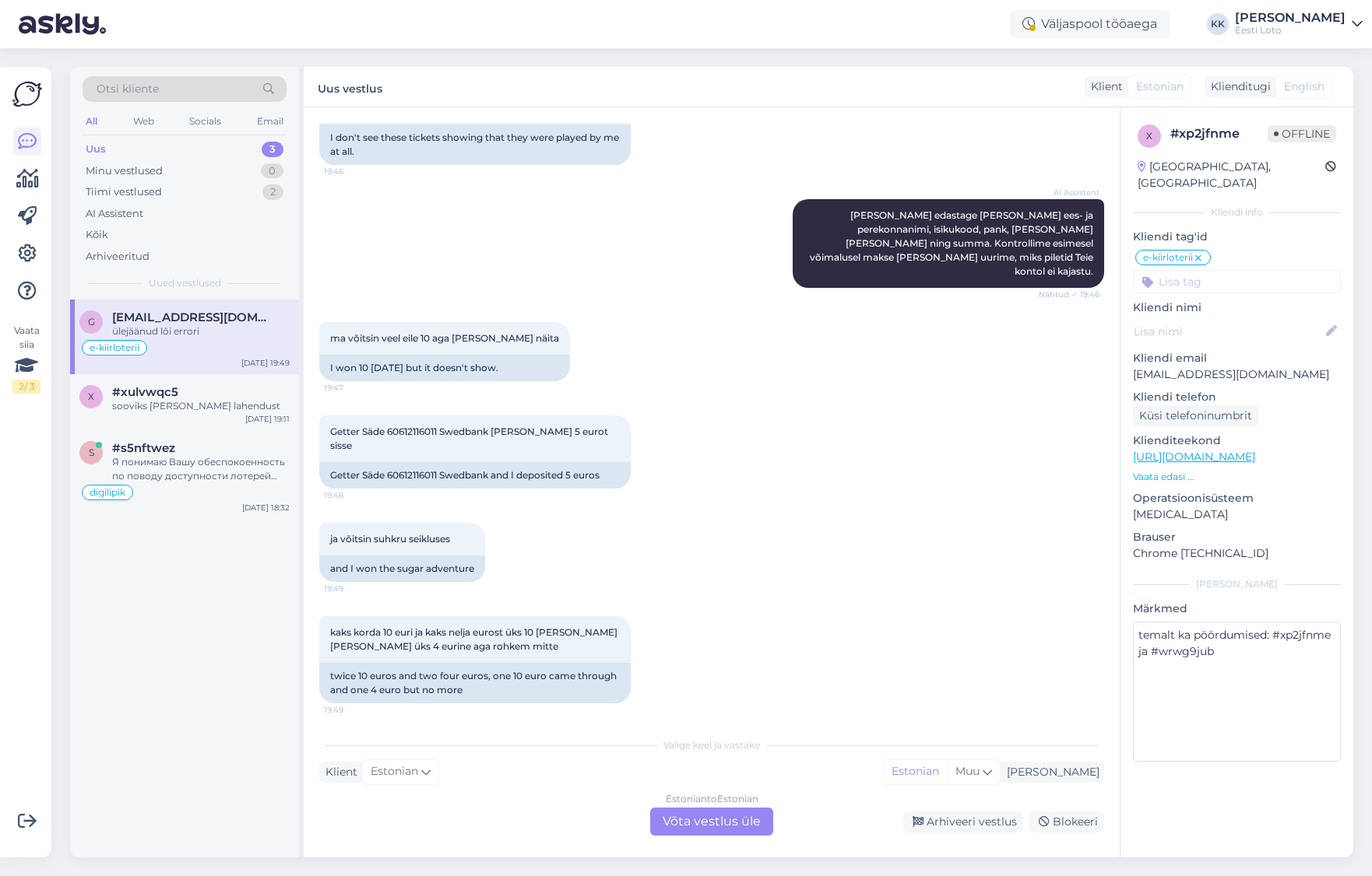
scroll to position [1961, 0]
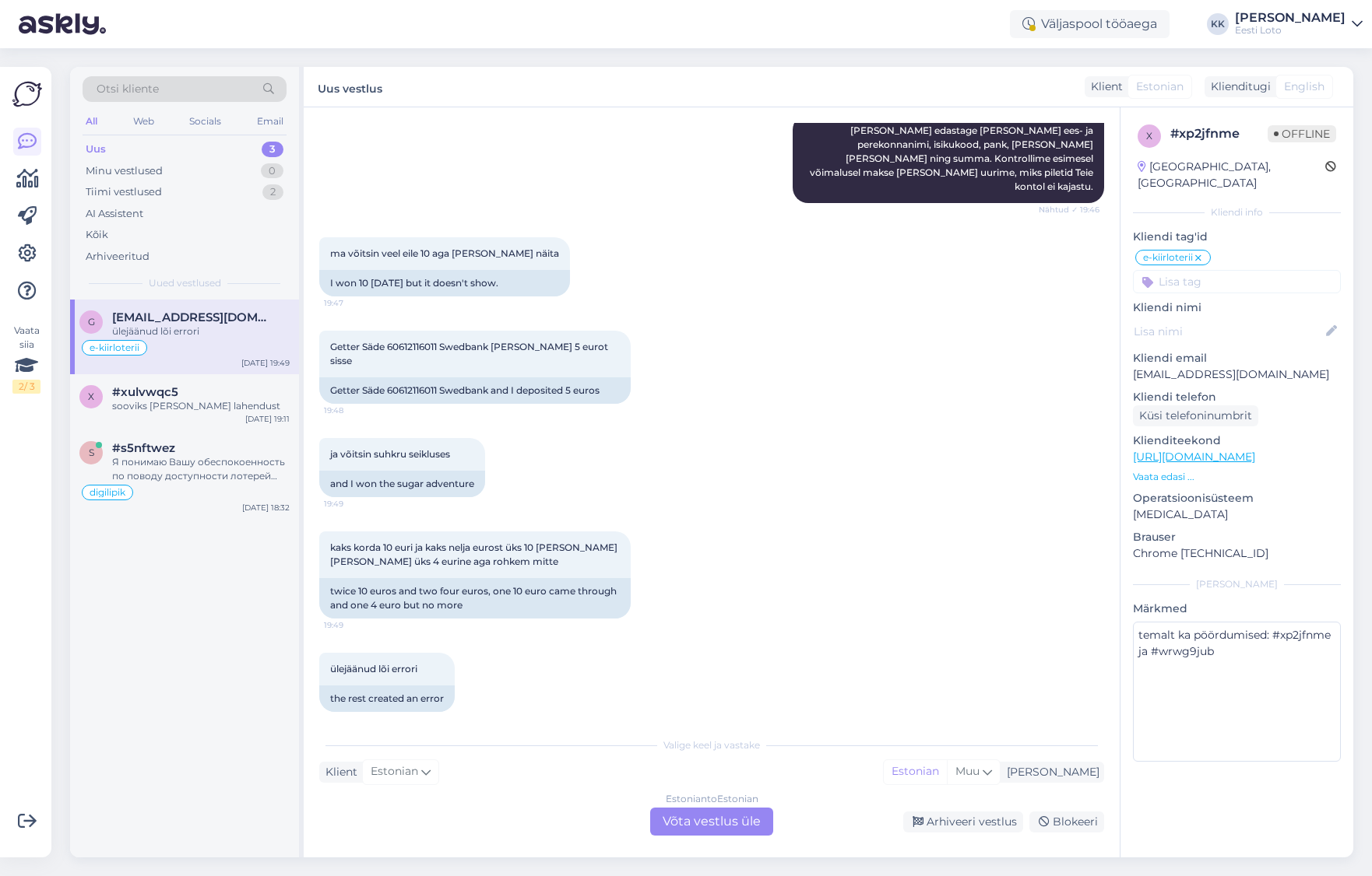
click at [218, 334] on div "ülejäänud lõi errori" at bounding box center [201, 332] width 178 height 14
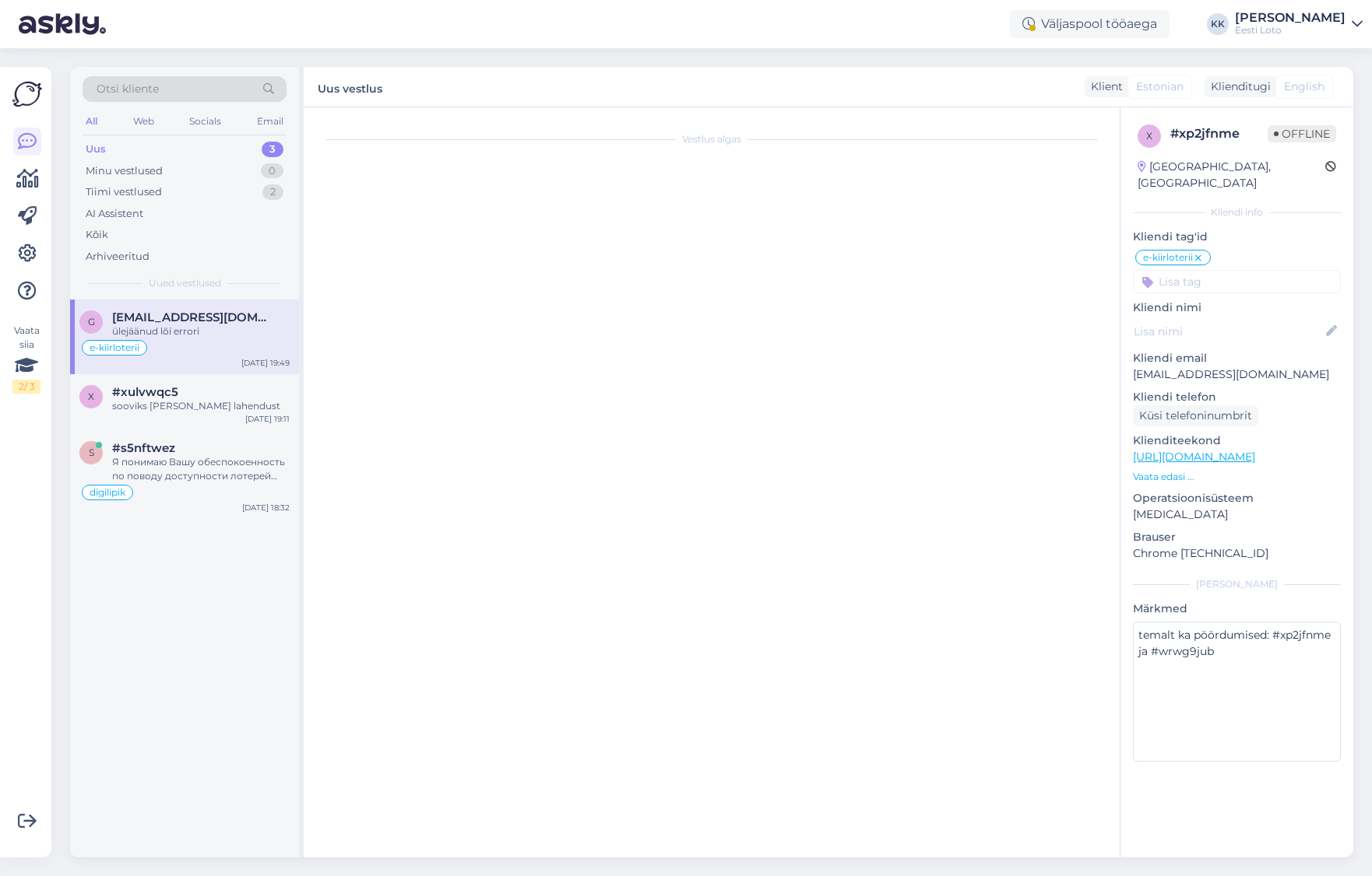
scroll to position [0, 0]
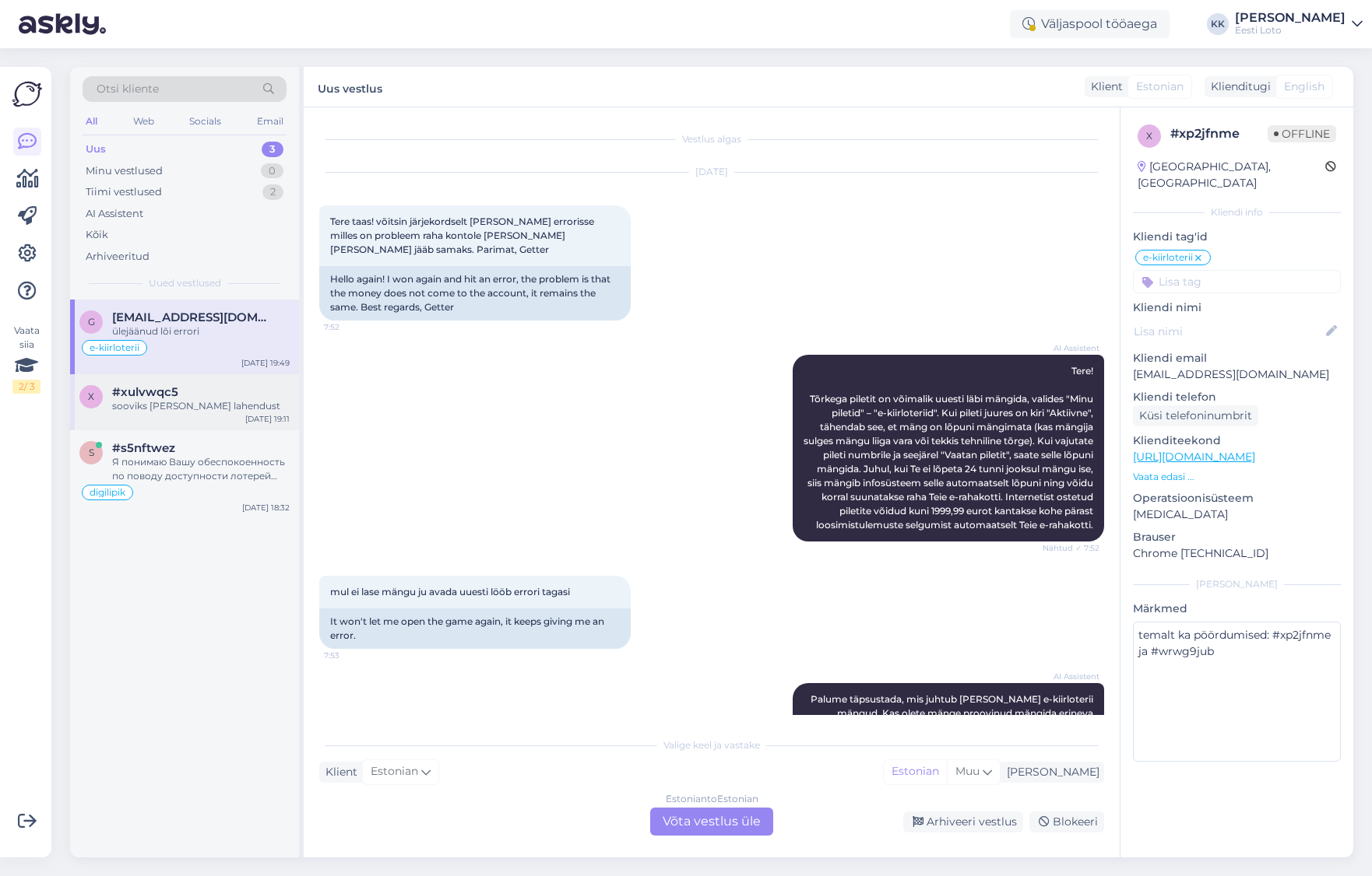
click at [227, 400] on div "sooviks [PERSON_NAME] lahendust" at bounding box center [201, 406] width 178 height 14
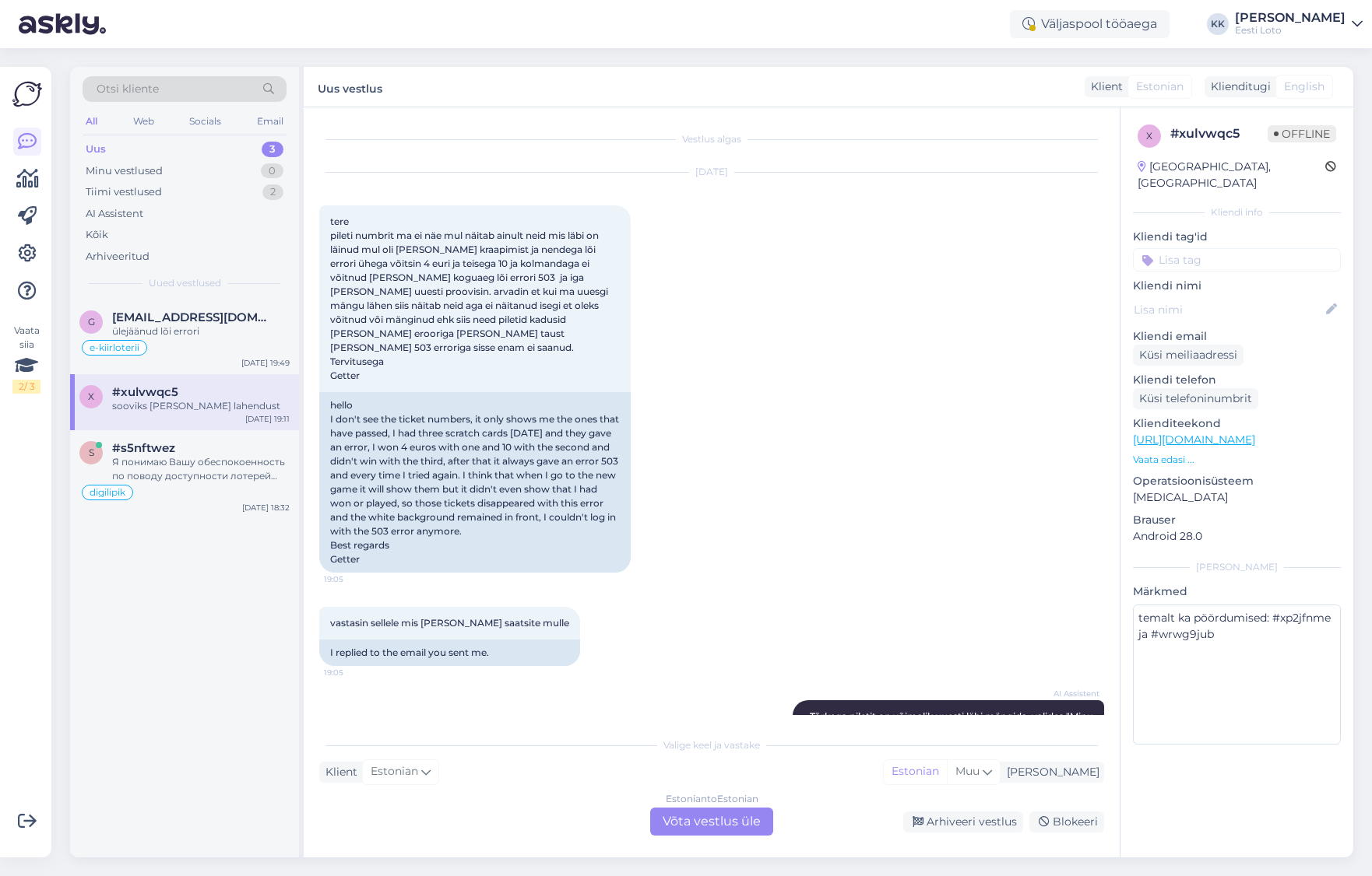
scroll to position [801, 0]
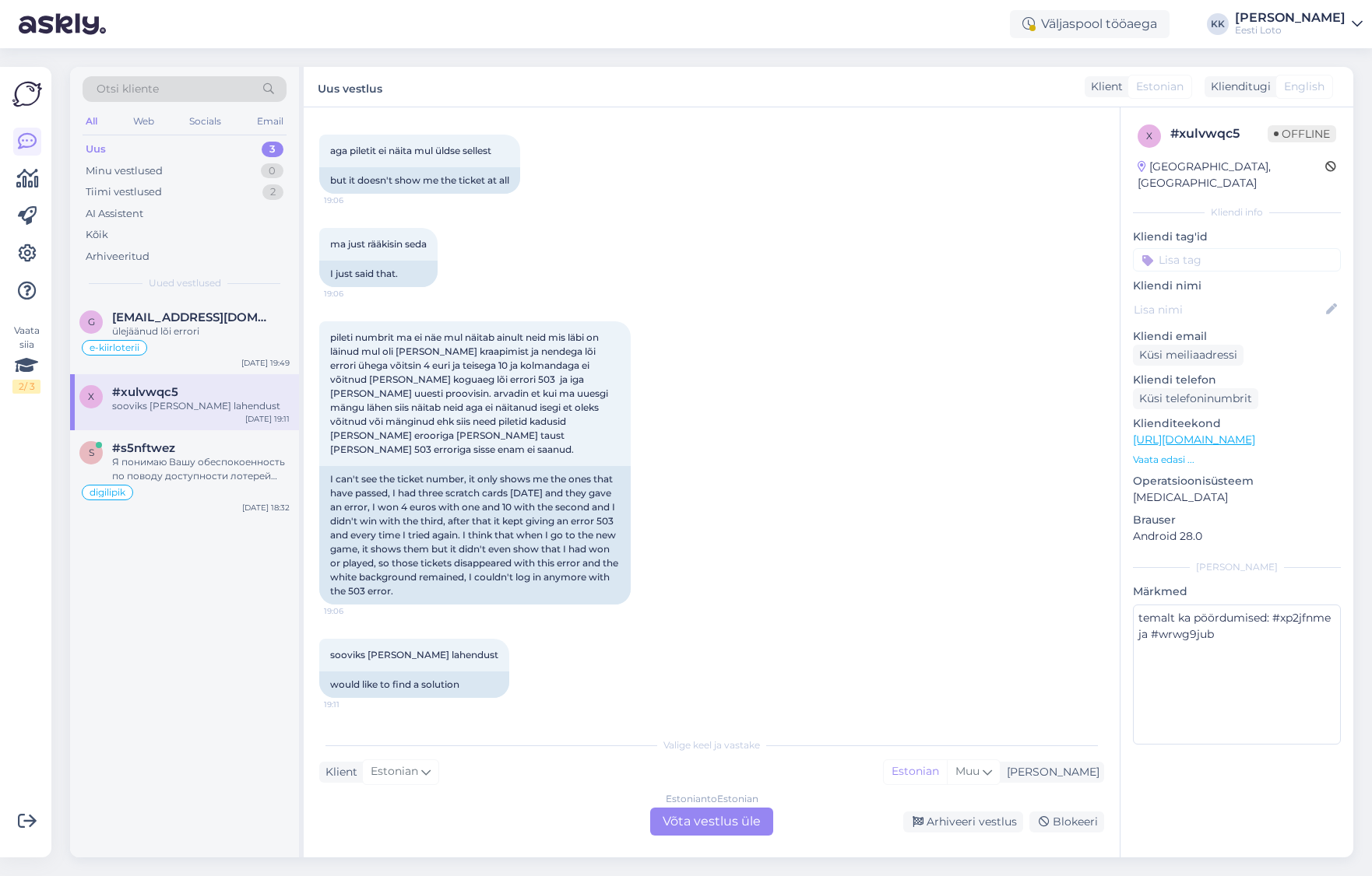
click at [126, 147] on div "Uus 3" at bounding box center [184, 150] width 204 height 22
